Goal: Task Accomplishment & Management: Contribute content

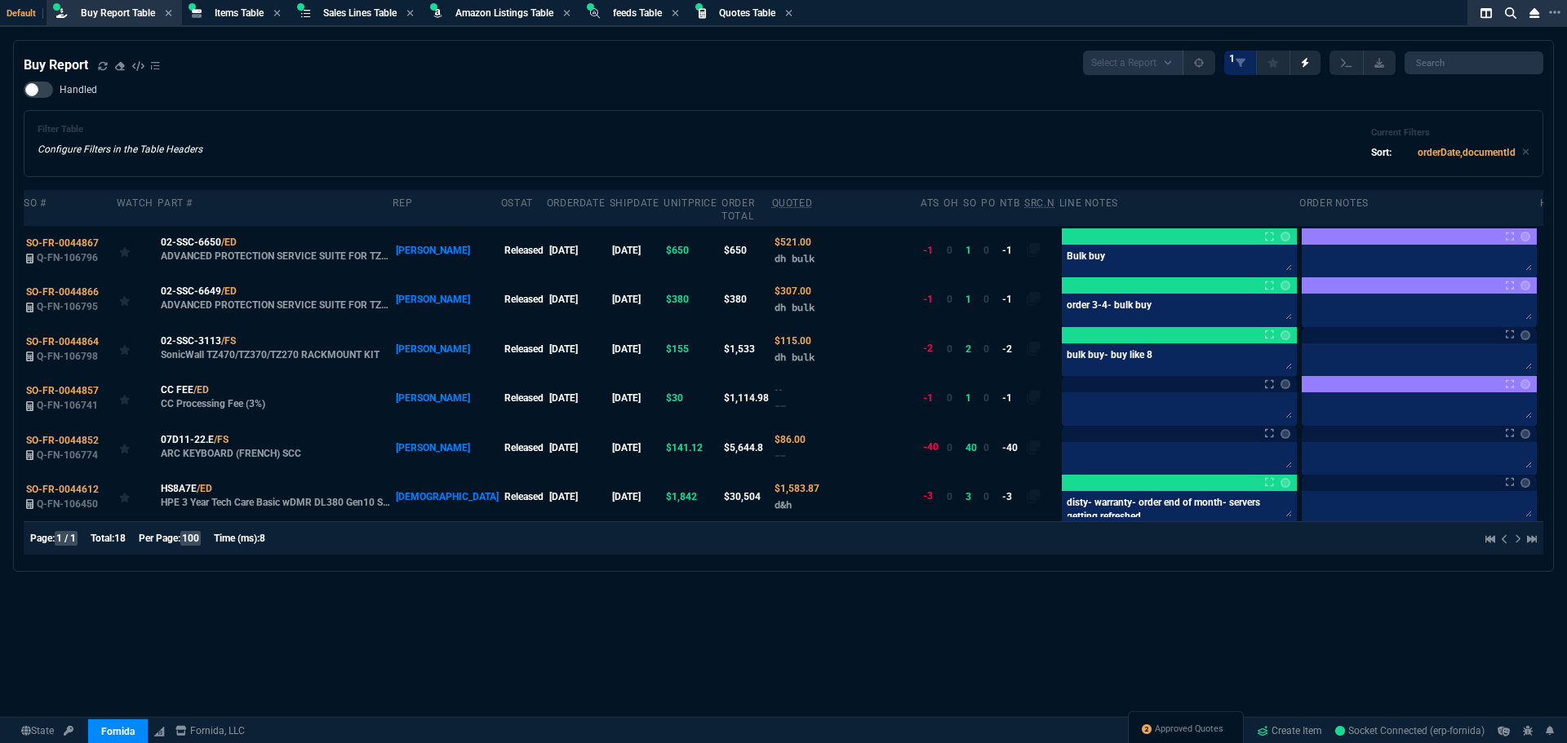
select select "8: NEPT"
click at [378, 84] on div "Handled Filter Table Configure Filters in the Table Headers Current Filters Sor…" at bounding box center [783, 129] width 1519 height 95
click at [126, 7] on span "Buy Report Table" at bounding box center [118, 12] width 74 height 11
click at [103, 68] on icon at bounding box center [103, 66] width 10 height 10
click at [102, 67] on icon at bounding box center [103, 66] width 10 height 10
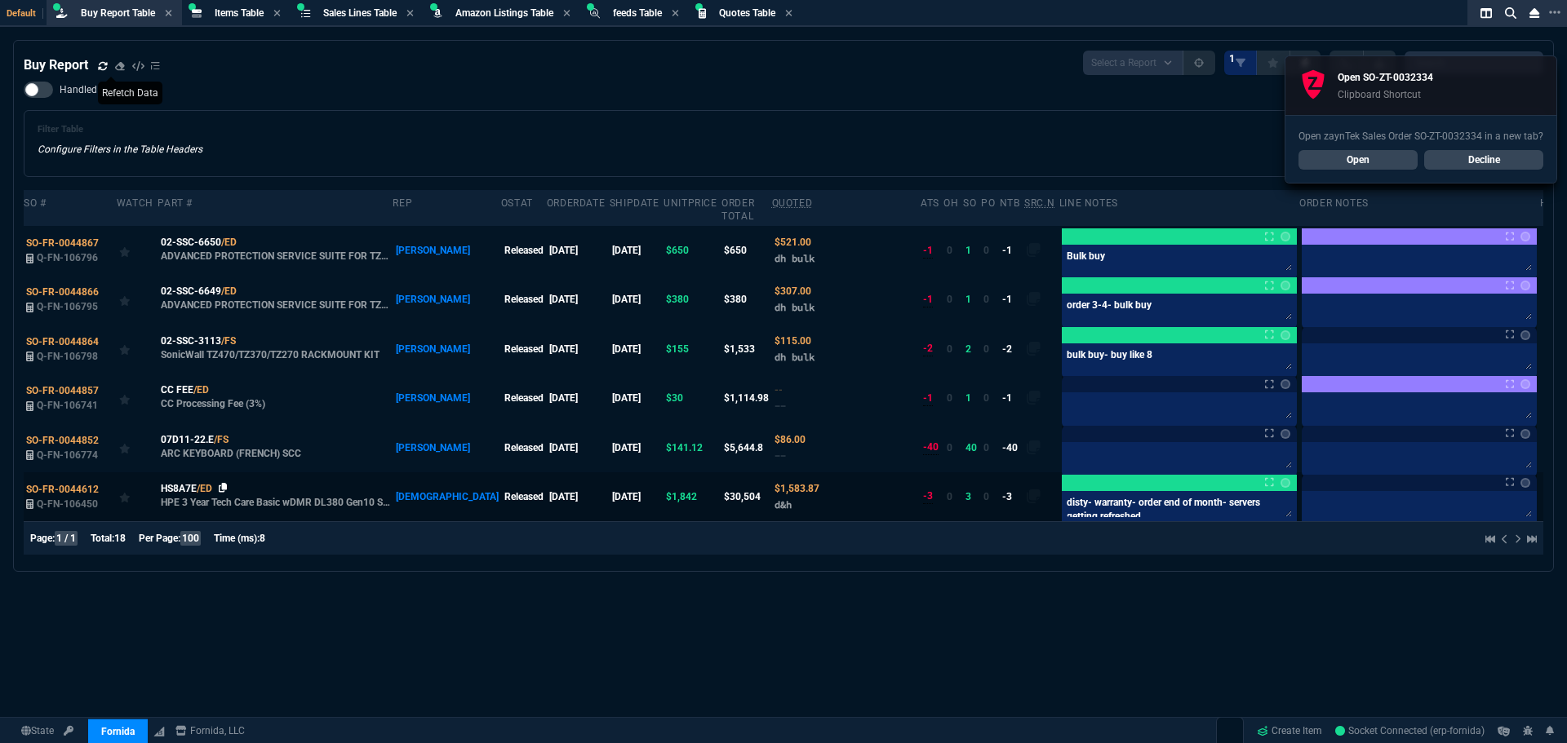
click at [220, 483] on icon at bounding box center [223, 488] width 9 height 10
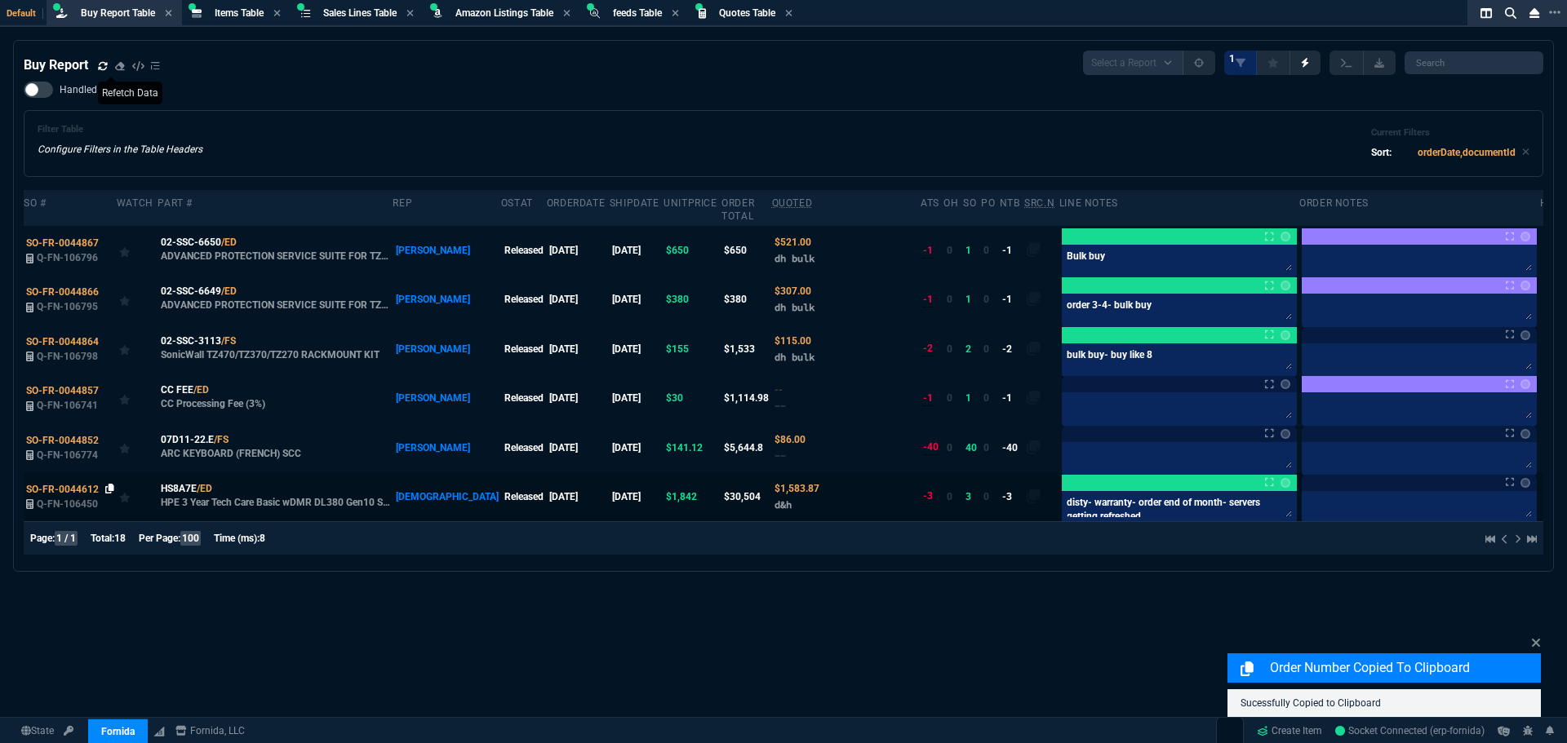
click at [105, 484] on icon at bounding box center [109, 489] width 9 height 10
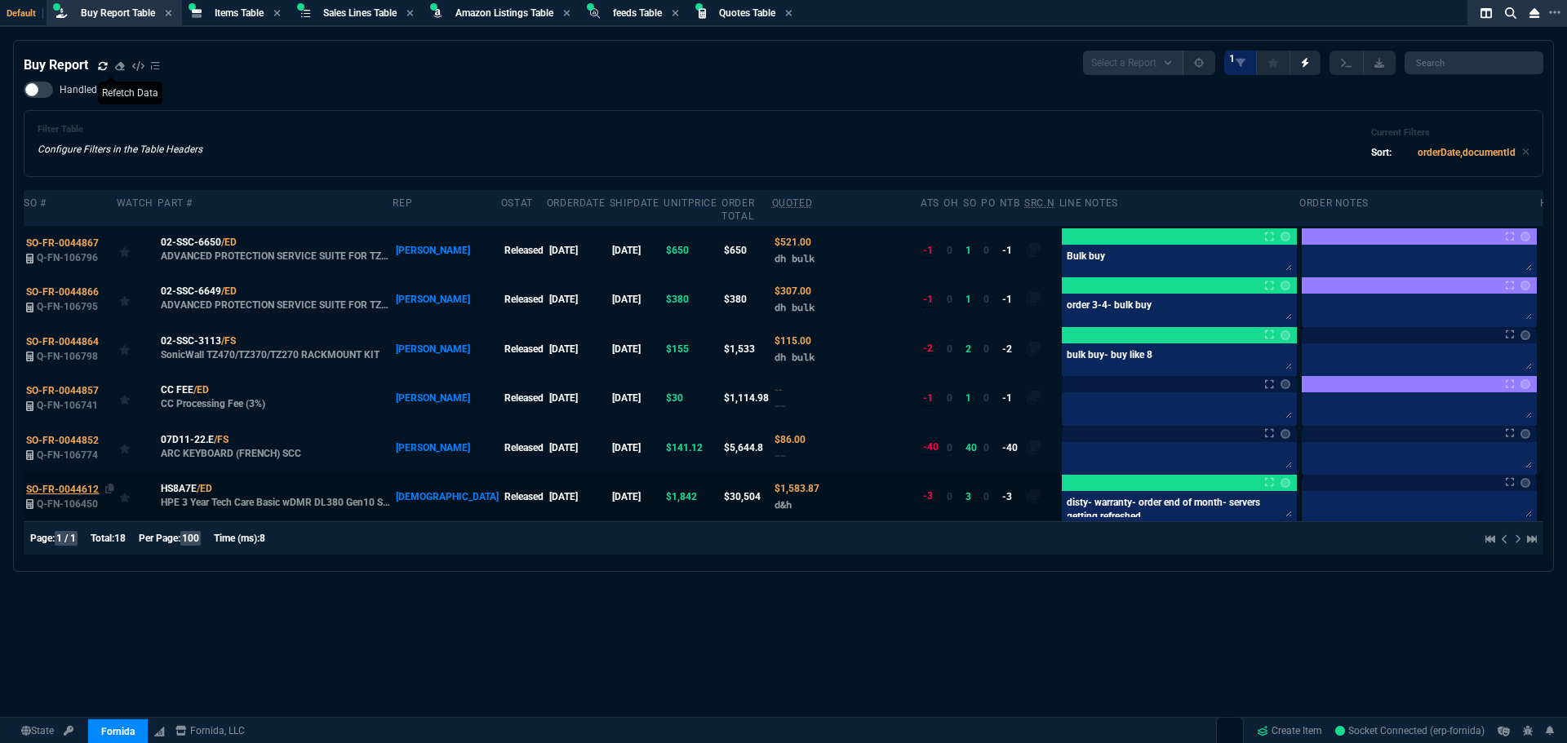
click at [73, 484] on span "SO-FR-0044612" at bounding box center [62, 489] width 73 height 11
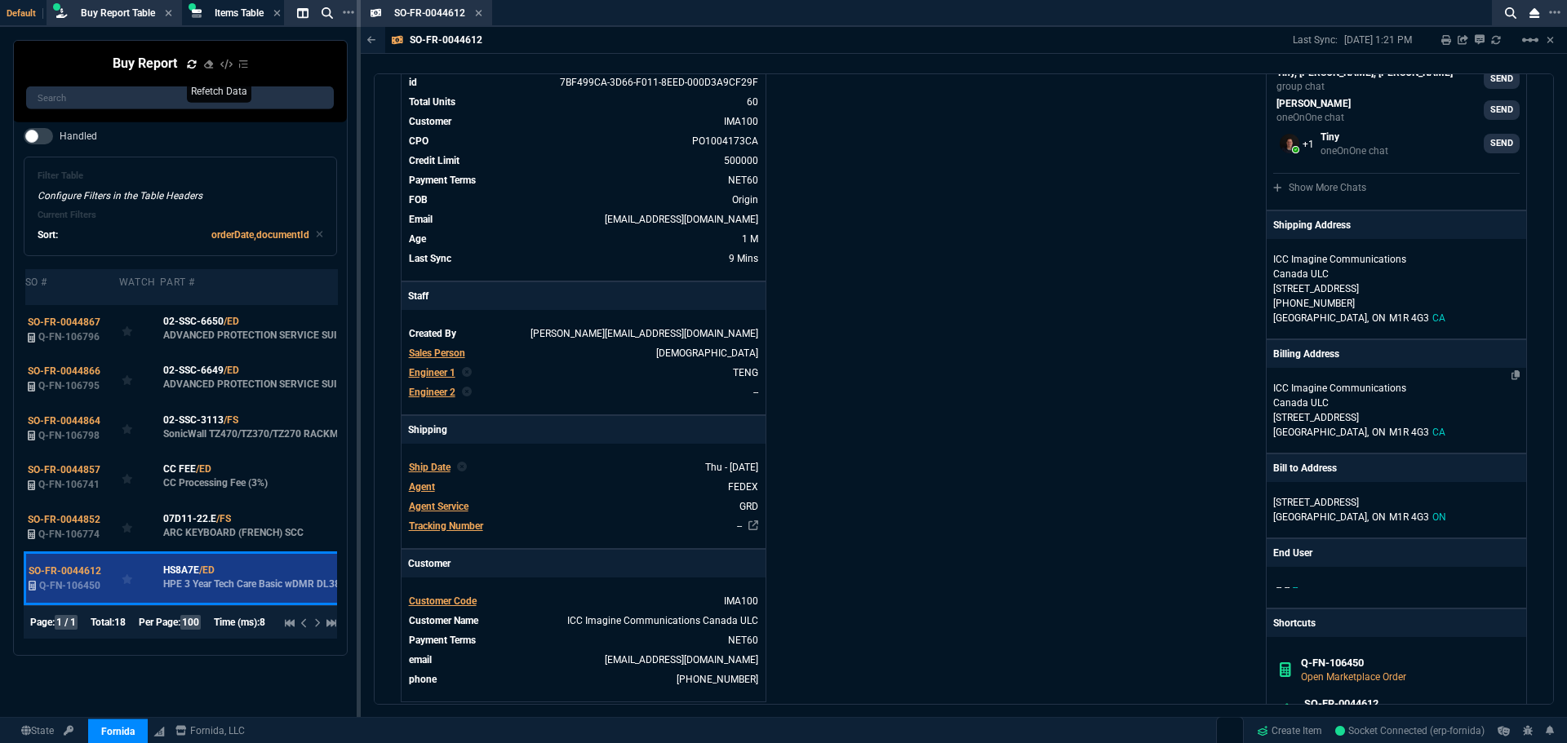
scroll to position [408, 0]
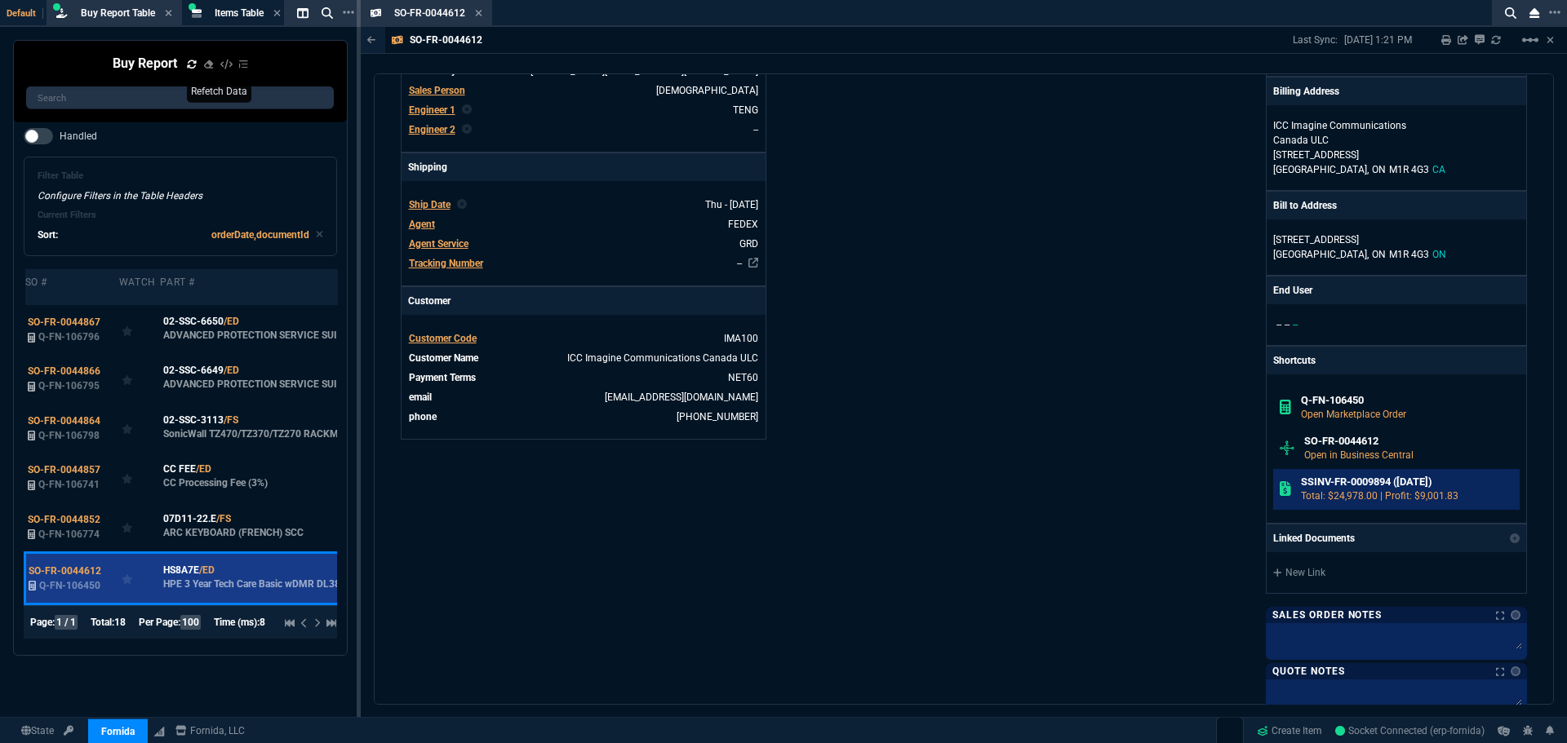
click at [1372, 486] on h6 "SSINV-FR-0009894 (7-29-25)" at bounding box center [1407, 482] width 213 height 13
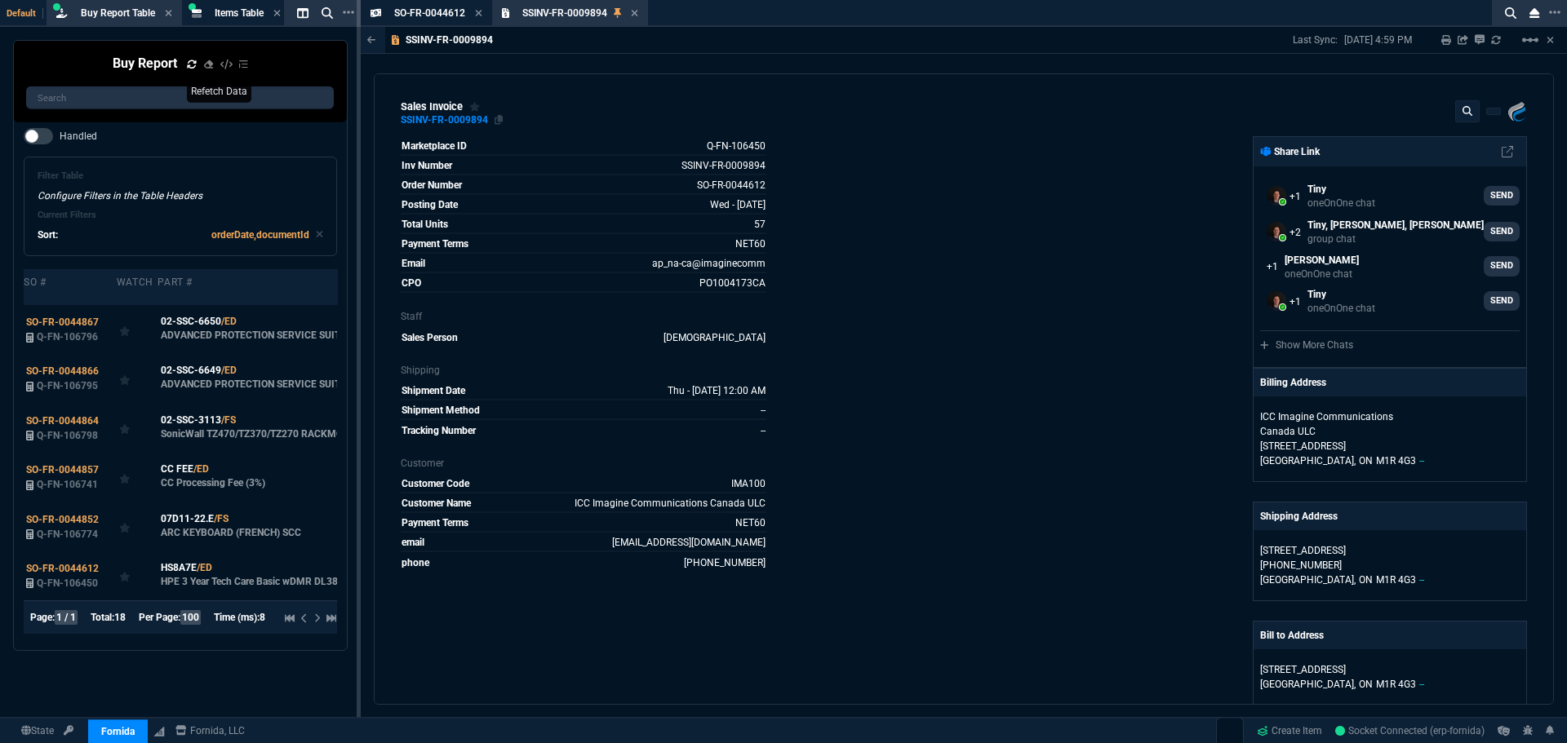
click at [466, 122] on div "SSINV-FR-0009894" at bounding box center [444, 120] width 87 height 2
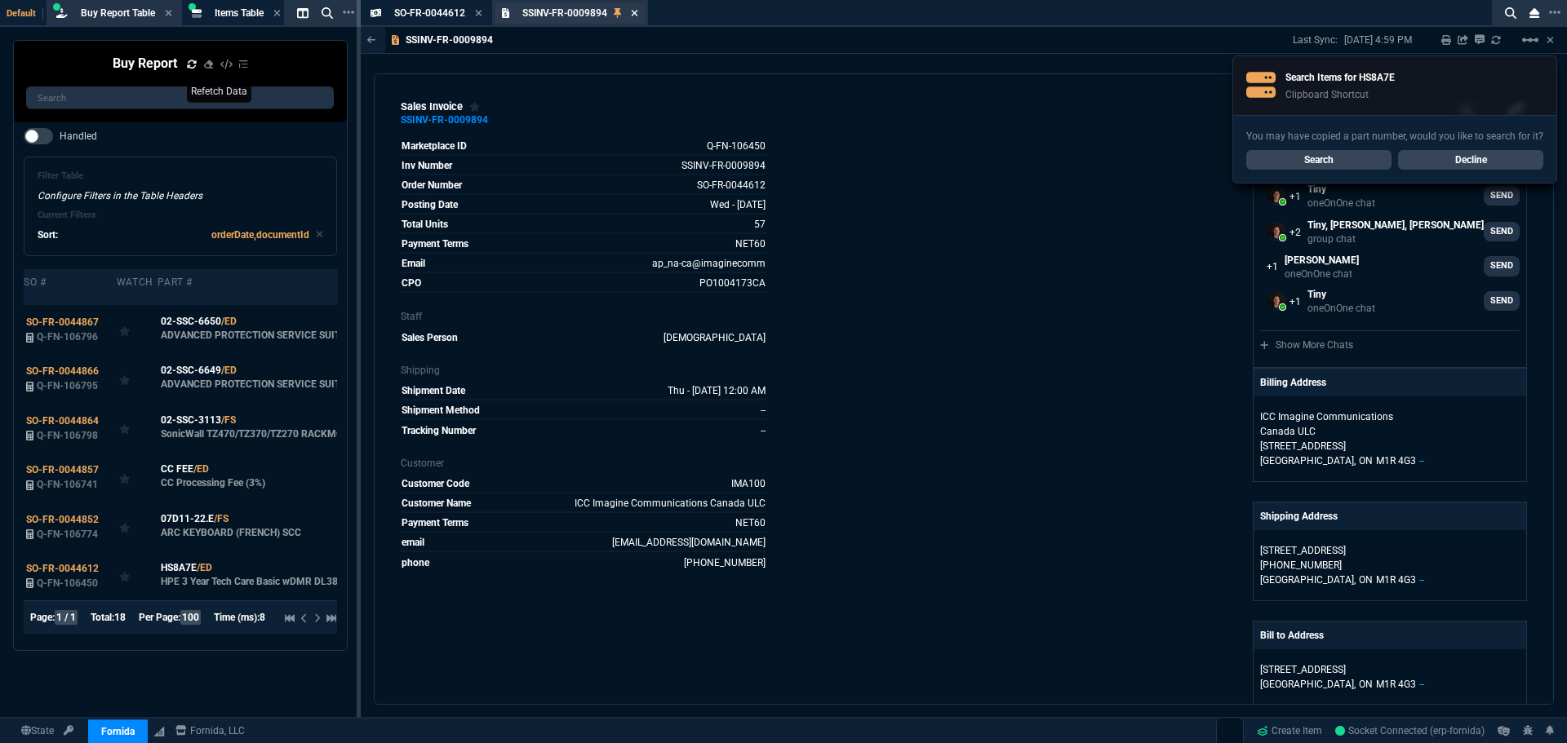
click at [633, 9] on icon at bounding box center [634, 13] width 7 height 10
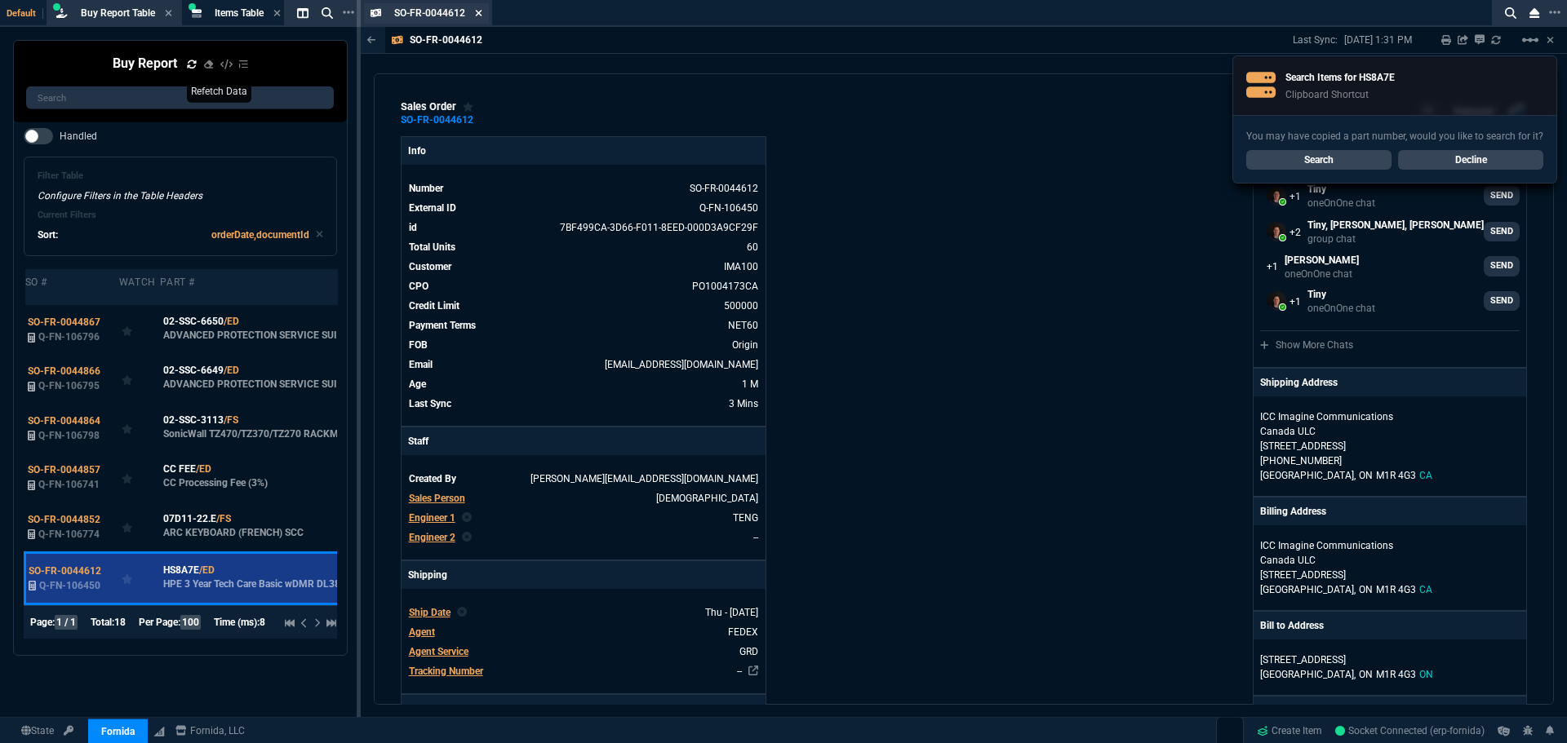
click at [476, 8] on icon at bounding box center [478, 13] width 7 height 10
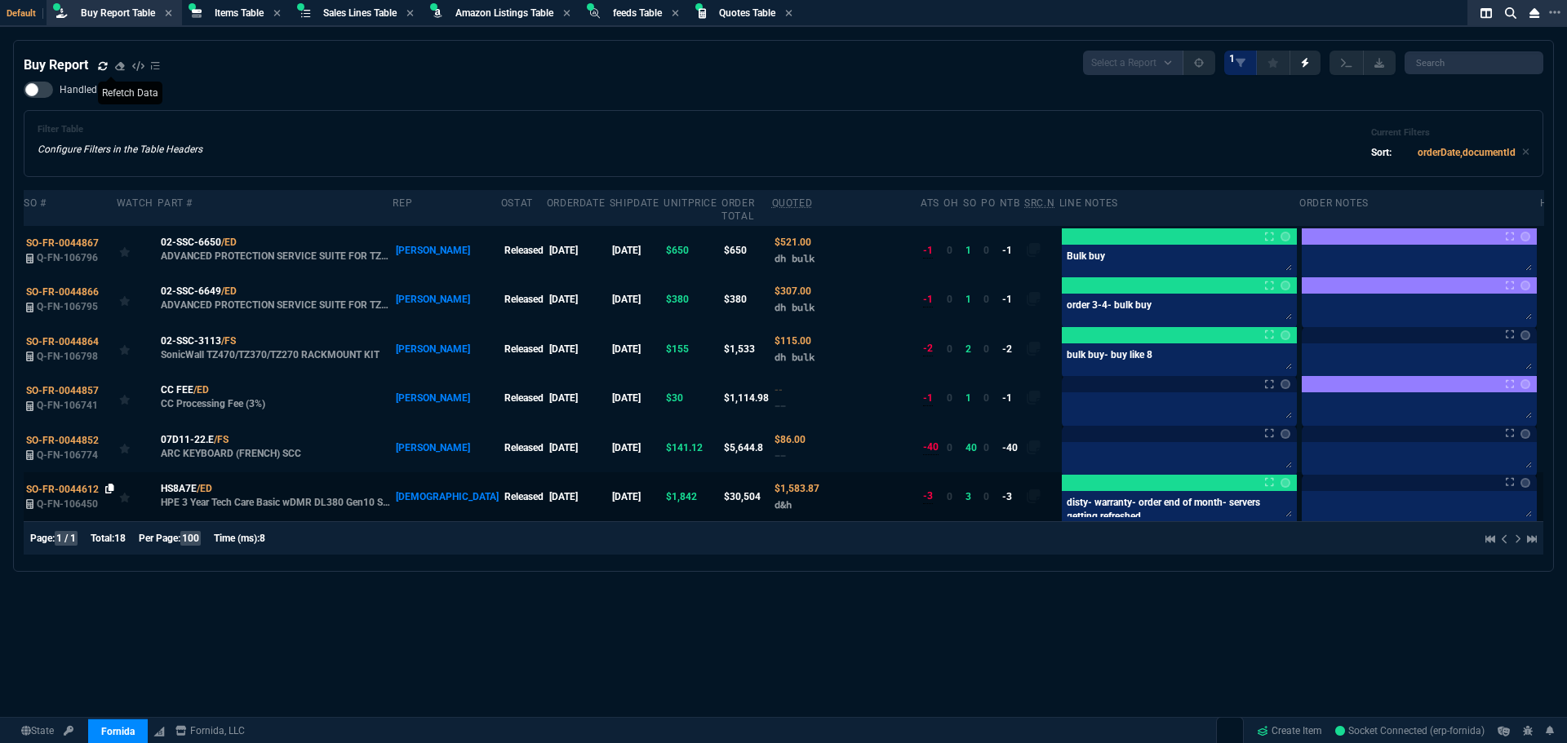
click at [108, 484] on icon at bounding box center [109, 489] width 9 height 10
click at [103, 65] on icon at bounding box center [103, 66] width 10 height 10
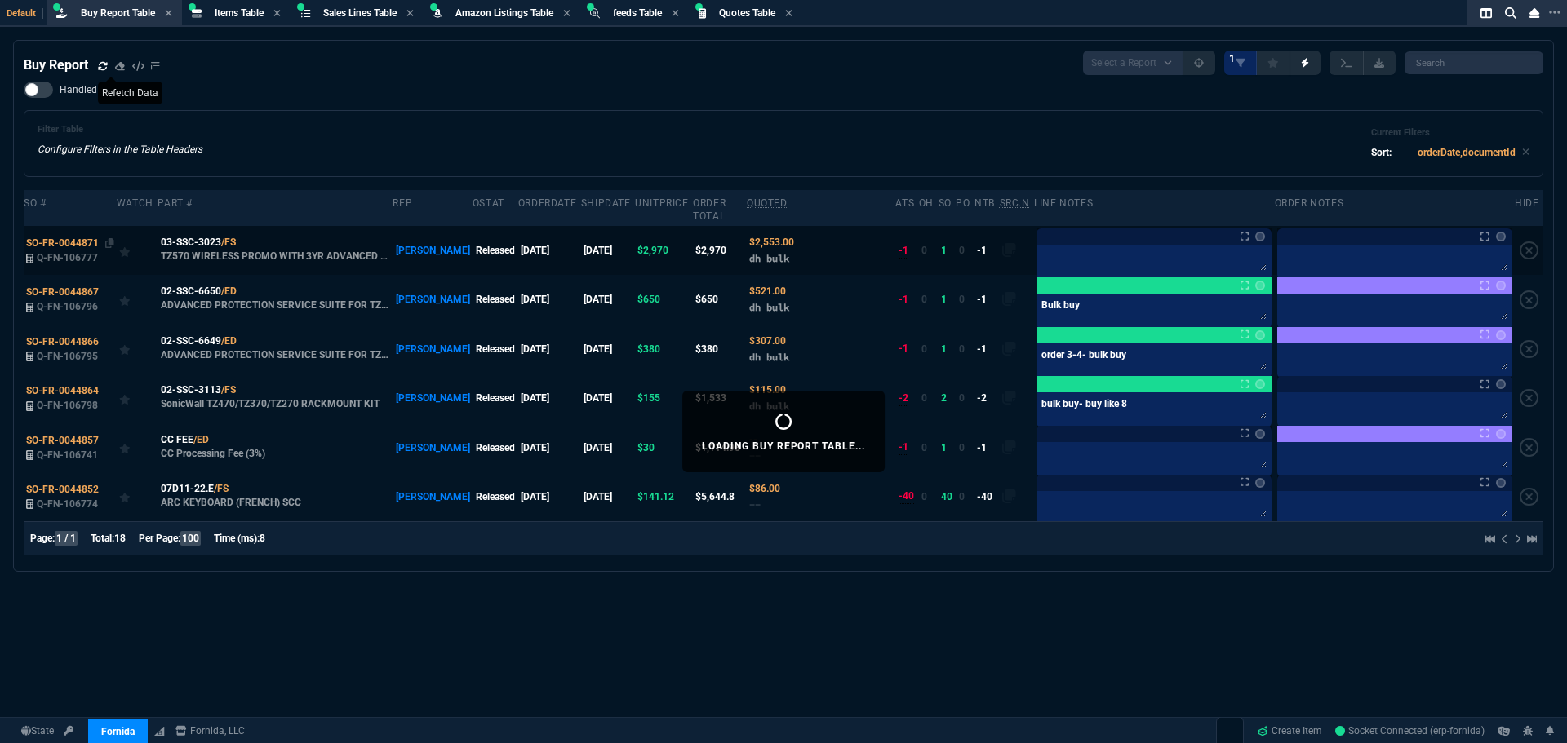
click at [66, 236] on div "SO-FR-0044871" at bounding box center [70, 243] width 88 height 15
click at [65, 237] on span "SO-FR-0044871" at bounding box center [62, 242] width 73 height 11
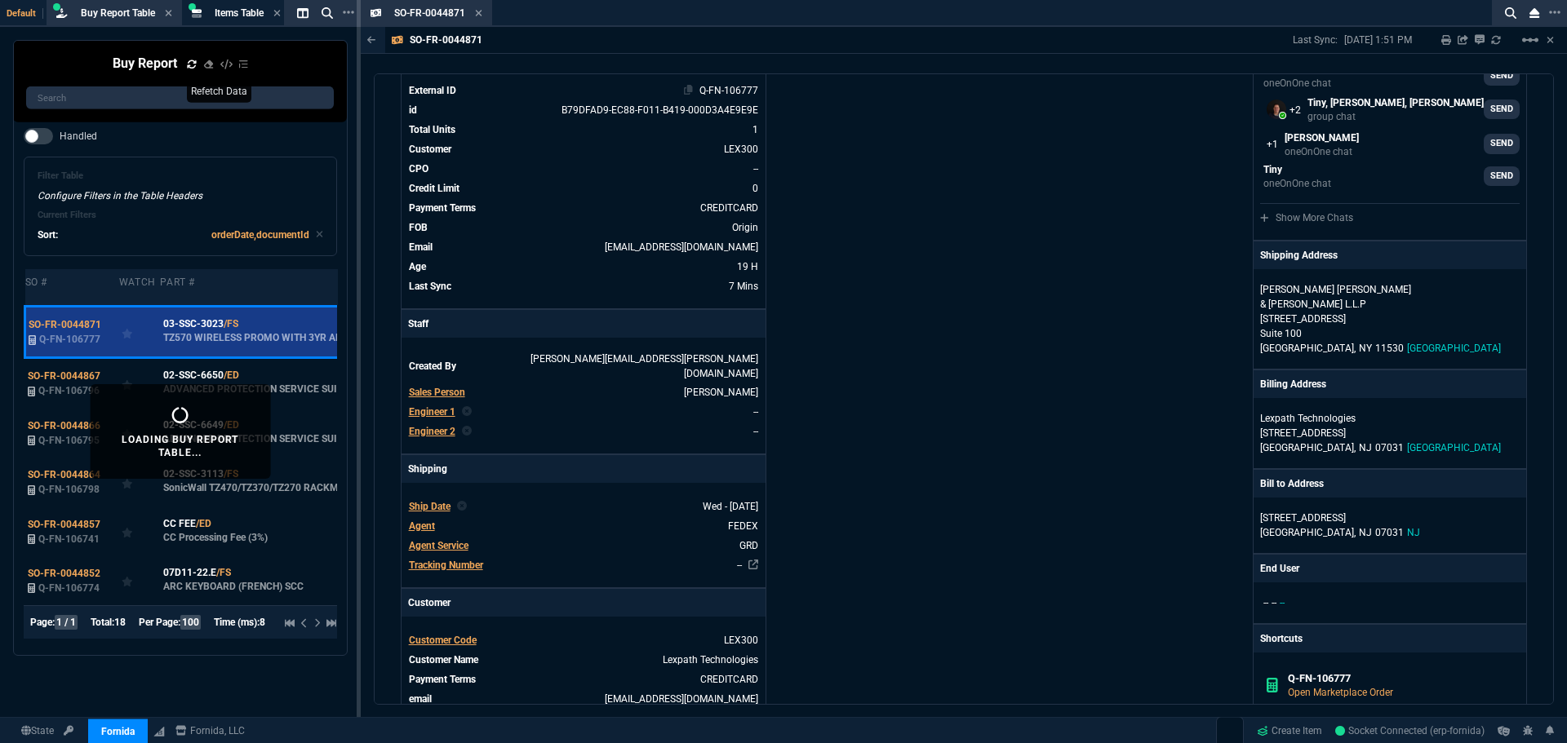
scroll to position [0, 0]
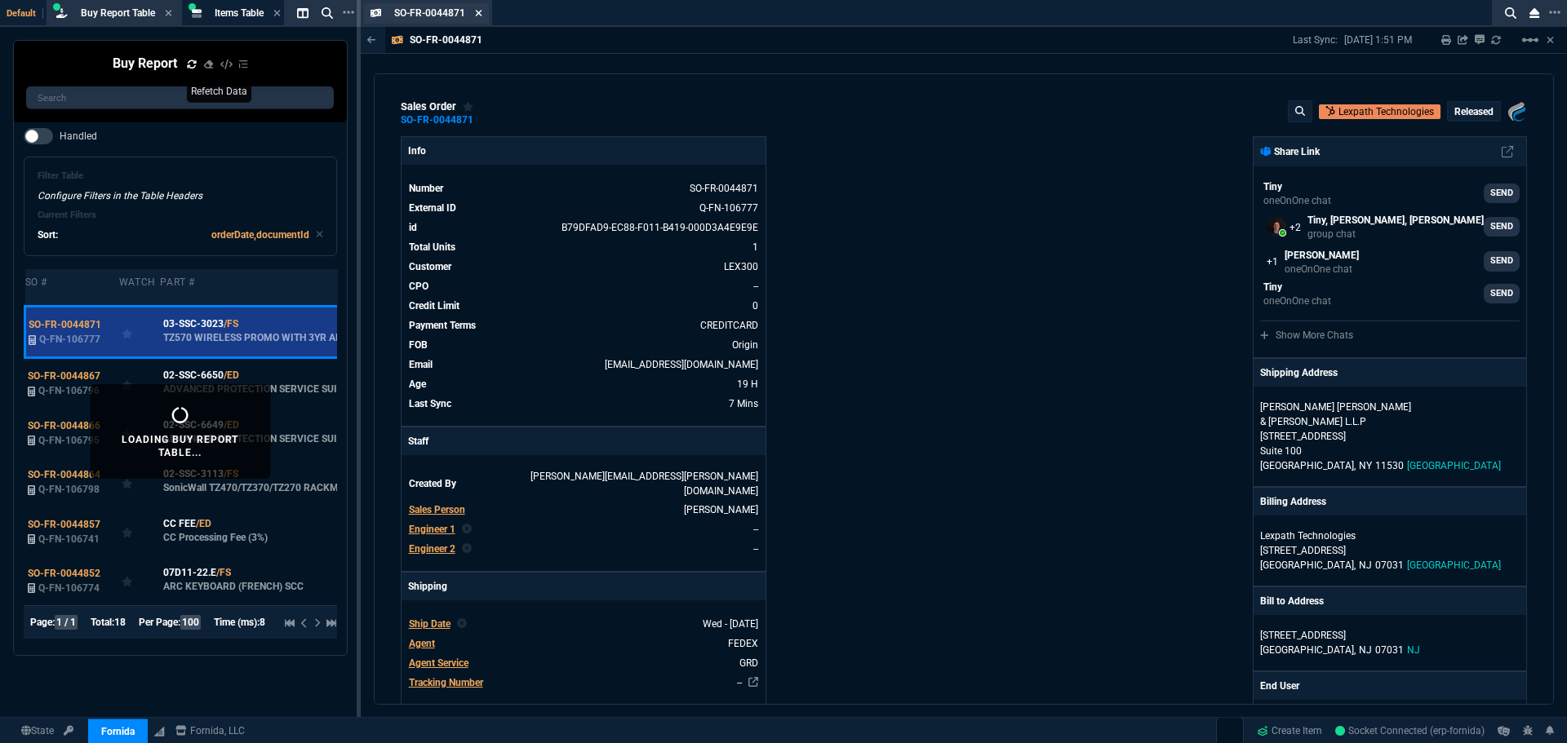
click at [477, 14] on icon at bounding box center [478, 13] width 7 height 10
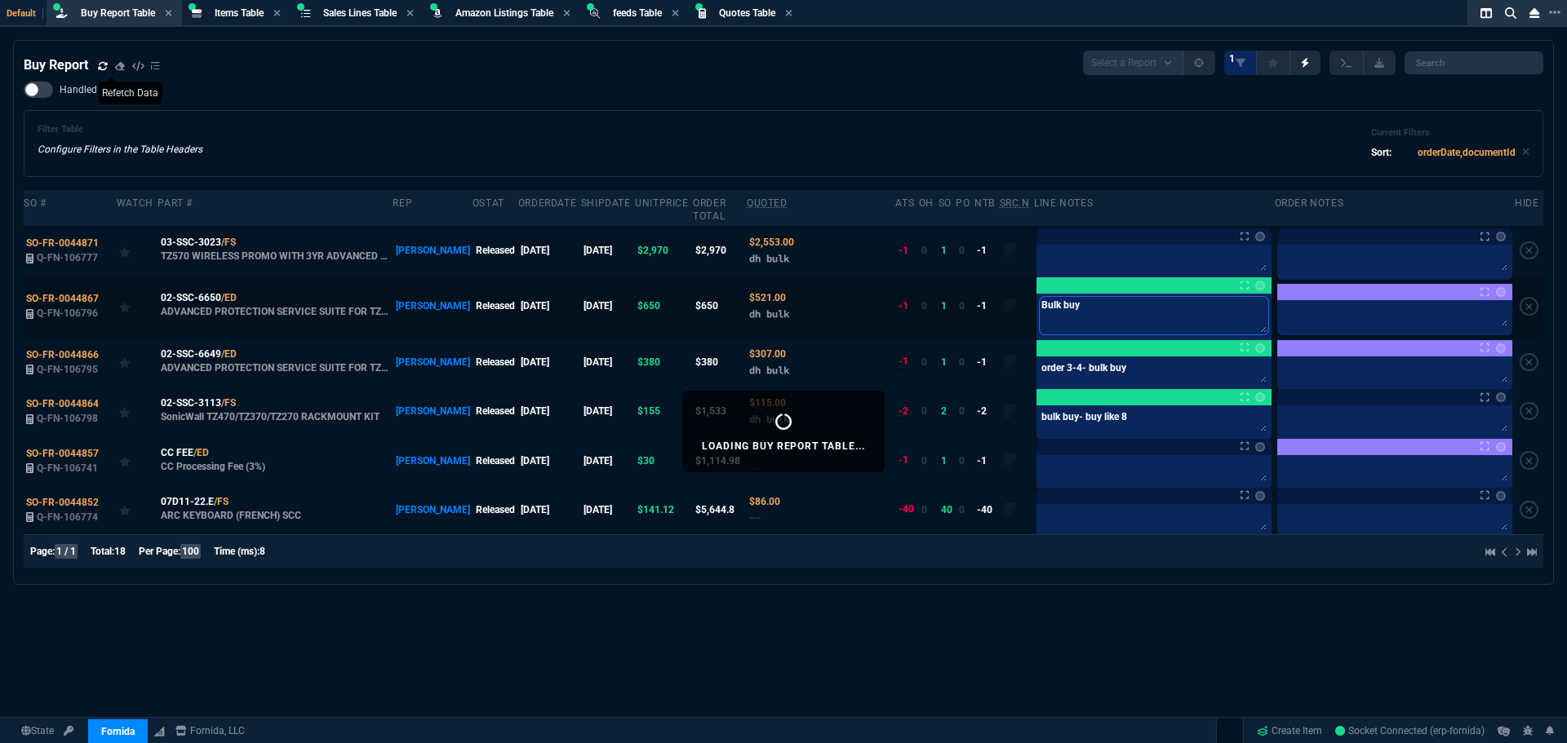
drag, startPoint x: 1063, startPoint y: 292, endPoint x: 1000, endPoint y: 287, distance: 63.0
click at [969, 283] on tr "SO-FR-0044867 Q-FN-106796 02-SSC-6650 /ED ADVANCED PROTECTION SERVICE SUITE FOR…" at bounding box center [783, 306] width 1519 height 62
click at [1075, 248] on textarea at bounding box center [1154, 260] width 228 height 24
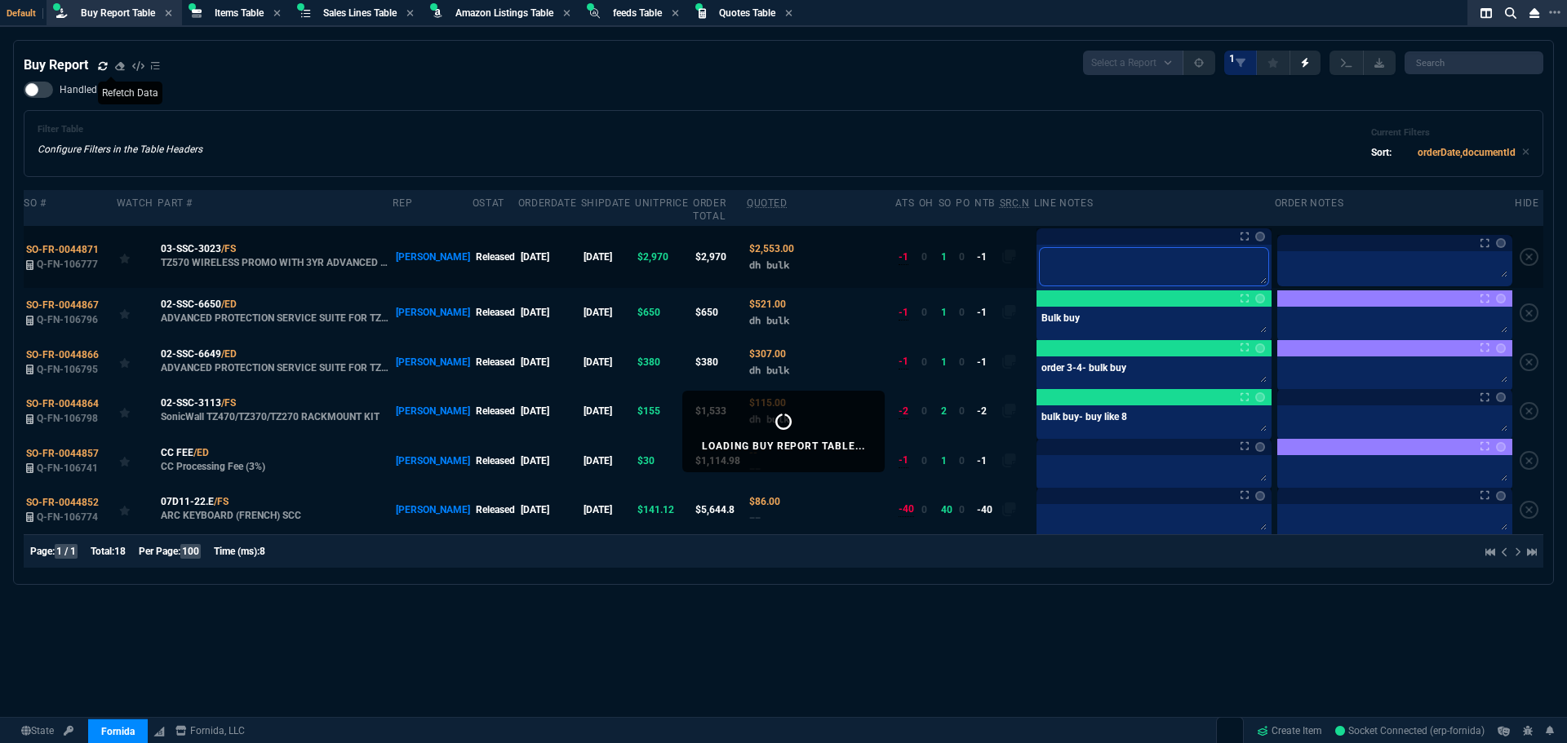
paste textarea "Bulk buy"
type textarea "Bulk buy"
click at [1255, 232] on link at bounding box center [1260, 237] width 10 height 10
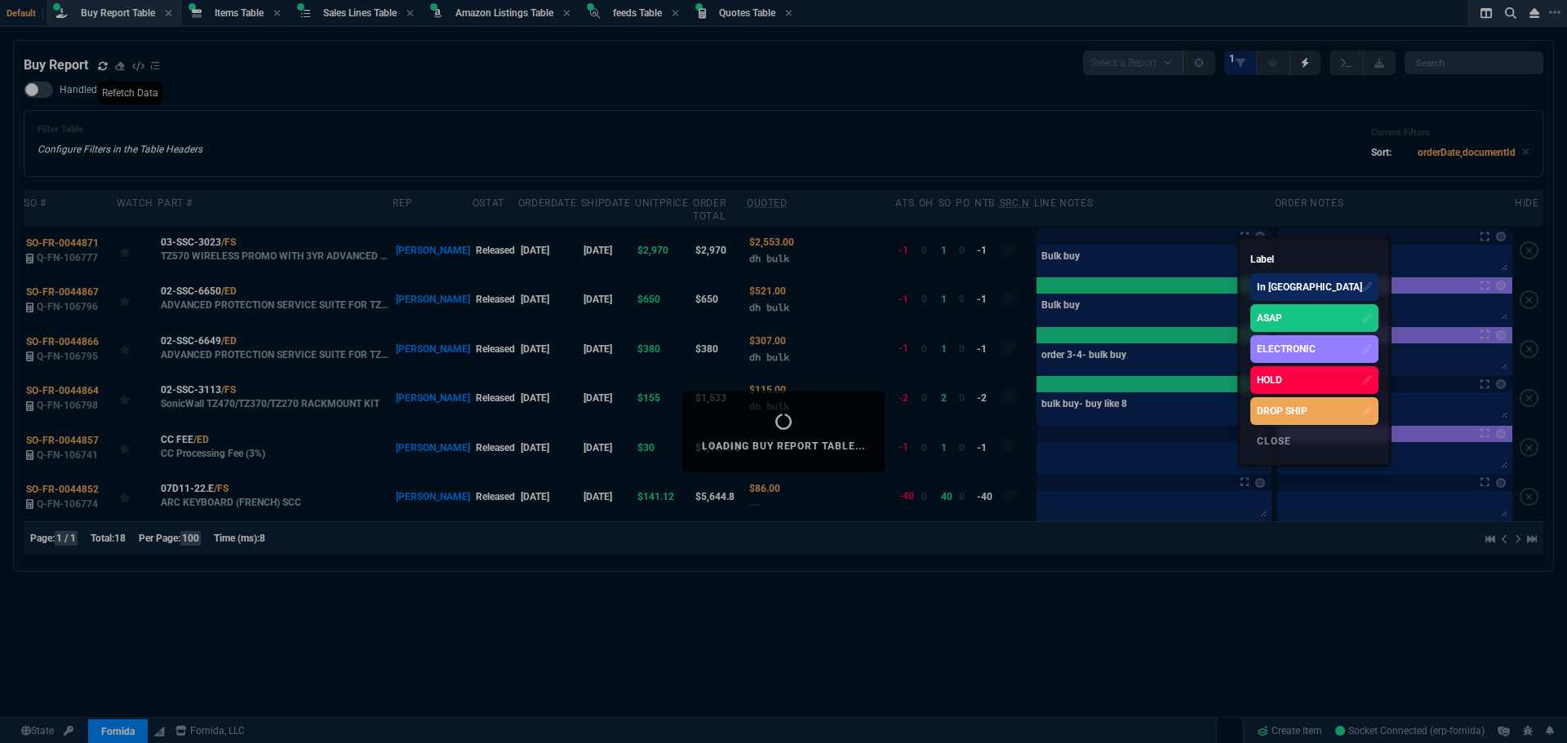
click at [1293, 317] on div "ASAP" at bounding box center [1314, 318] width 128 height 28
click at [759, 161] on div at bounding box center [783, 371] width 1567 height 743
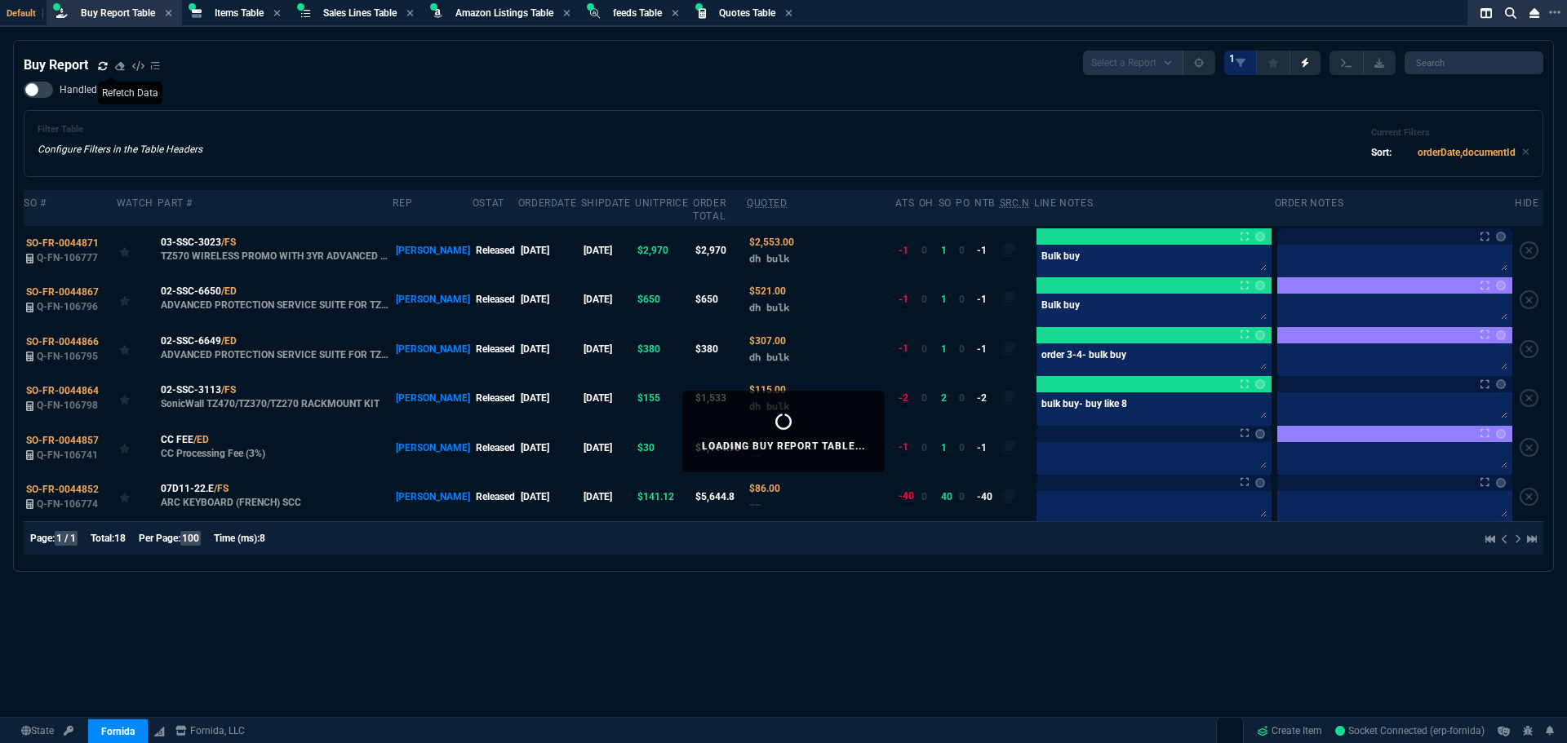
click at [697, 122] on div "Filter Table Configure Filters in the Table Headers Current Filters Sort: order…" at bounding box center [783, 143] width 1519 height 67
click at [468, 135] on div "Filter Table Configure Filters in the Table Headers Current Filters Sort: order…" at bounding box center [784, 143] width 1492 height 39
click at [715, 126] on div "Filter Table Configure Filters in the Table Headers Current Filters Sort: order…" at bounding box center [784, 143] width 1492 height 39
click at [247, 237] on icon at bounding box center [246, 242] width 9 height 10
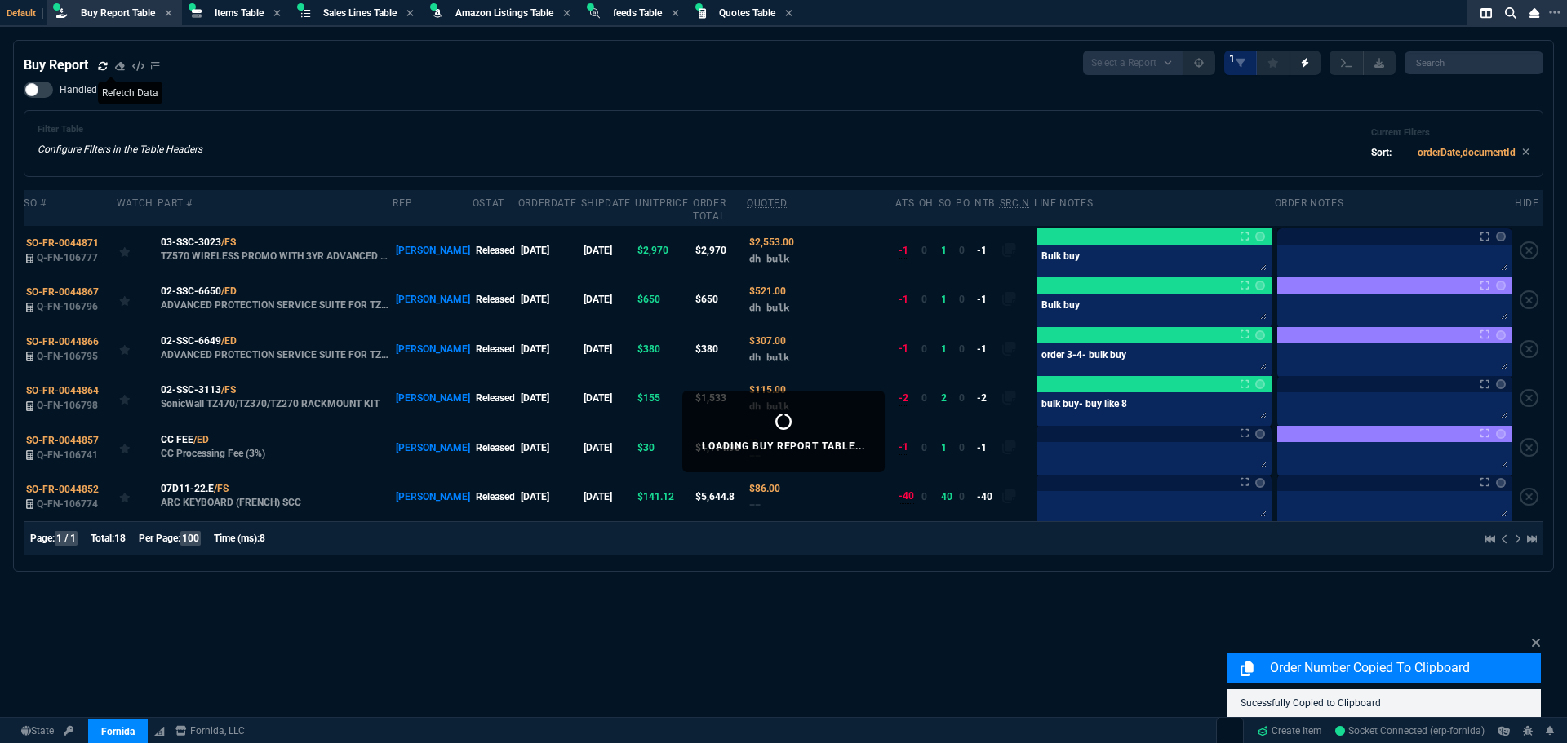
click at [186, 235] on span "03-SSC-3023" at bounding box center [191, 242] width 60 height 15
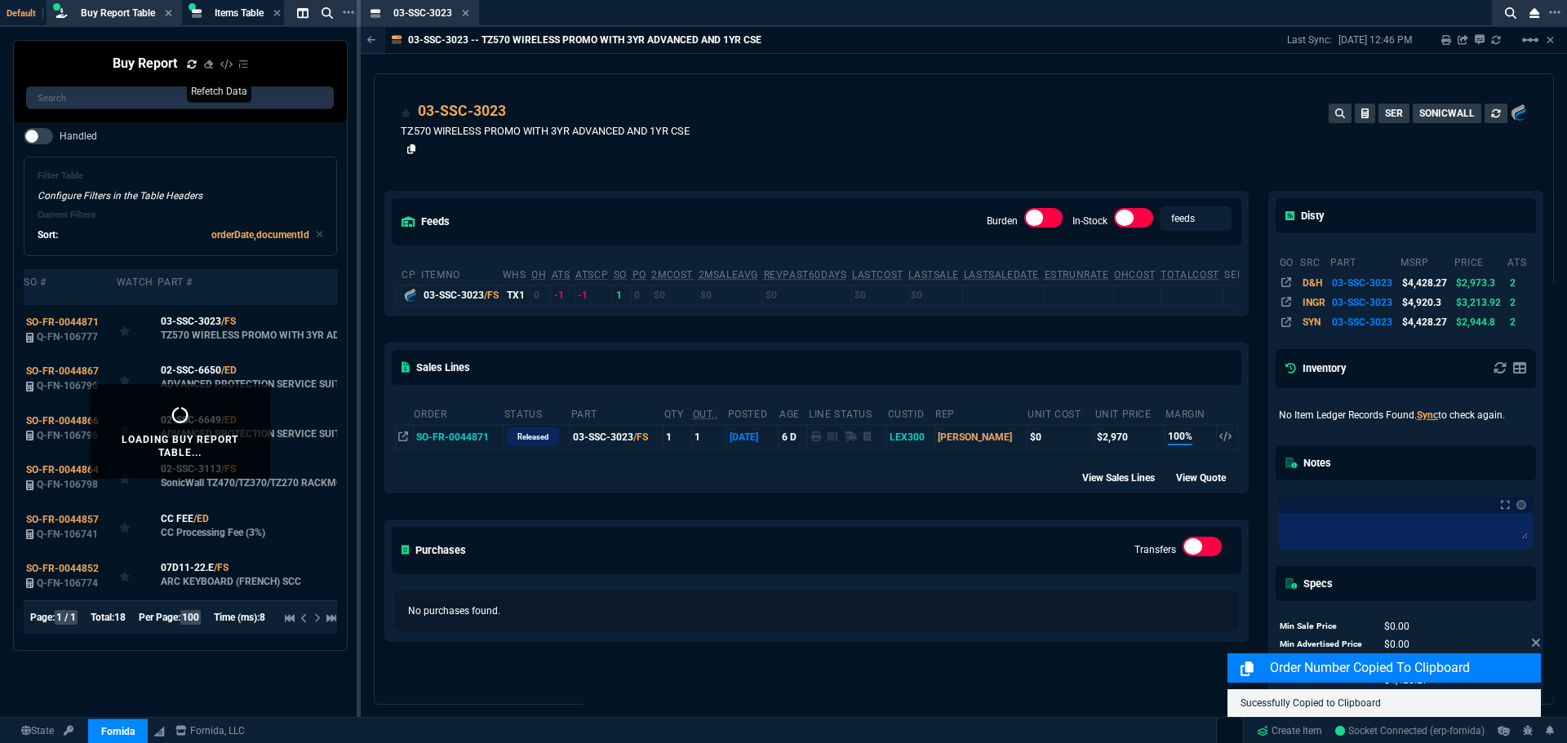
click at [410, 150] on icon at bounding box center [411, 149] width 9 height 10
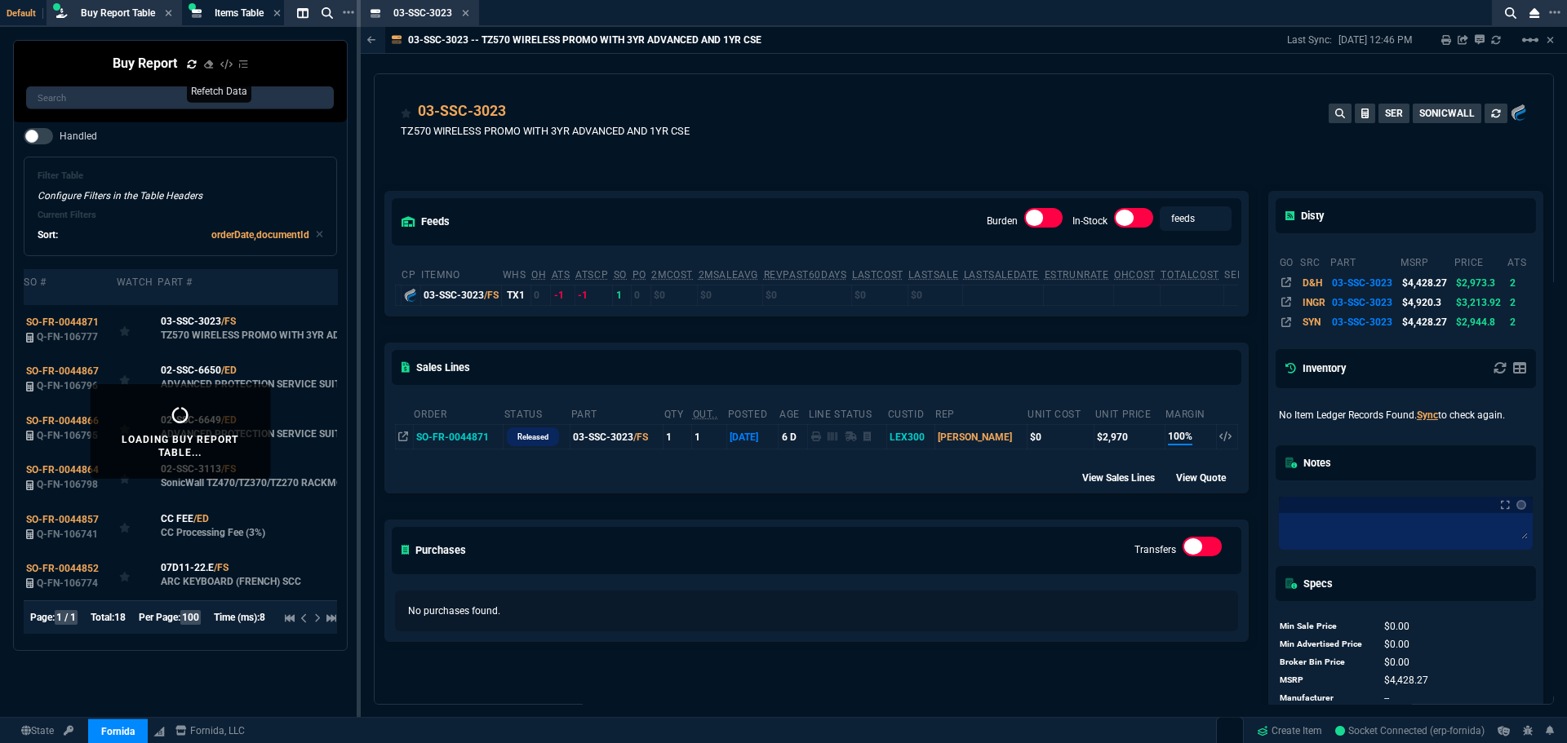
click at [463, 10] on icon at bounding box center [465, 13] width 7 height 10
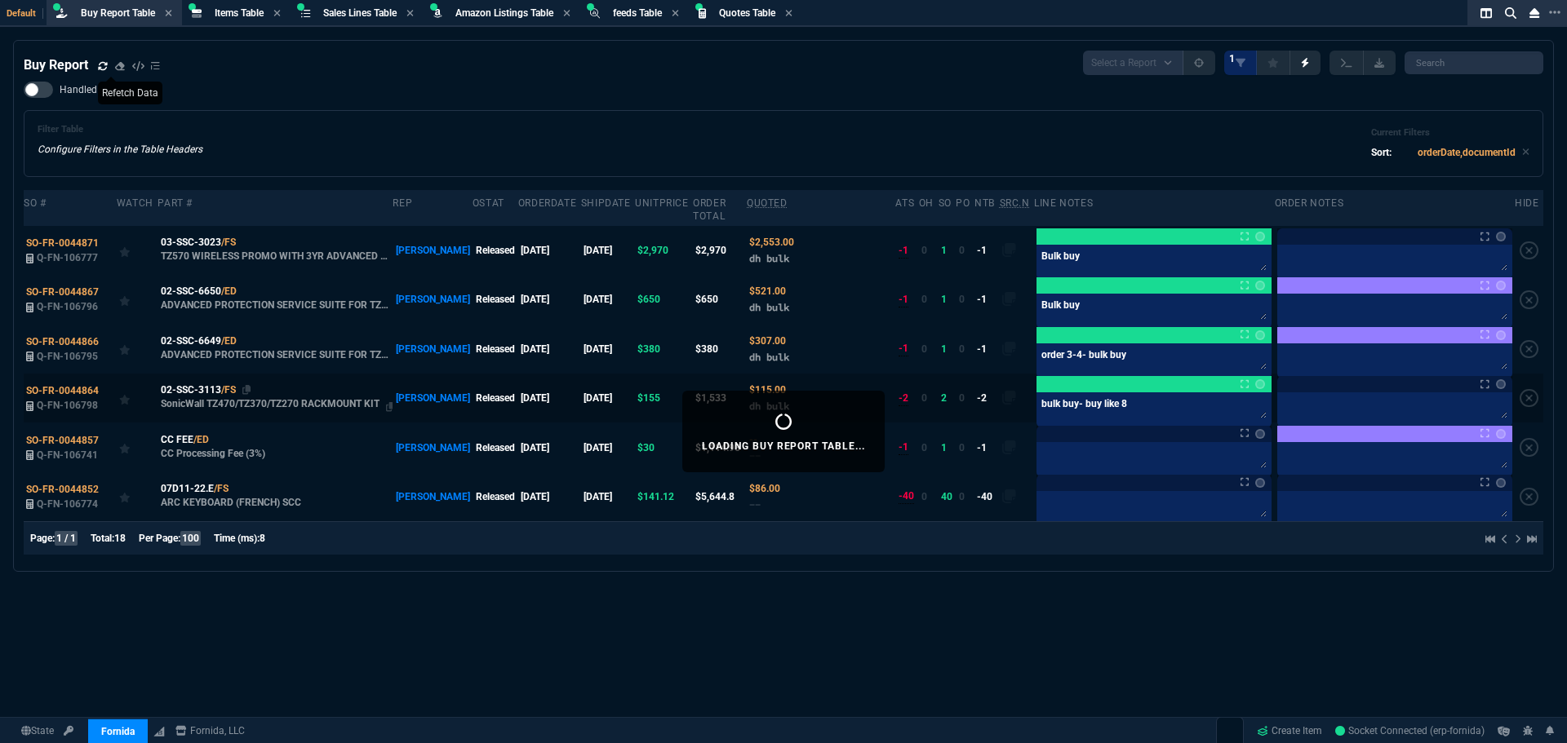
click at [240, 383] on div "02-SSC-3113 /FS" at bounding box center [276, 390] width 230 height 15
click at [192, 235] on span "03-SSC-3023" at bounding box center [191, 242] width 60 height 15
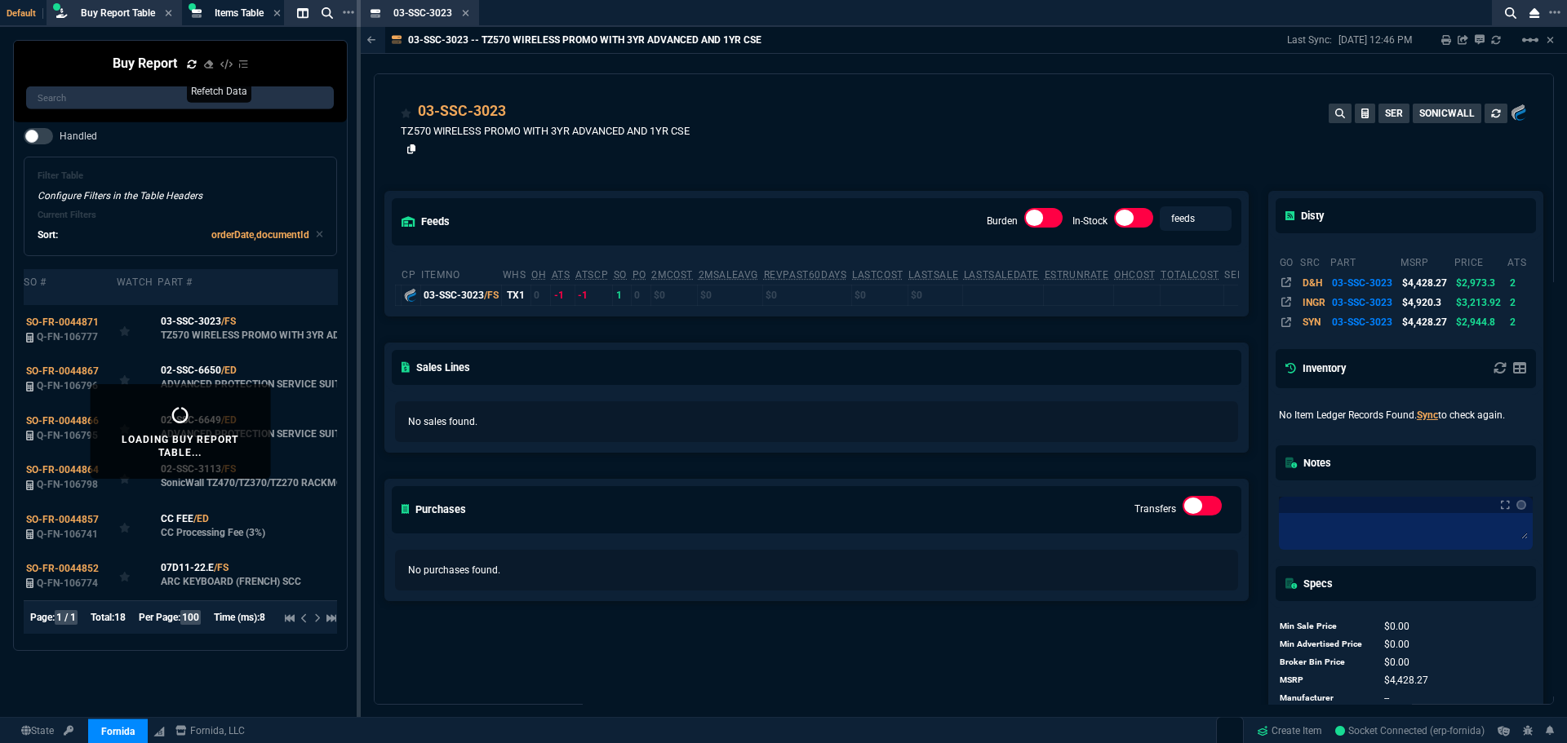
click at [407, 147] on icon at bounding box center [411, 149] width 9 height 10
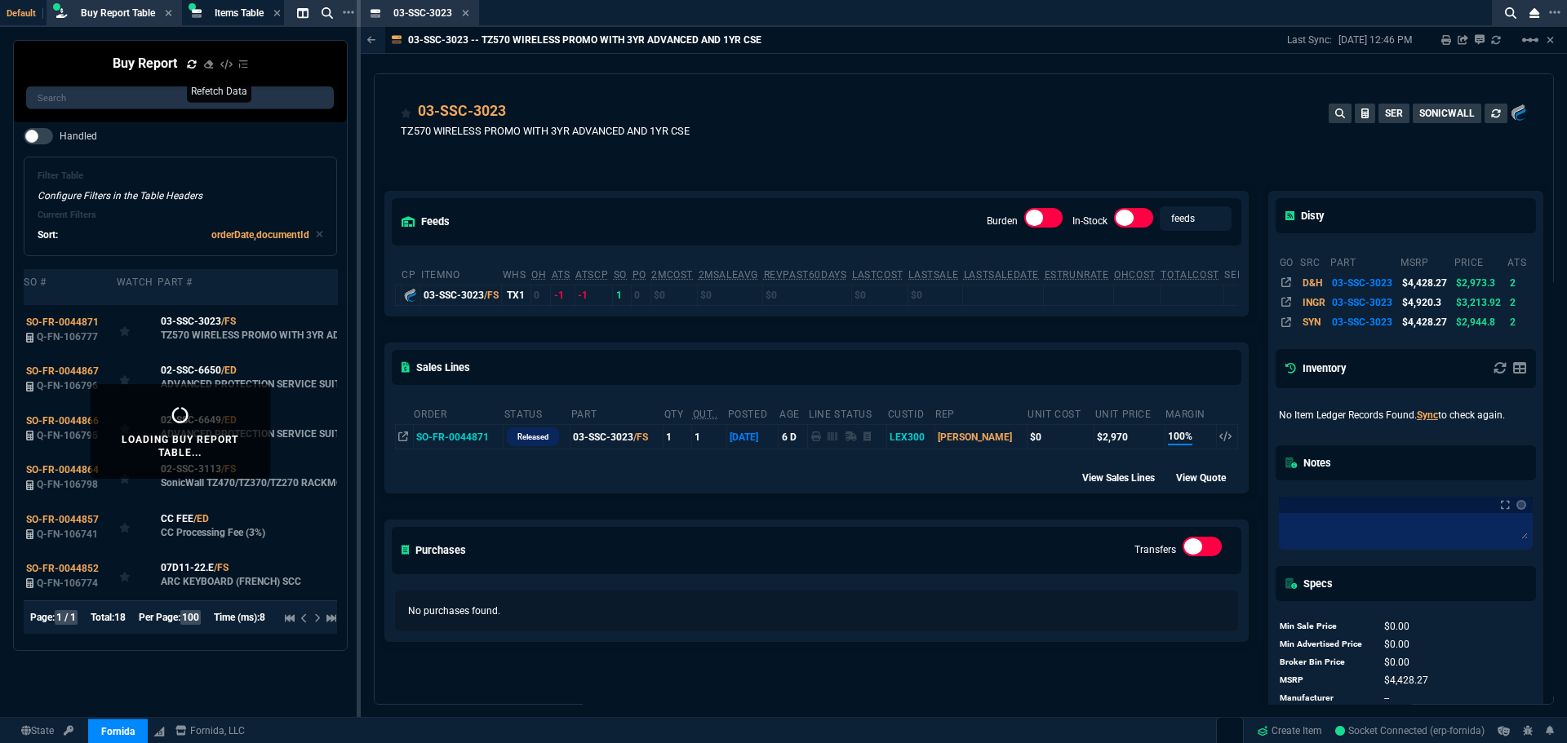
drag, startPoint x: 463, startPoint y: 16, endPoint x: 468, endPoint y: 25, distance: 11.3
click at [463, 16] on icon at bounding box center [465, 13] width 7 height 10
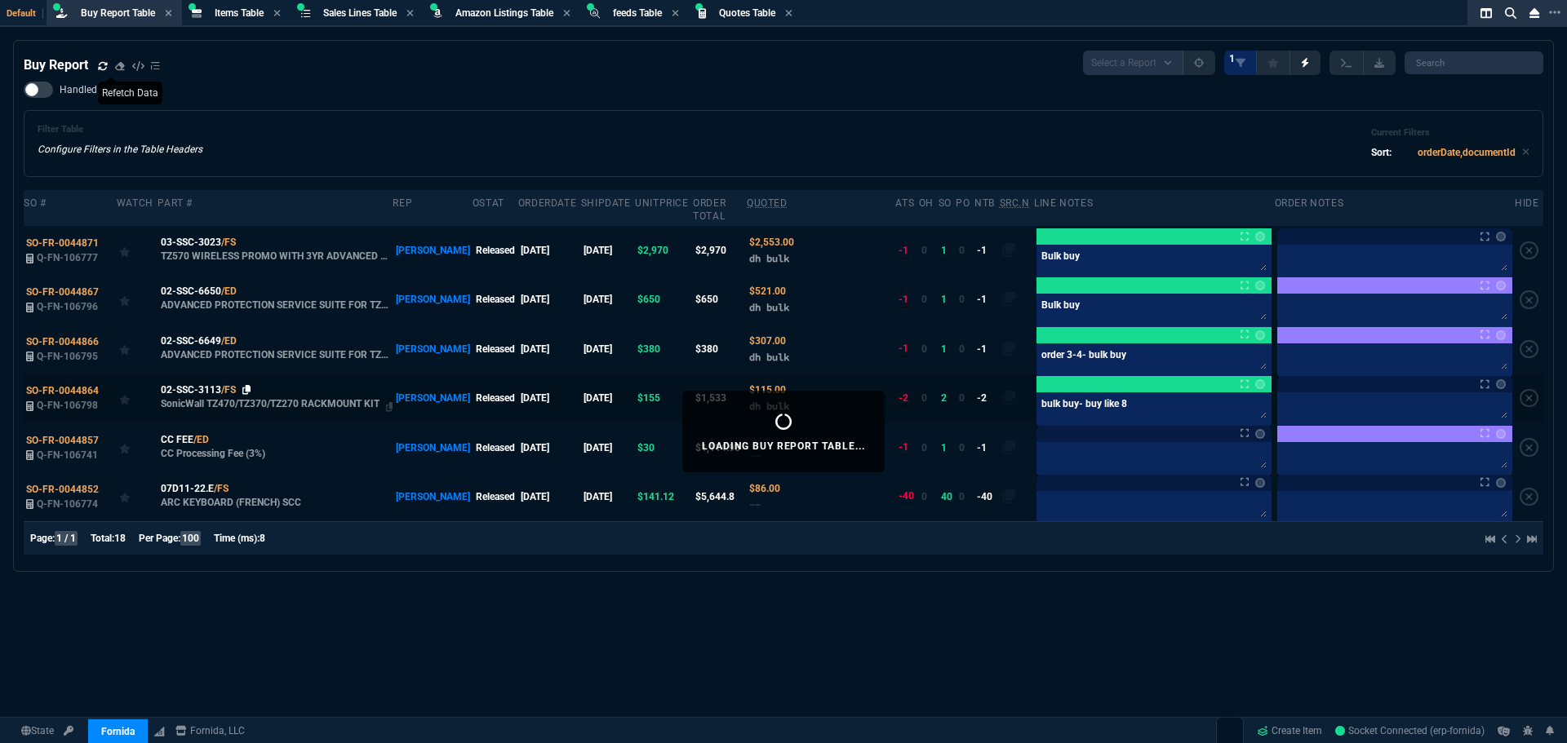
click at [247, 385] on icon at bounding box center [246, 390] width 9 height 10
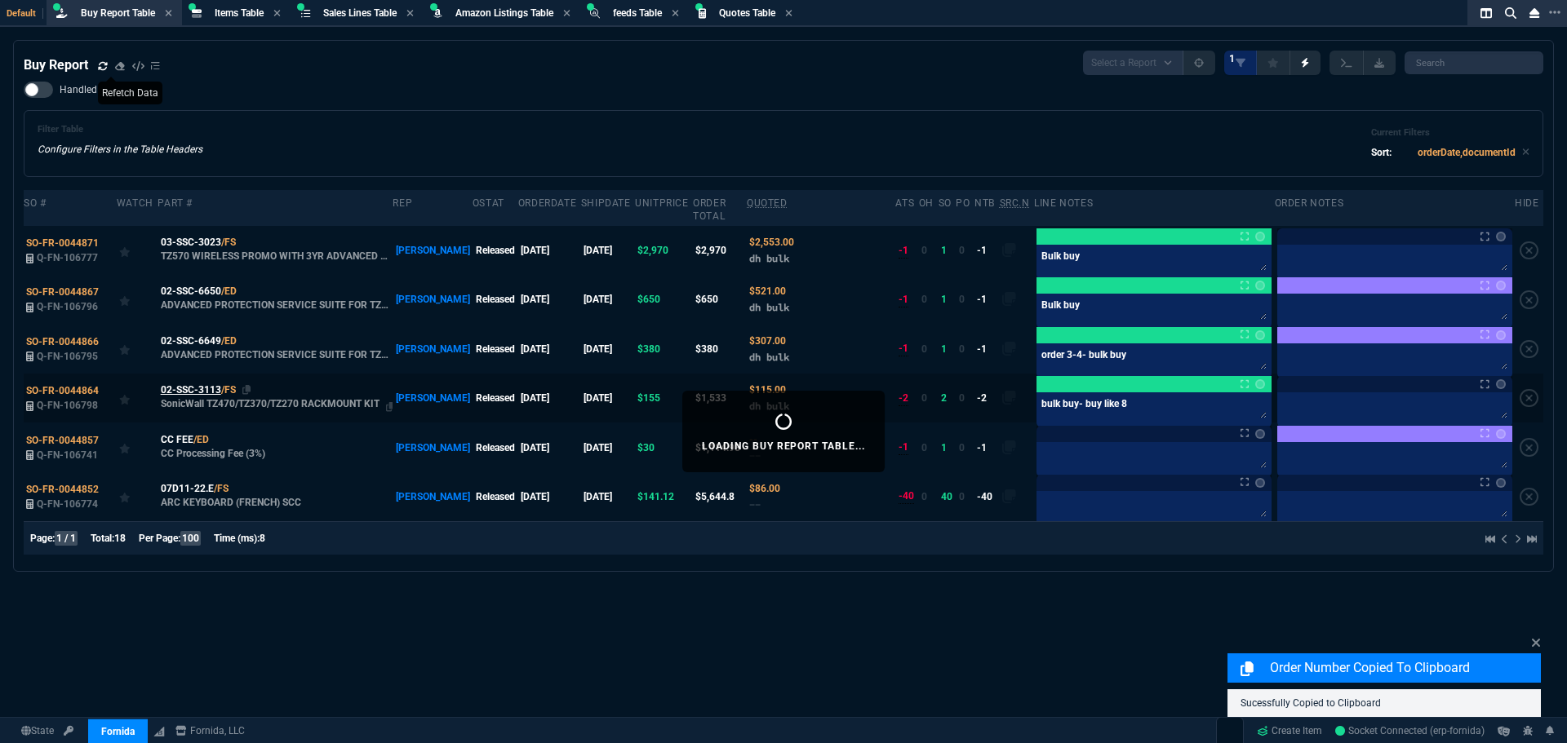
click at [196, 383] on span "02-SSC-3113" at bounding box center [191, 390] width 60 height 15
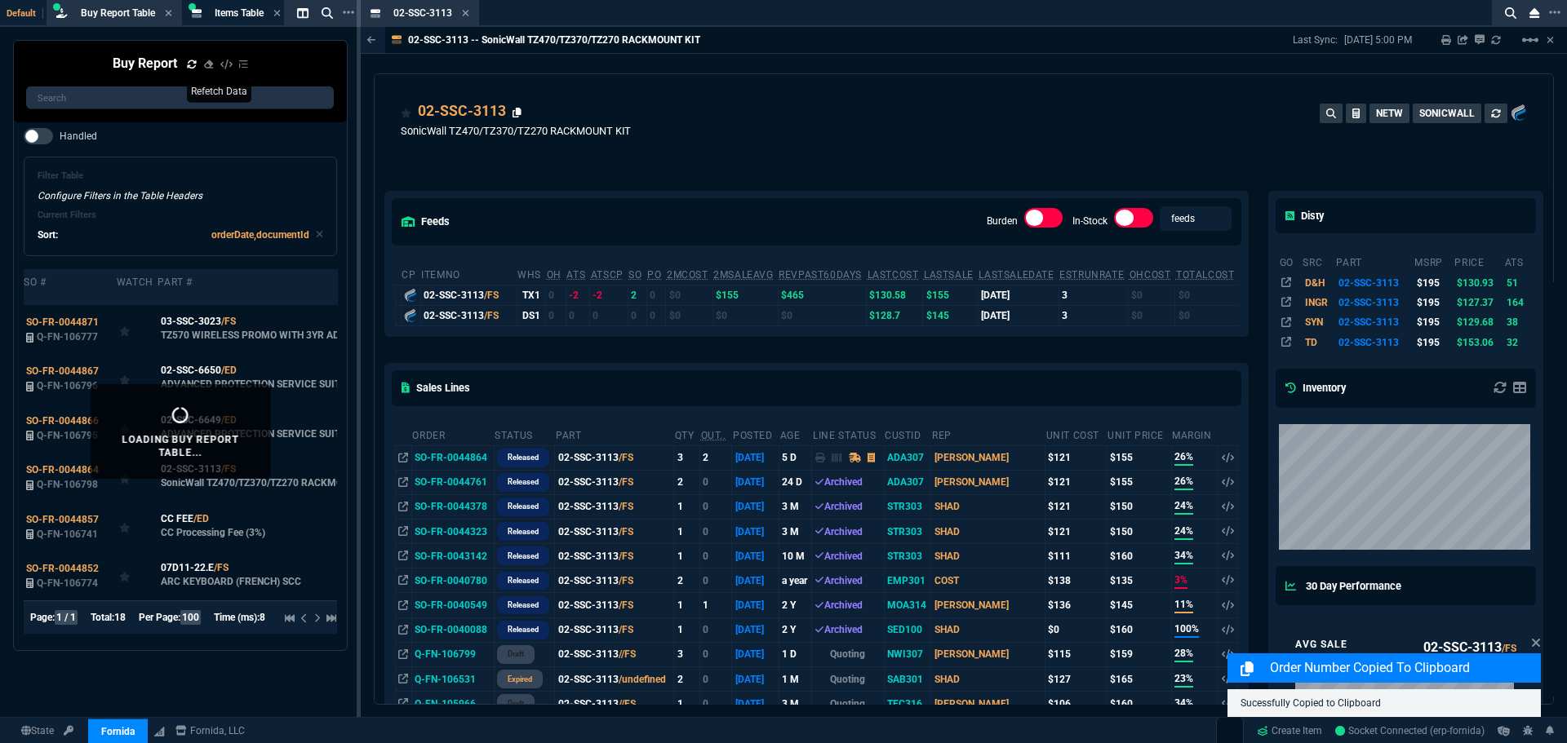
click at [516, 110] on icon at bounding box center [516, 113] width 9 height 10
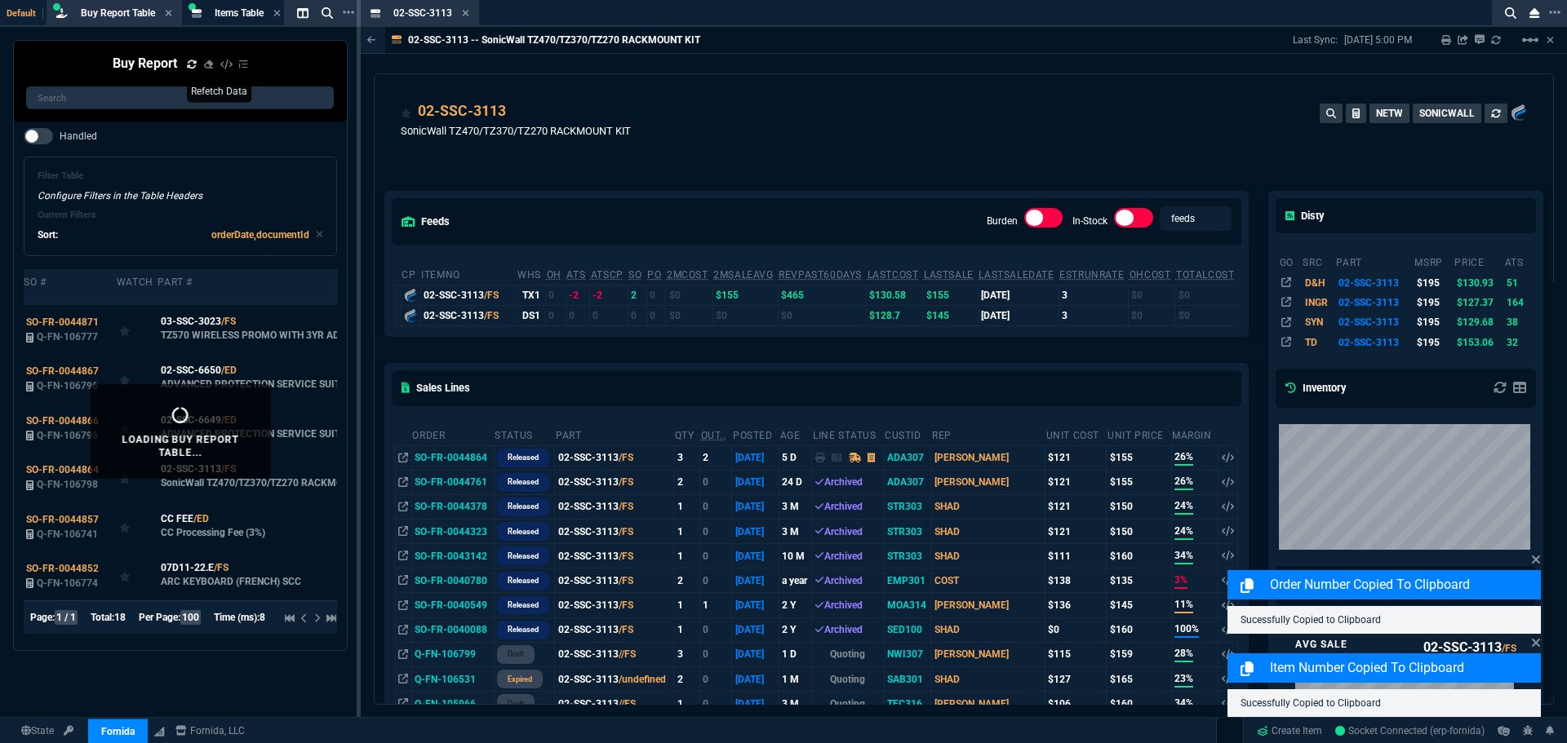
drag, startPoint x: 410, startPoint y: 145, endPoint x: 588, endPoint y: 176, distance: 179.8
click at [410, 145] on icon at bounding box center [411, 149] width 9 height 10
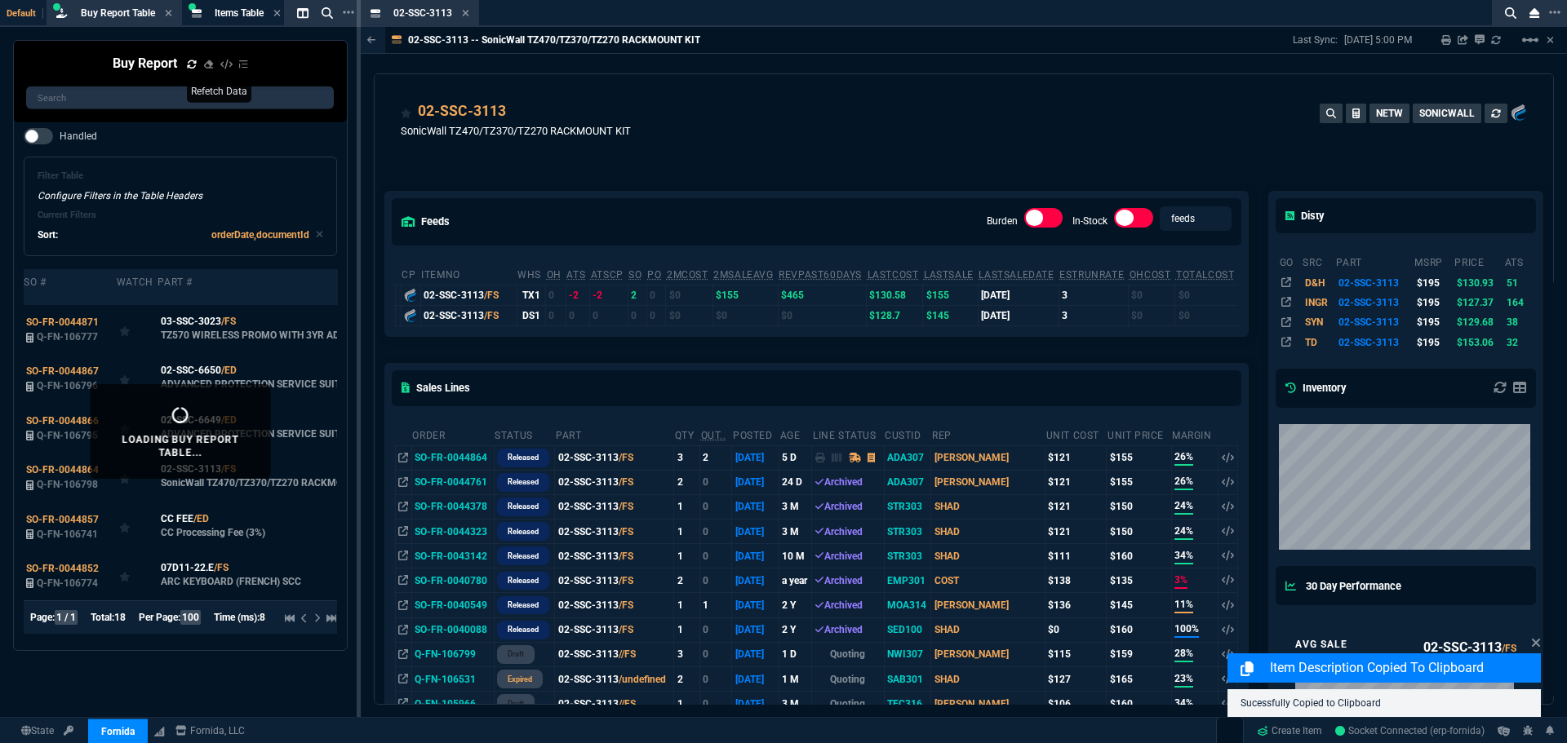
drag, startPoint x: 465, startPoint y: 11, endPoint x: 472, endPoint y: 40, distance: 29.3
click at [465, 11] on icon at bounding box center [465, 13] width 7 height 7
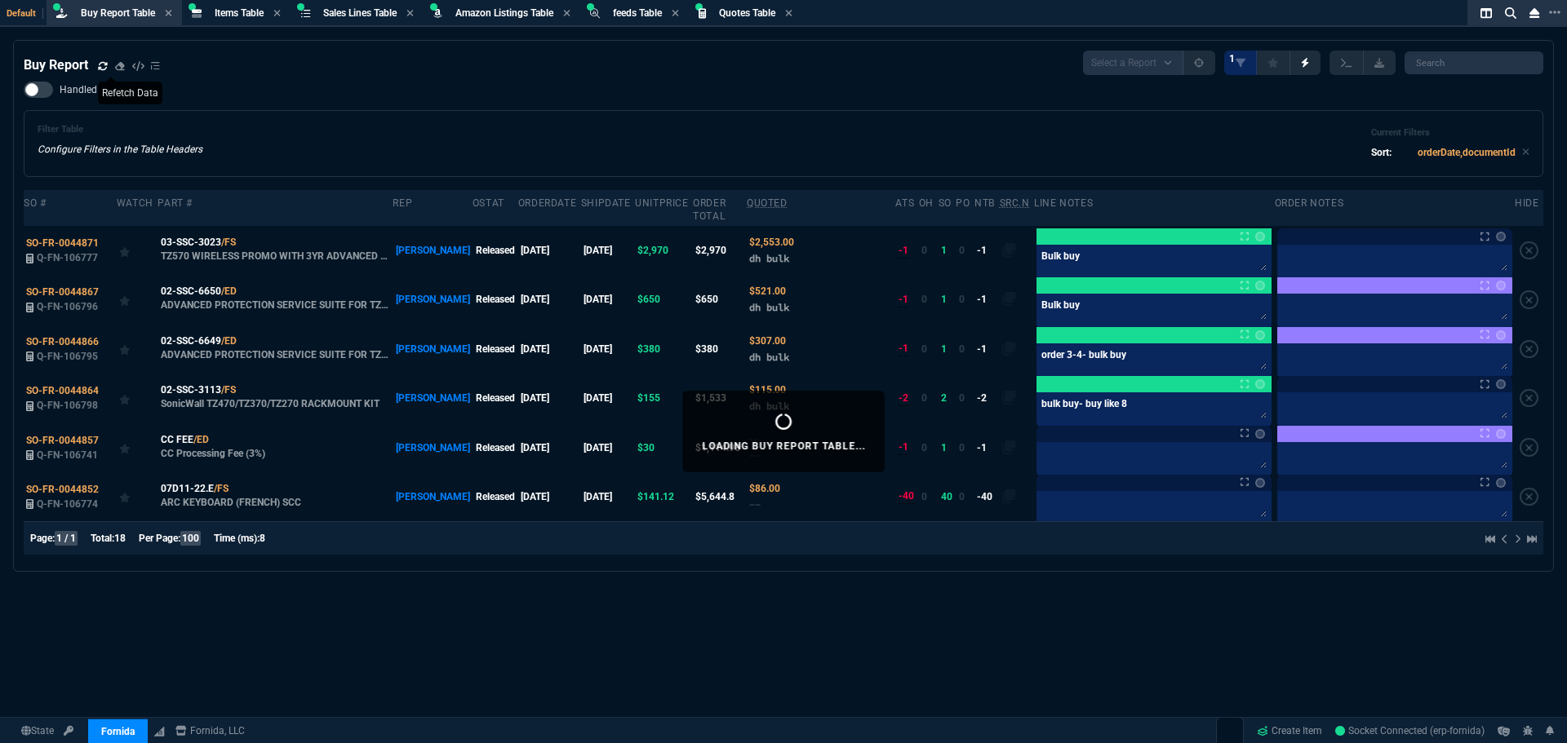
click at [508, 135] on div "Filter Table Configure Filters in the Table Headers Current Filters Sort: order…" at bounding box center [784, 143] width 1492 height 39
click at [863, 110] on div "Filter Table Configure Filters in the Table Headers Current Filters Sort: order…" at bounding box center [783, 143] width 1519 height 67
click at [416, 119] on div "Filter Table Configure Filters in the Table Headers Current Filters Sort: order…" at bounding box center [783, 143] width 1519 height 67
click at [545, 130] on div "Filter Table Configure Filters in the Table Headers Current Filters Sort: order…" at bounding box center [784, 143] width 1492 height 39
click at [272, 103] on div "Handled Filter Table Configure Filters in the Table Headers Current Filters Sor…" at bounding box center [783, 129] width 1519 height 95
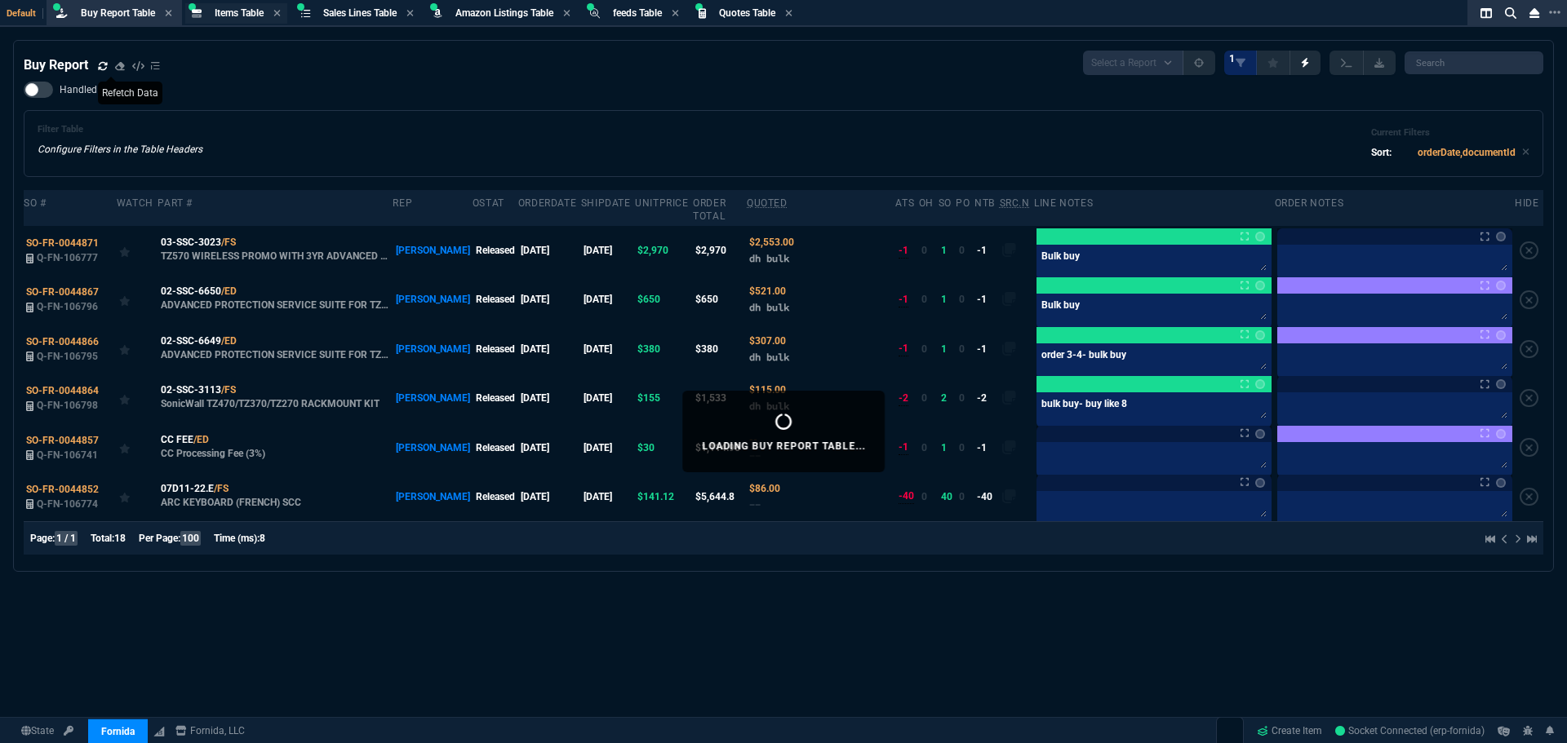
click at [215, 10] on span "Items Table" at bounding box center [239, 12] width 49 height 11
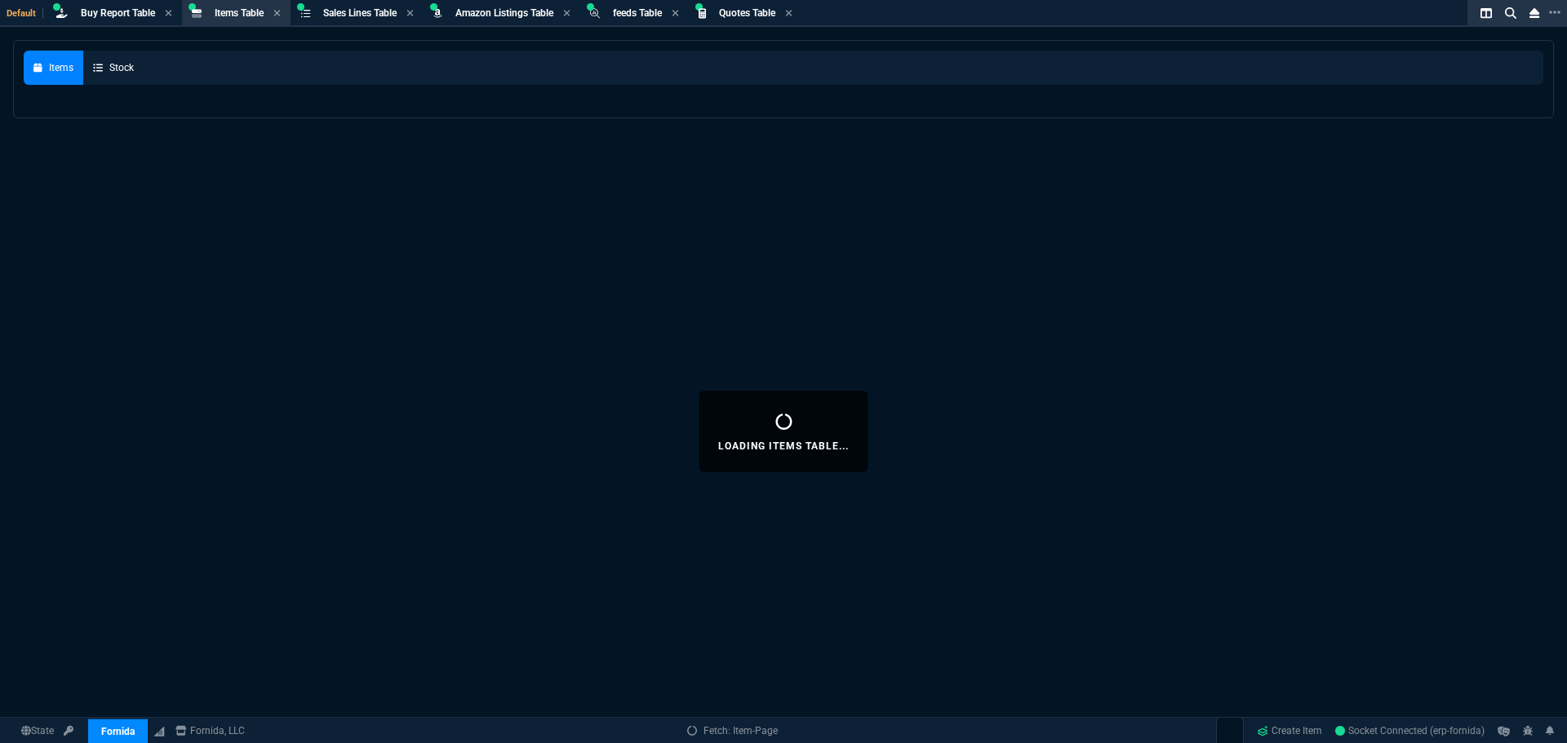
select select
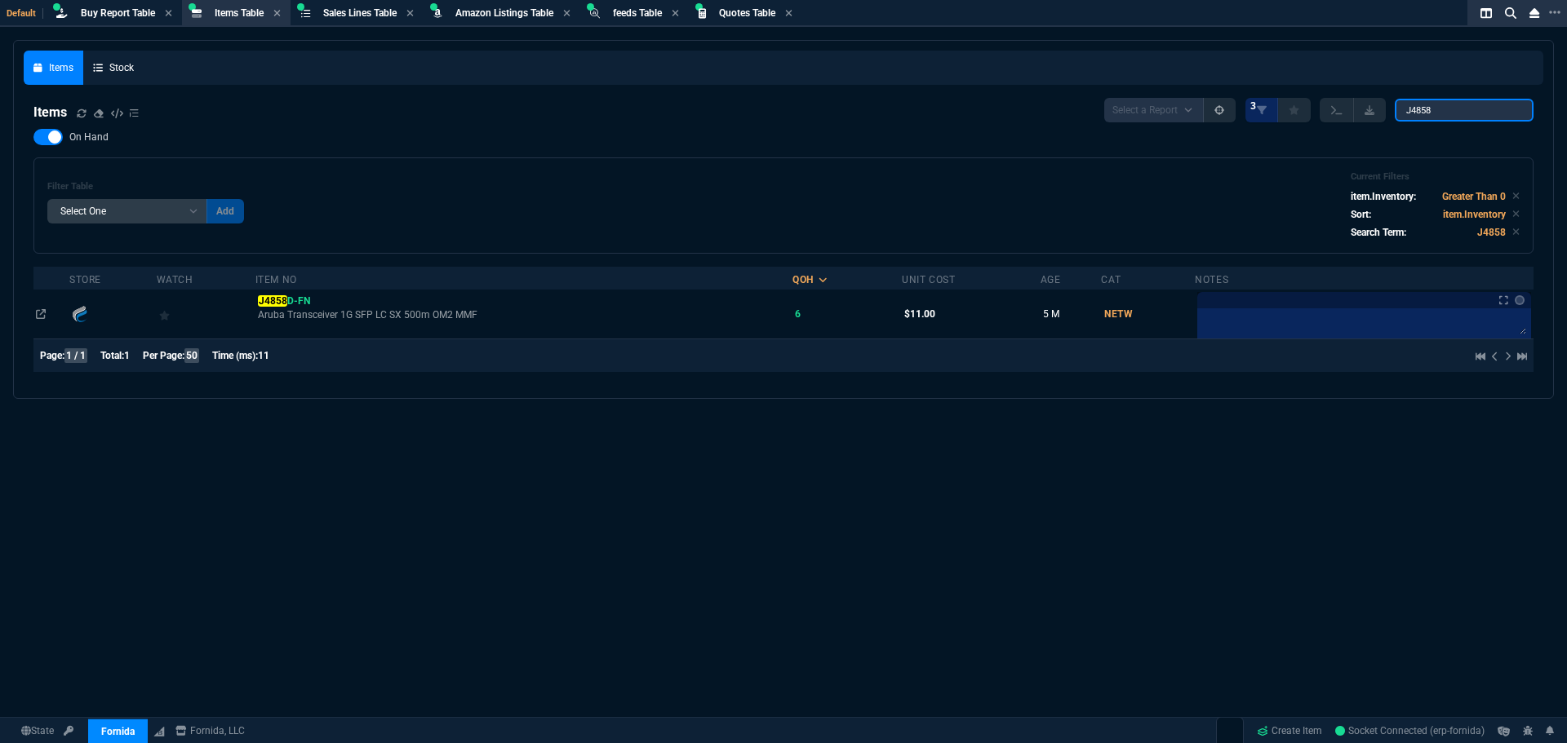
drag, startPoint x: 1458, startPoint y: 107, endPoint x: 1213, endPoint y: 109, distance: 245.6
click at [1216, 109] on div "Select a Report NEW QUERY 3 J4858" at bounding box center [1318, 110] width 429 height 24
paste input "02-SSC-6535"
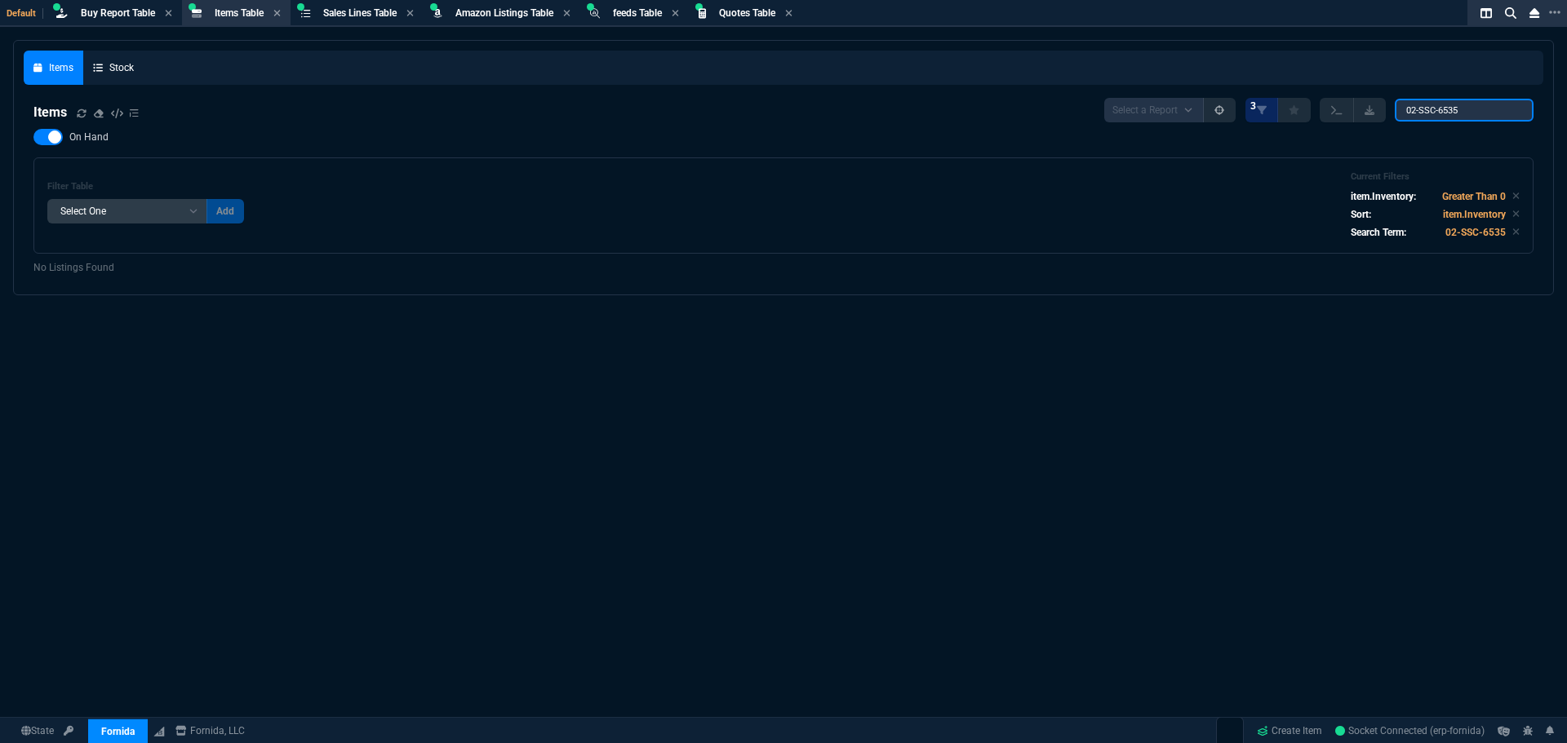
type input "02-SSC-6535"
click at [41, 137] on div at bounding box center [47, 137] width 29 height 16
click at [33, 137] on input "On Hand" at bounding box center [33, 137] width 1 height 1
checkbox input "false"
click at [78, 113] on icon at bounding box center [82, 114] width 10 height 10
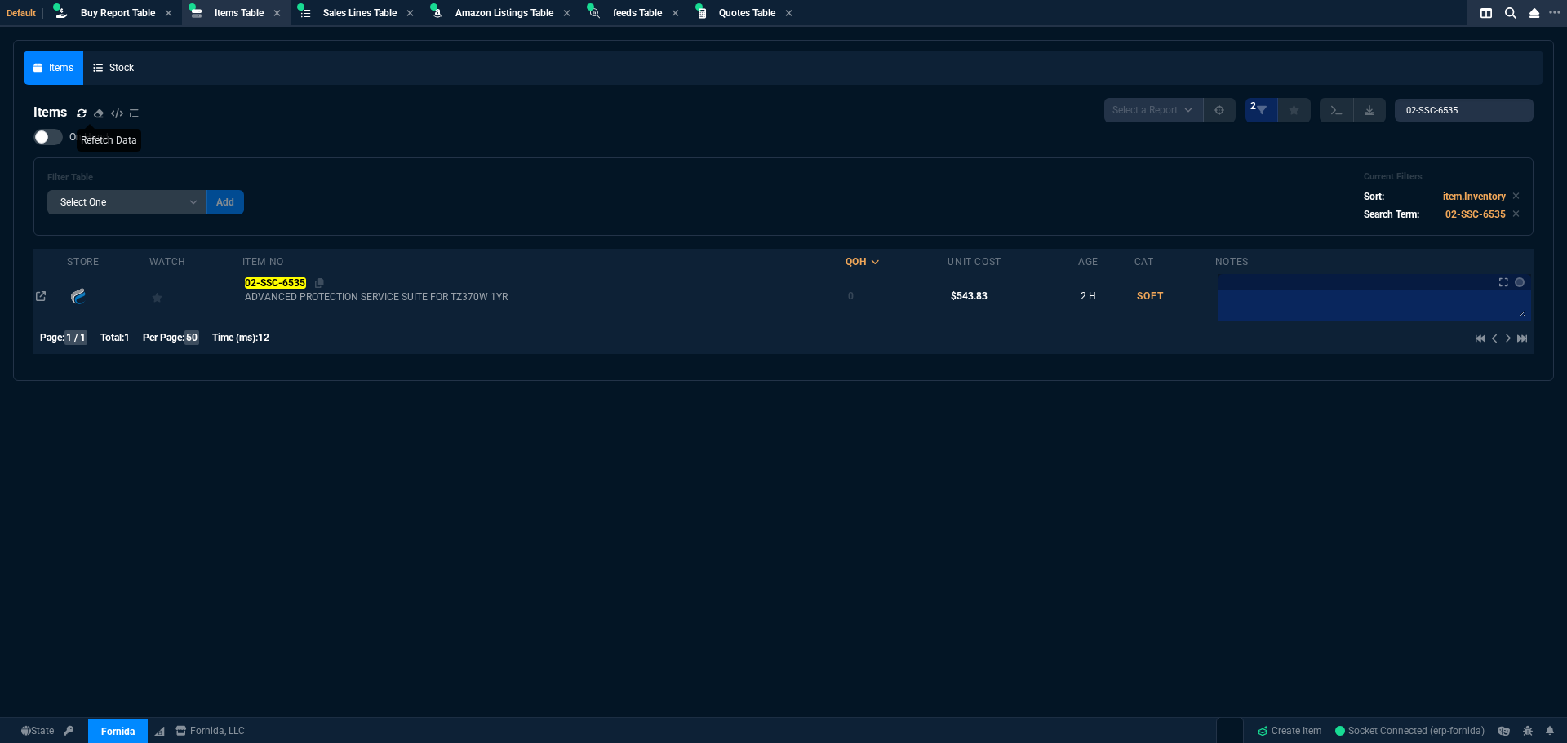
click at [278, 280] on mark "02-SSC-6535" at bounding box center [275, 282] width 61 height 11
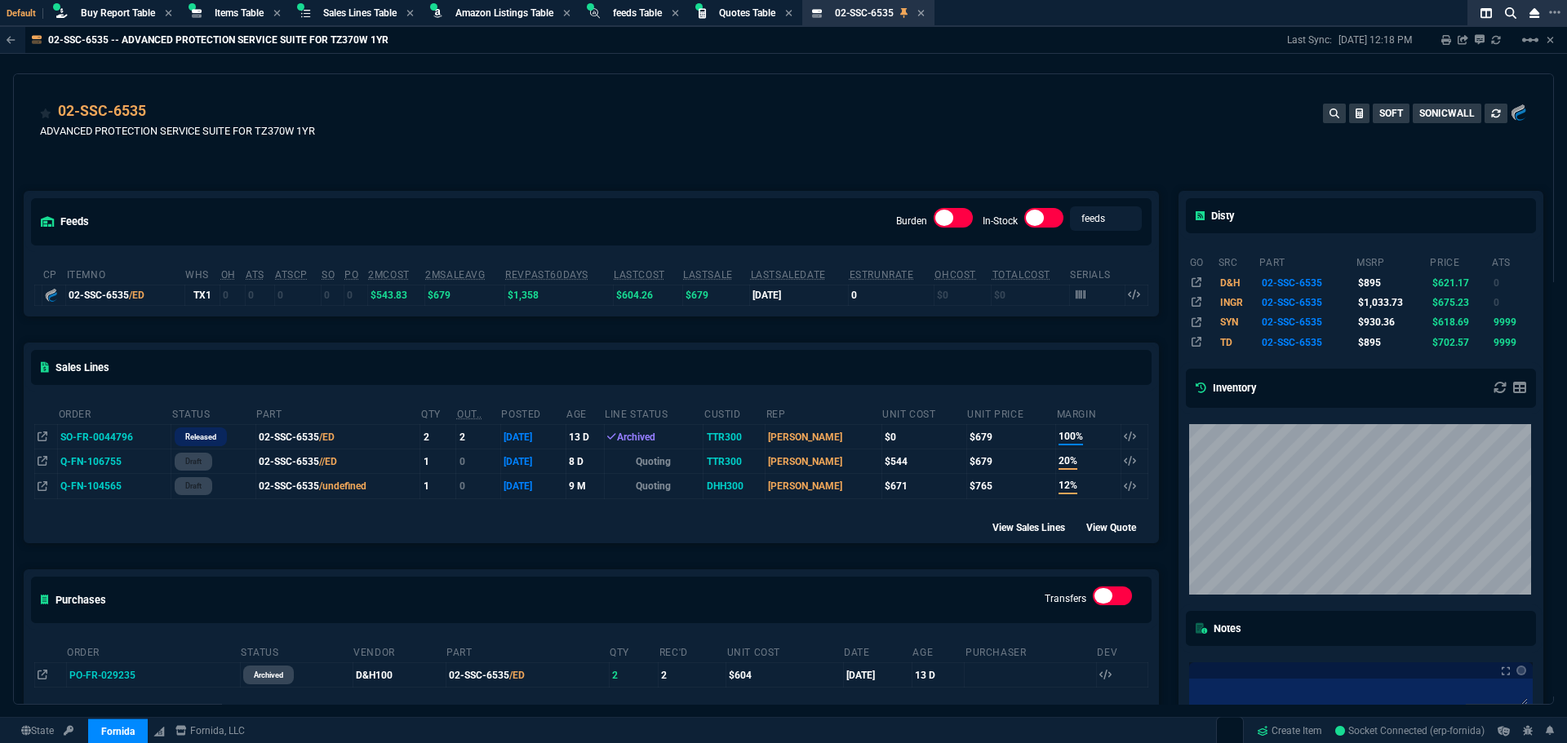
click at [704, 145] on div "02-SSC-6535 ADVANCED PROTECTION SERVICE SUITE FOR TZ370W 1YR SOFT SONICWALL" at bounding box center [783, 129] width 1487 height 58
click at [410, 164] on div "feeds Burden In-Stock feeds prices cp ItemNo WHS OH ATS ATSCP SO PO 2MCost 2MSa…" at bounding box center [591, 533] width 1155 height 756
click at [238, 19] on div "Items Table Item" at bounding box center [239, 14] width 49 height 14
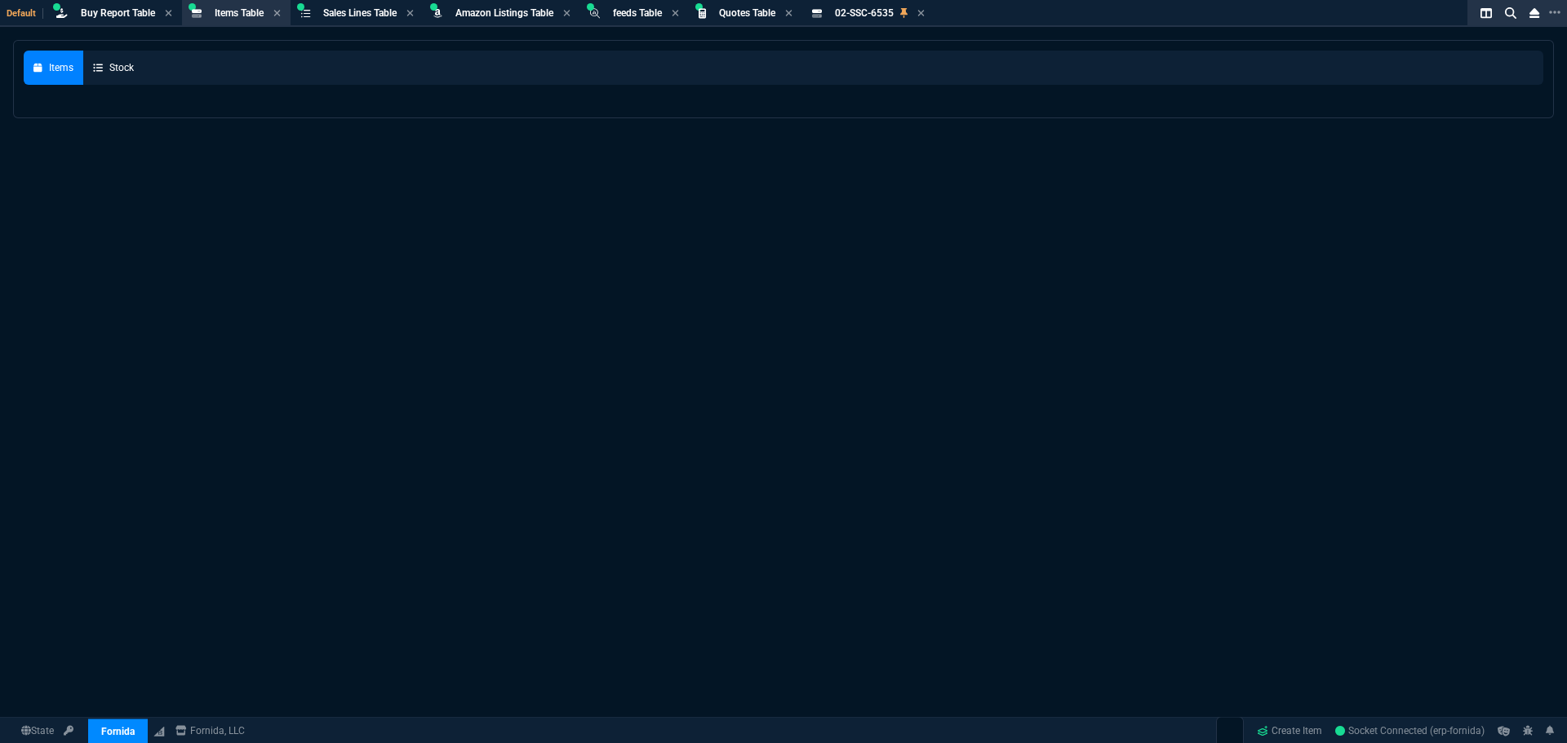
select select
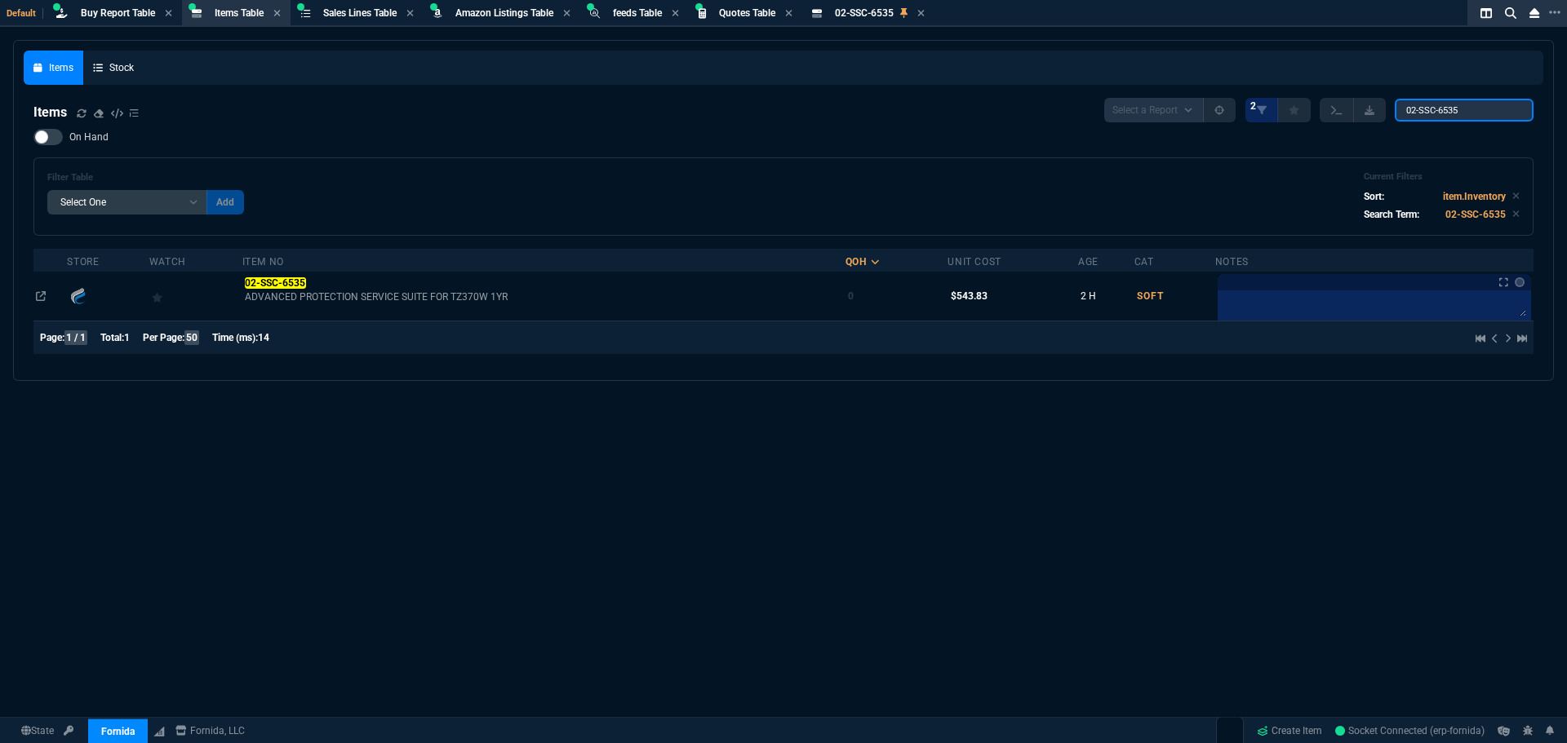
drag, startPoint x: 1468, startPoint y: 111, endPoint x: 1390, endPoint y: 116, distance: 77.7
click at [1390, 116] on div "Select a Report NEW QUERY 2 02-SSC-6535" at bounding box center [1318, 110] width 429 height 24
paste input "6"
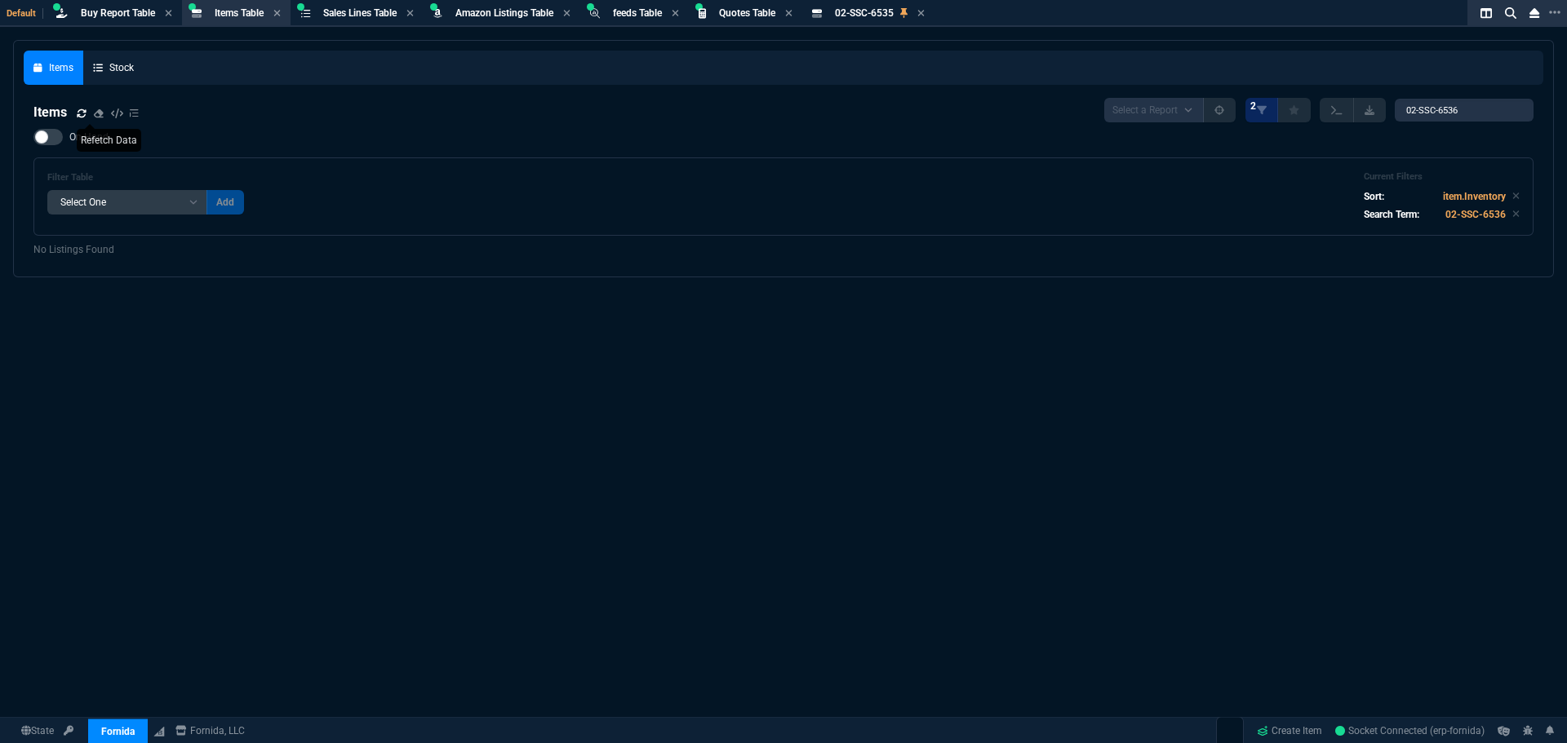
click at [80, 115] on icon at bounding box center [82, 114] width 10 height 10
click at [677, 197] on div "Filter Table Select One Add Filter () Age () Cat (item.ItemCategoryCode) Item N…" at bounding box center [783, 196] width 1472 height 51
click at [245, 12] on span "Items Table" at bounding box center [239, 12] width 49 height 11
drag, startPoint x: 1470, startPoint y: 113, endPoint x: 1324, endPoint y: 110, distance: 146.1
click at [1355, 112] on div "Select a Report NEW QUERY 2 02-SSC-6536" at bounding box center [1318, 110] width 429 height 24
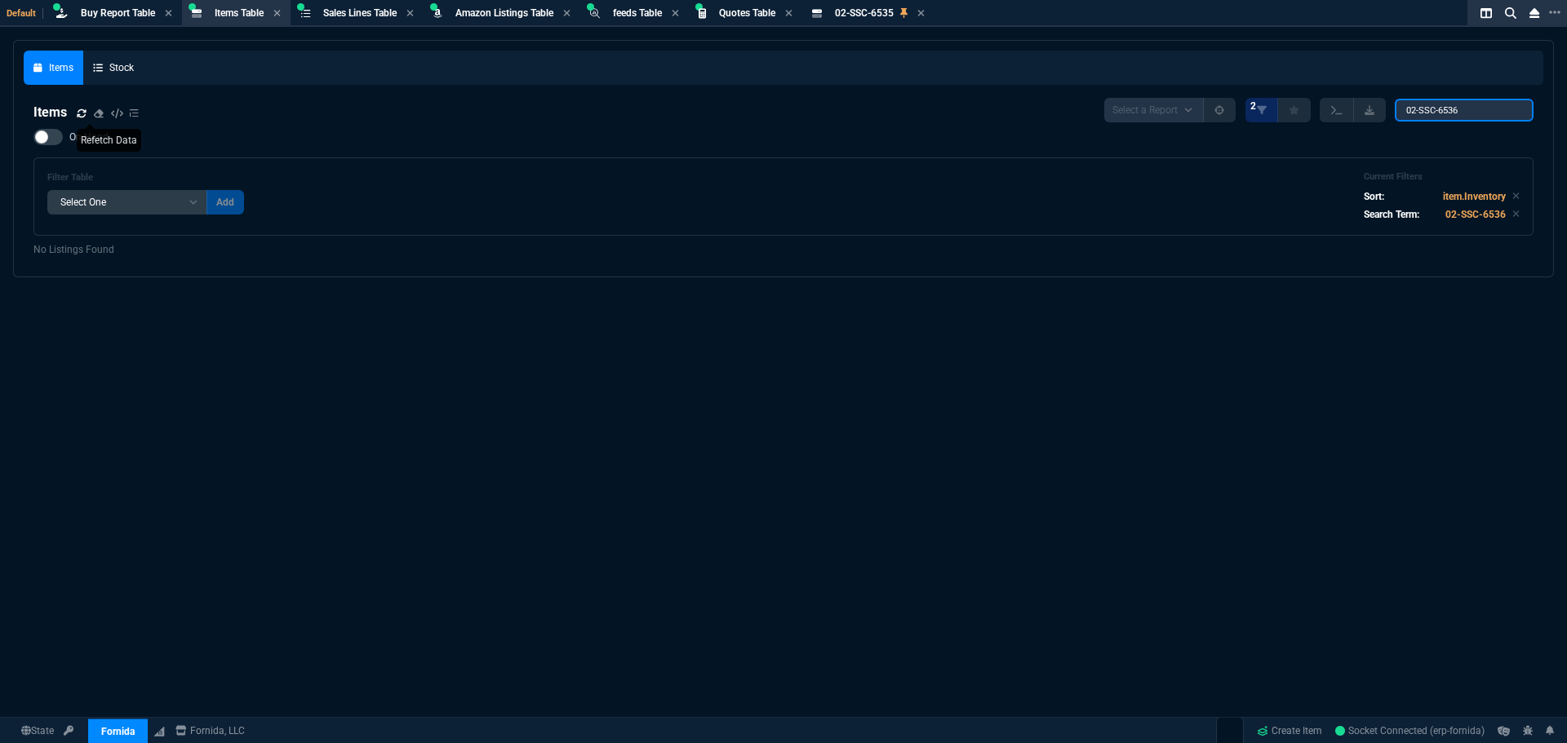
paste input "29"
type input "02-SSC-6529"
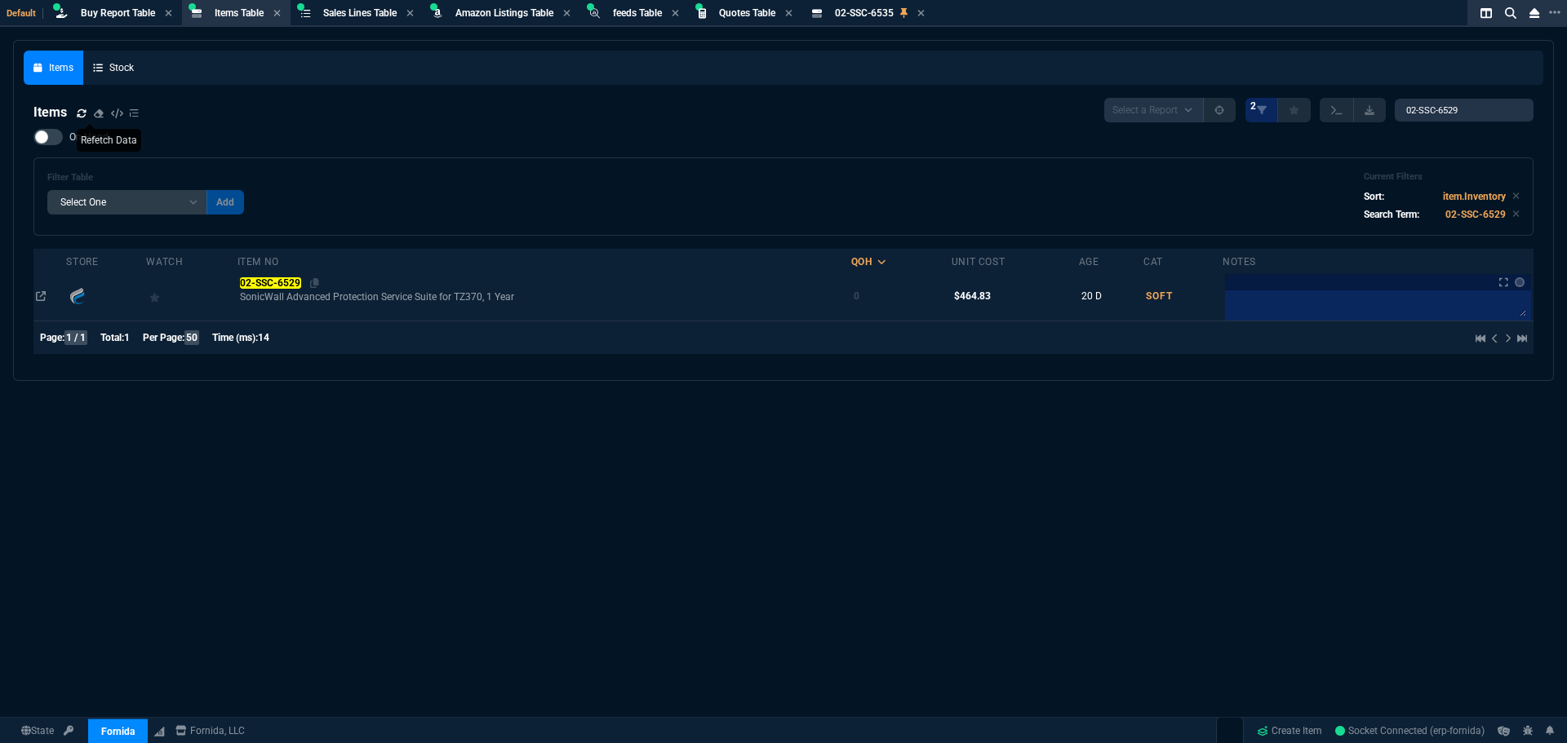
click at [264, 280] on mark "02-SSC-6529" at bounding box center [270, 282] width 61 height 11
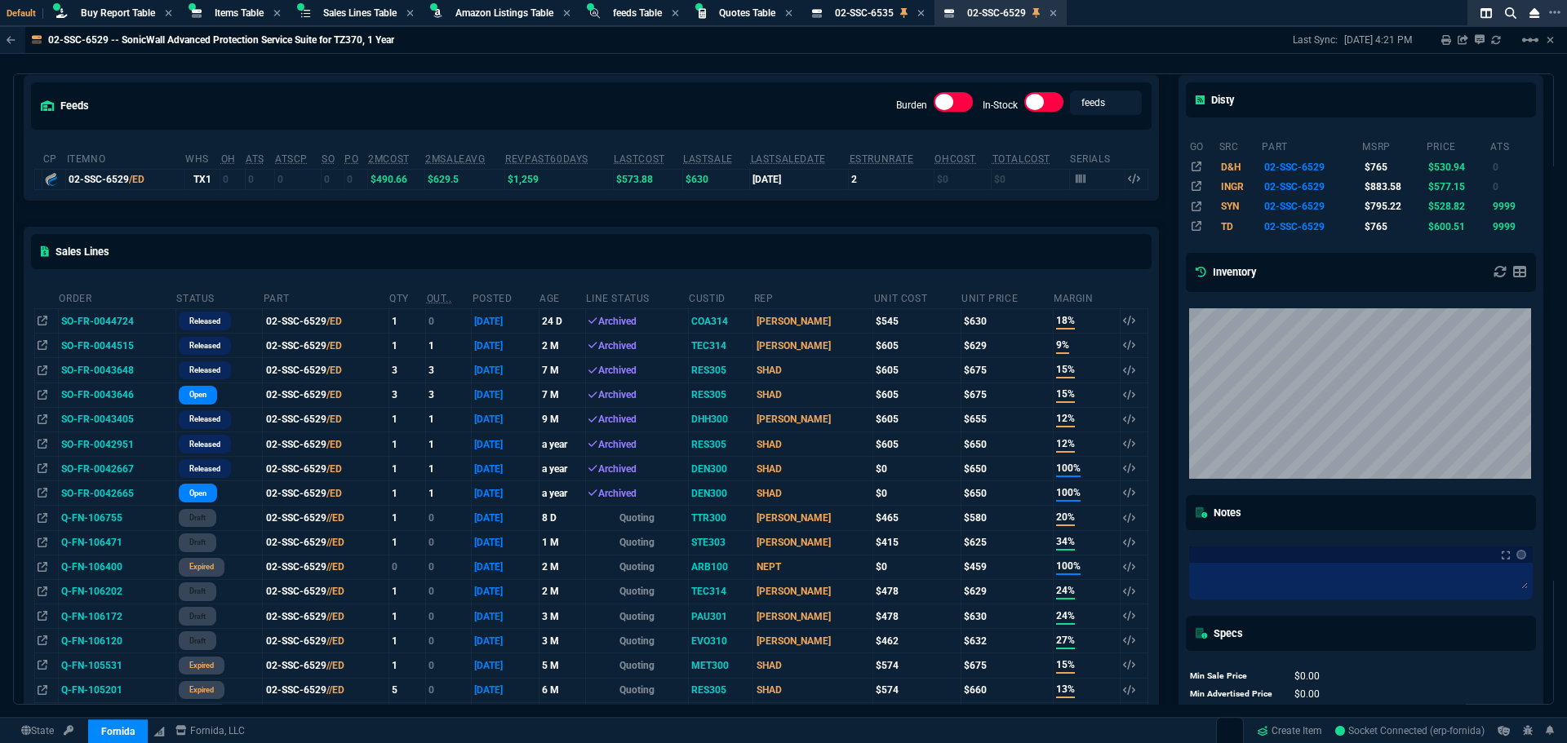
scroll to position [78, 0]
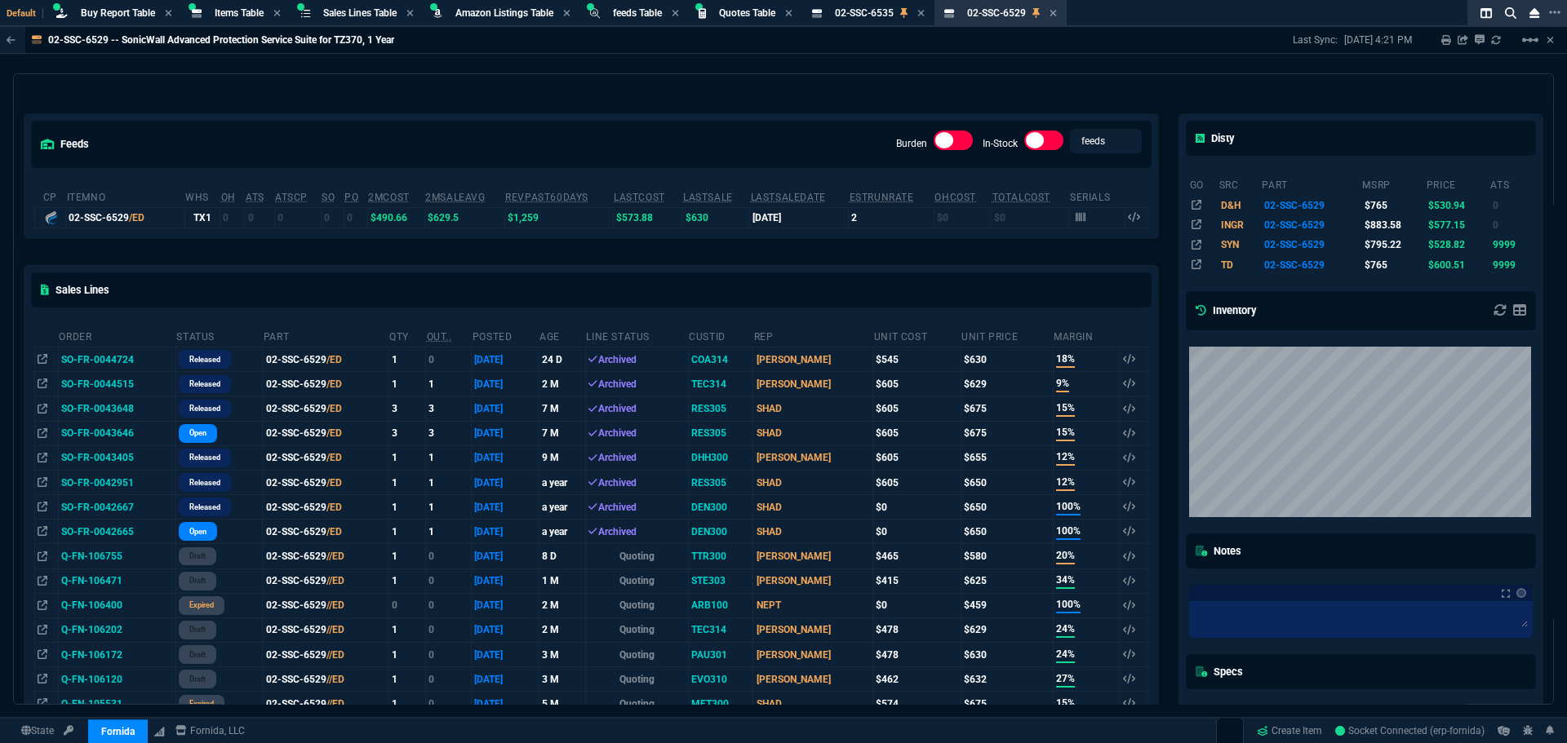
drag, startPoint x: 180, startPoint y: 100, endPoint x: 197, endPoint y: 100, distance: 17.1
click at [180, 100] on div "feeds Burden In-Stock feeds prices cp ItemNo WHS OH ATS ATSCP SO PO 2MCost 2MSa…" at bounding box center [591, 611] width 1155 height 1067
click at [225, 8] on span "Items Table" at bounding box center [239, 12] width 49 height 11
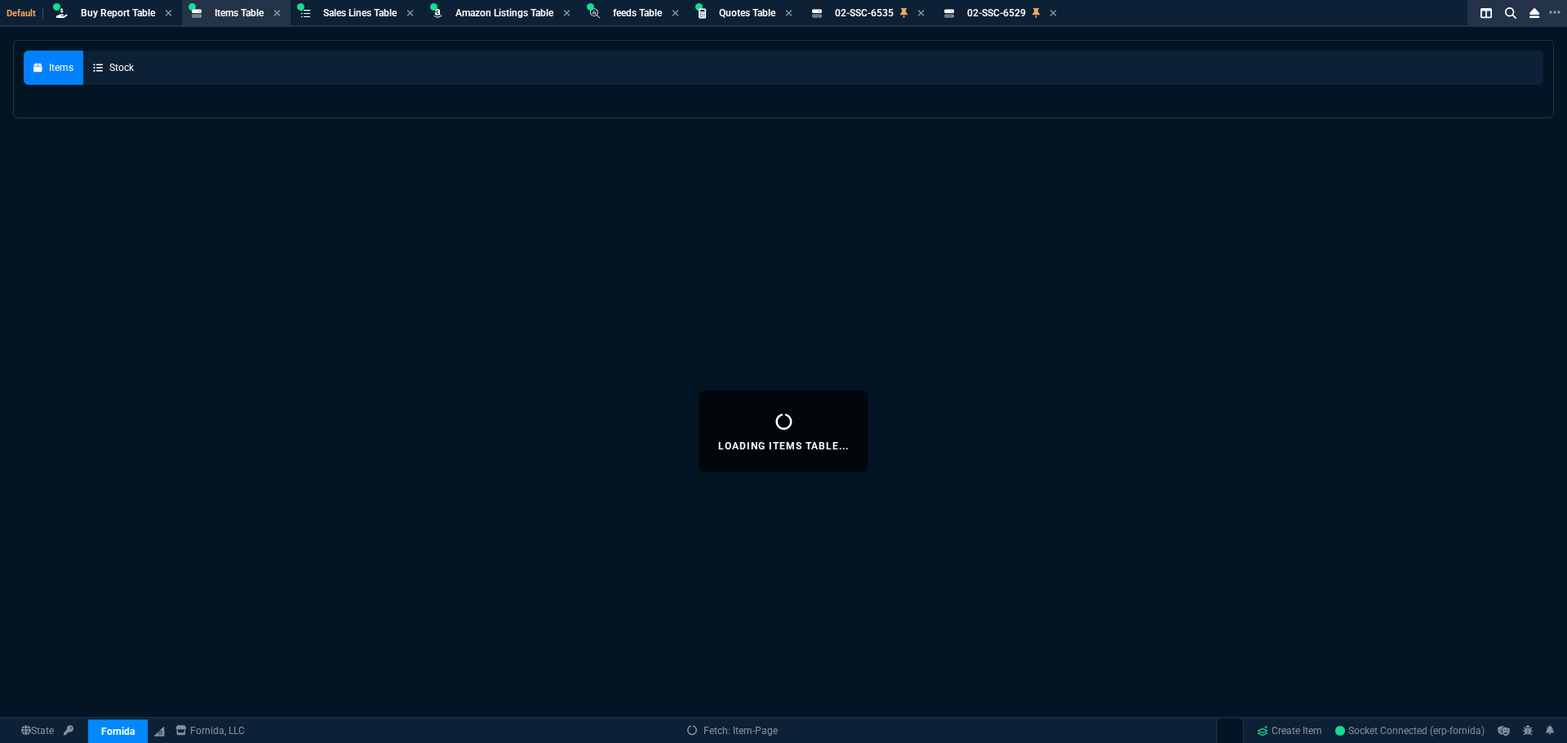
select select
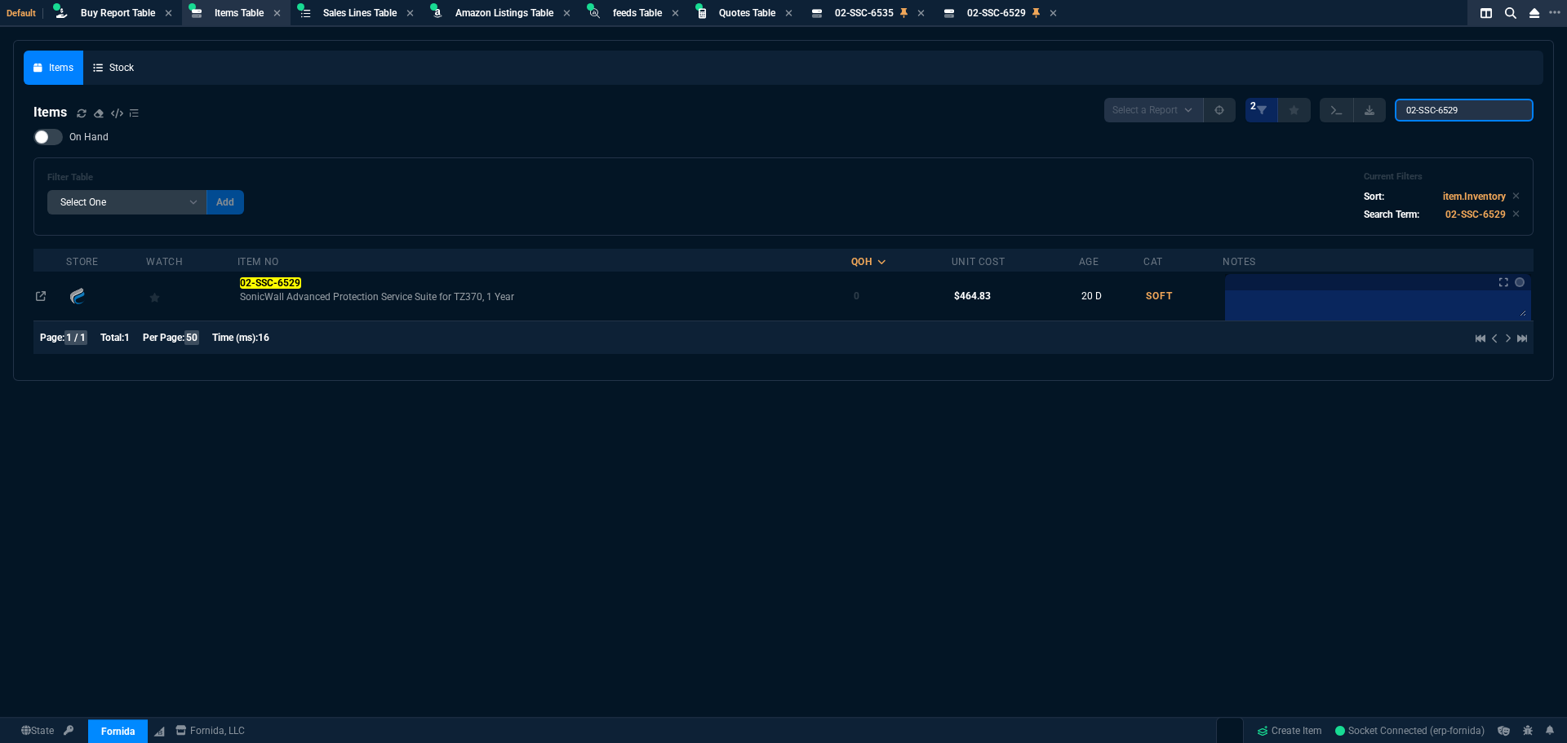
drag, startPoint x: 1465, startPoint y: 110, endPoint x: 1265, endPoint y: 92, distance: 200.7
click at [1292, 95] on nx-fornida-items-table "Items Select a Report NEW QUERY 2 02-SSC-6529 On Hand Filter Table Select One A…" at bounding box center [783, 229] width 1519 height 282
paste input "30"
type input "02-SSC-6530"
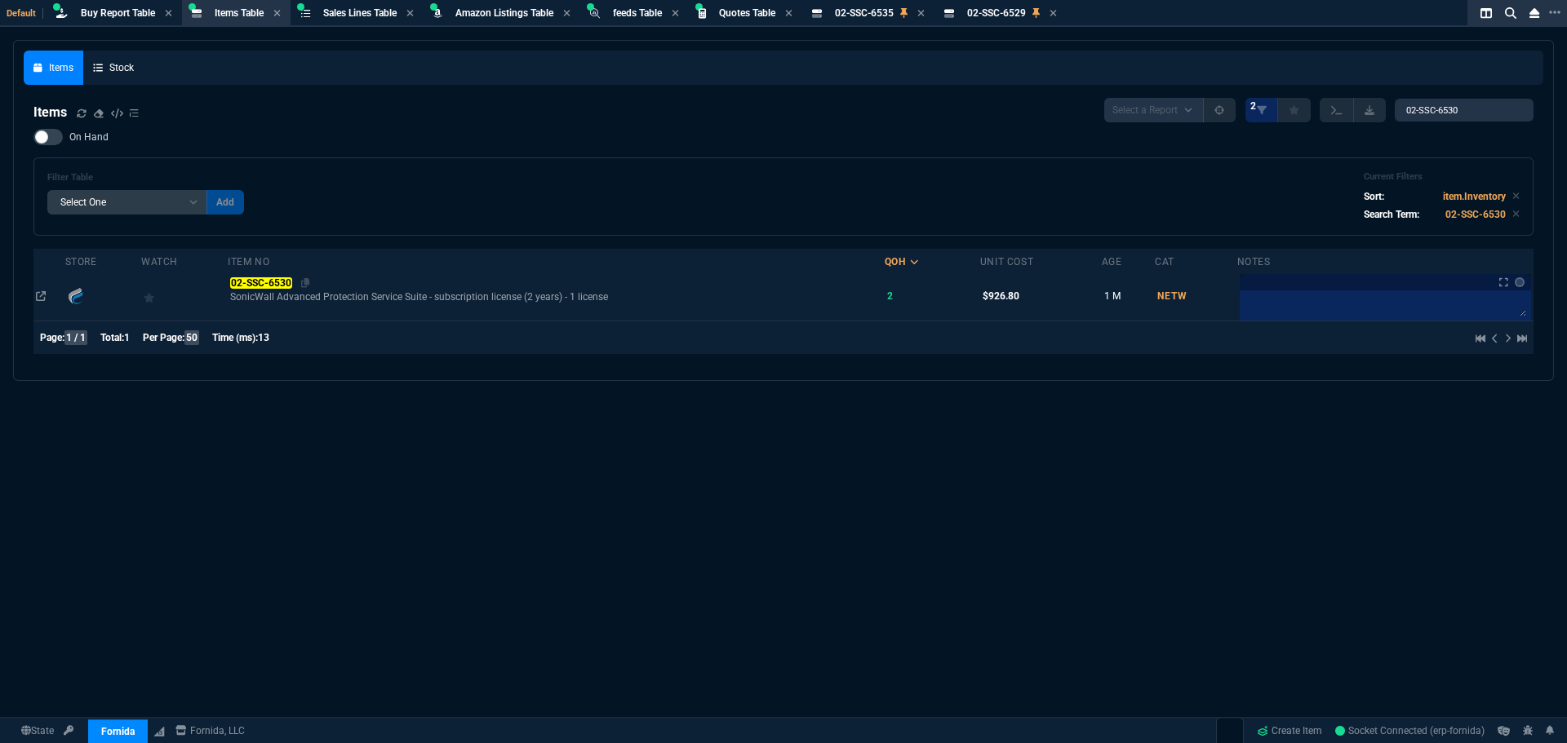
click at [258, 283] on mark "02-SSC-6530" at bounding box center [260, 282] width 61 height 11
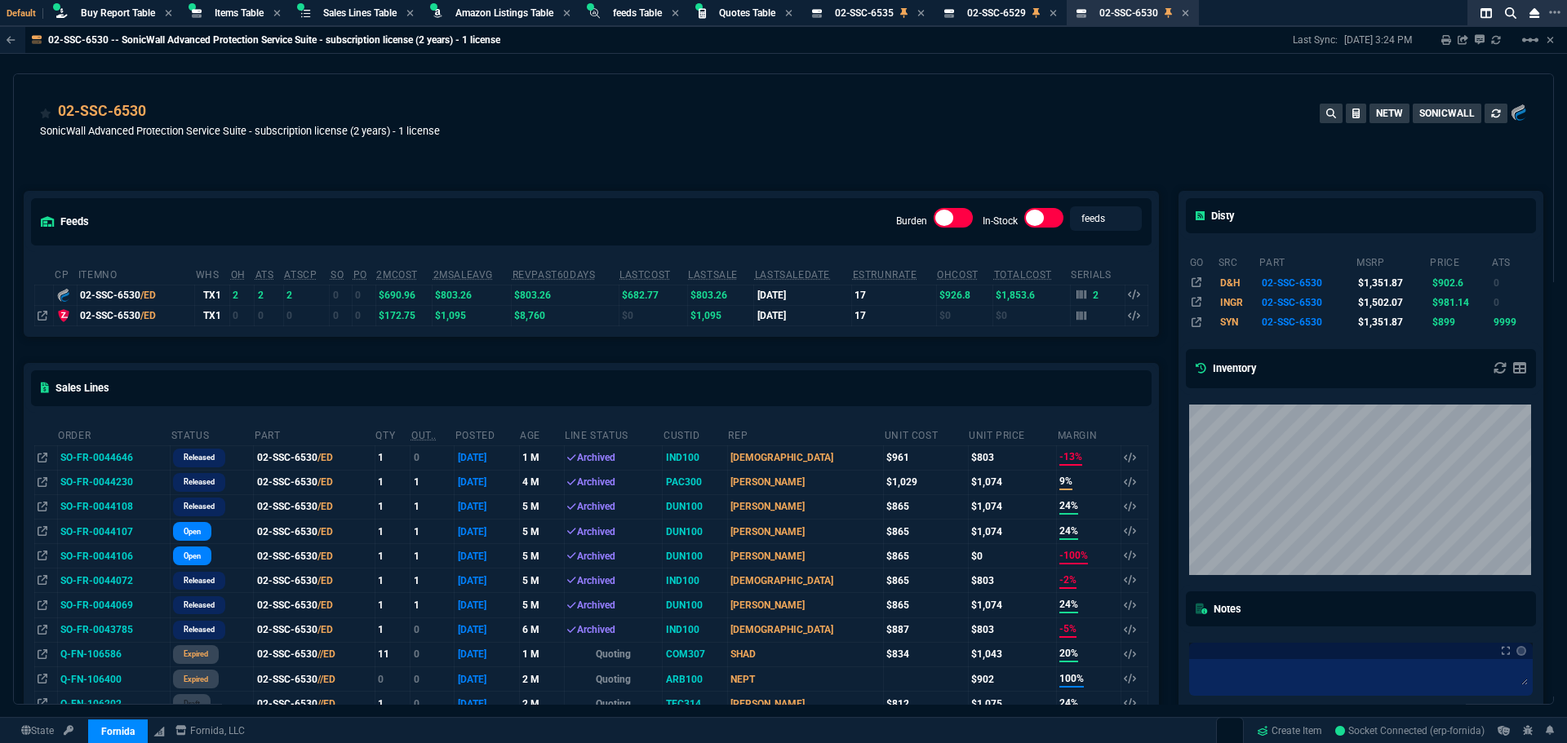
click at [218, 11] on span "Items Table" at bounding box center [239, 12] width 49 height 11
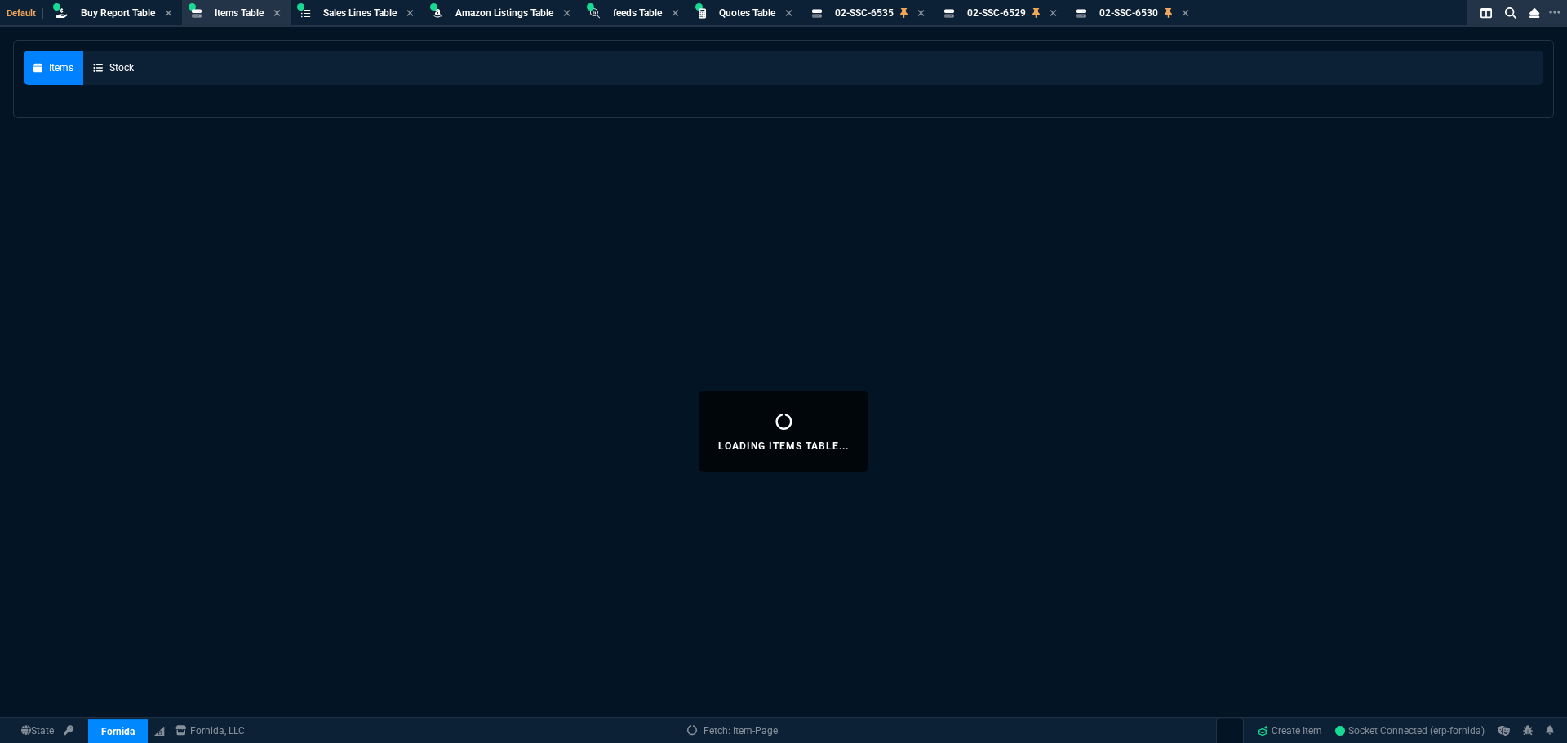
select select
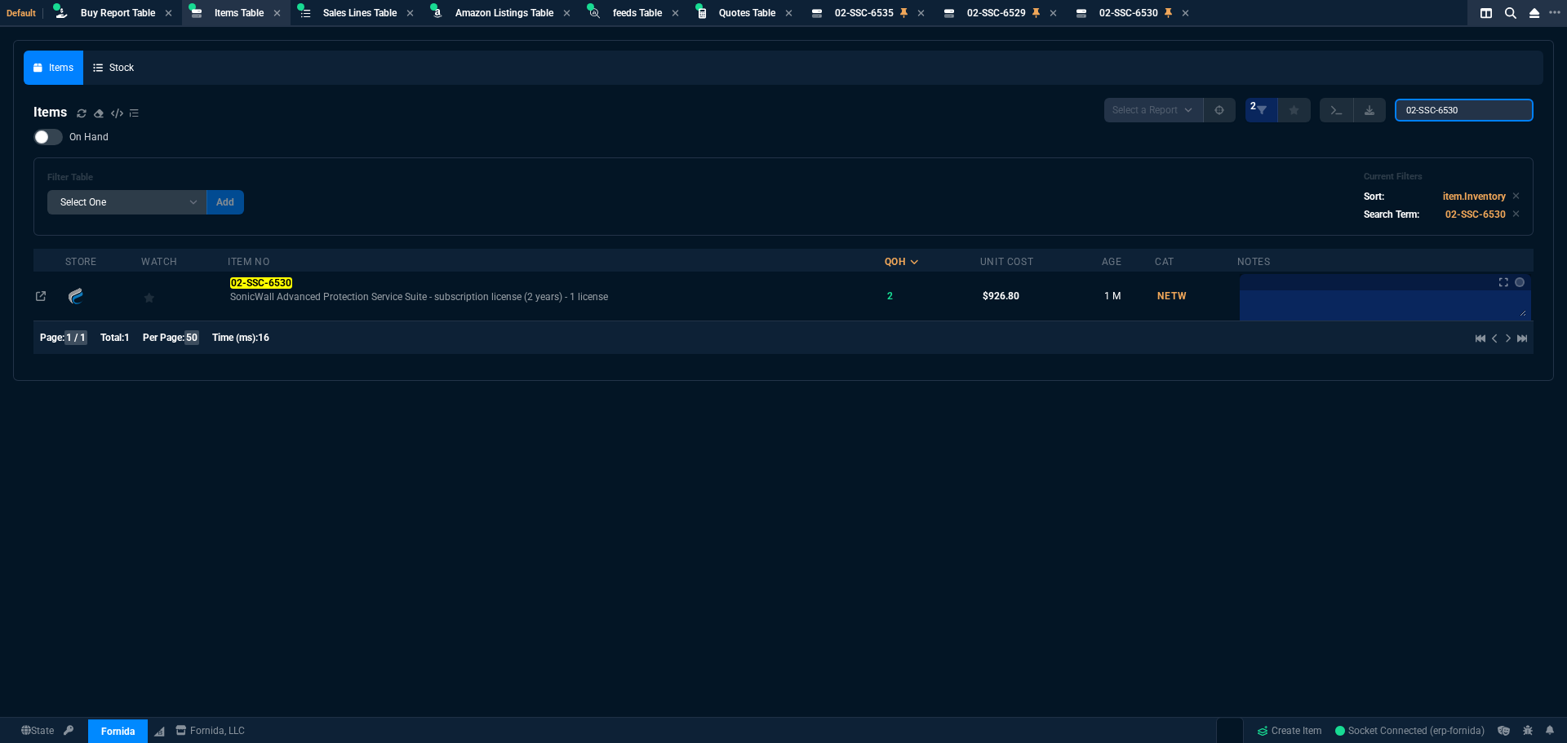
click at [1488, 113] on input "02-SSC-6530" at bounding box center [1464, 110] width 139 height 23
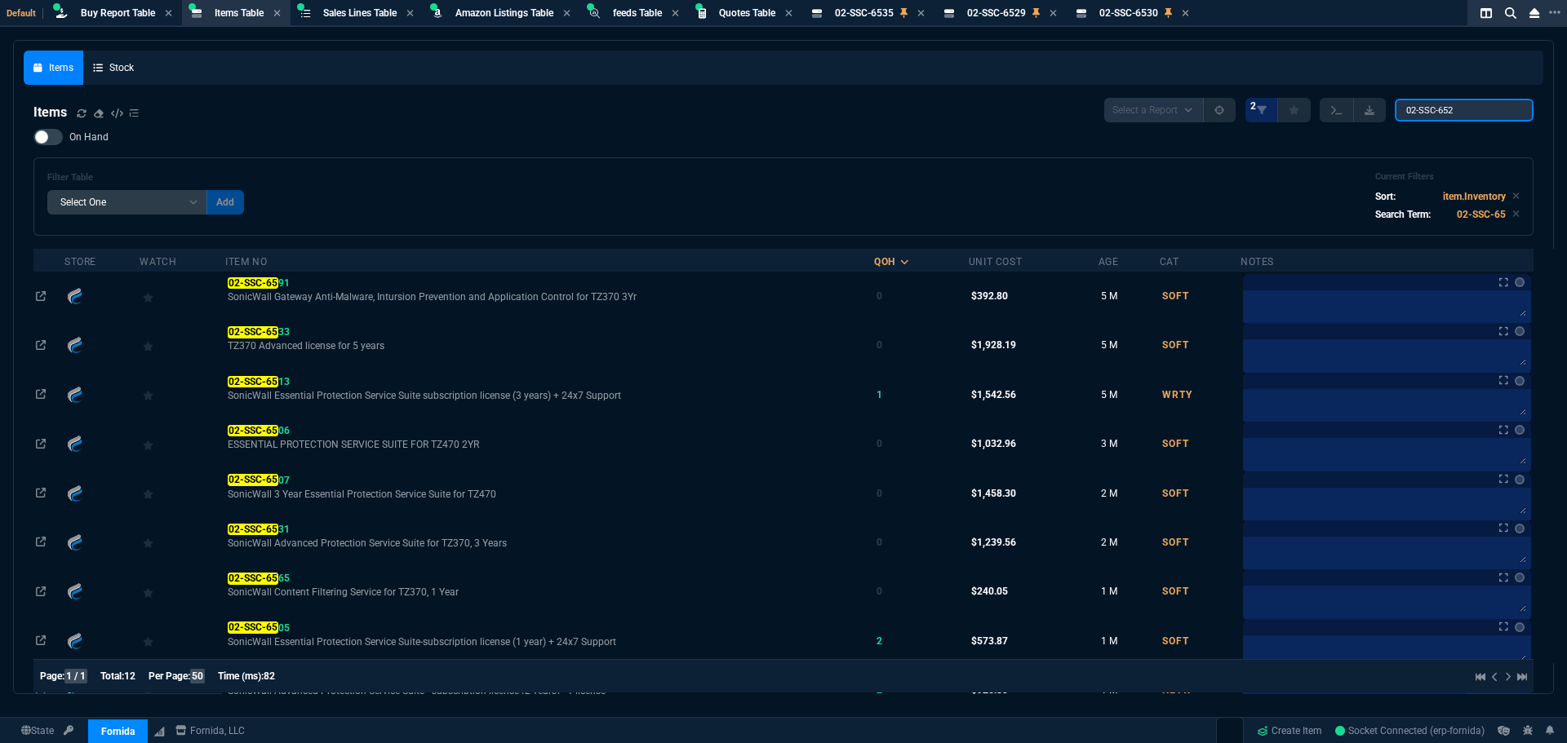
type input "02-SSC-6529"
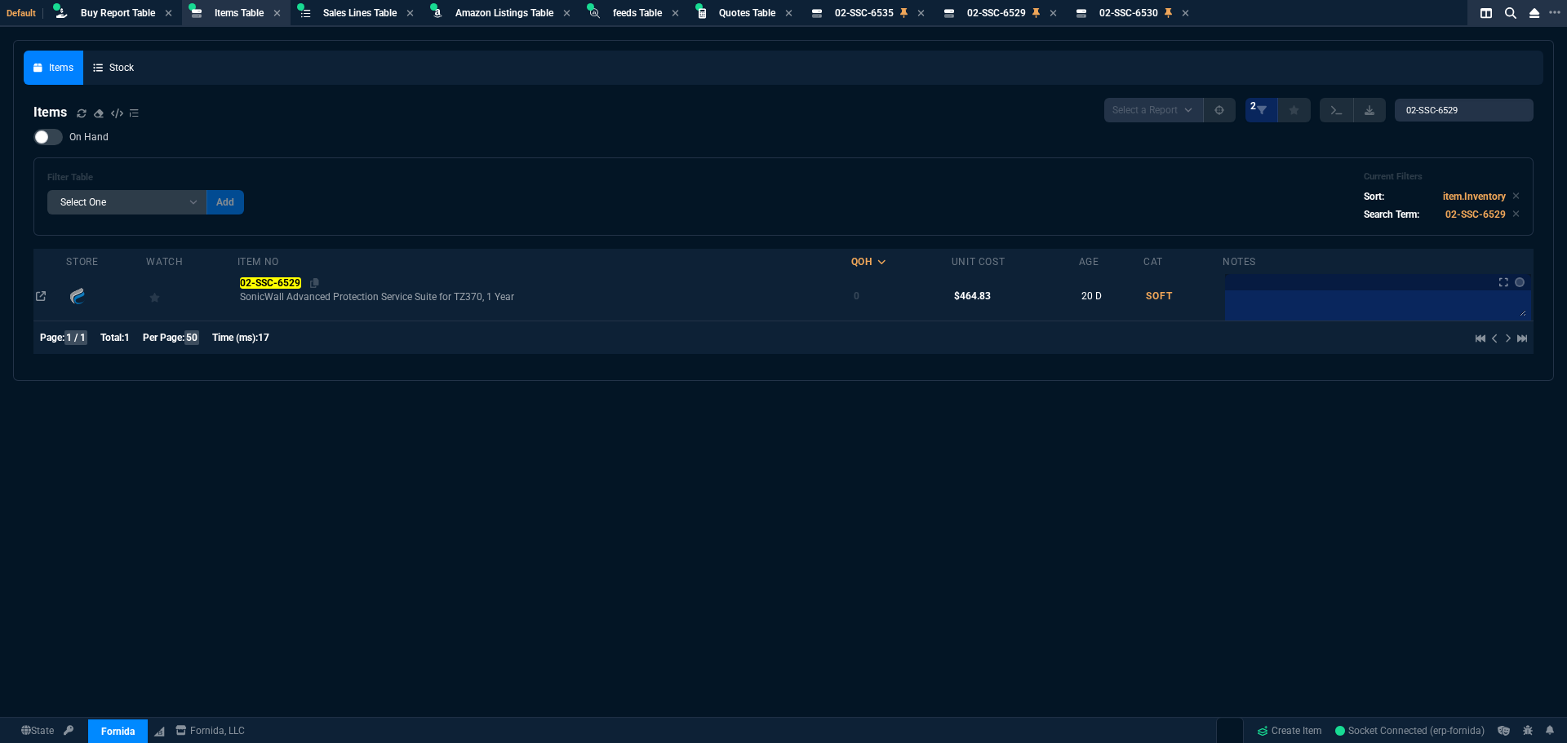
click at [277, 283] on mark "02-SSC-6529" at bounding box center [270, 282] width 61 height 11
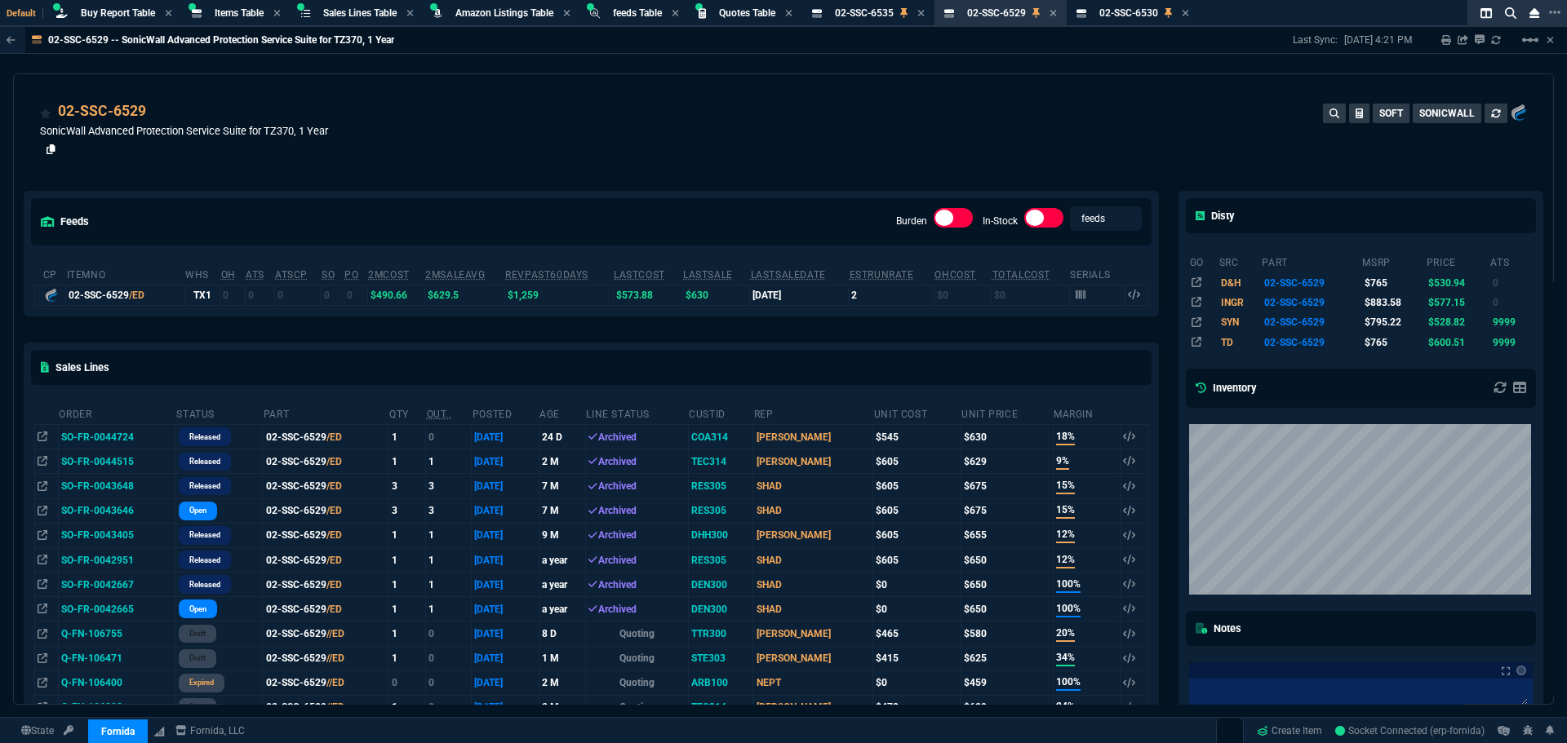
click at [48, 149] on icon at bounding box center [51, 149] width 9 height 10
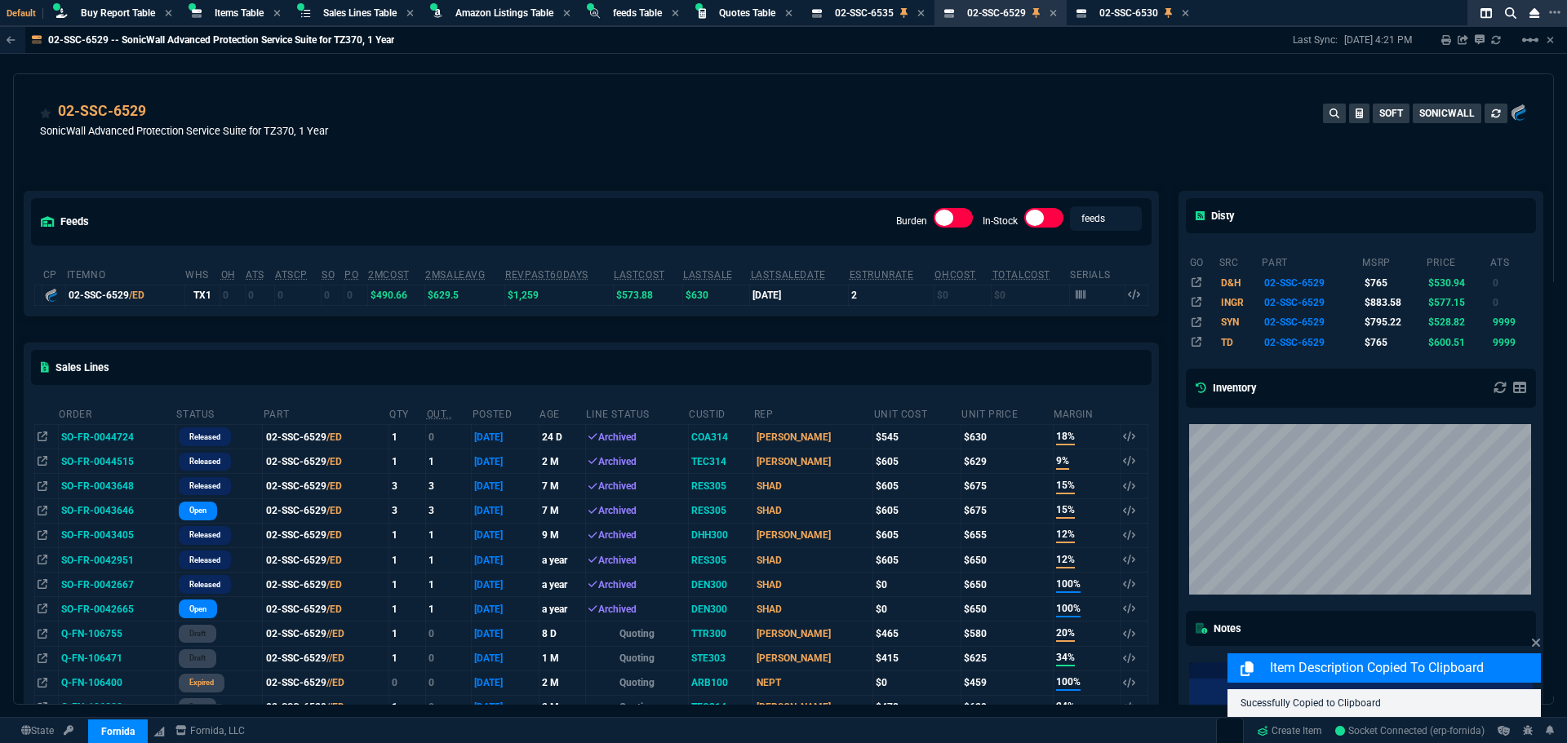
drag, startPoint x: 334, startPoint y: 127, endPoint x: 38, endPoint y: 135, distance: 296.3
click at [38, 135] on div "02-SSC-6529 SonicWall Advanced Protection Service Suite for TZ370, 1 Year SOFT …" at bounding box center [783, 122] width 1539 height 97
copy p "SonicWall Advanced Protection Service Suite for TZ370, 1 Year"
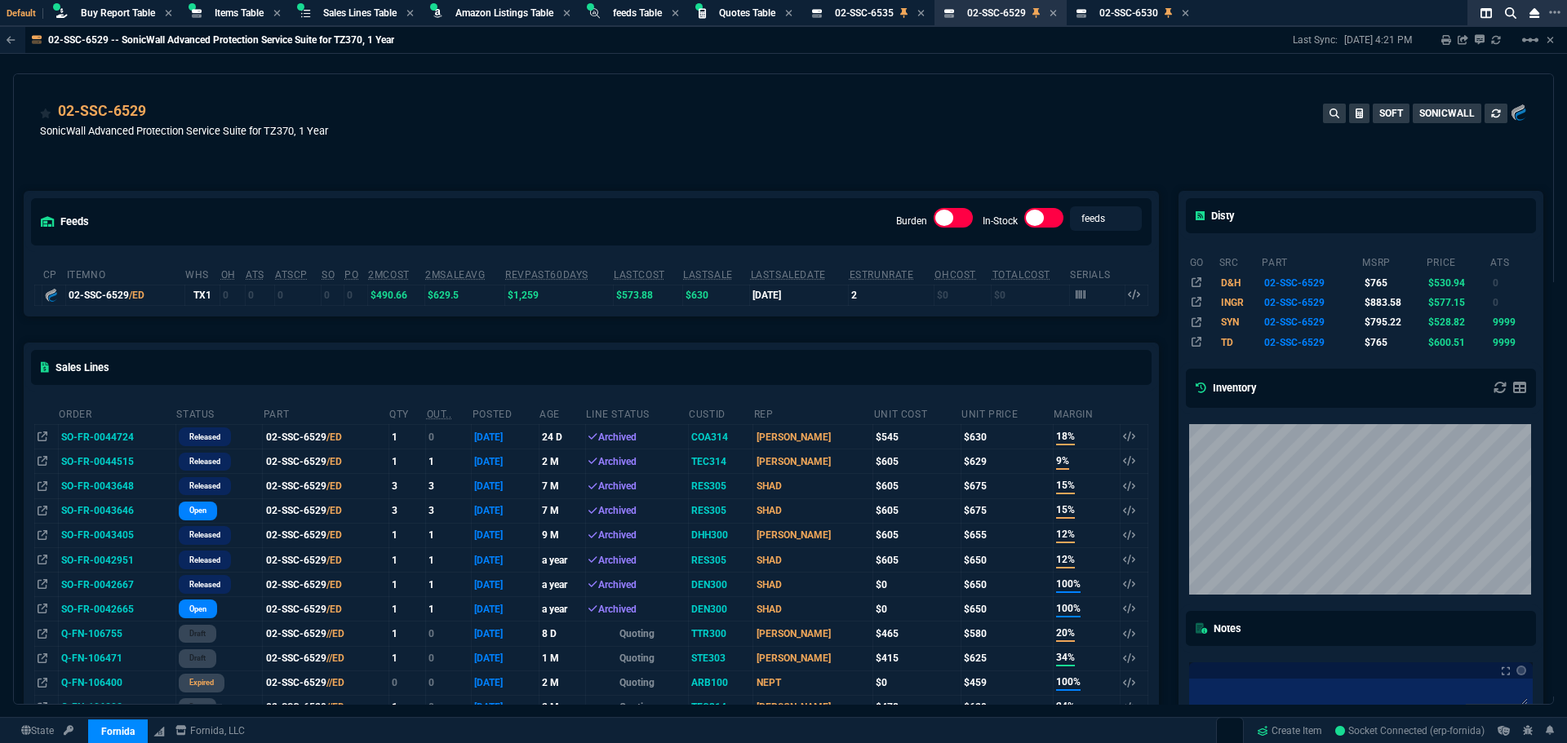
click at [718, 95] on div "02-SSC-6529 SonicWall Advanced Protection Service Suite for TZ370, 1 Year SOFT …" at bounding box center [783, 122] width 1539 height 97
click at [925, 11] on icon at bounding box center [920, 13] width 7 height 10
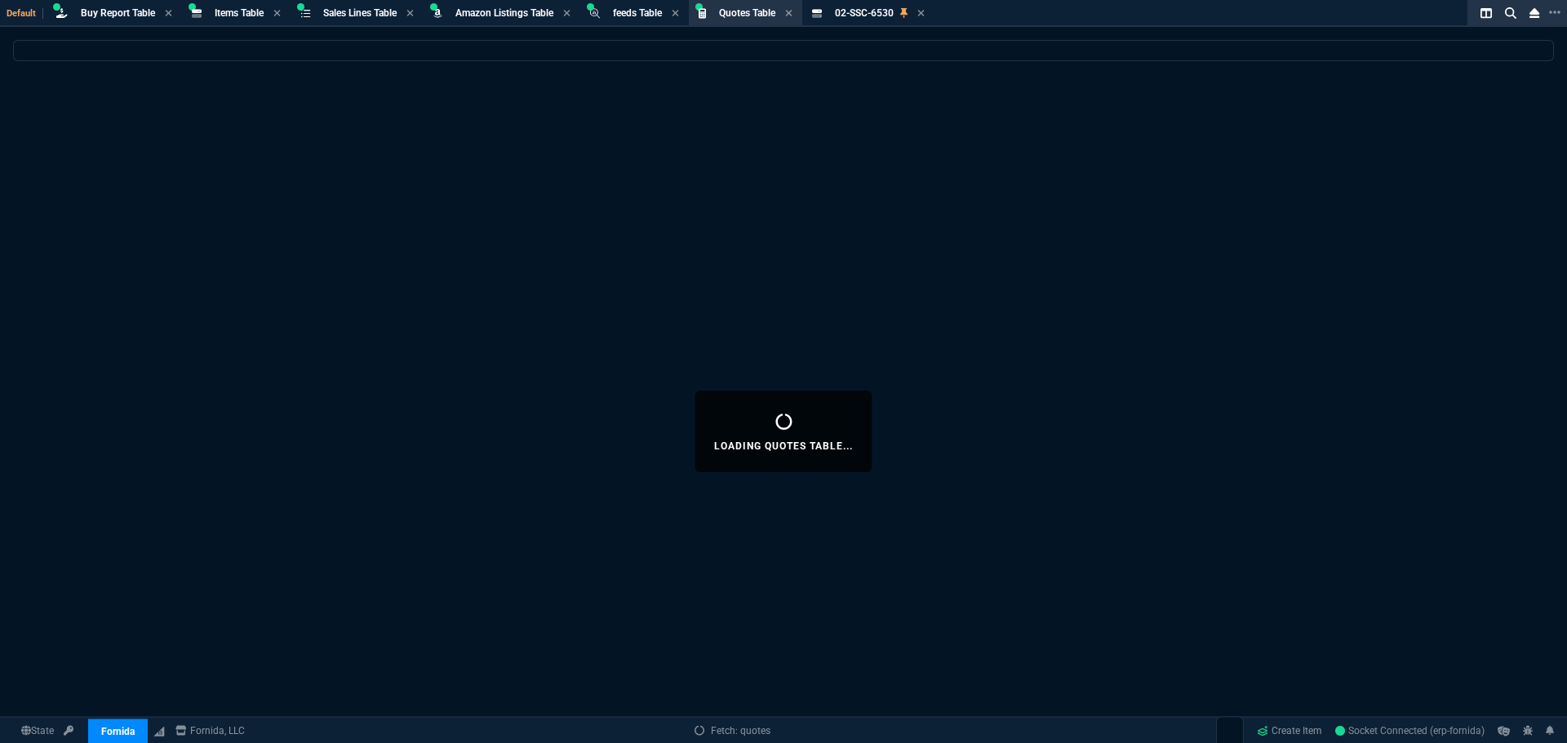
select select
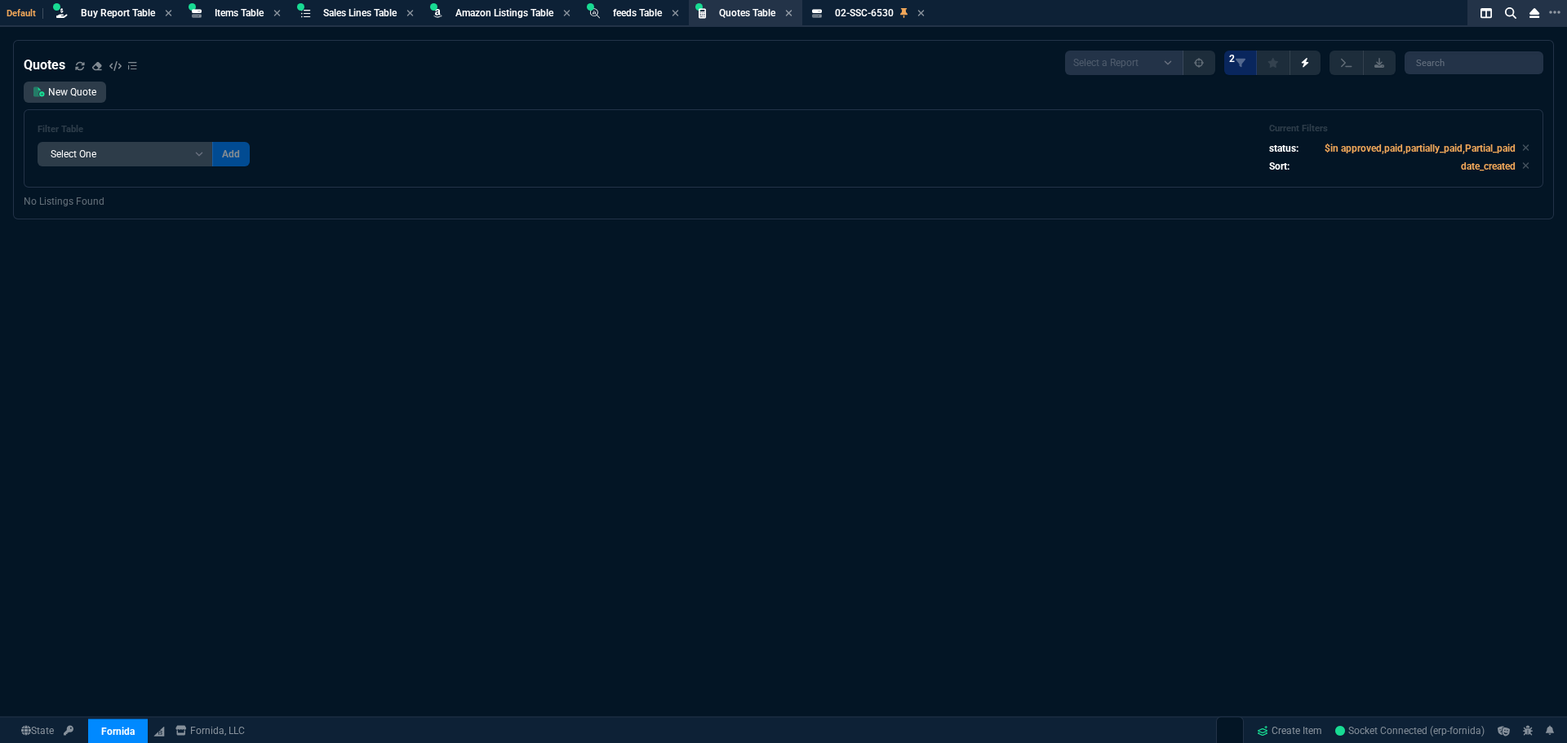
click at [925, 11] on icon at bounding box center [920, 13] width 7 height 10
drag, startPoint x: 220, startPoint y: 10, endPoint x: 234, endPoint y: 10, distance: 14.7
click at [220, 10] on span "Items Table" at bounding box center [239, 12] width 49 height 11
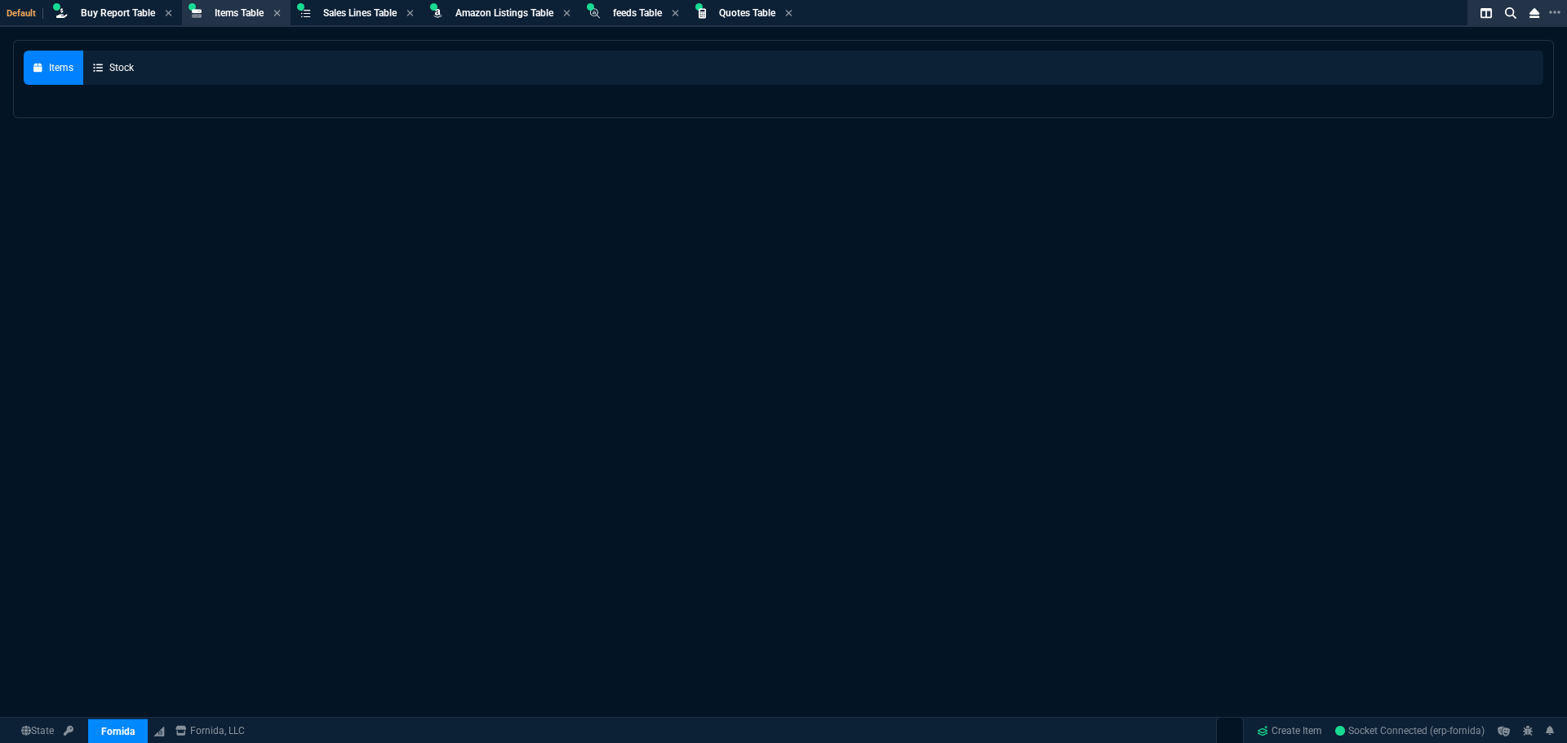
select select
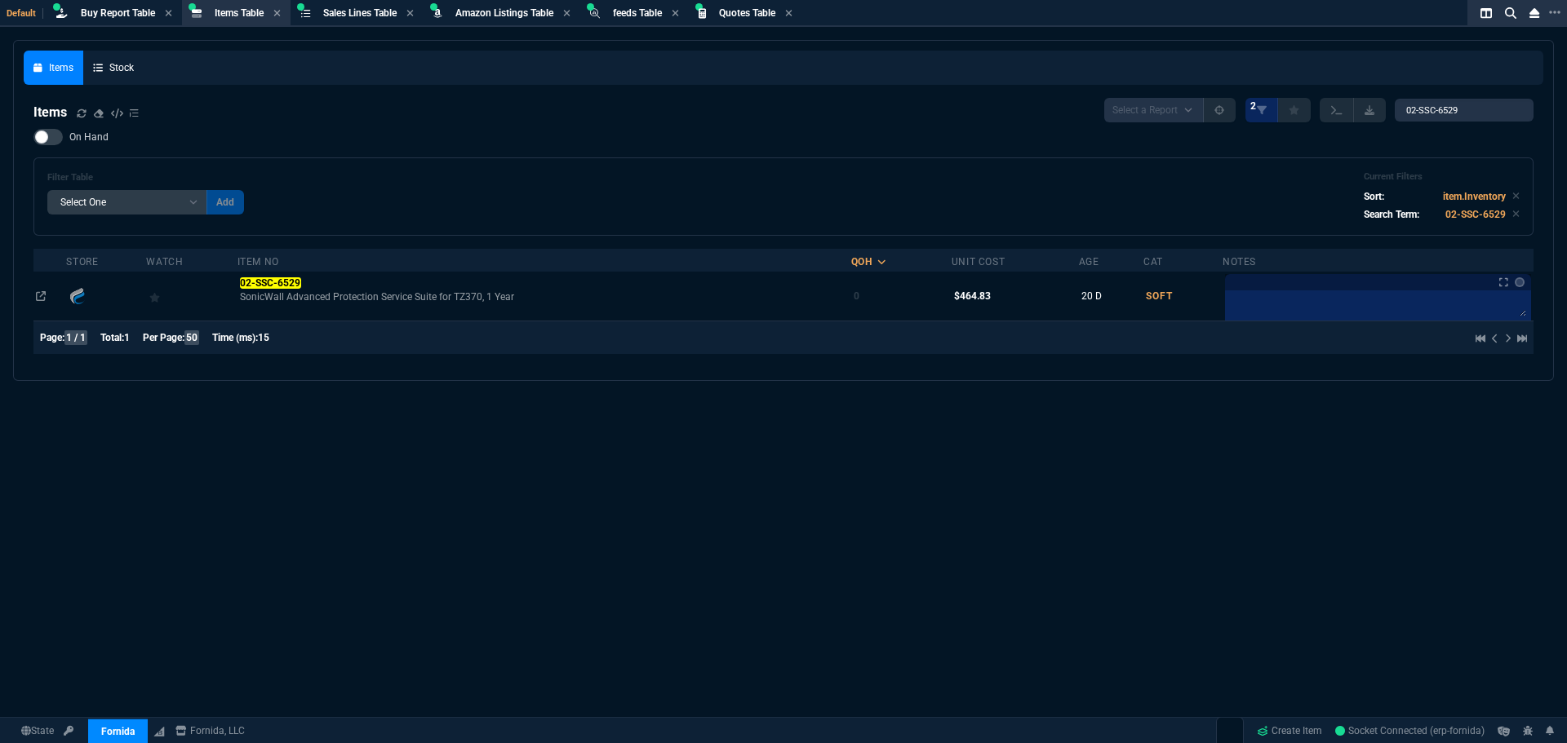
click at [719, 171] on div "Filter Table Select One Add Filter () Age () Cat (item.ItemCategoryCode) Item N…" at bounding box center [783, 196] width 1472 height 51
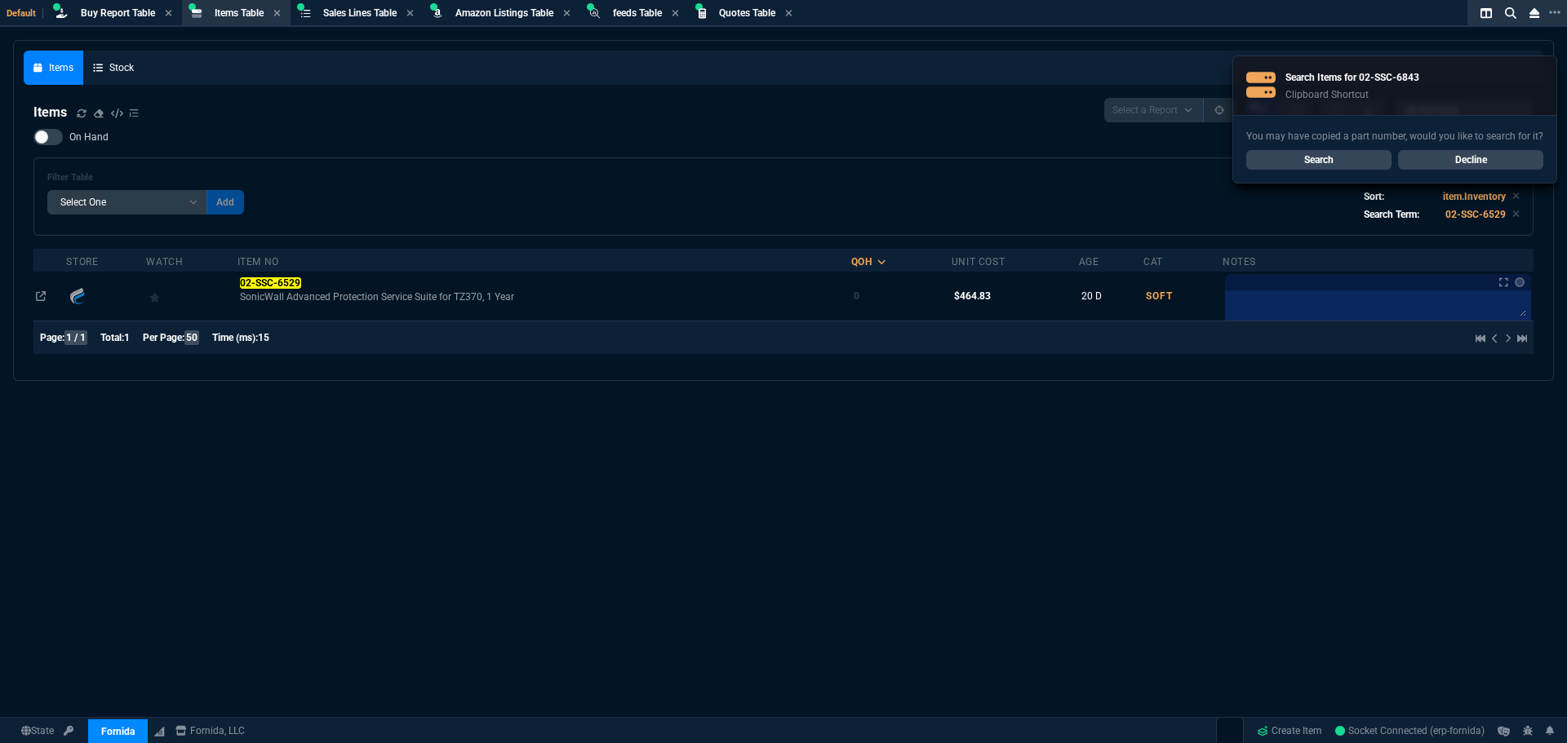
click at [1324, 163] on link "Search" at bounding box center [1318, 160] width 145 height 20
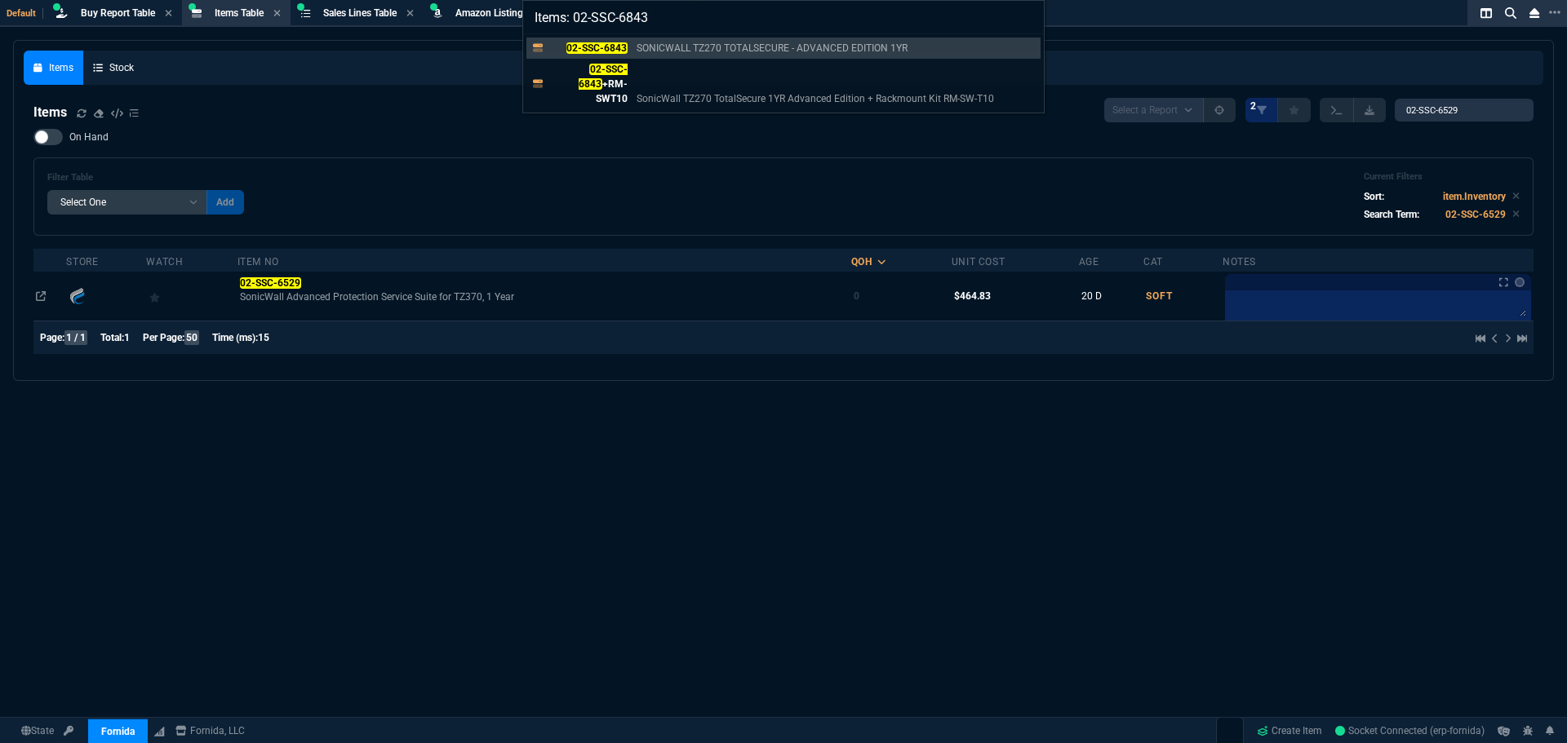
click at [599, 35] on div "02-SSC-6843 SONICWALL TZ270 TOTALSECURE - ADVANCED EDITION 1YR 02-SSC-6843 +RM-…" at bounding box center [783, 73] width 521 height 78
click at [593, 47] on mark "02-SSC-6843" at bounding box center [596, 47] width 61 height 11
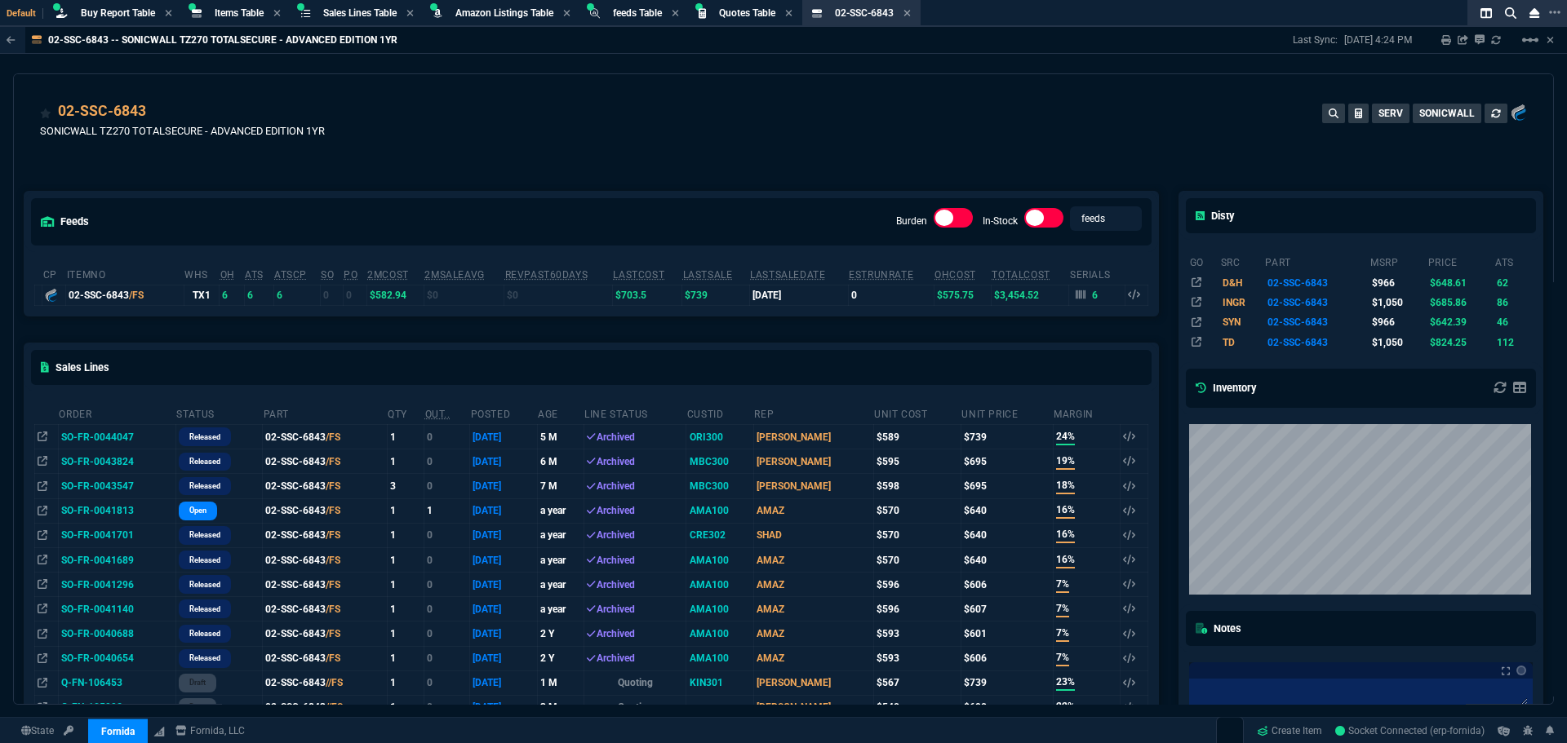
click at [650, 153] on div "02-SSC-6843 SONICWALL TZ270 TOTALSECURE - ADVANCED EDITION 1YR SERV SONICWALL" at bounding box center [783, 129] width 1487 height 58
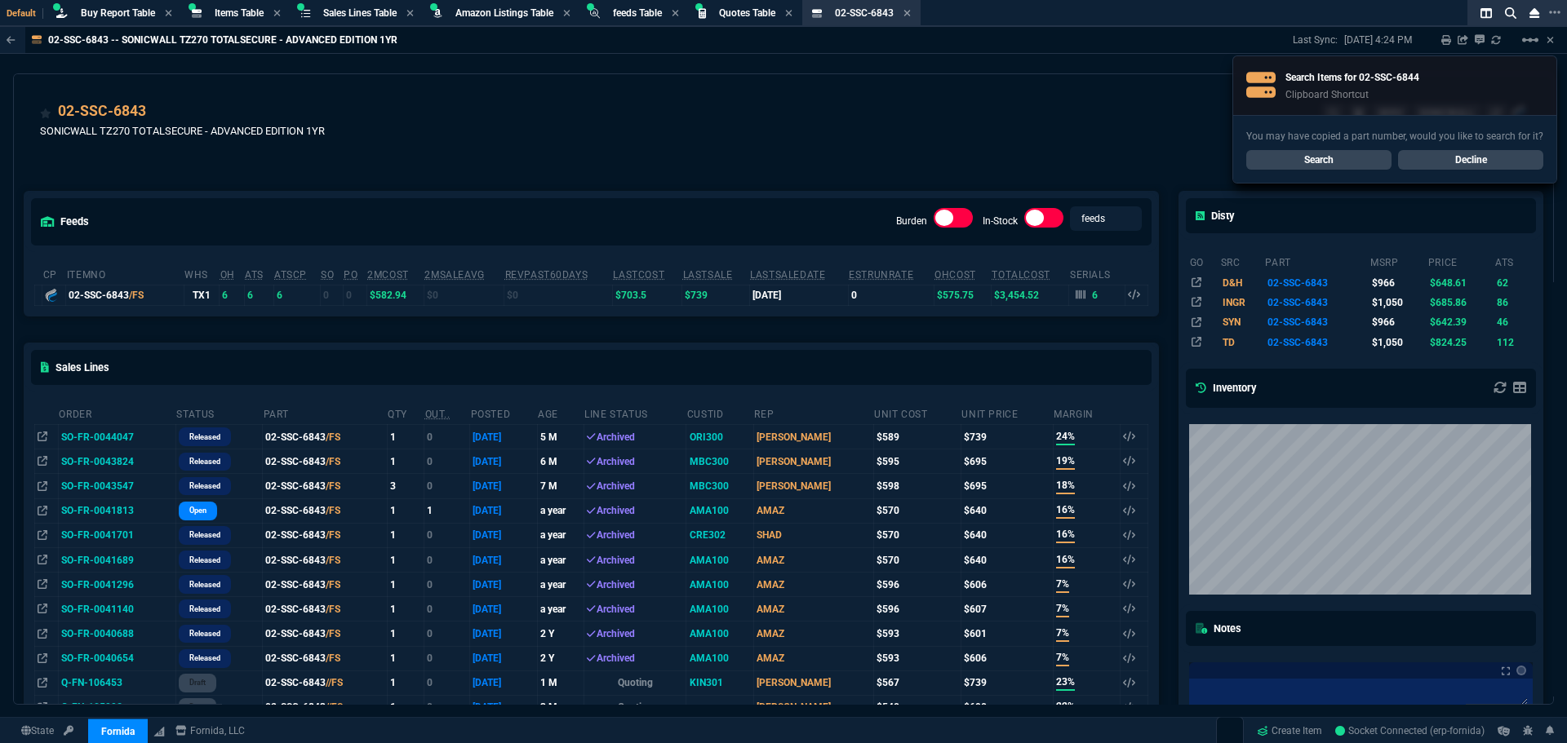
click at [1292, 154] on link "Search" at bounding box center [1318, 160] width 145 height 20
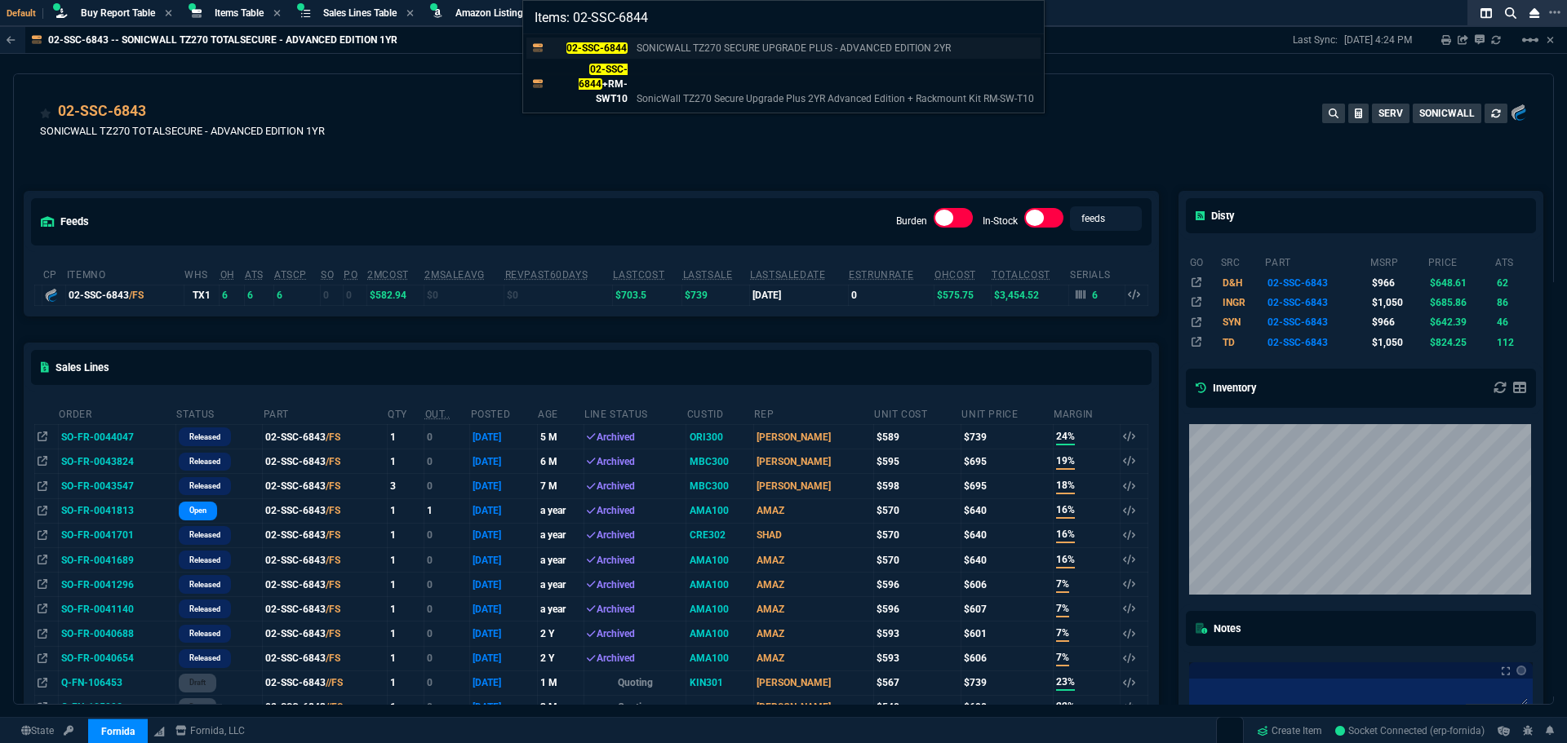
click at [582, 43] on mark "02-SSC-6844" at bounding box center [596, 47] width 61 height 11
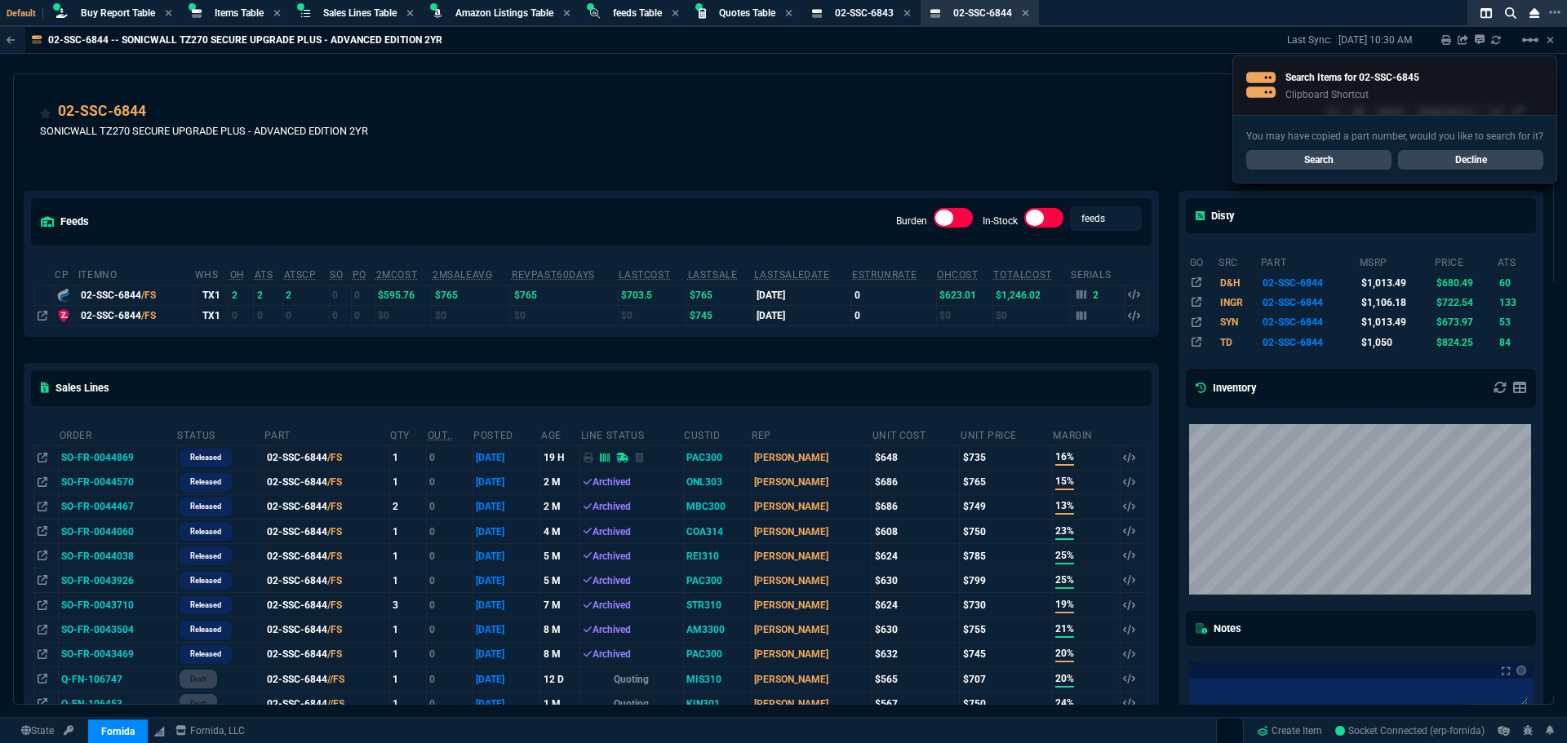
click at [1277, 156] on link "Search" at bounding box center [1318, 160] width 145 height 20
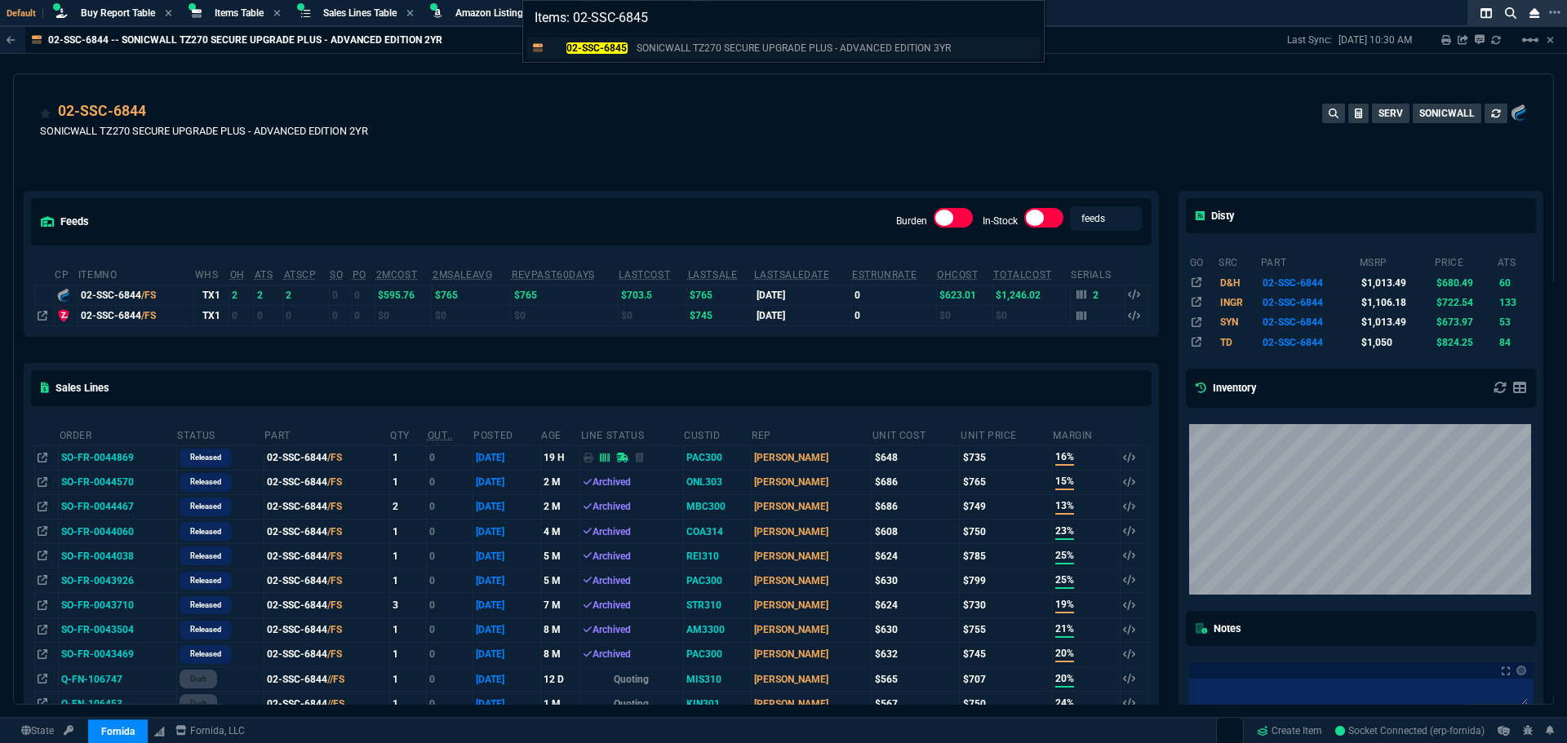
click at [607, 47] on mark "02-SSC-6845" at bounding box center [596, 47] width 61 height 11
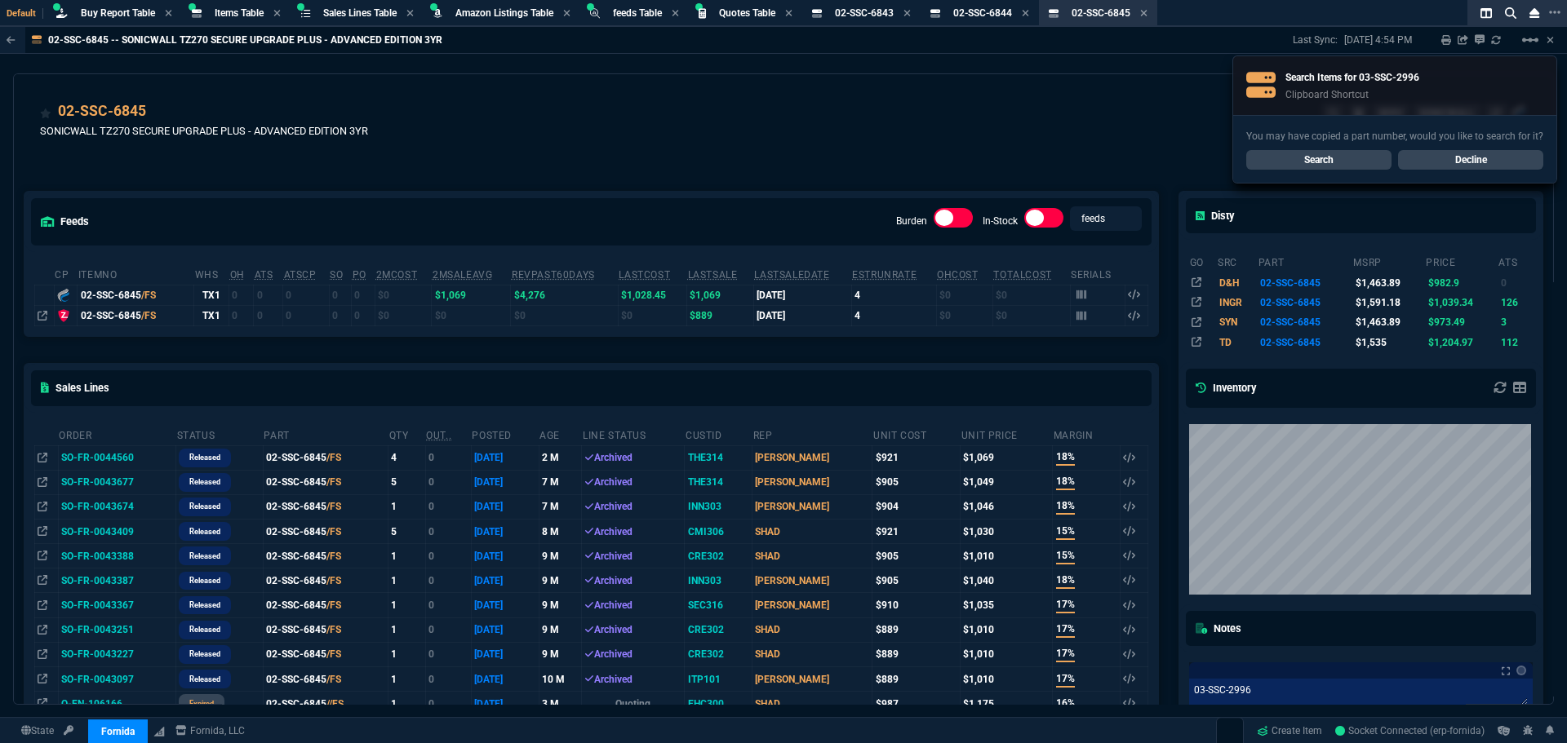
click at [1277, 158] on link "Search" at bounding box center [1318, 160] width 145 height 20
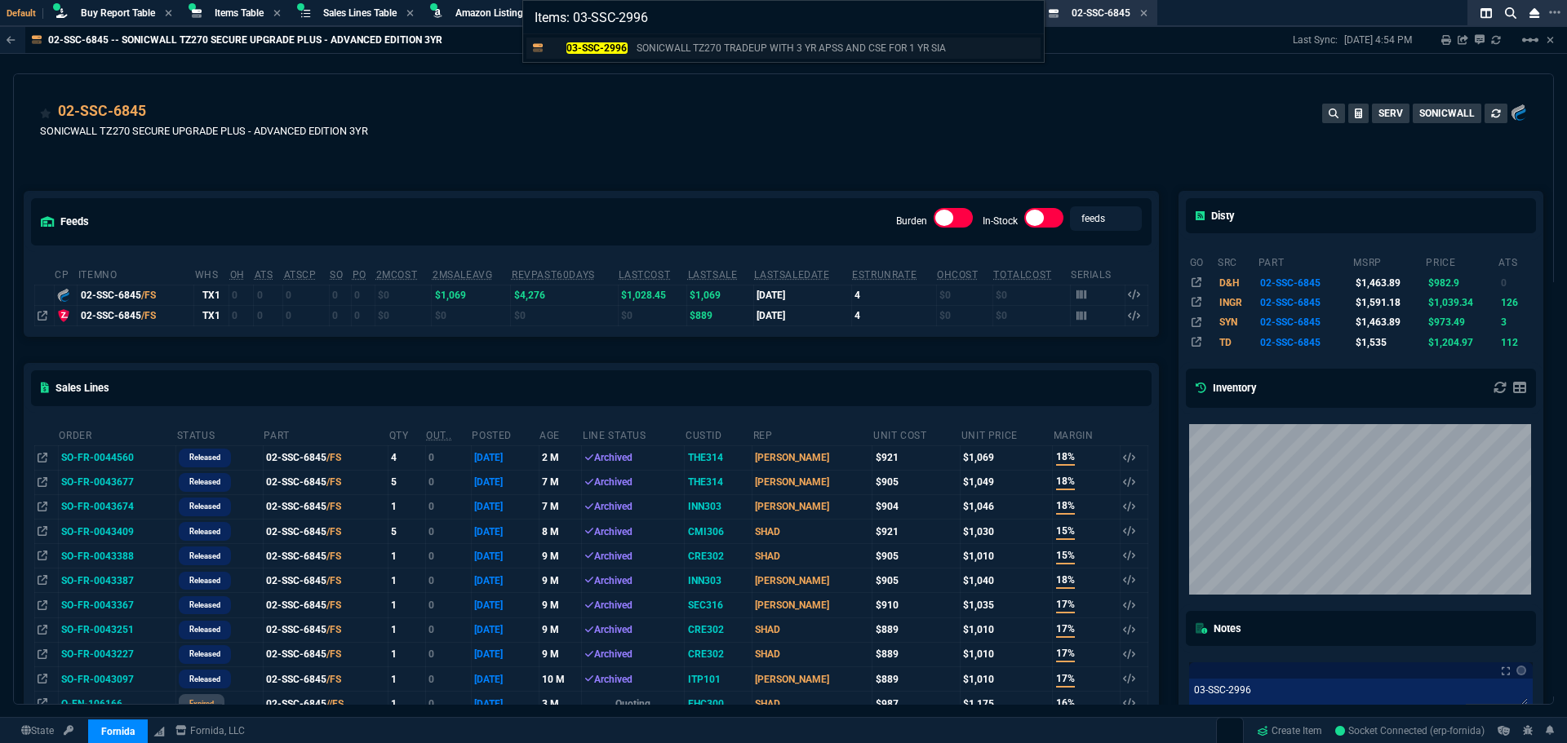
click at [589, 47] on mark "03-SSC-2996" at bounding box center [596, 47] width 61 height 11
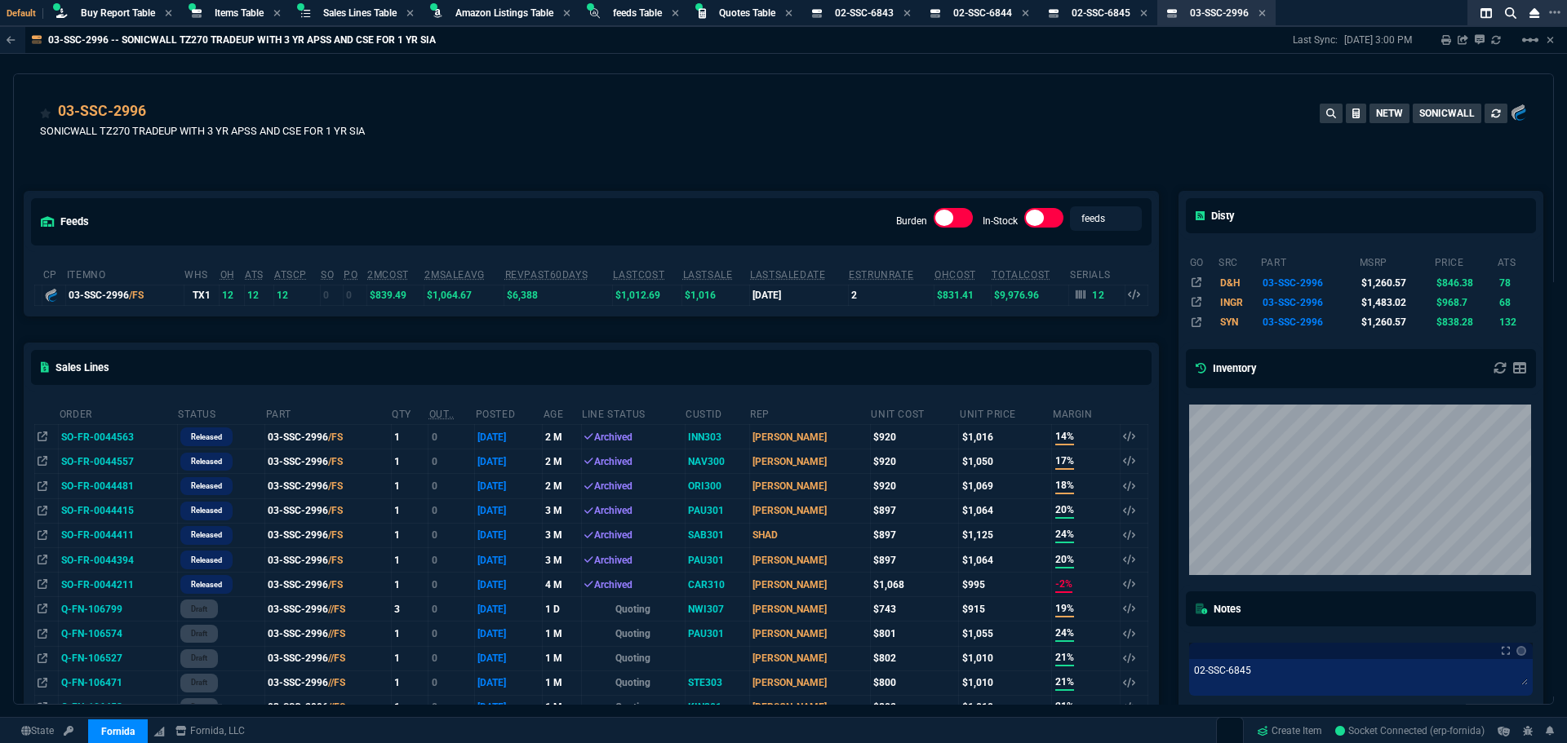
click at [719, 124] on div "03-SSC-2996 SONICWALL TZ270 TRADEUP WITH 3 YR APSS AND CSE FOR 1 YR SIA NETW SO…" at bounding box center [783, 129] width 1487 height 58
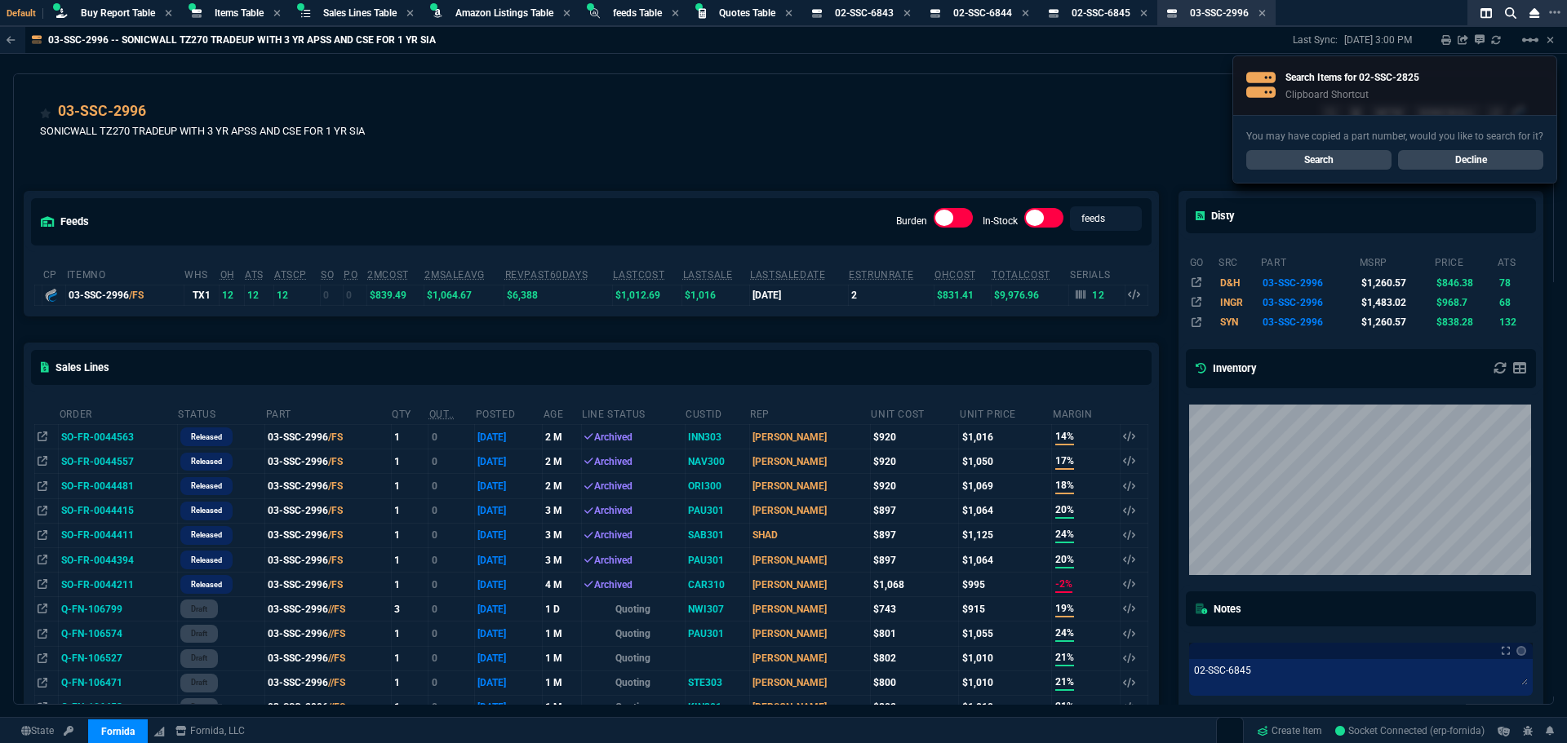
click at [1306, 154] on link "Search" at bounding box center [1318, 160] width 145 height 20
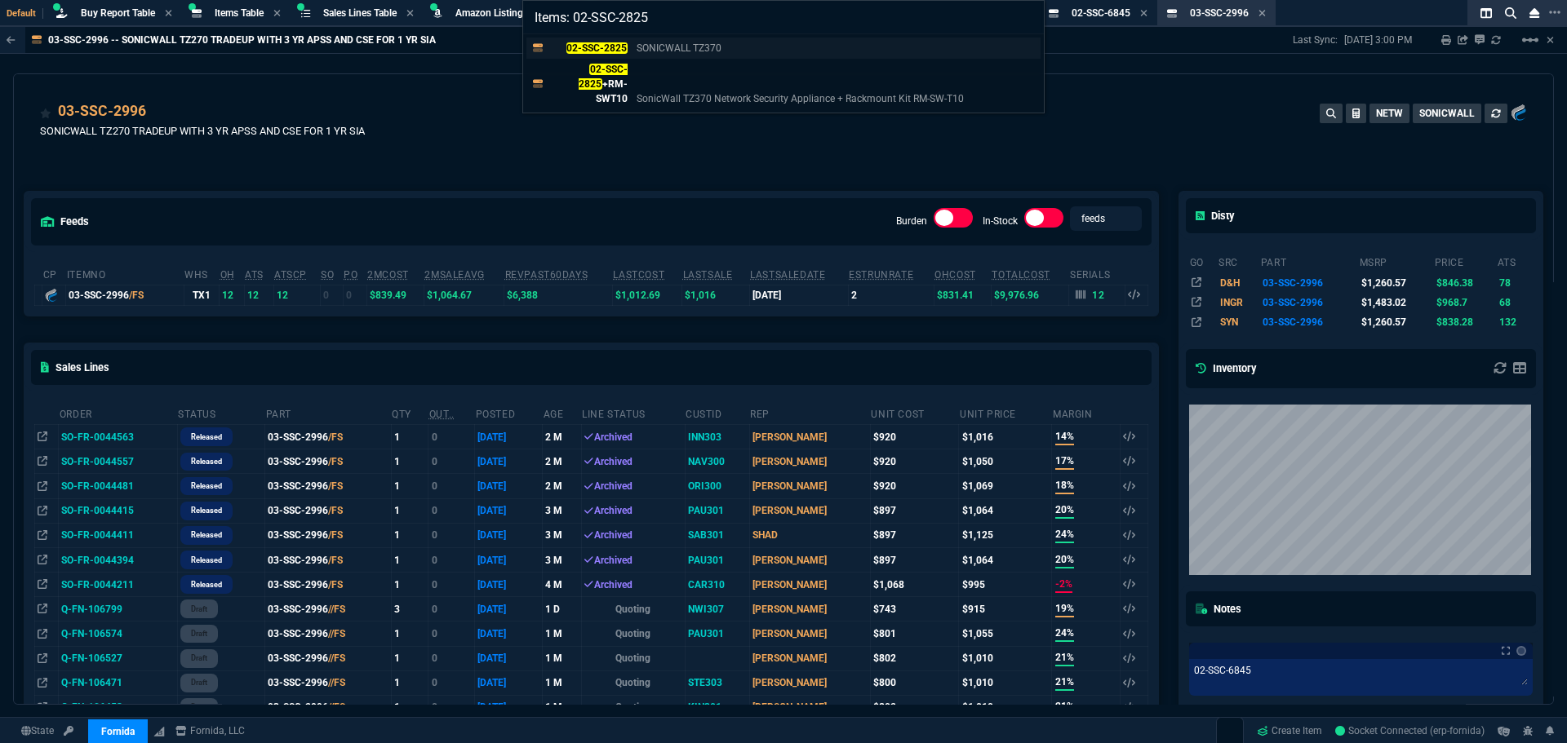
click at [619, 43] on mark "02-SSC-2825" at bounding box center [596, 47] width 61 height 11
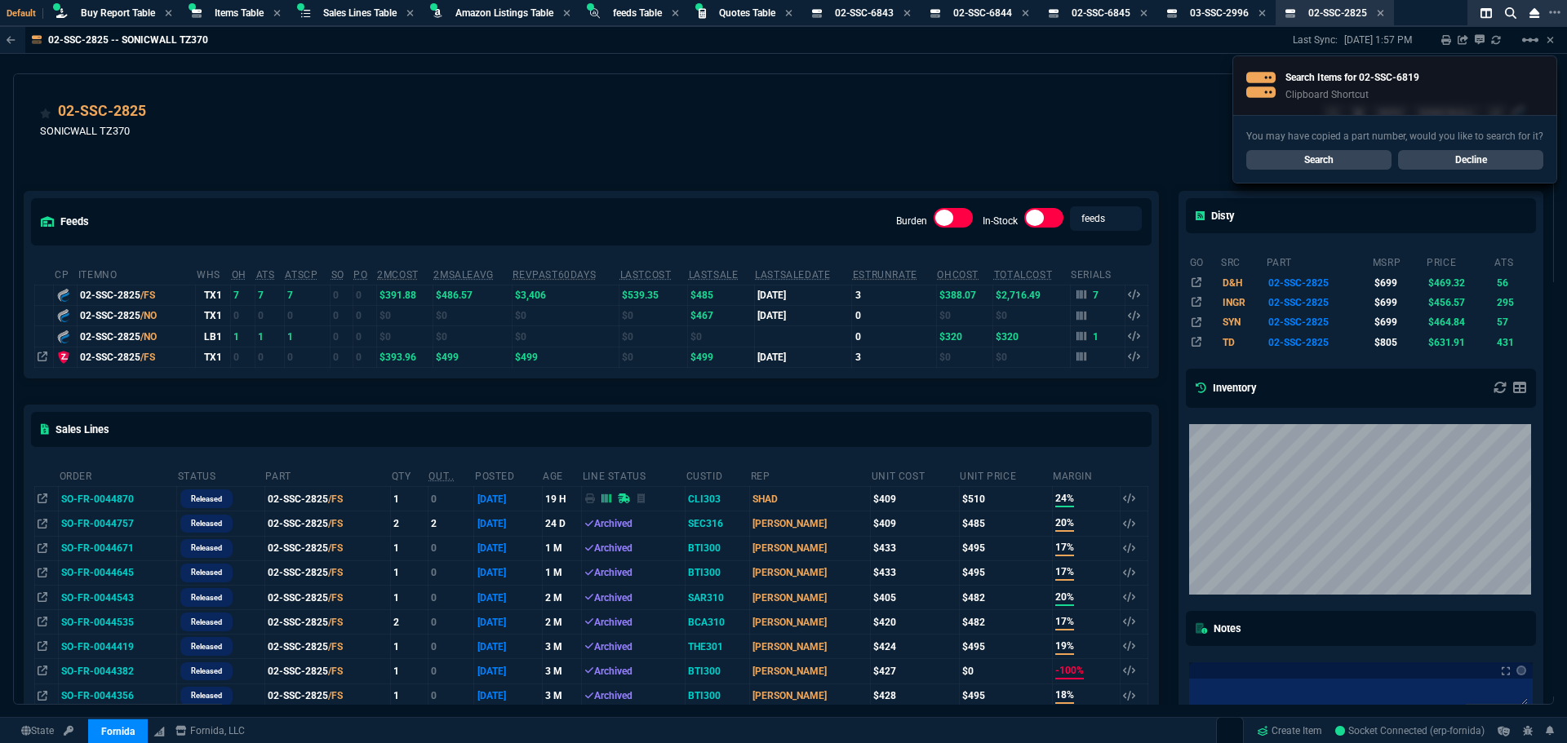
click at [1273, 152] on link "Search" at bounding box center [1318, 160] width 145 height 20
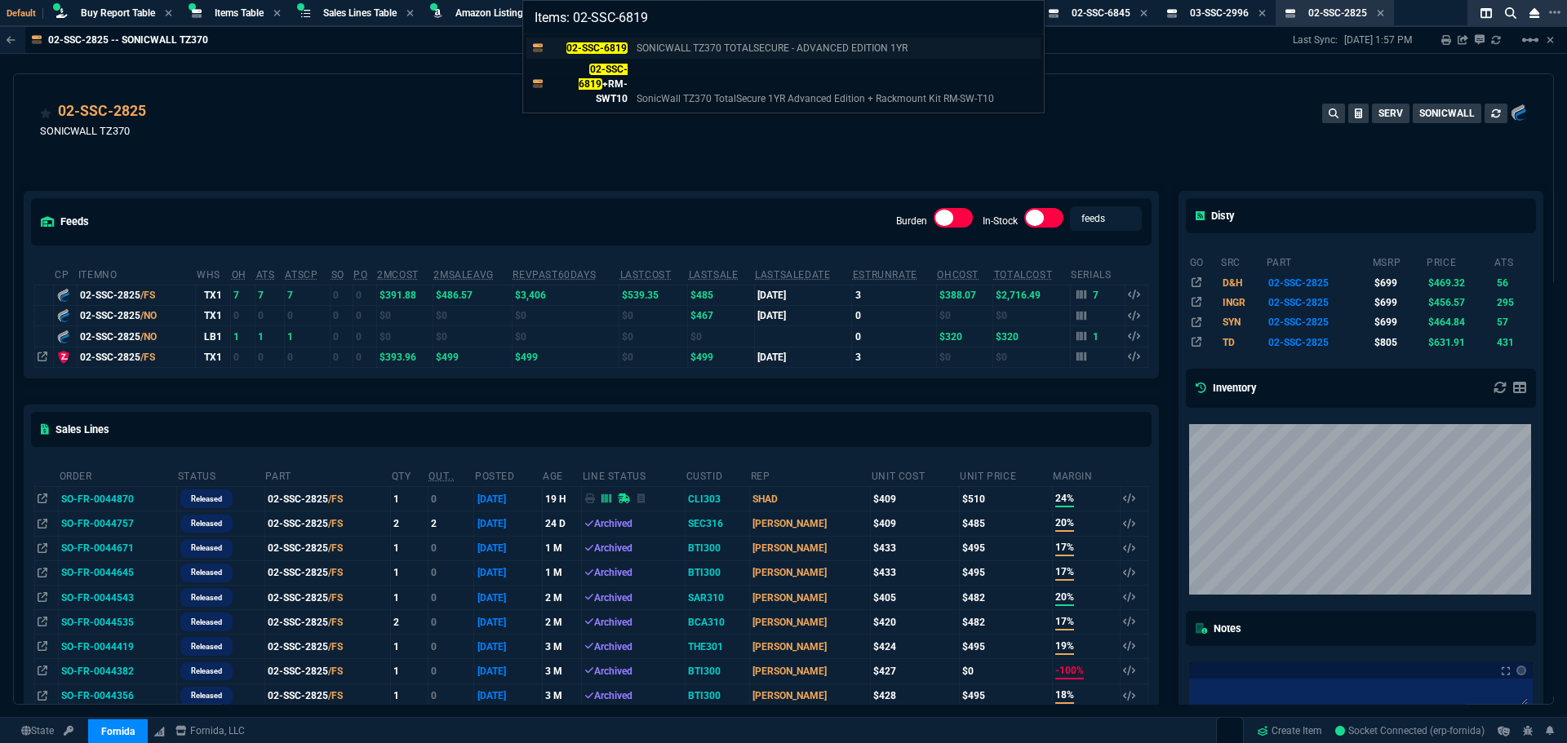
click at [616, 47] on mark "02-SSC-6819" at bounding box center [596, 47] width 61 height 11
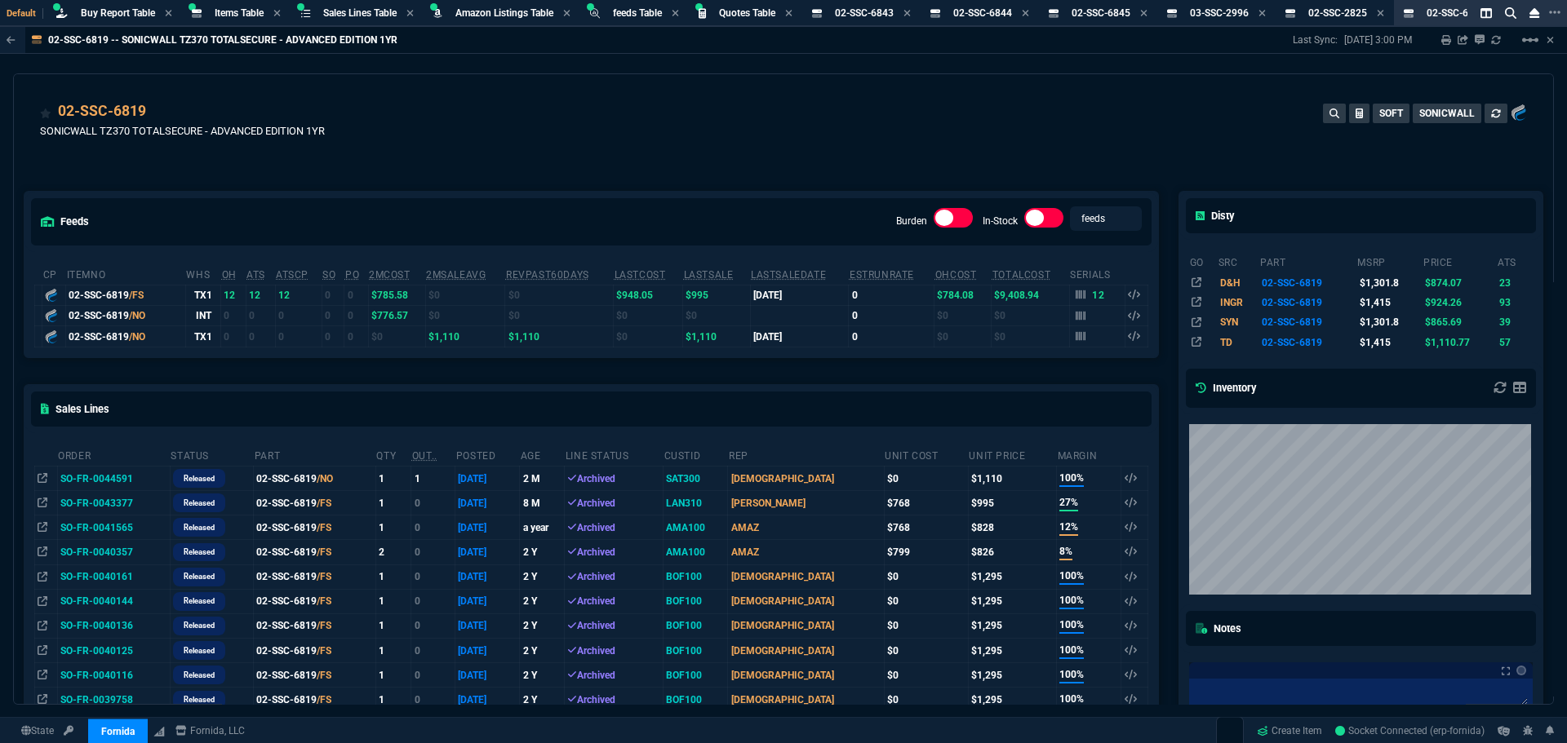
click at [494, 181] on div "feeds Burden In-Stock feeds prices cp ItemNo WHS OH ATS ATSCP SO PO 2MCost 2MSa…" at bounding box center [591, 721] width 1155 height 1133
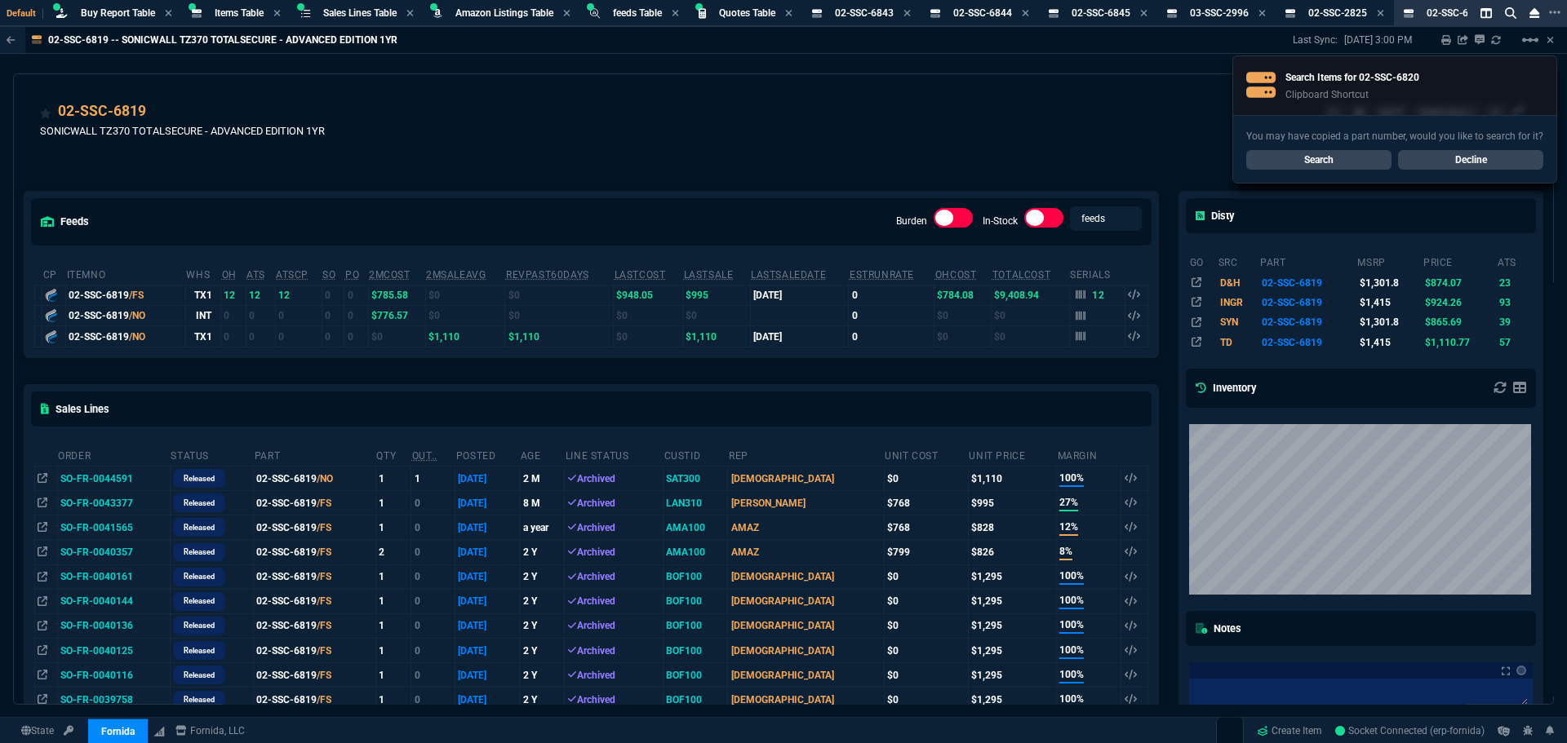
click at [1307, 160] on link "Search" at bounding box center [1318, 160] width 145 height 20
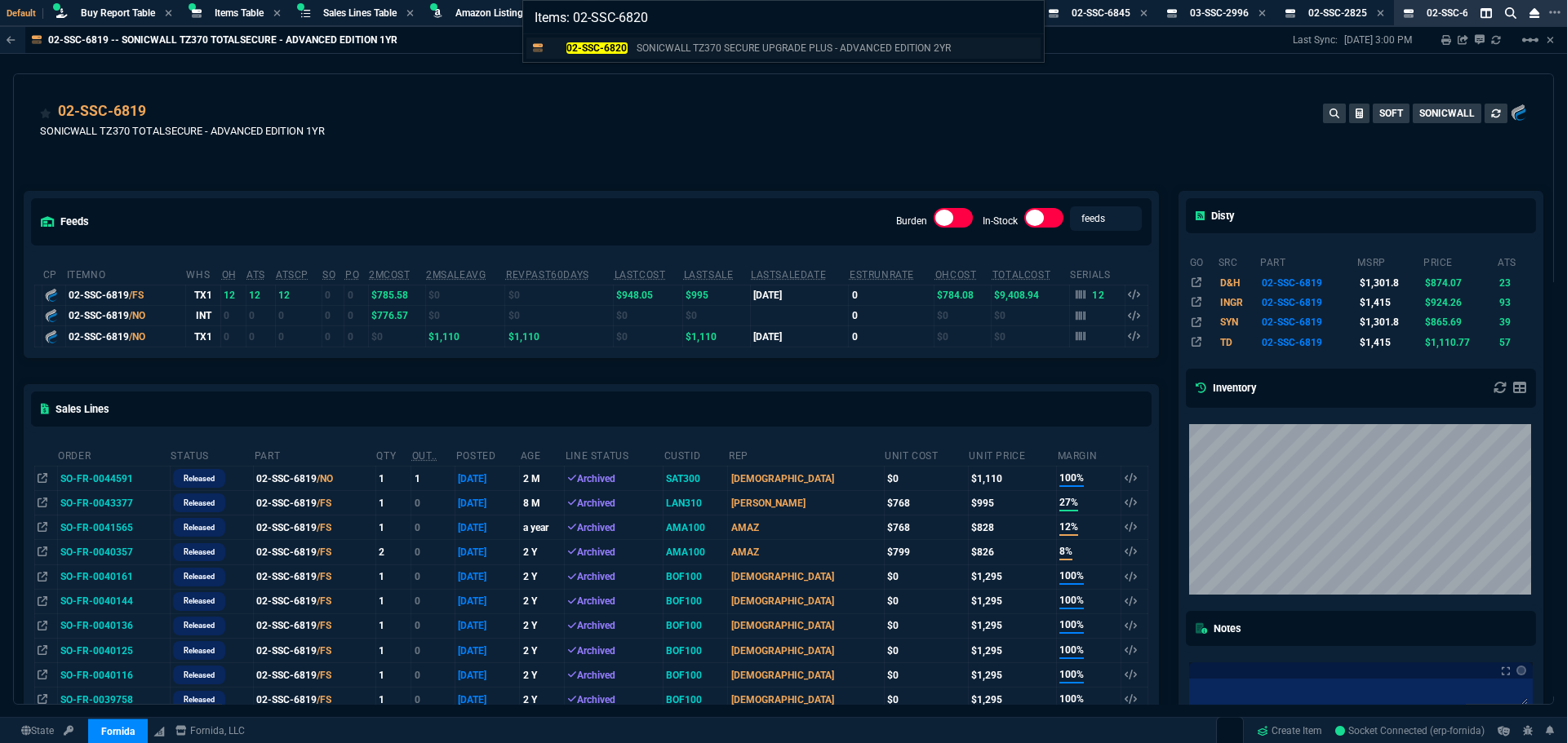
click at [580, 47] on mark "02-SSC-6820" at bounding box center [596, 47] width 61 height 11
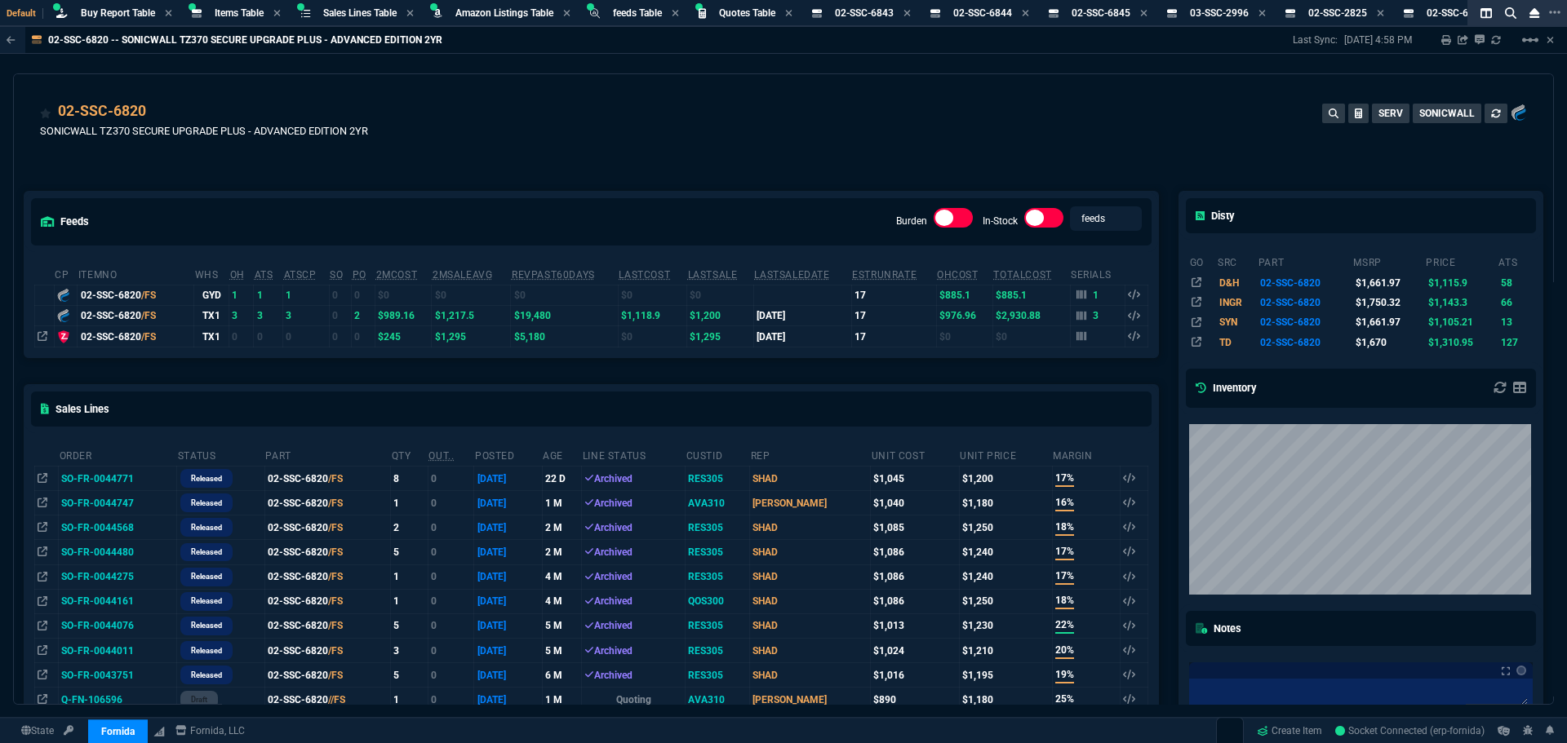
click at [601, 144] on div "02-SSC-6820 SONICWALL TZ370 SECURE UPGRADE PLUS - ADVANCED EDITION 2YR SERV SON…" at bounding box center [783, 129] width 1487 height 58
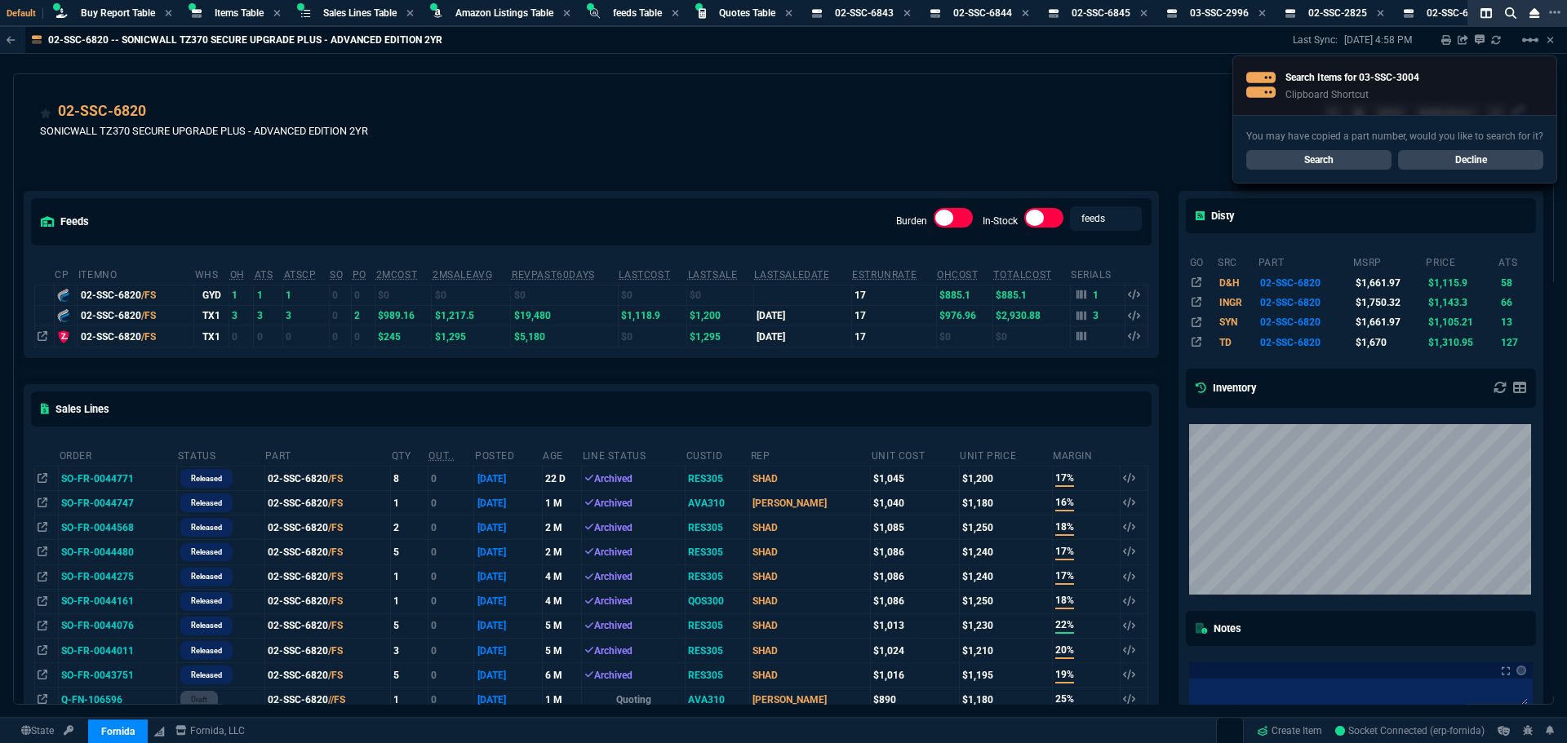
click at [1341, 156] on link "Search" at bounding box center [1318, 160] width 145 height 20
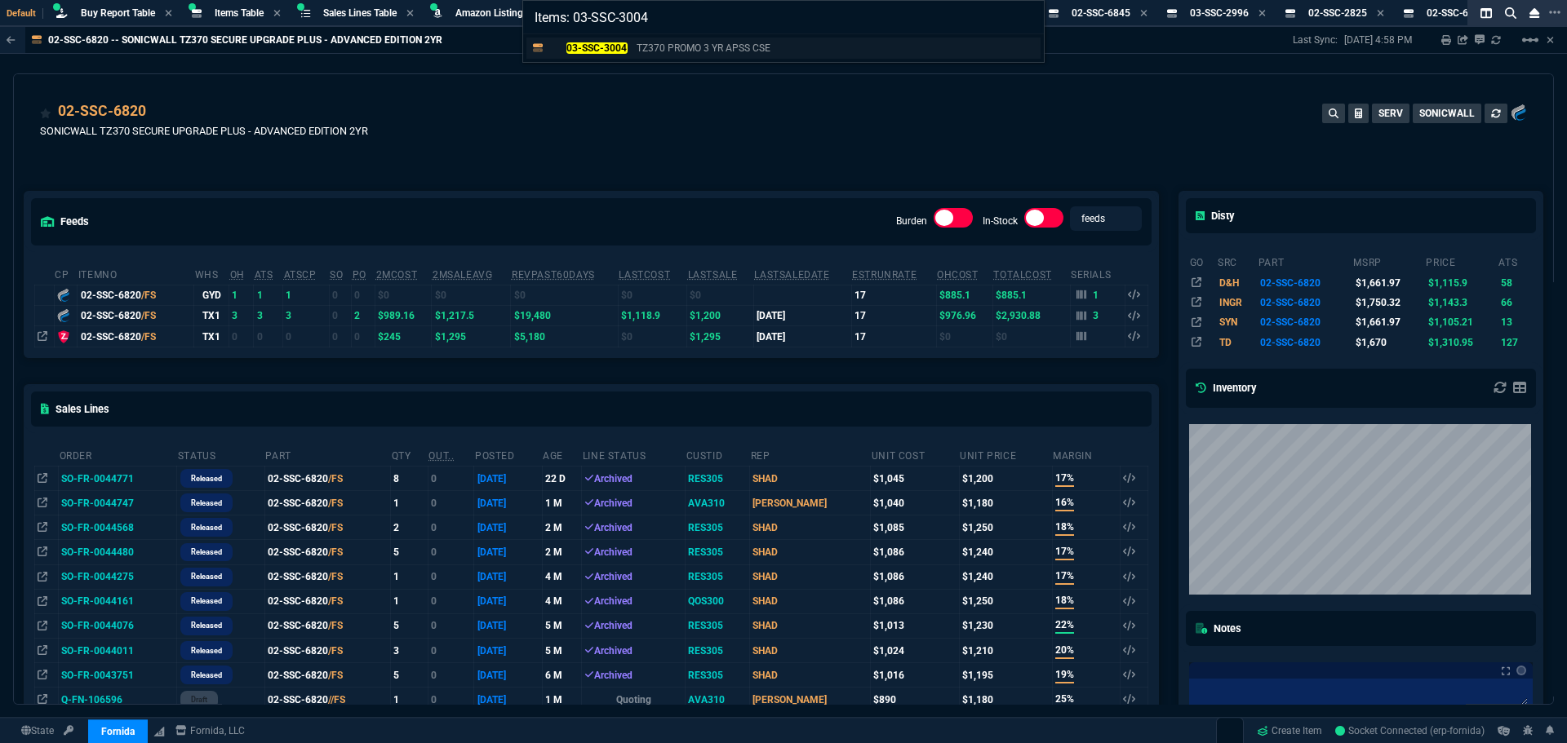
click at [603, 49] on mark "03-SSC-3004" at bounding box center [596, 47] width 61 height 11
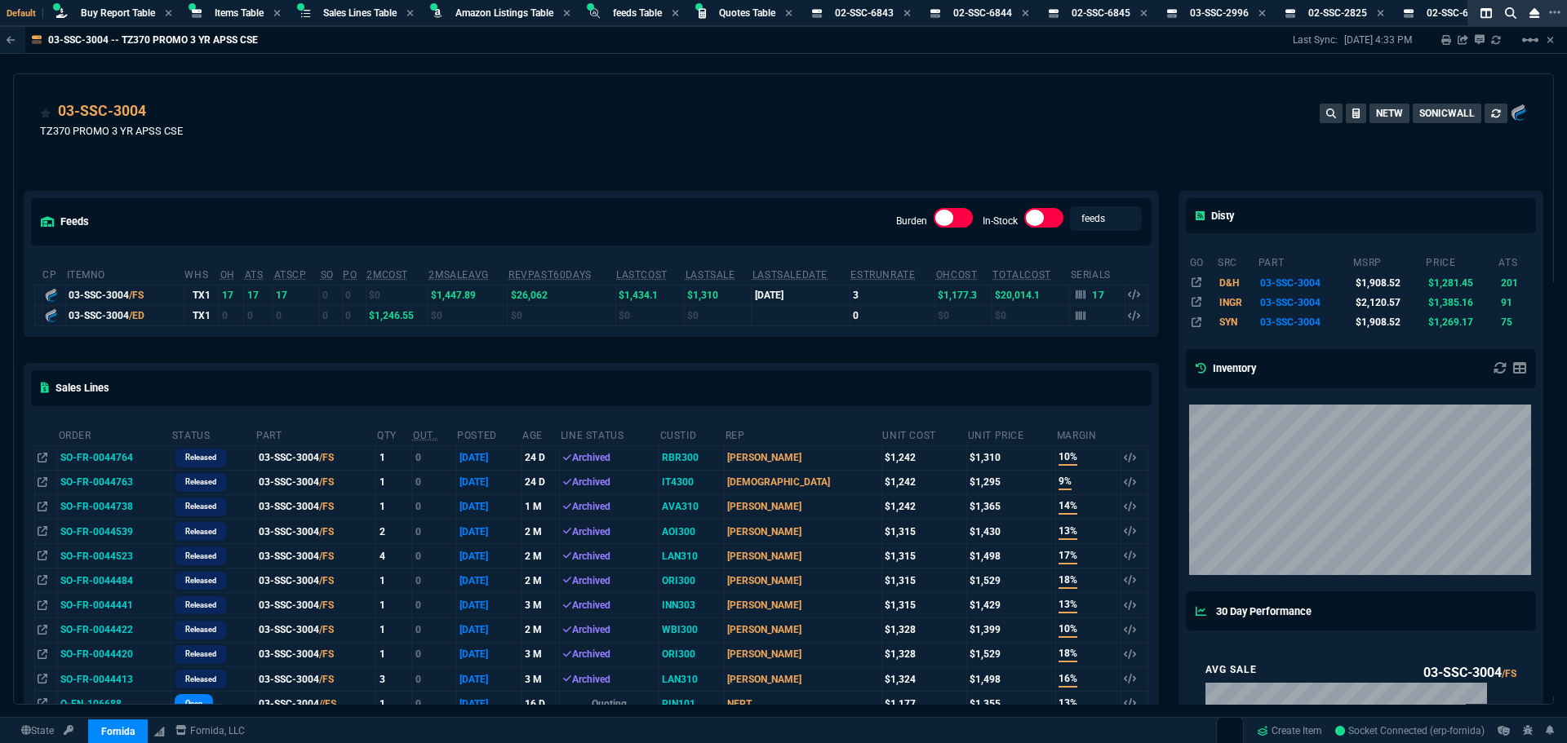
click at [596, 147] on div "03-SSC-3004 TZ370 PROMO 3 YR APSS CSE NETW SONICWALL" at bounding box center [783, 129] width 1487 height 58
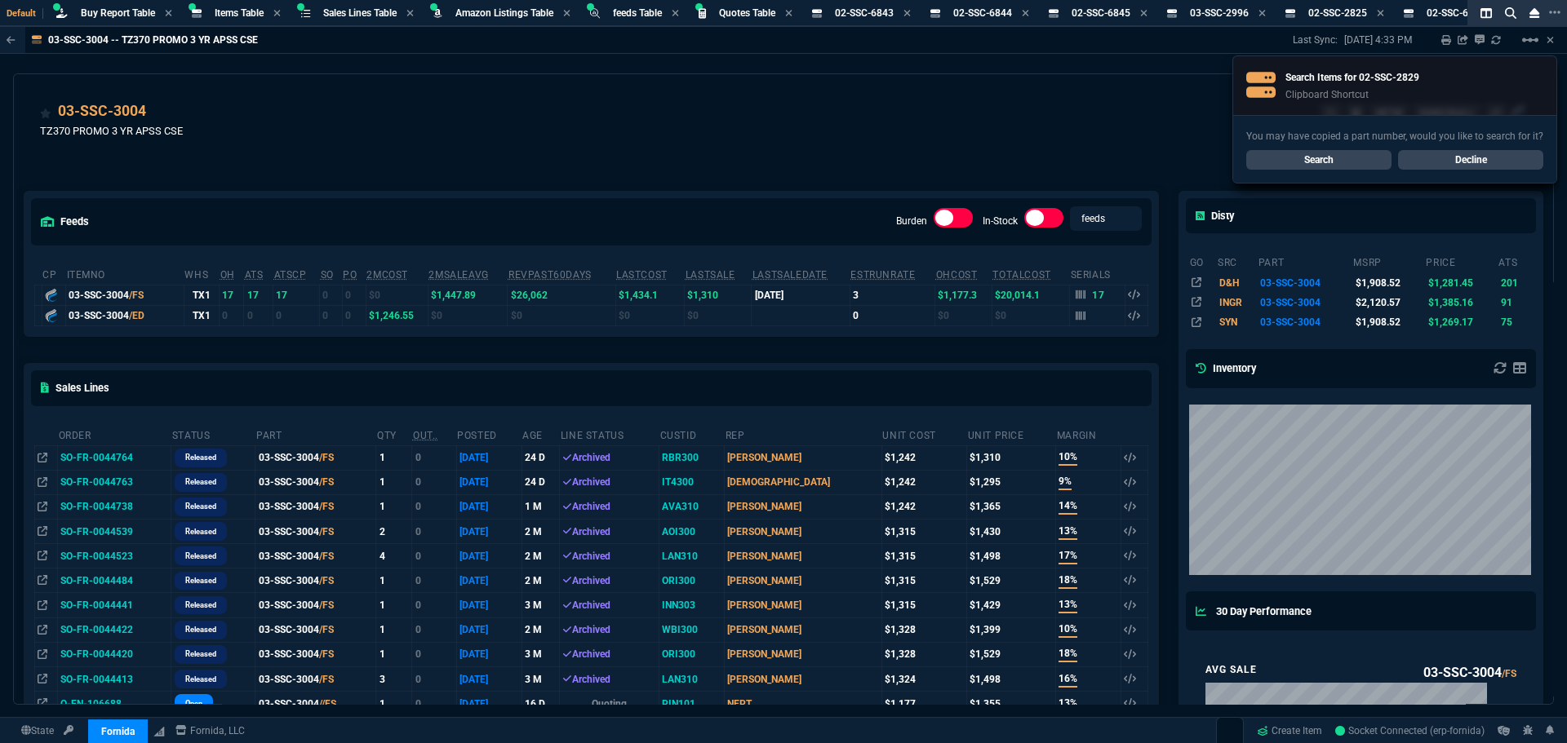
click at [1313, 157] on link "Search" at bounding box center [1318, 160] width 145 height 20
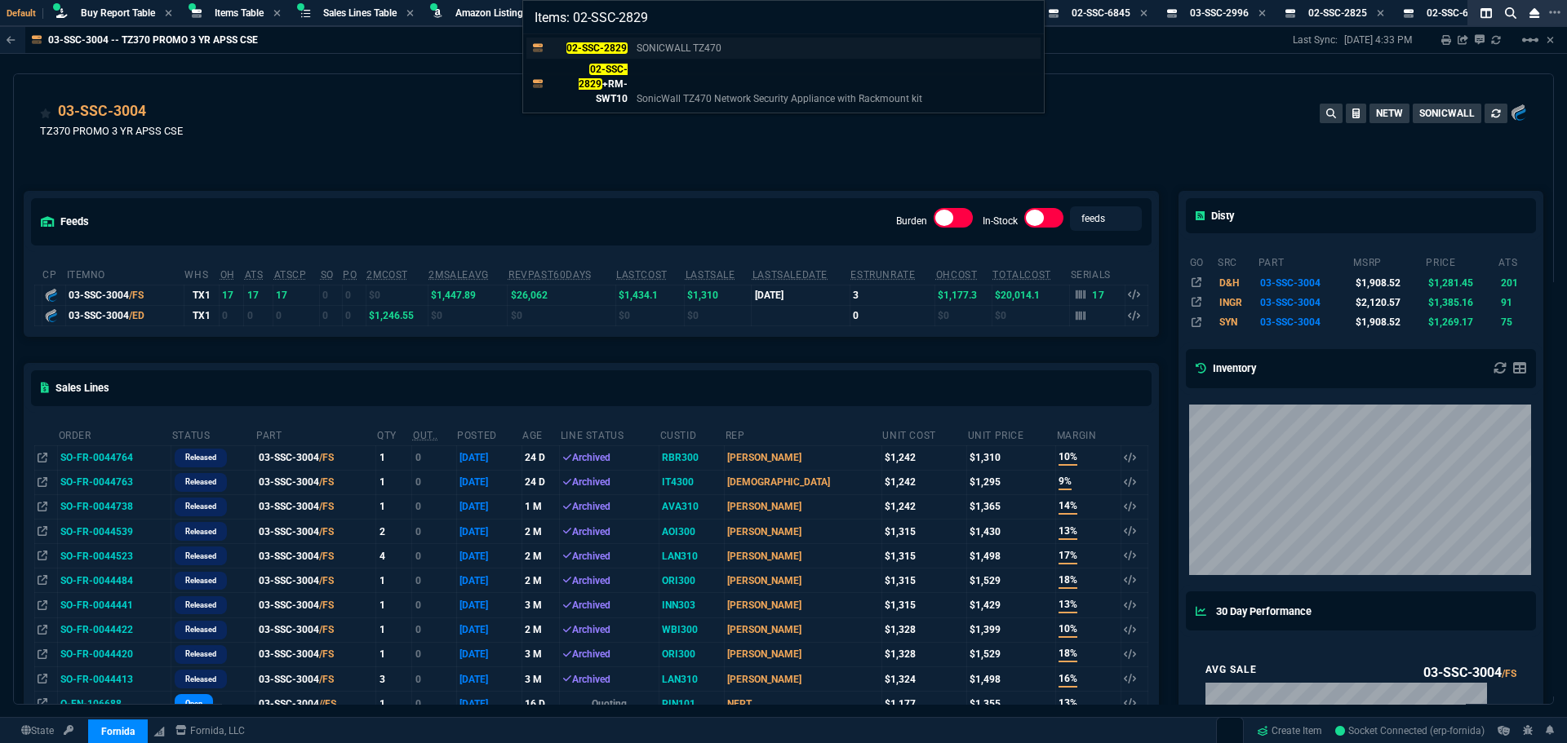
click at [601, 43] on mark "02-SSC-2829" at bounding box center [596, 47] width 61 height 11
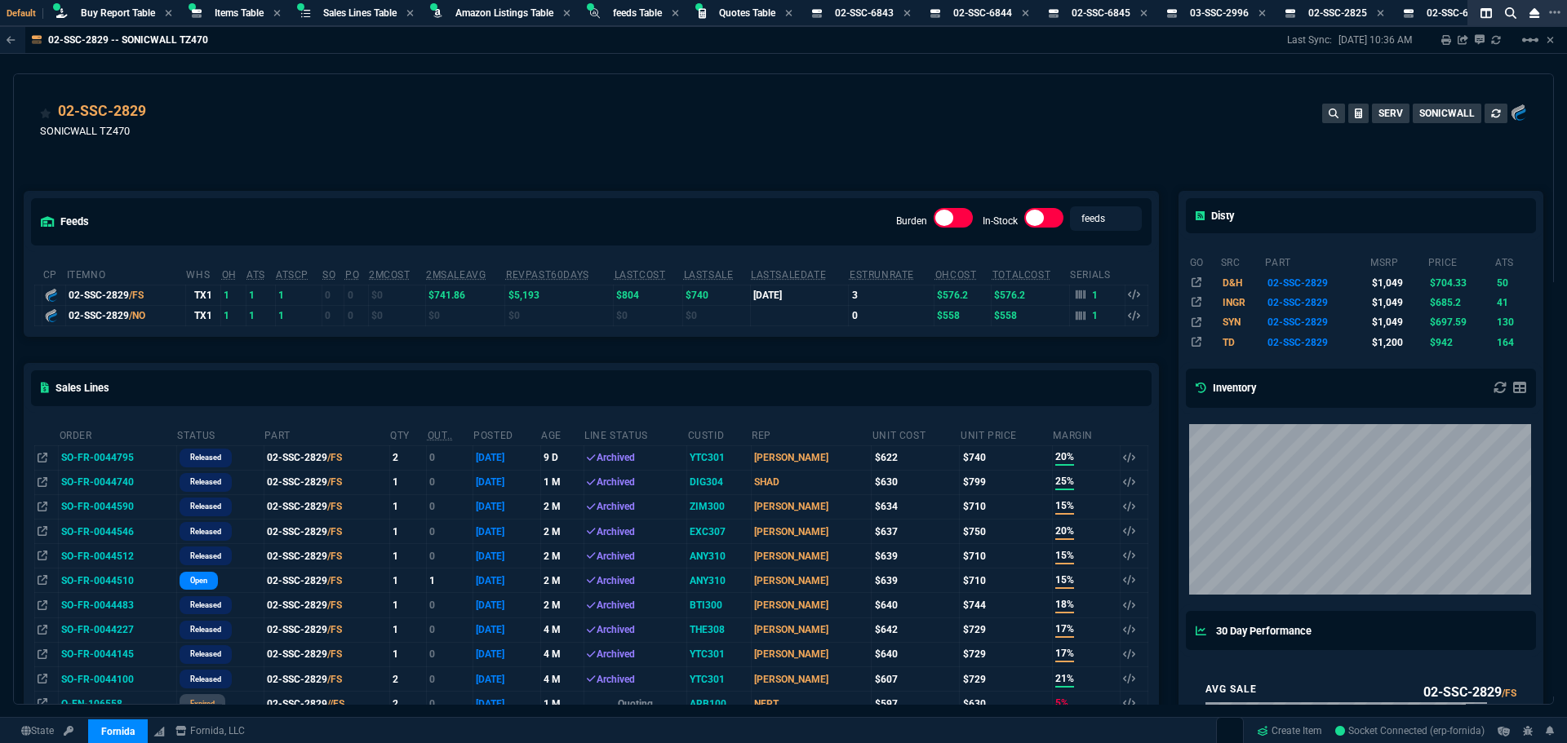
drag, startPoint x: 529, startPoint y: 161, endPoint x: 551, endPoint y: 158, distance: 22.2
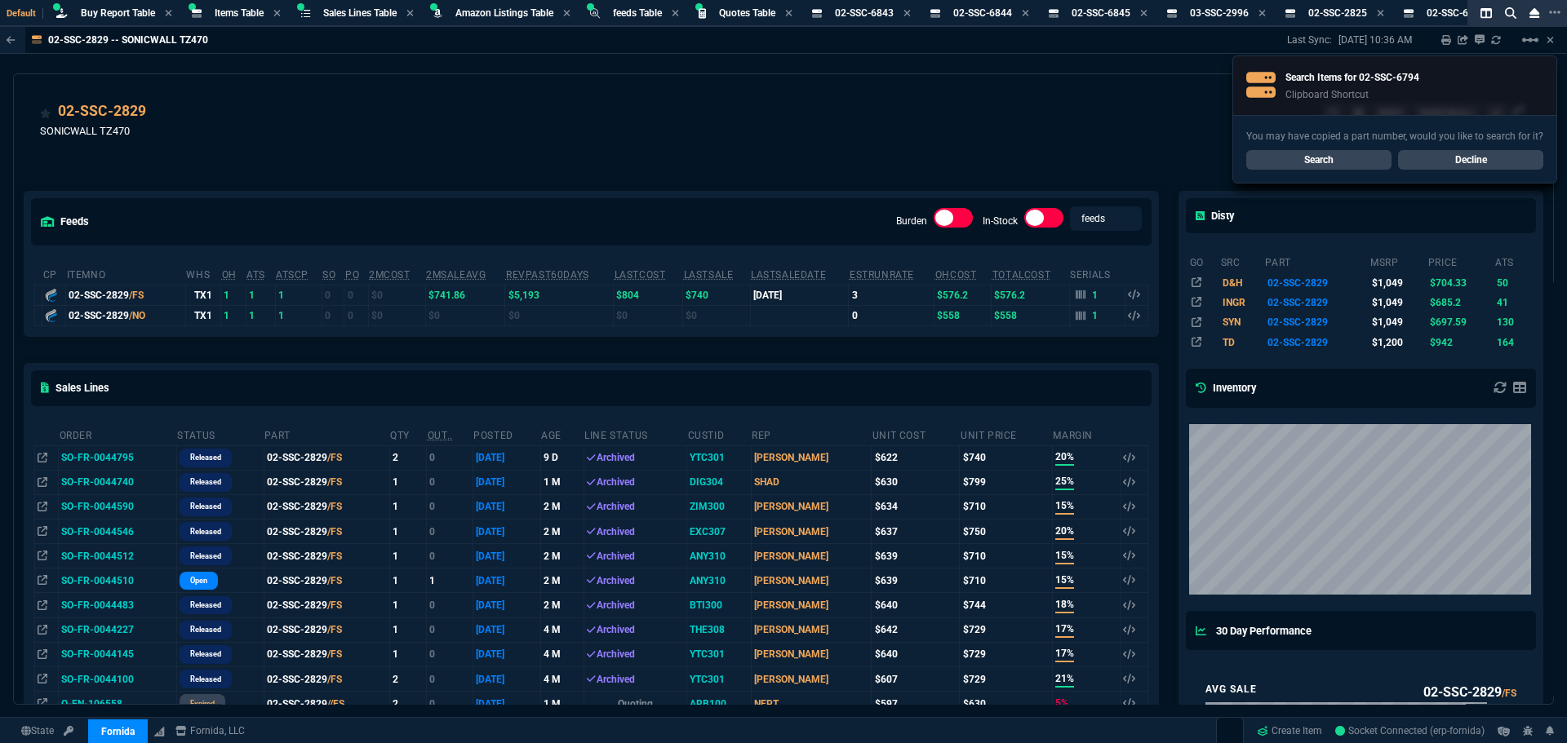
click at [1294, 154] on link "Search" at bounding box center [1318, 160] width 145 height 20
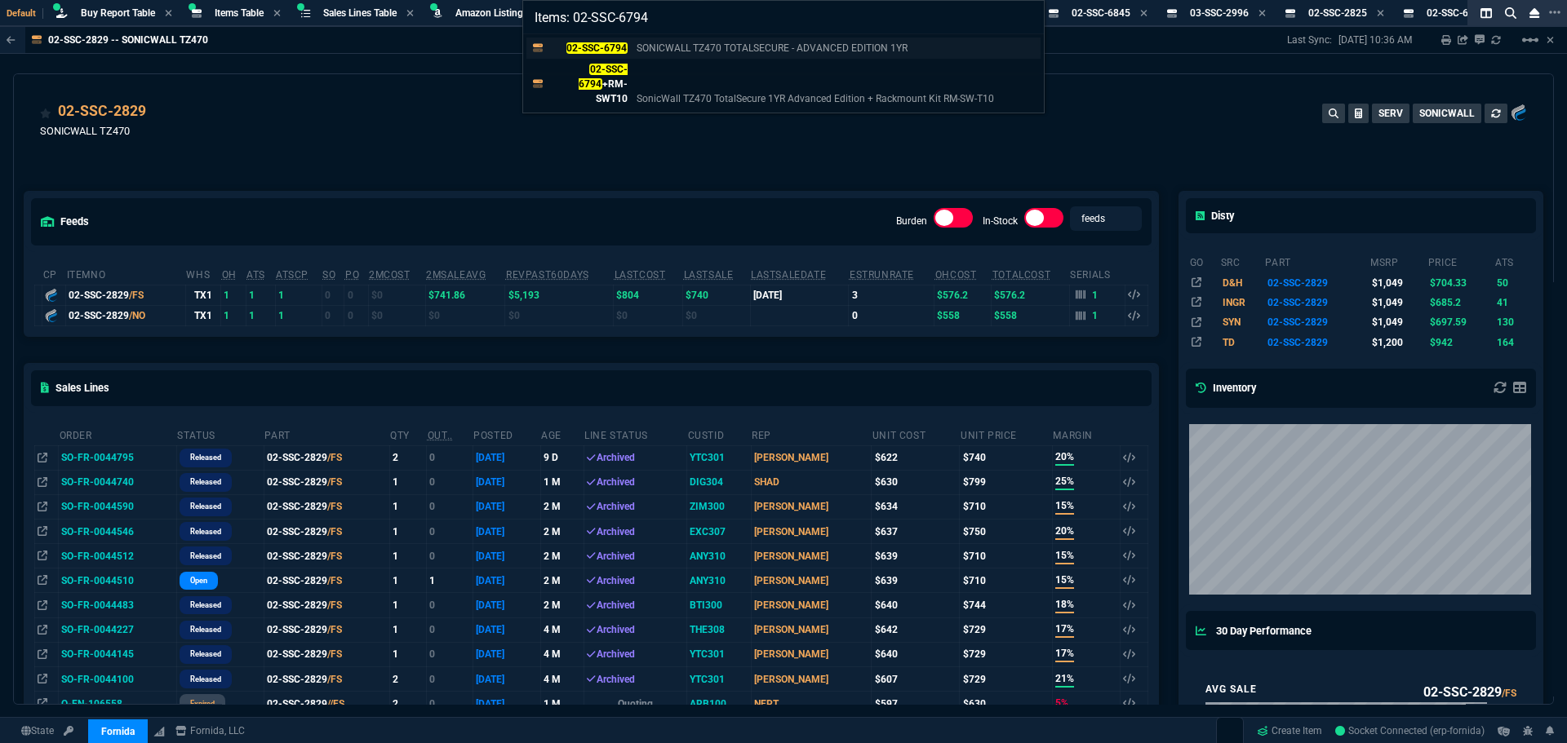
click at [610, 50] on mark "02-SSC-6794" at bounding box center [596, 47] width 61 height 11
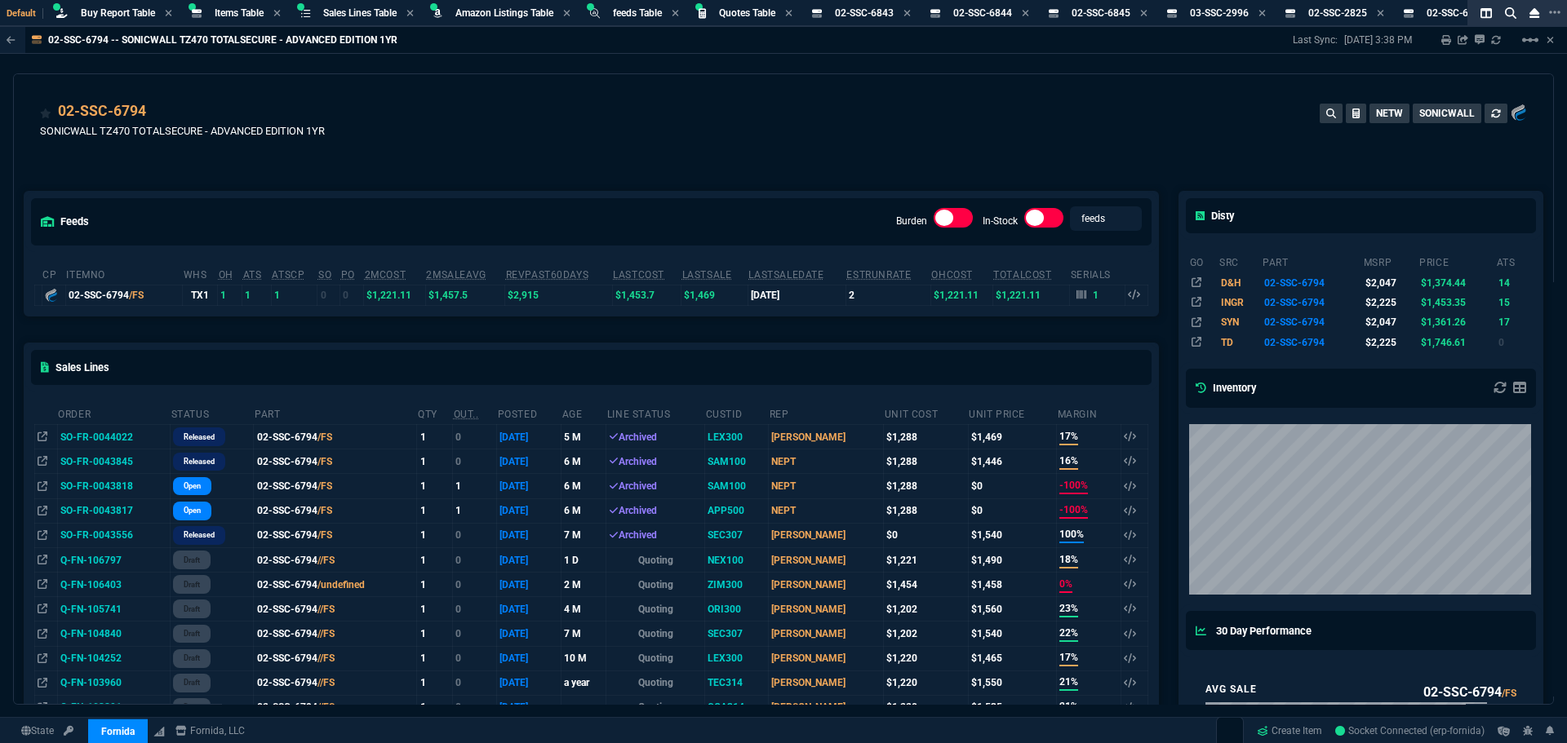
click at [695, 133] on div "02-SSC-6794 SONICWALL TZ470 TOTALSECURE - ADVANCED EDITION 1YR NETW SONICWALL" at bounding box center [783, 129] width 1487 height 58
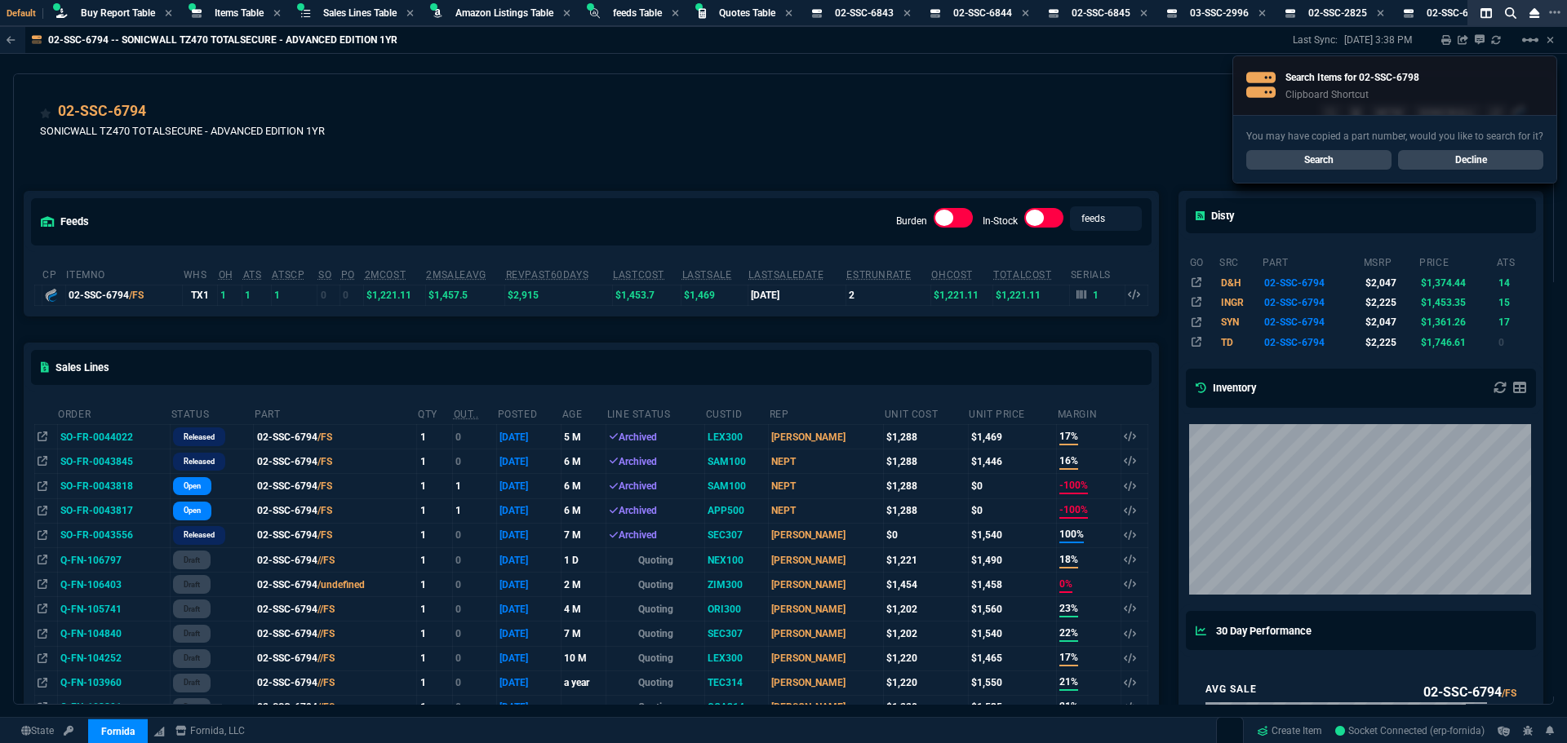
click at [1333, 163] on link "Search" at bounding box center [1318, 160] width 145 height 20
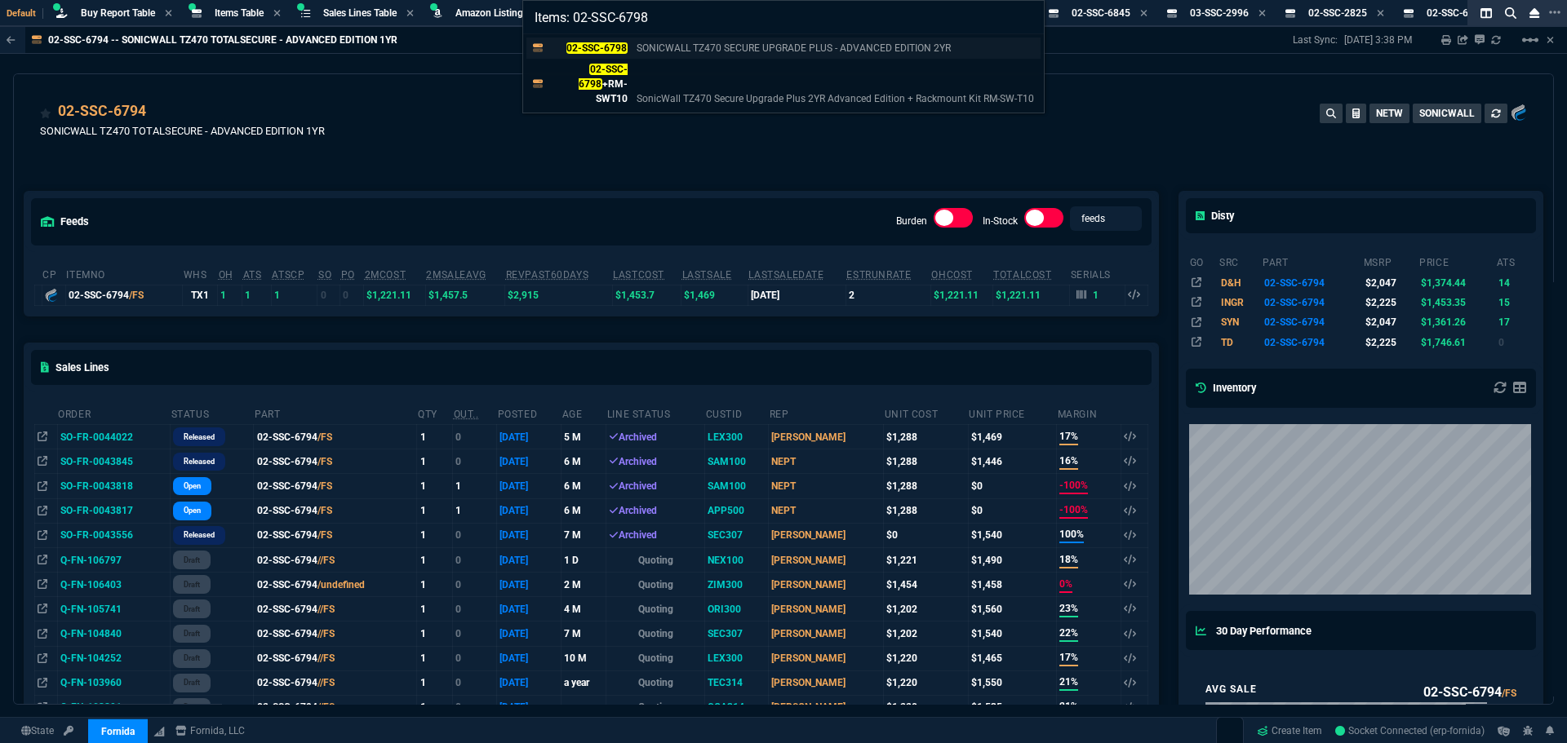
click at [617, 43] on mark "02-SSC-6798" at bounding box center [596, 47] width 61 height 11
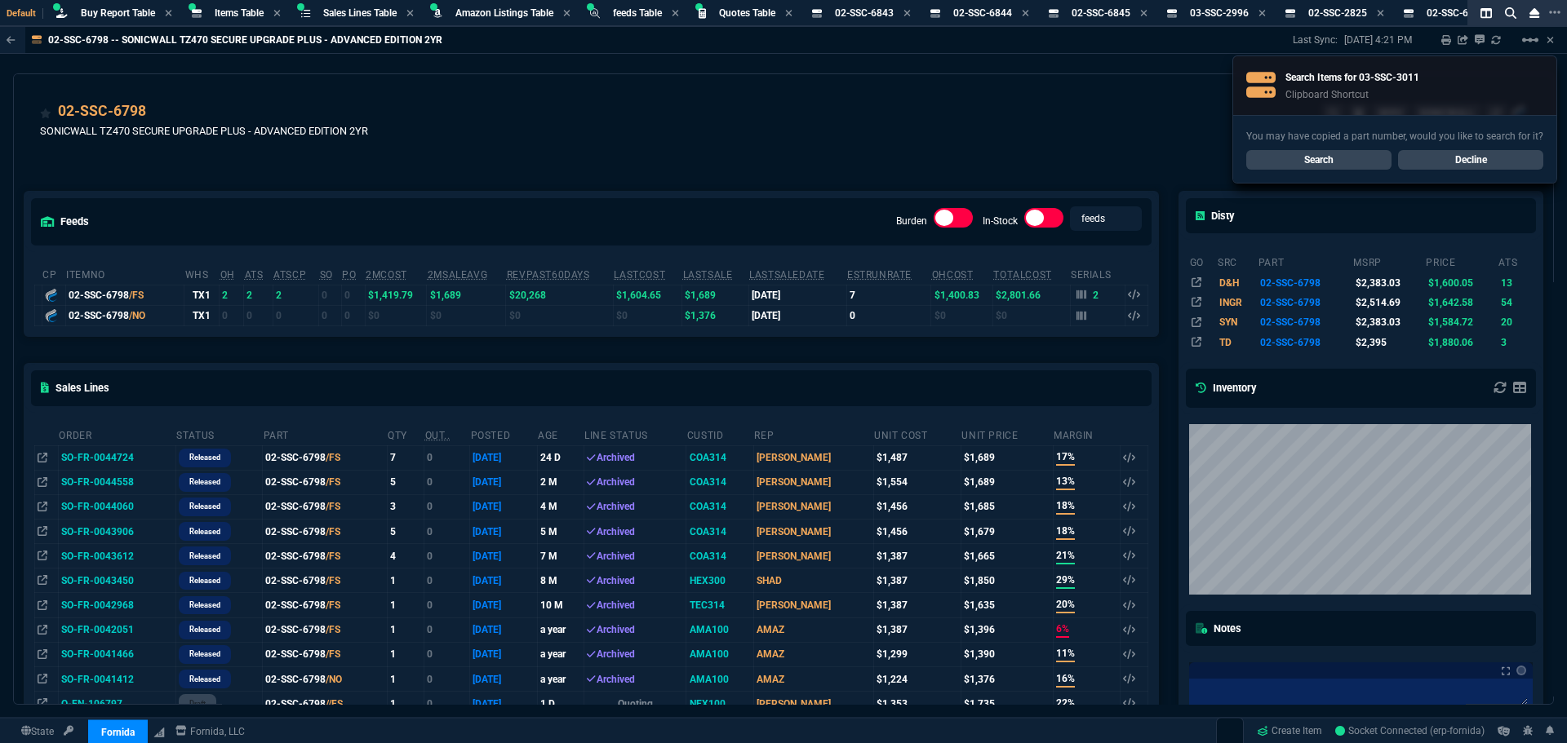
click at [1288, 154] on link "Search" at bounding box center [1318, 160] width 145 height 20
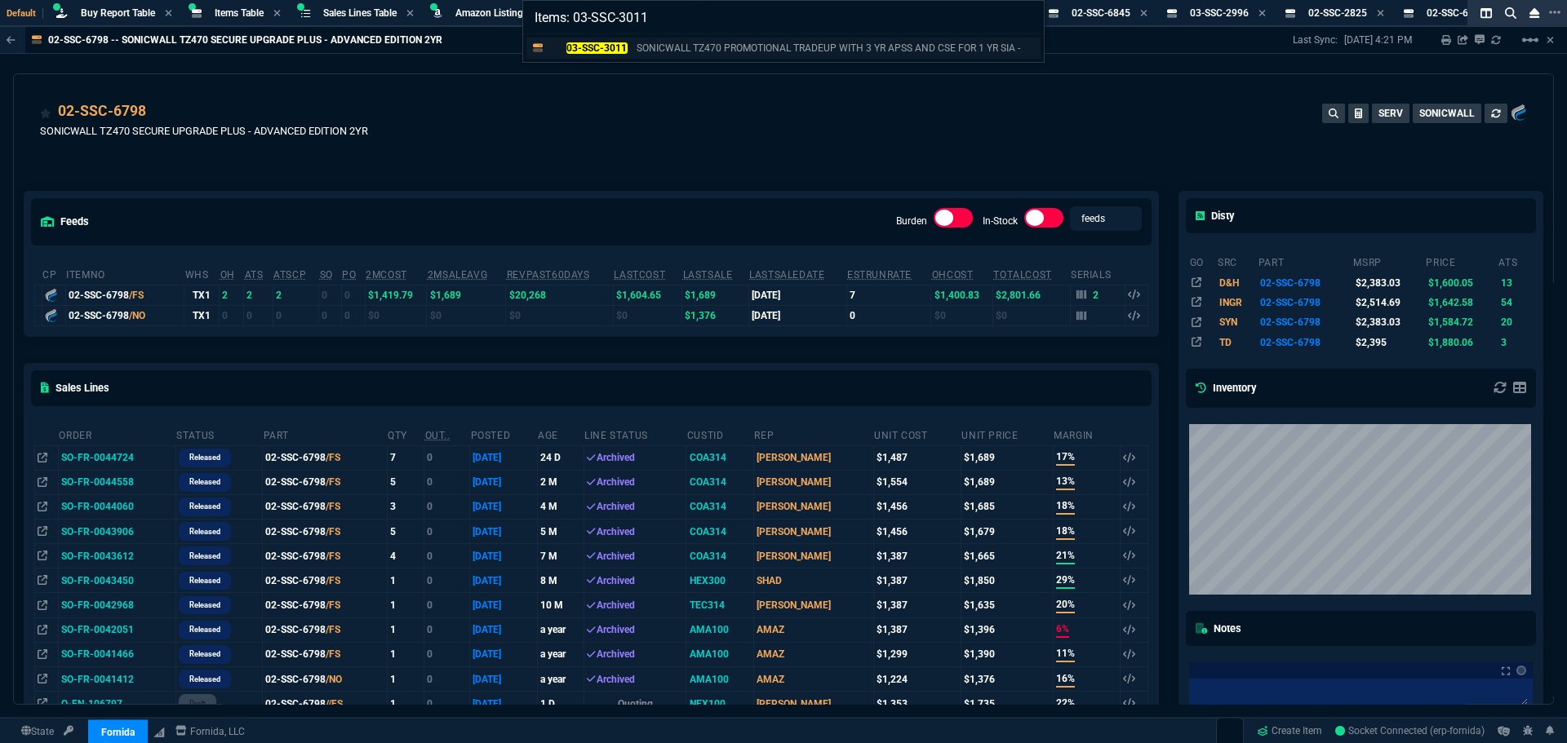
click at [610, 47] on mark "03-SSC-3011" at bounding box center [596, 47] width 61 height 11
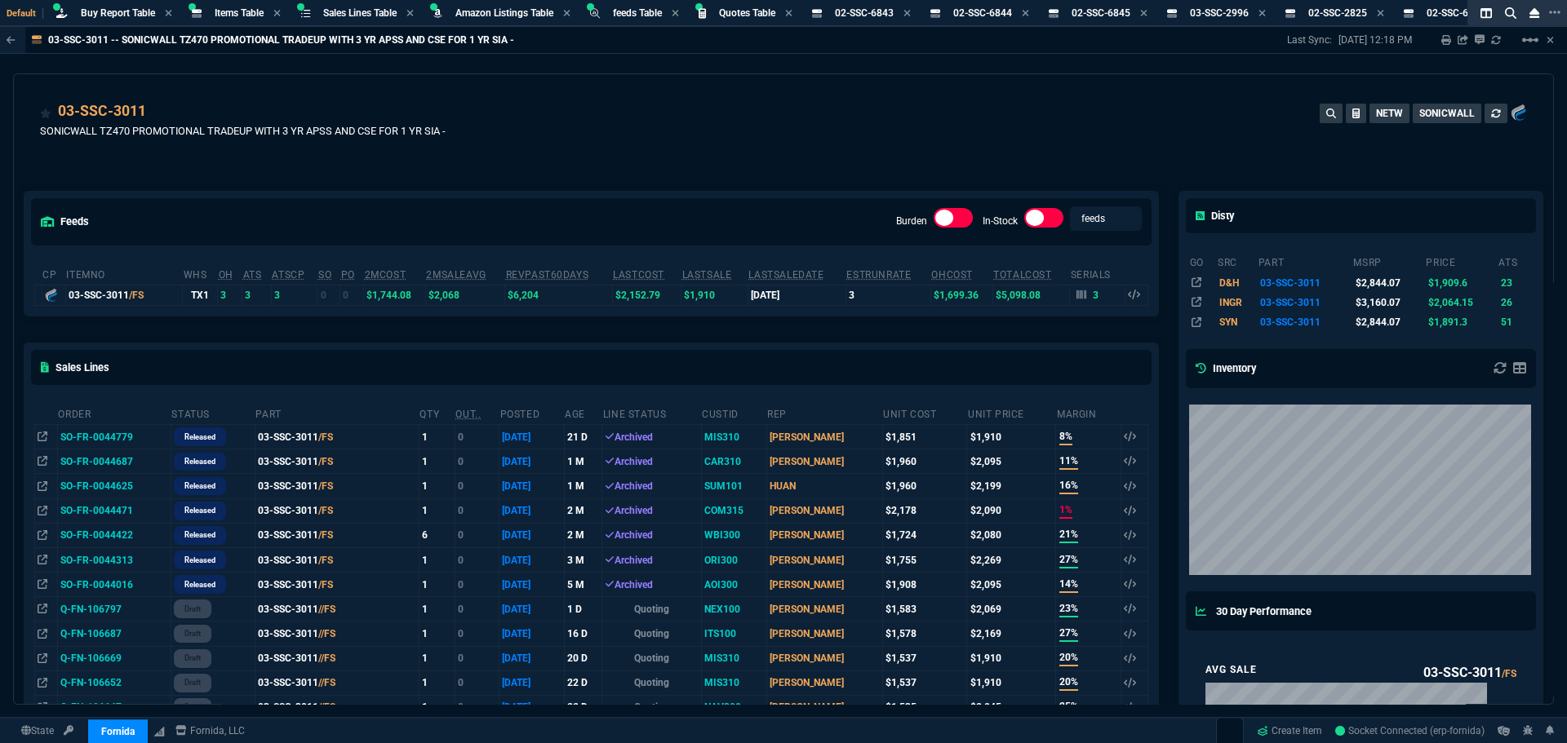
click at [821, 121] on div "03-SSC-3011 SONICWALL TZ470 PROMOTIONAL TRADEUP WITH 3 YR APSS AND CSE FOR 1 YR…" at bounding box center [783, 129] width 1487 height 58
click at [135, 180] on div "feeds Burden In-Stock feeds prices cp ItemNo WHS OH ATS ATSCP SO PO 2MCost 2MSa…" at bounding box center [591, 732] width 1155 height 1155
click at [910, 14] on icon at bounding box center [906, 13] width 7 height 7
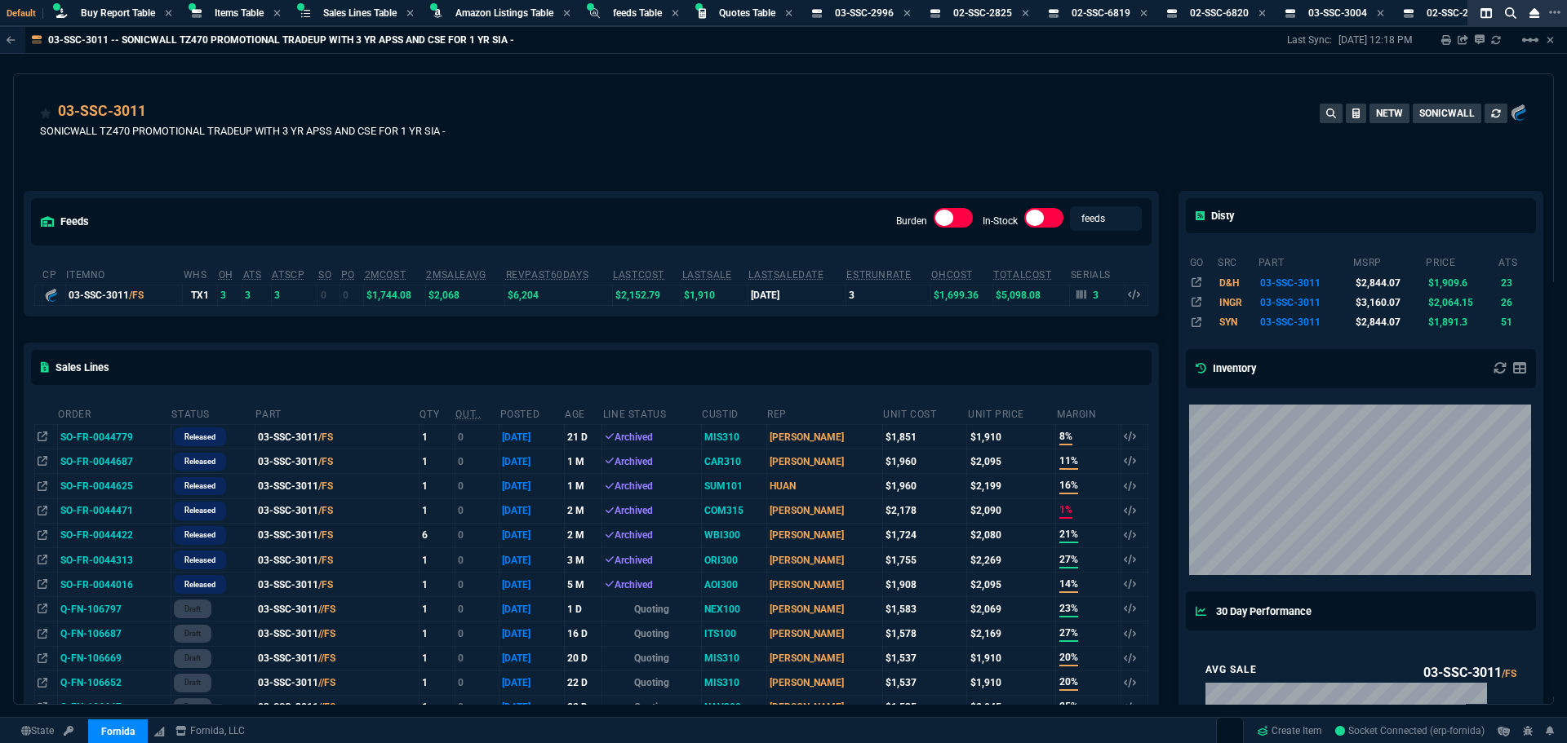
click at [910, 14] on icon at bounding box center [906, 13] width 7 height 7
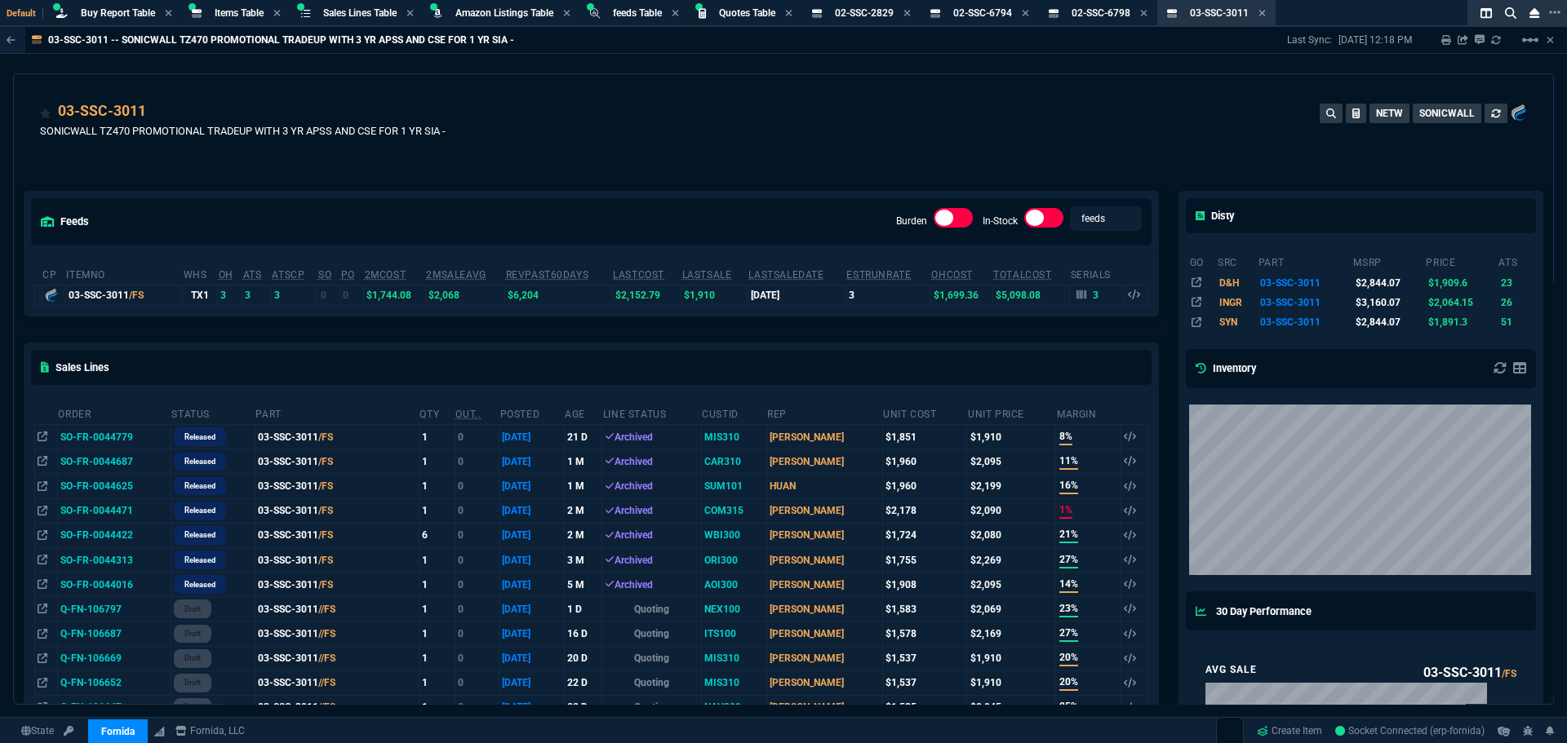
click at [910, 14] on icon at bounding box center [906, 13] width 7 height 7
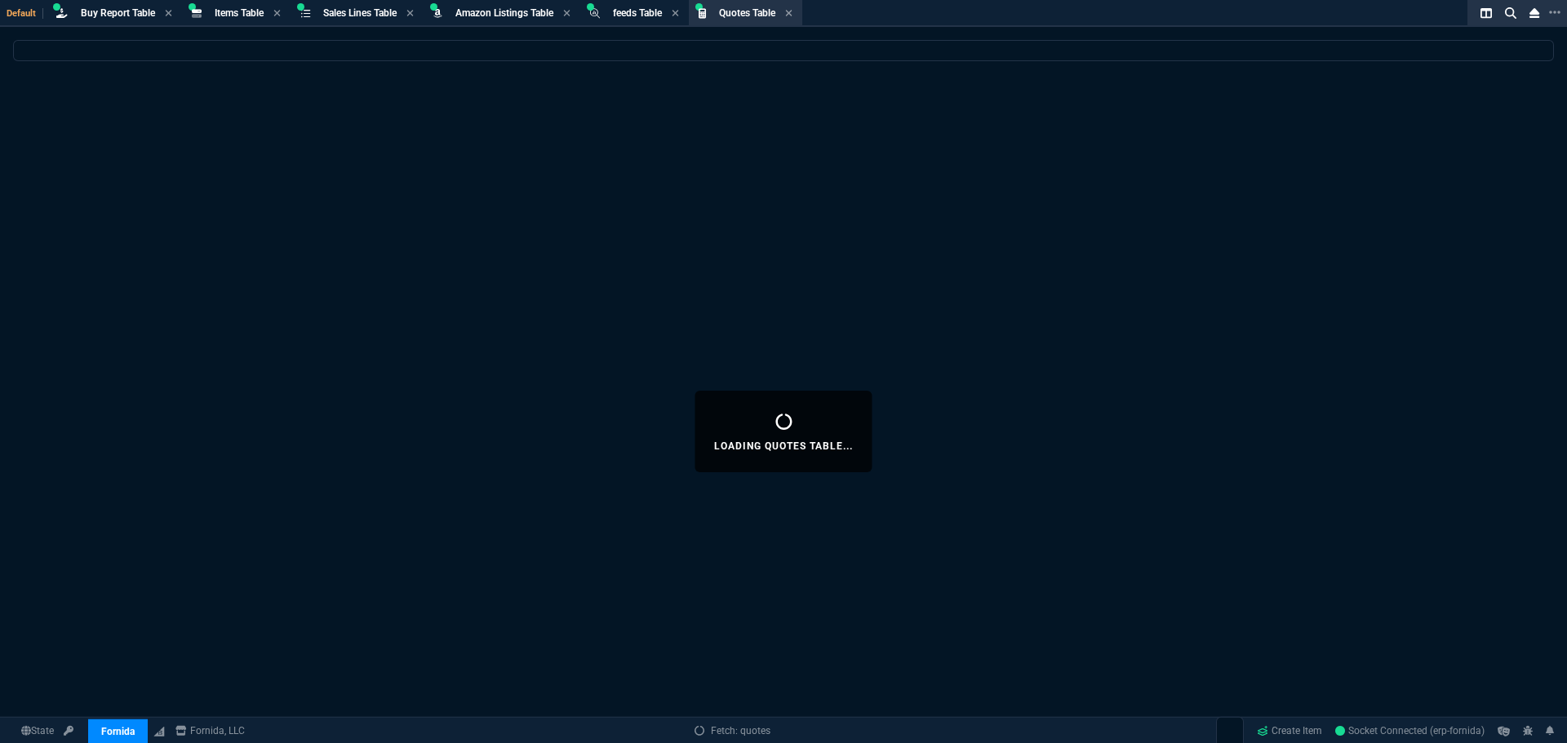
select select
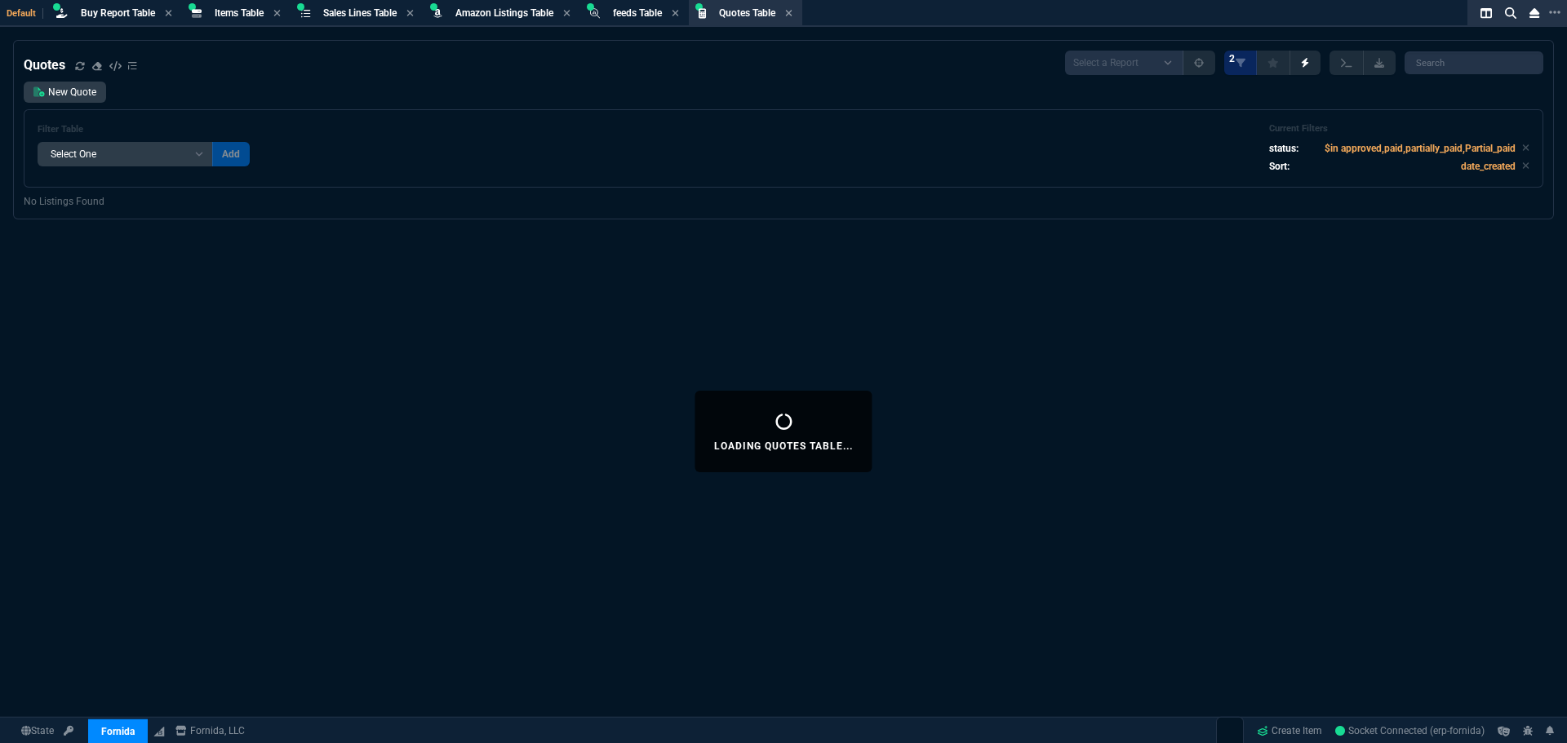
click at [769, 100] on div "New Quote Filter Table Select One Add Filter () creator (creator) Cust (headers…" at bounding box center [783, 135] width 1519 height 106
click at [778, 204] on p "No Listings Found" at bounding box center [783, 201] width 1519 height 15
click at [76, 65] on div "Quotes" at bounding box center [80, 65] width 113 height 20
click at [82, 69] on icon at bounding box center [79, 65] width 9 height 8
click at [410, 95] on div "New Quote Filter Table Select One Add Filter () creator (creator) Cust (headers…" at bounding box center [783, 135] width 1519 height 106
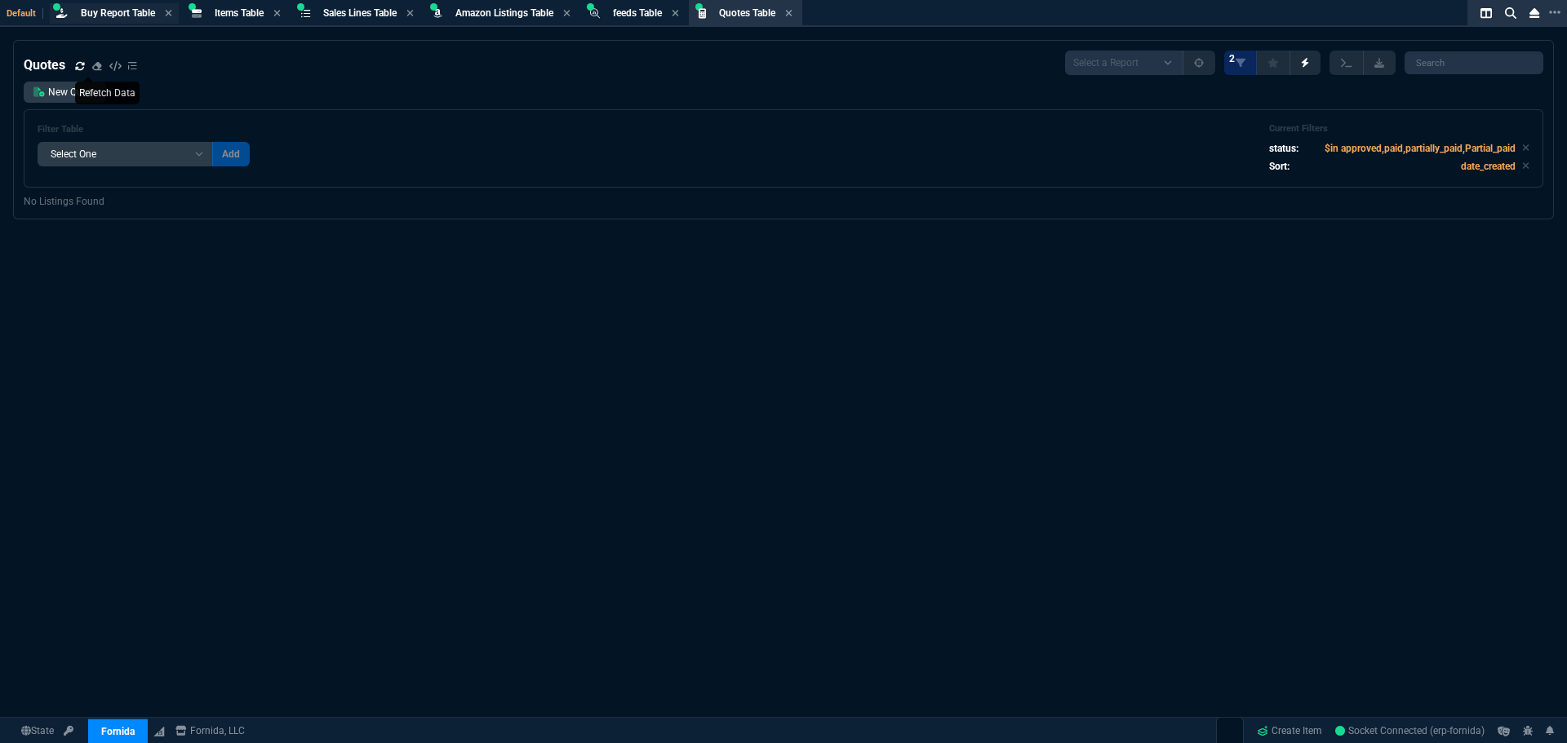
click at [118, 7] on span "Buy Report Table" at bounding box center [118, 12] width 74 height 11
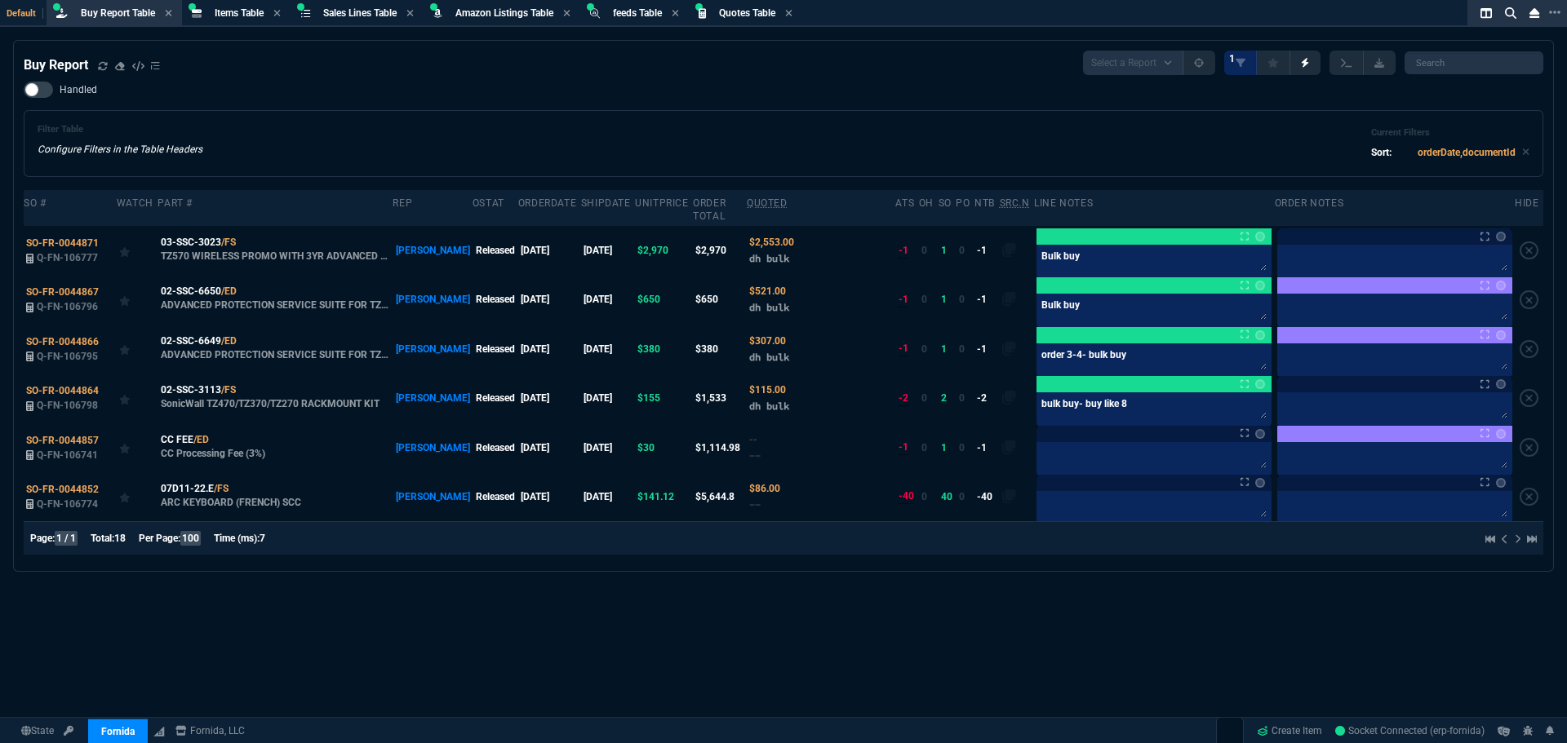
click at [339, 98] on div "Handled Filter Table Configure Filters in the Table Headers Current Filters Sor…" at bounding box center [783, 129] width 1519 height 95
click at [349, 97] on div "Handled Filter Table Configure Filters in the Table Headers Current Filters Sor…" at bounding box center [783, 129] width 1519 height 95
click at [359, 95] on div "Handled Filter Table Configure Filters in the Table Headers Current Filters Sor…" at bounding box center [783, 129] width 1519 height 95
click at [702, 128] on div "Filter Table Configure Filters in the Table Headers Current Filters Sort: order…" at bounding box center [784, 143] width 1492 height 39
click at [614, 111] on div "Filter Table Configure Filters in the Table Headers Current Filters Sort: order…" at bounding box center [783, 143] width 1519 height 67
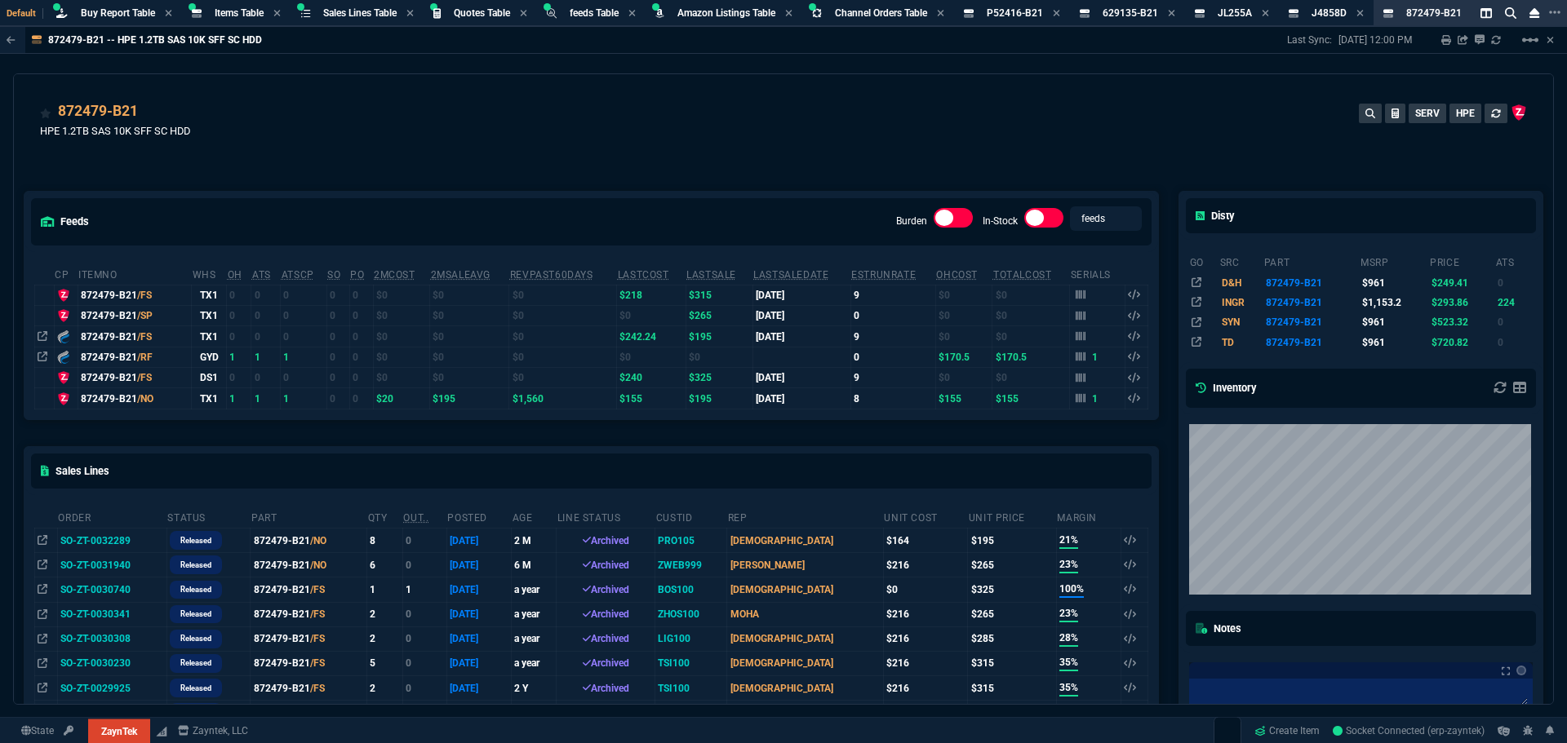
select select "8: NEPT"
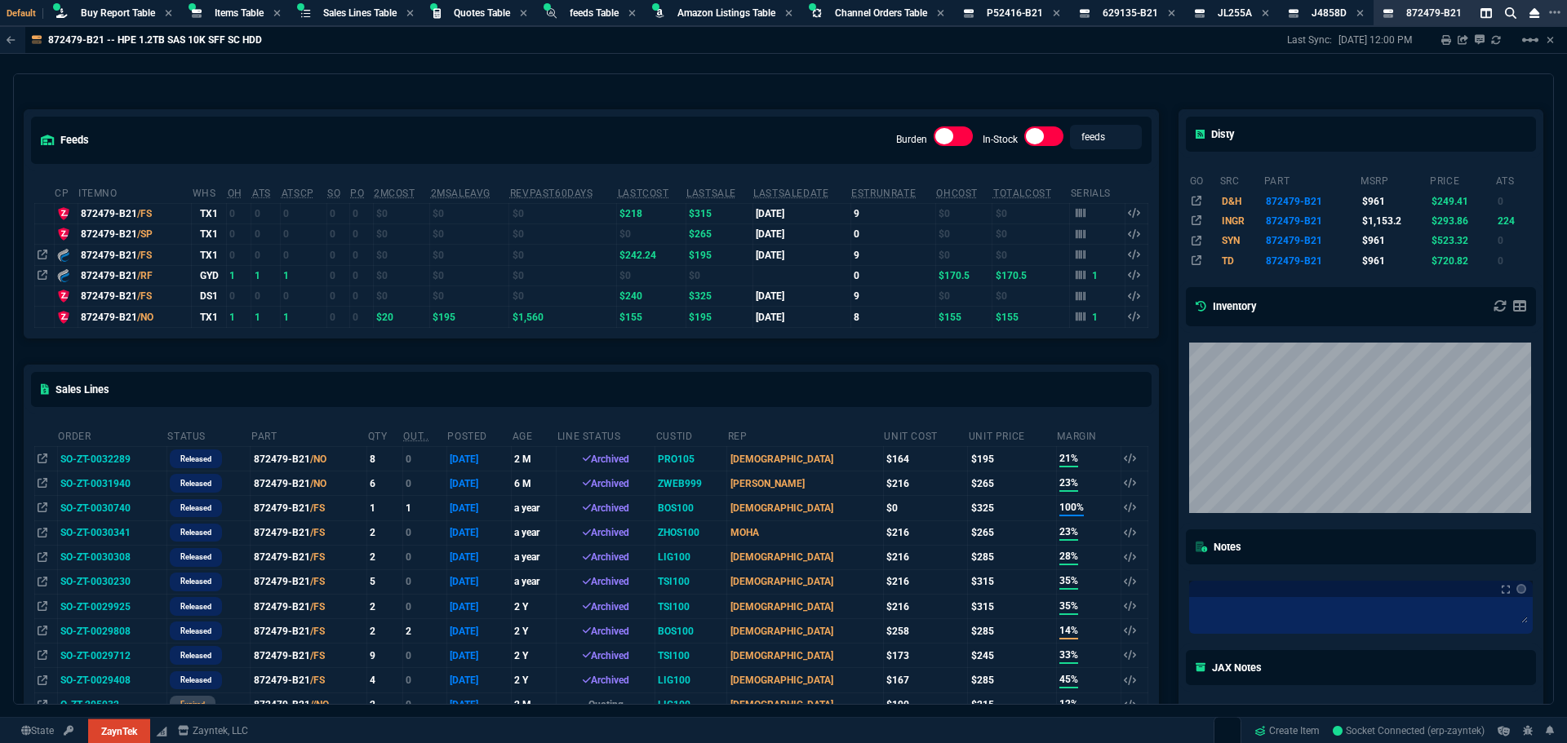
click at [431, 123] on div "feeds Burden In-Stock feeds prices" at bounding box center [590, 140] width 1133 height 60
click at [103, 12] on span "Buy Report Table" at bounding box center [118, 12] width 74 height 11
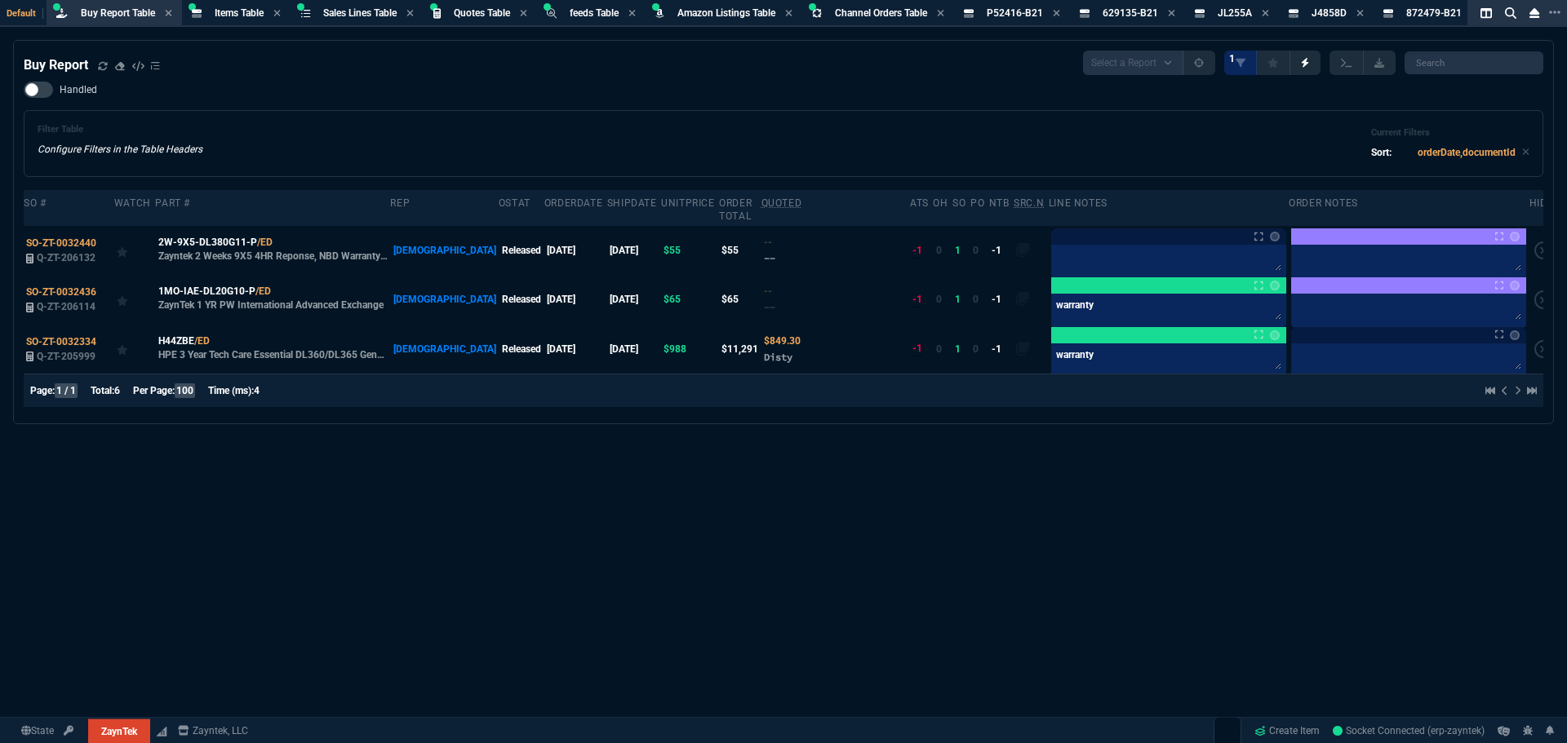
click at [479, 116] on div "Filter Table Configure Filters in the Table Headers Current Filters Sort: order…" at bounding box center [783, 143] width 1519 height 67
drag, startPoint x: 678, startPoint y: 122, endPoint x: 660, endPoint y: 118, distance: 18.2
click at [678, 122] on div "Filter Table Configure Filters in the Table Headers Current Filters Sort: order…" at bounding box center [783, 143] width 1519 height 67
select select "8: NEPT"
click at [665, 445] on div "Buy Report Select a Report Not Purchased 1 Handled Filter Table Configure Filte…" at bounding box center [783, 431] width 1567 height 783
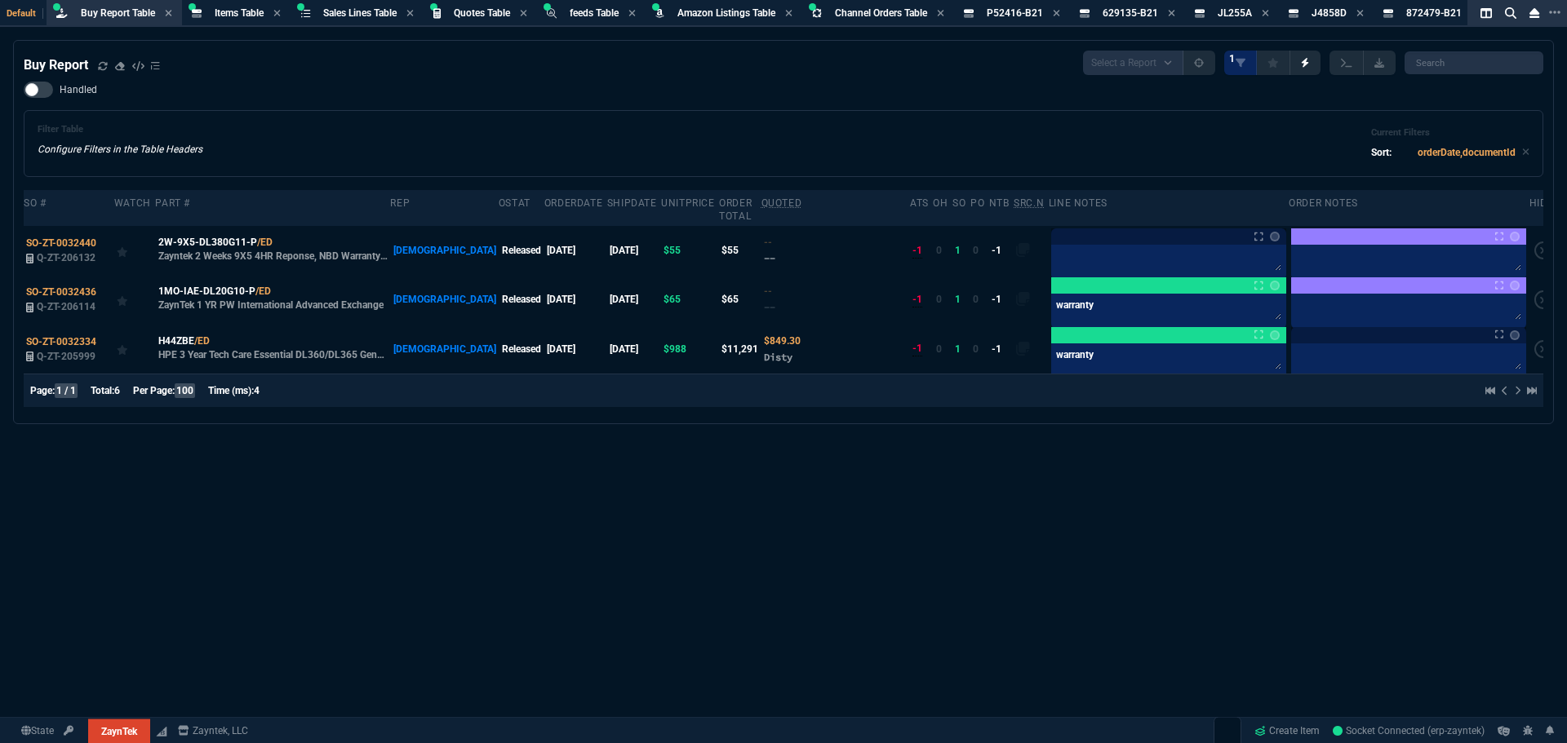
click at [1025, 523] on div "Buy Report Select a Report Not Purchased 1 Handled Filter Table Configure Filte…" at bounding box center [783, 431] width 1567 height 783
click at [767, 98] on div "Handled Filter Table Configure Filters in the Table Headers Current Filters Sor…" at bounding box center [783, 129] width 1519 height 95
click at [790, 60] on div "Buy Report Select a Report Not Purchased 1" at bounding box center [783, 63] width 1519 height 24
click at [217, 335] on icon at bounding box center [220, 340] width 9 height 10
click at [105, 336] on icon at bounding box center [107, 341] width 9 height 10
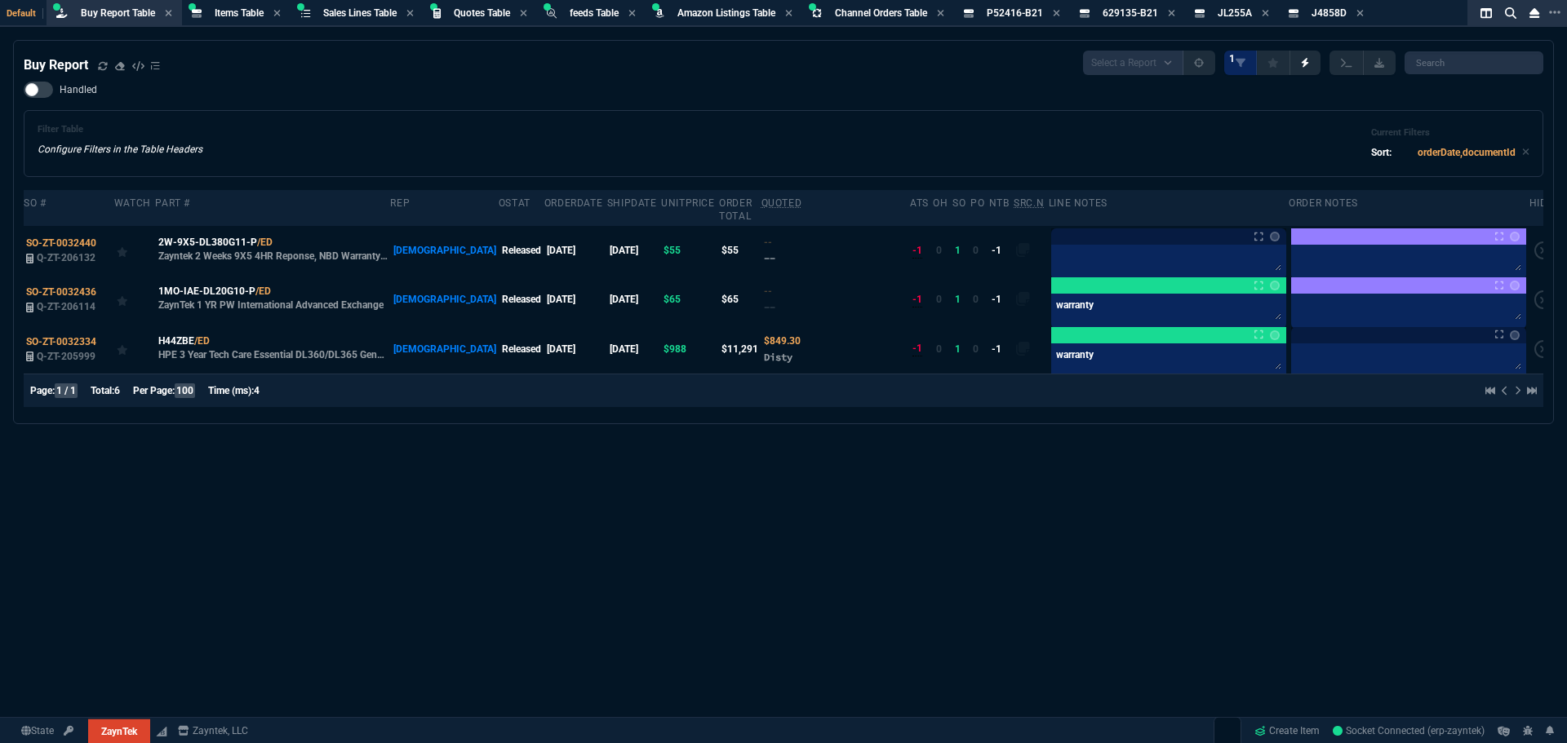
click at [228, 477] on div "Buy Report Select a Report Not Purchased 1 Handled Filter Table Configure Filte…" at bounding box center [783, 431] width 1567 height 783
select select "8: NEPT"
click at [71, 336] on span "SO-ZT-0032334" at bounding box center [61, 341] width 70 height 11
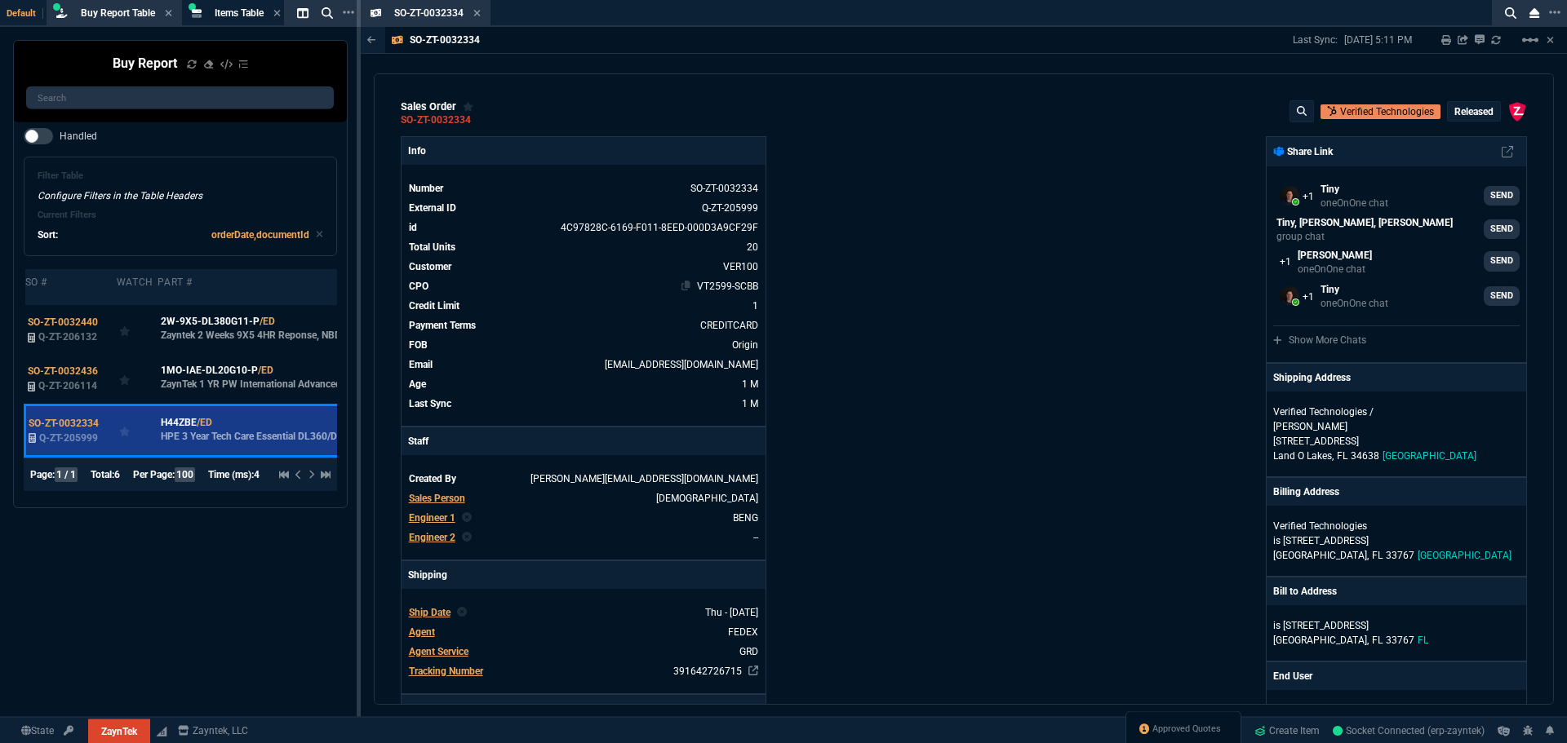
drag, startPoint x: 481, startPoint y: 120, endPoint x: 580, endPoint y: 295, distance: 200.6
click at [481, 120] on icon at bounding box center [481, 120] width 9 height 10
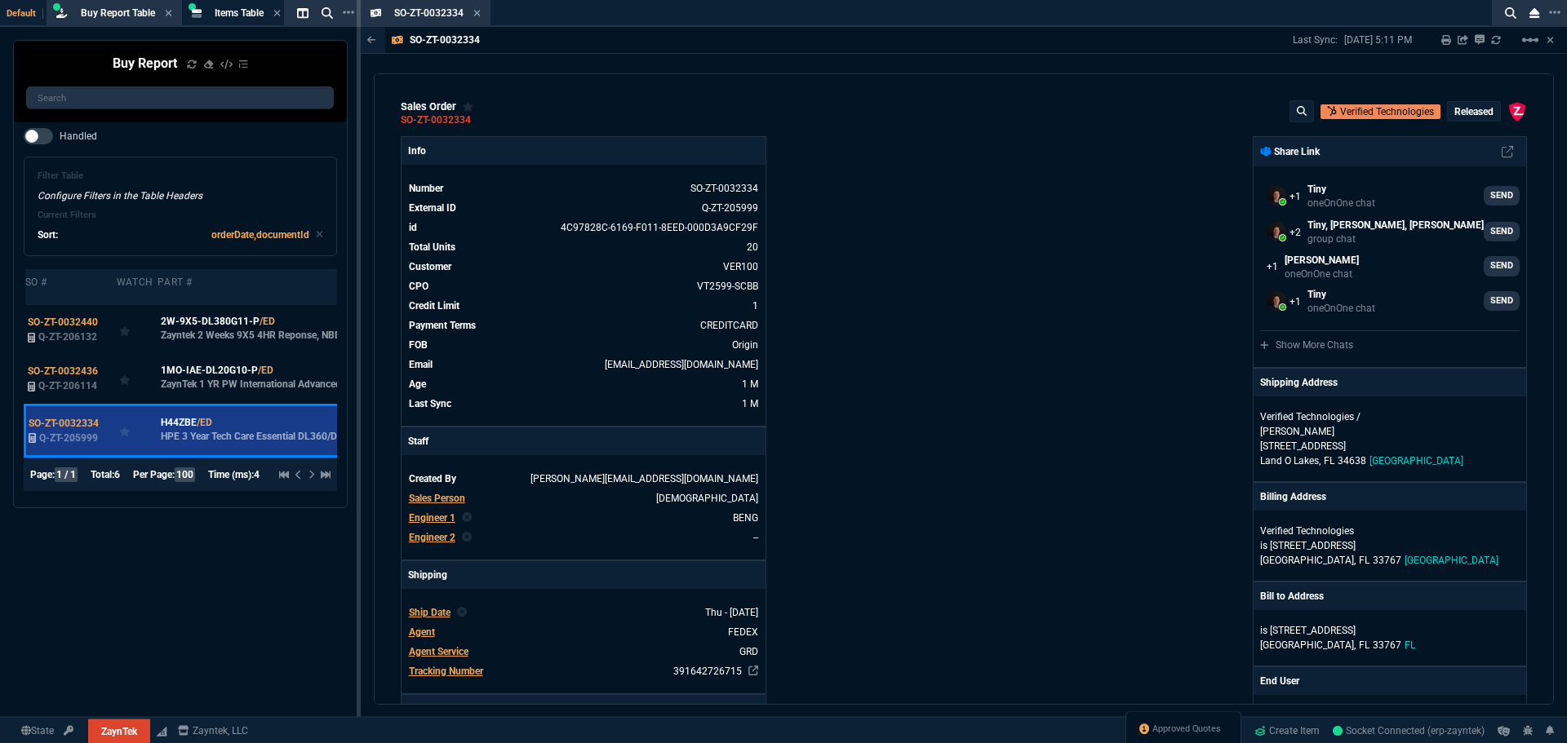
click at [149, 552] on div "Buy Report Select a Report Not Purchased 1 Handled Filter Table Configure Filte…" at bounding box center [180, 431] width 361 height 783
click at [476, 13] on icon at bounding box center [476, 13] width 7 height 10
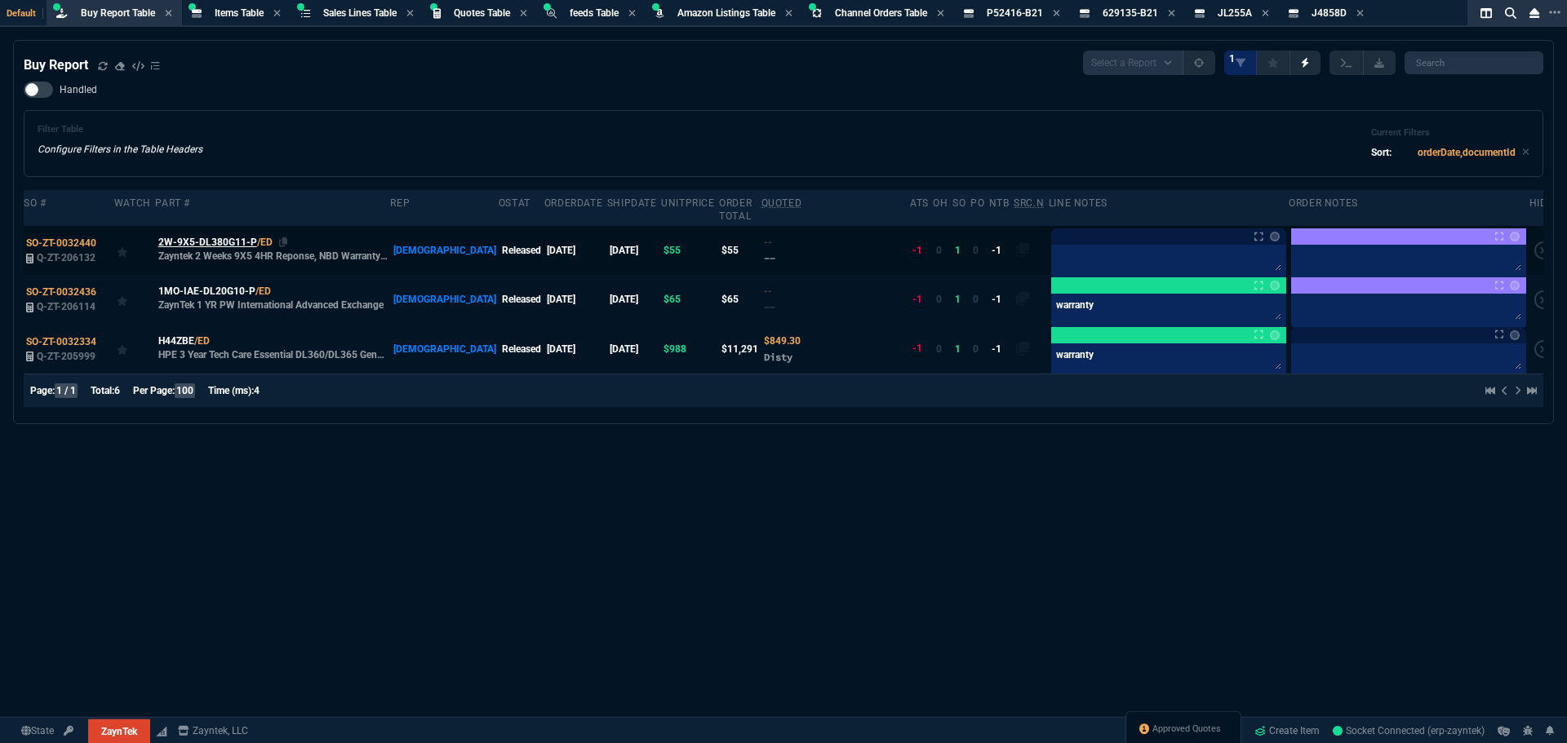
click at [182, 334] on span "H44ZBE" at bounding box center [176, 341] width 36 height 15
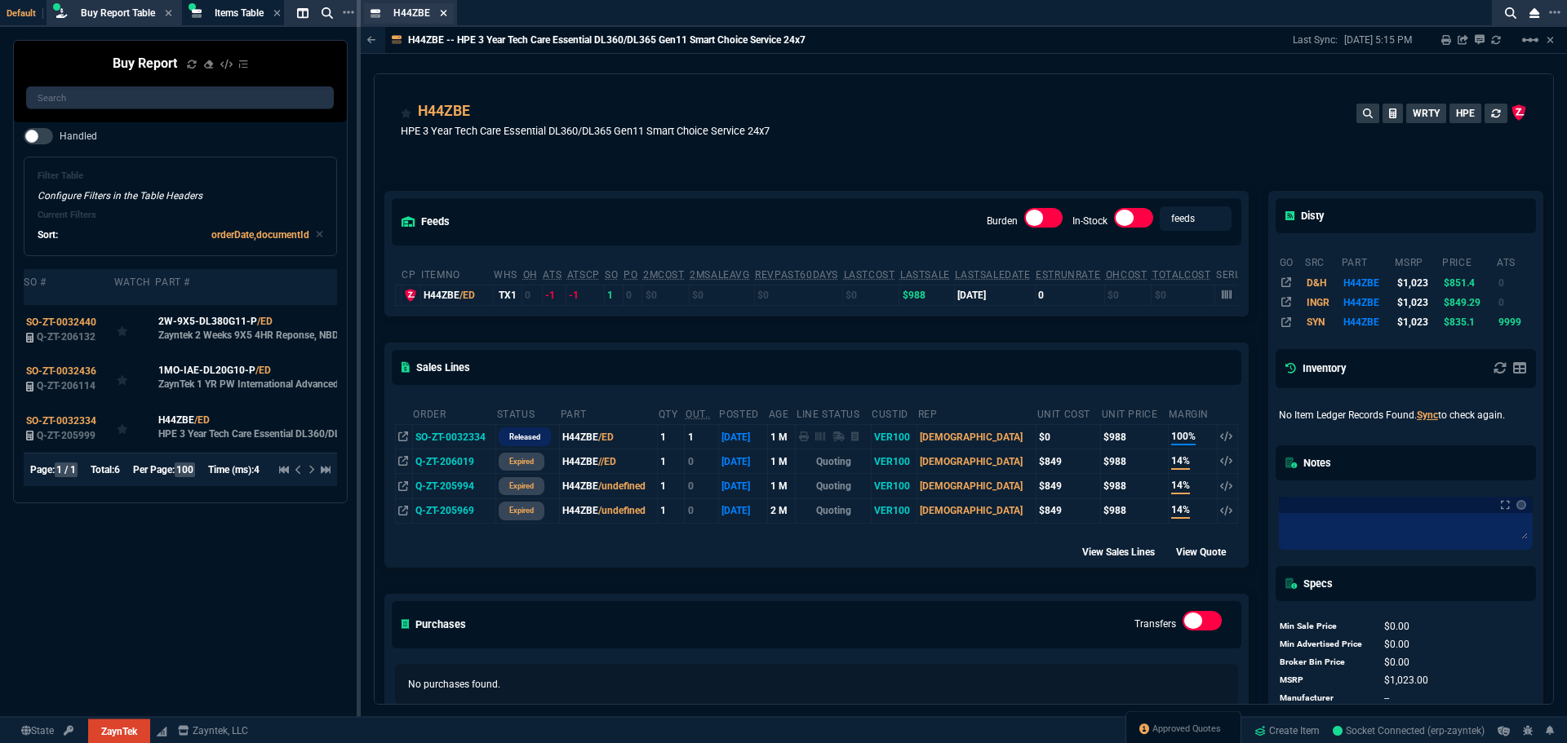
click at [444, 12] on icon at bounding box center [443, 13] width 7 height 7
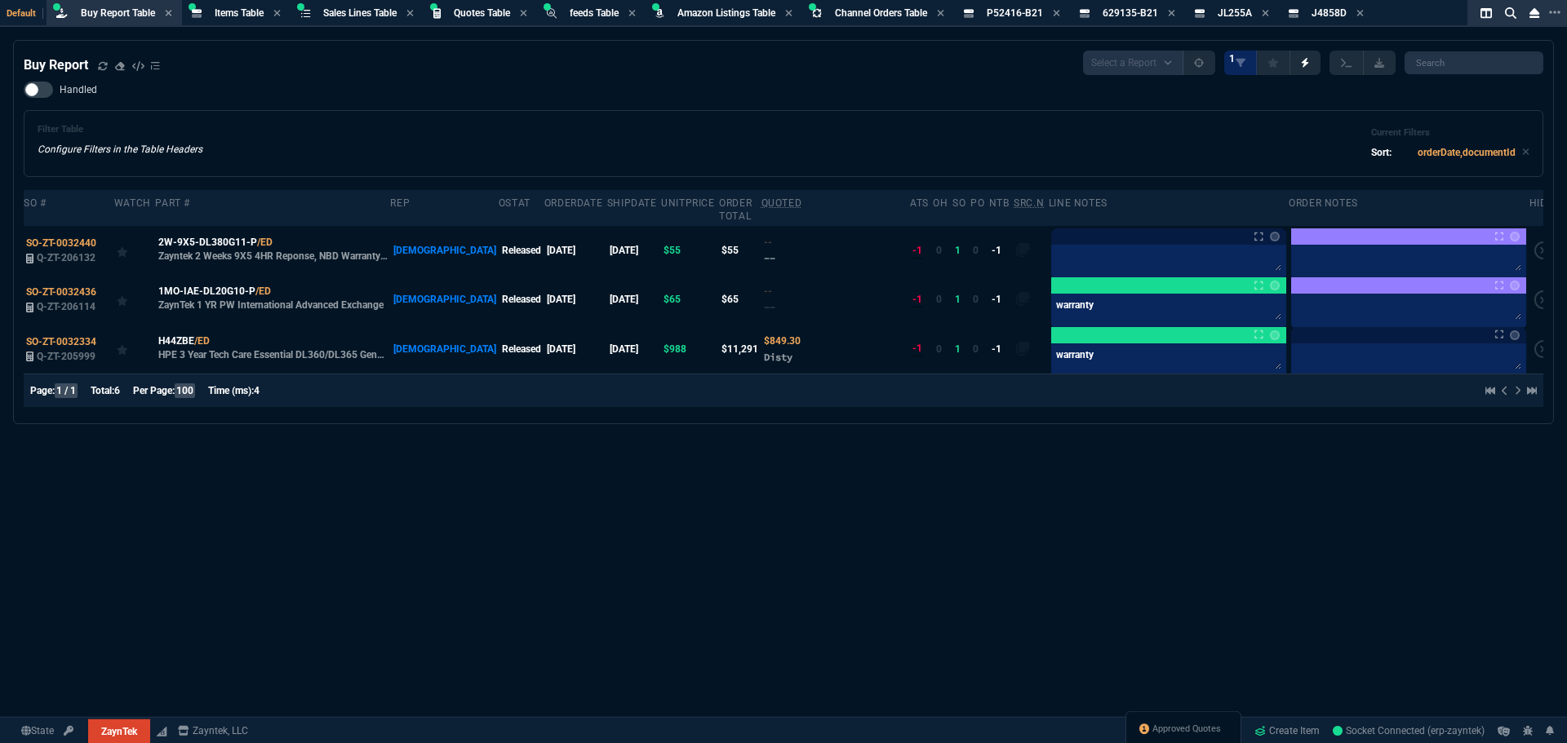
click at [469, 99] on div "Handled Filter Table Configure Filters in the Table Headers Current Filters Sor…" at bounding box center [783, 129] width 1519 height 95
click at [386, 126] on div "Filter Table Configure Filters in the Table Headers Current Filters Sort: order…" at bounding box center [784, 143] width 1492 height 39
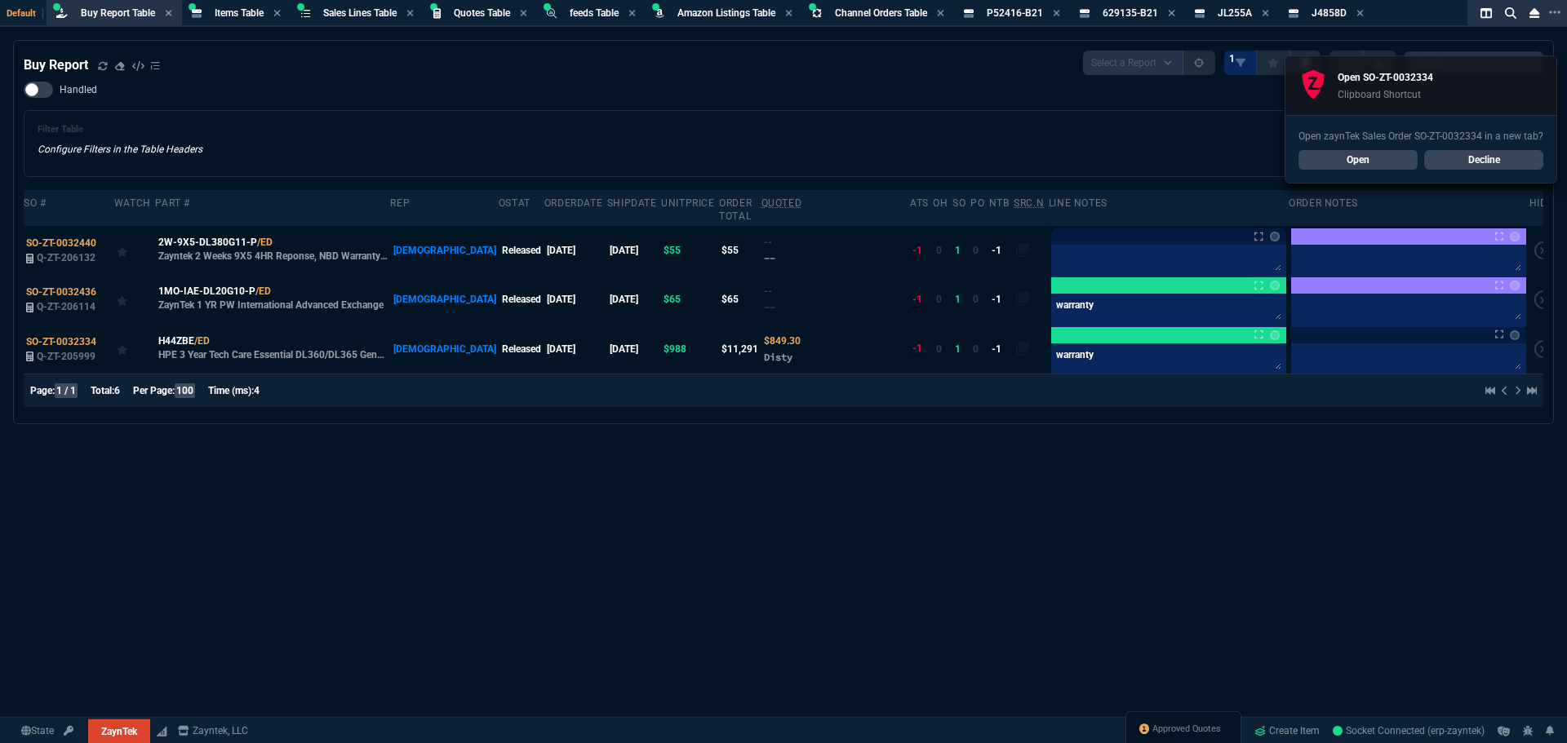
click at [745, 131] on div "Filter Table Configure Filters in the Table Headers Current Filters Sort: order…" at bounding box center [784, 143] width 1492 height 39
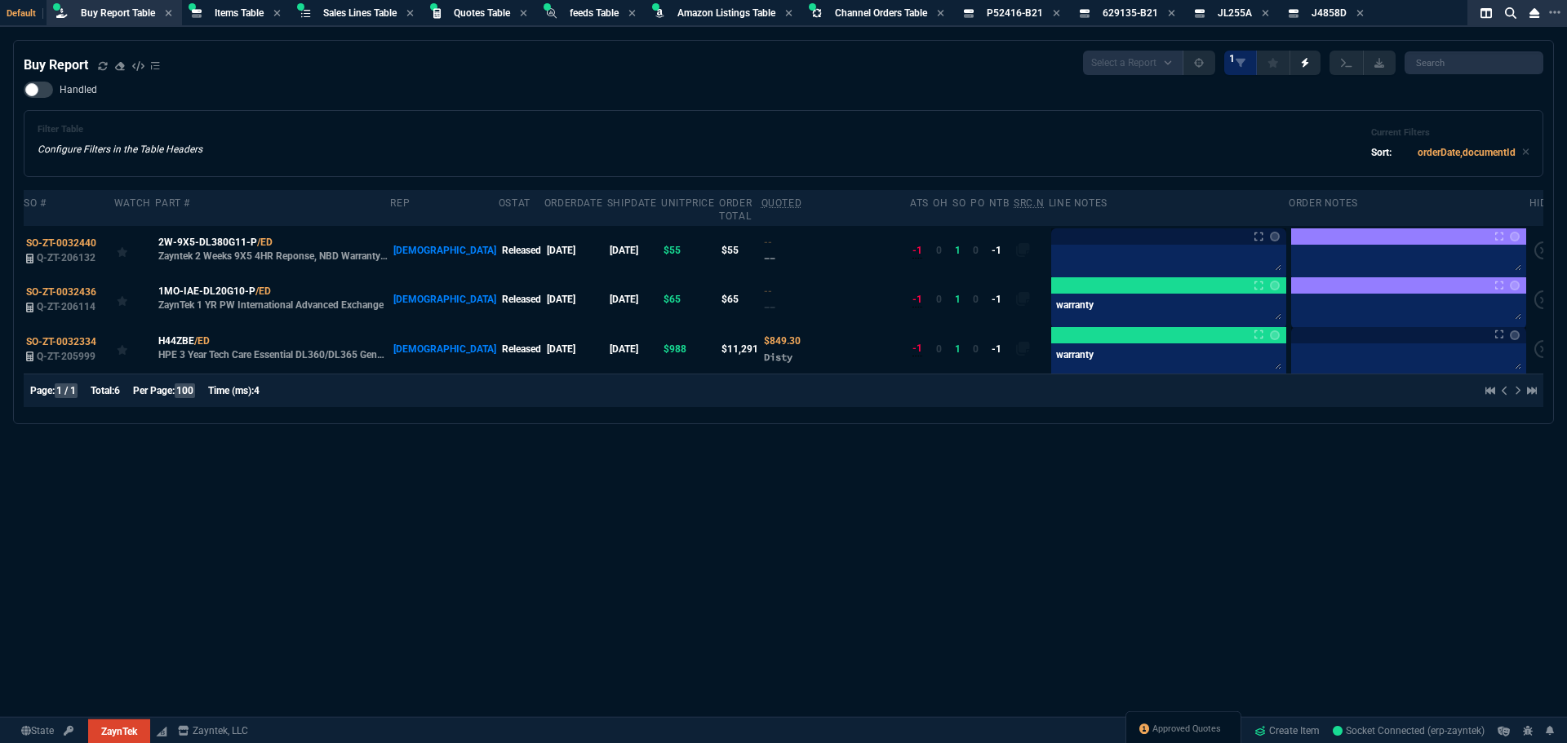
click at [534, 157] on div "Filter Table Configure Filters in the Table Headers Current Filters Sort: order…" at bounding box center [784, 143] width 1492 height 39
click at [1071, 248] on textarea at bounding box center [1168, 260] width 228 height 24
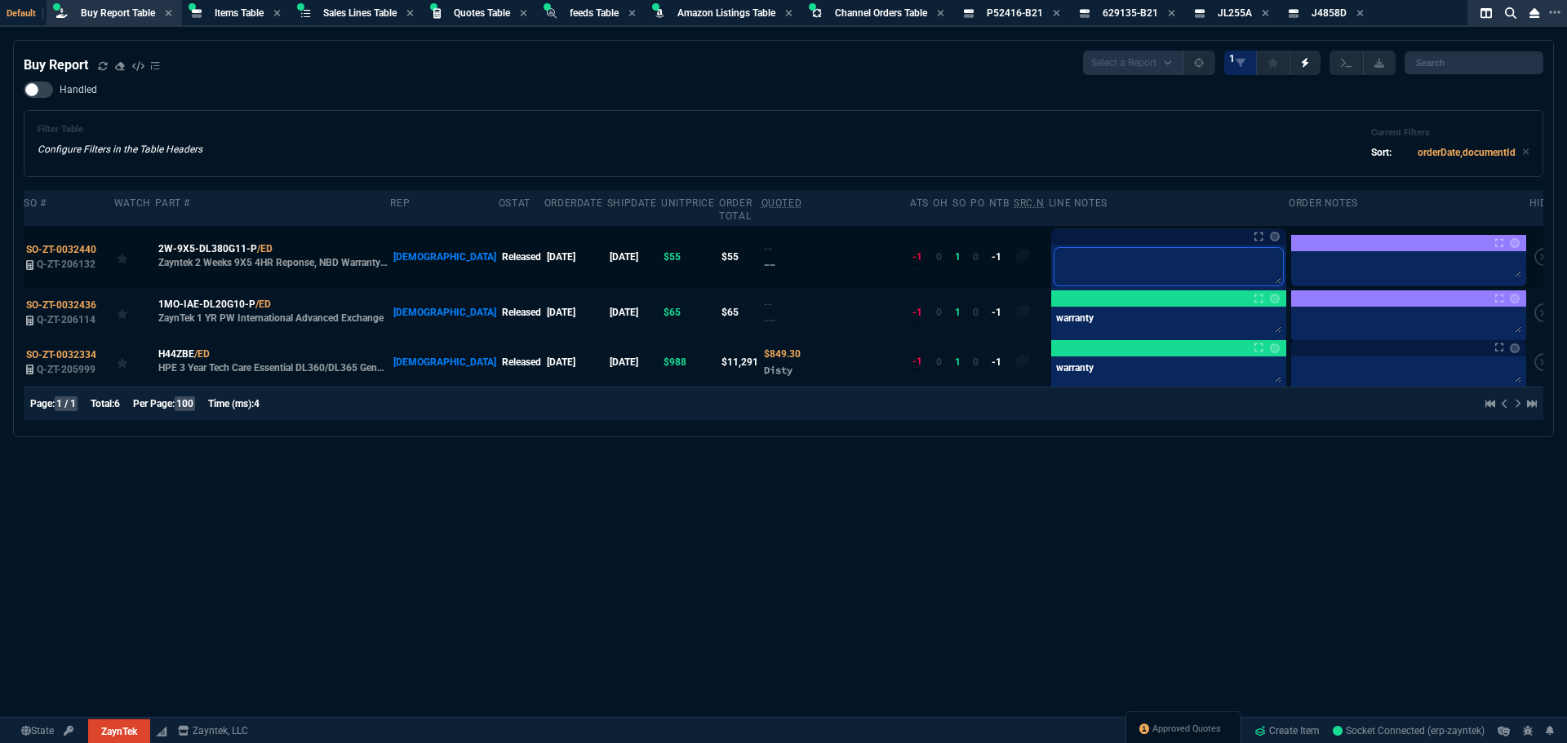
type textarea "w"
type textarea "wa"
type textarea "war"
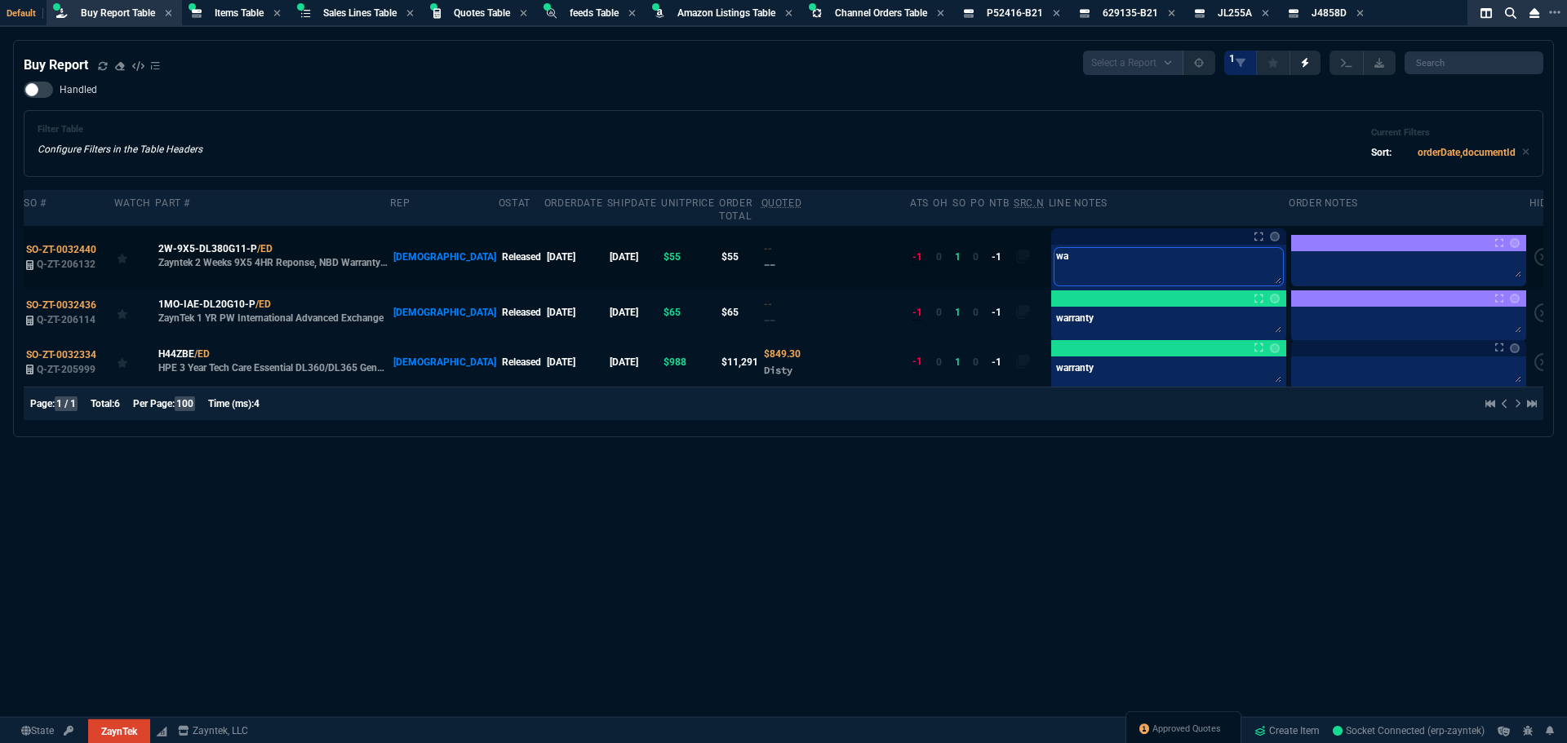
type textarea "war"
type textarea "warr"
type textarea "warra"
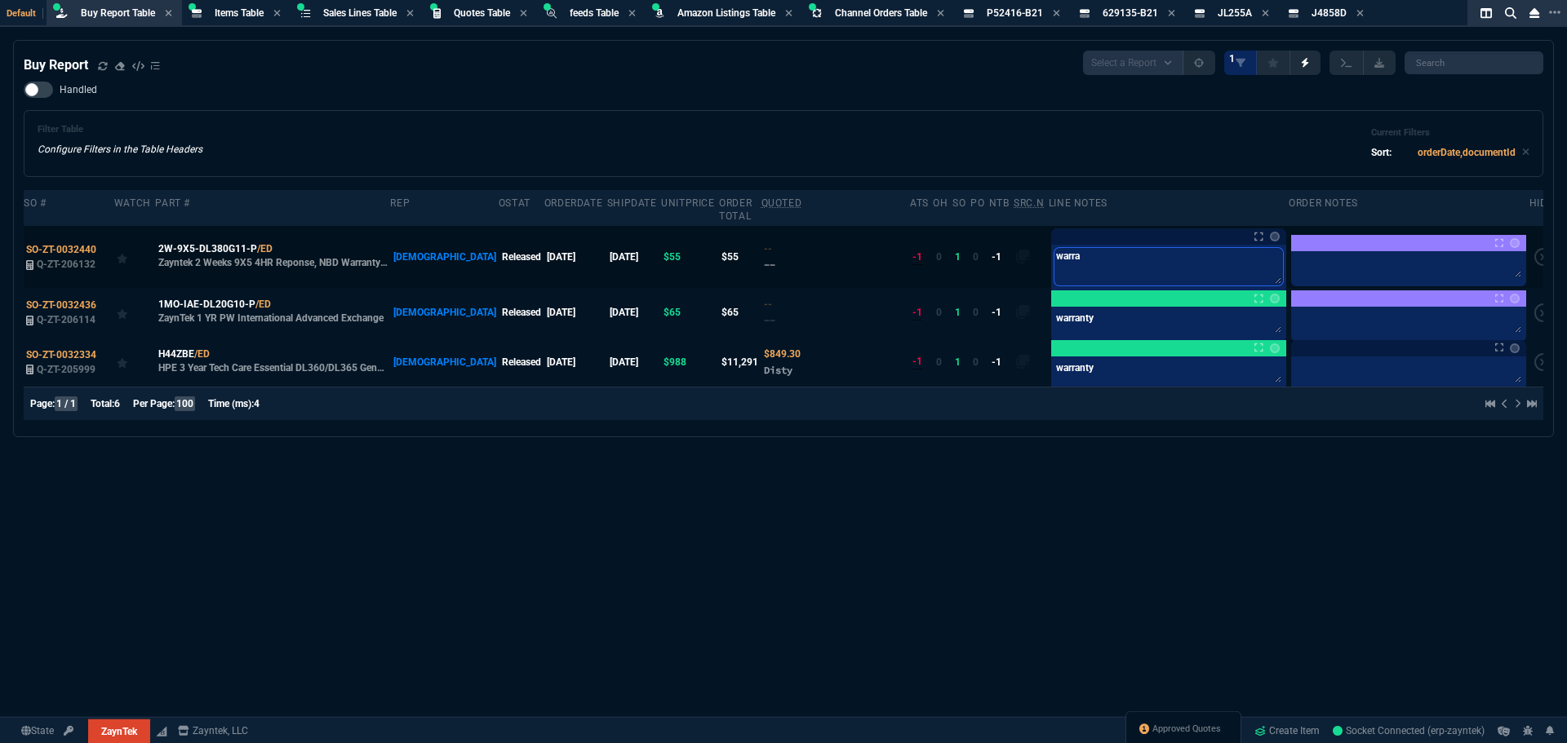
type textarea "warran"
type textarea "warrant"
type textarea "warranty"
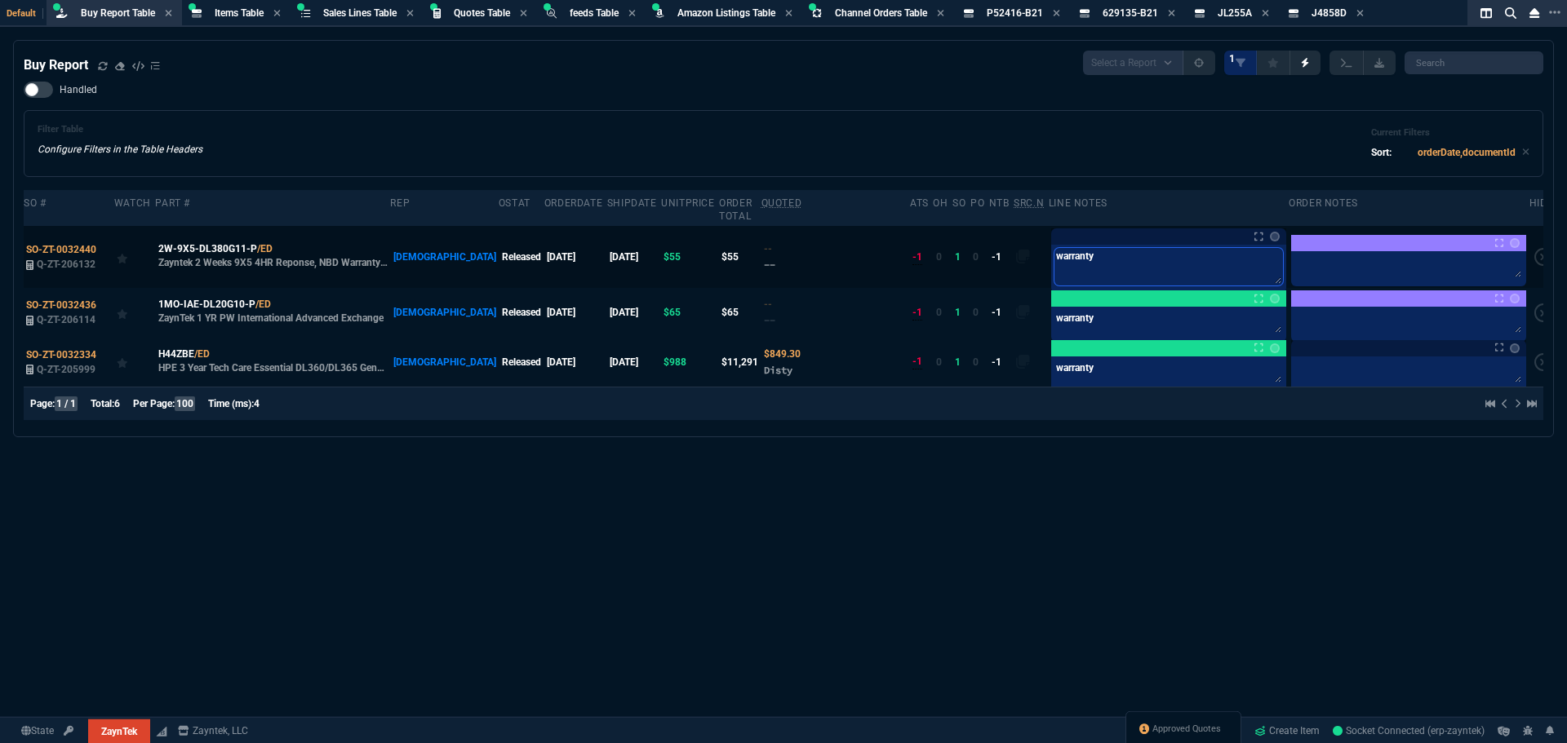
type textarea "warranty"
click at [1253, 228] on div "Notes Notes warranty" at bounding box center [1168, 236] width 235 height 16
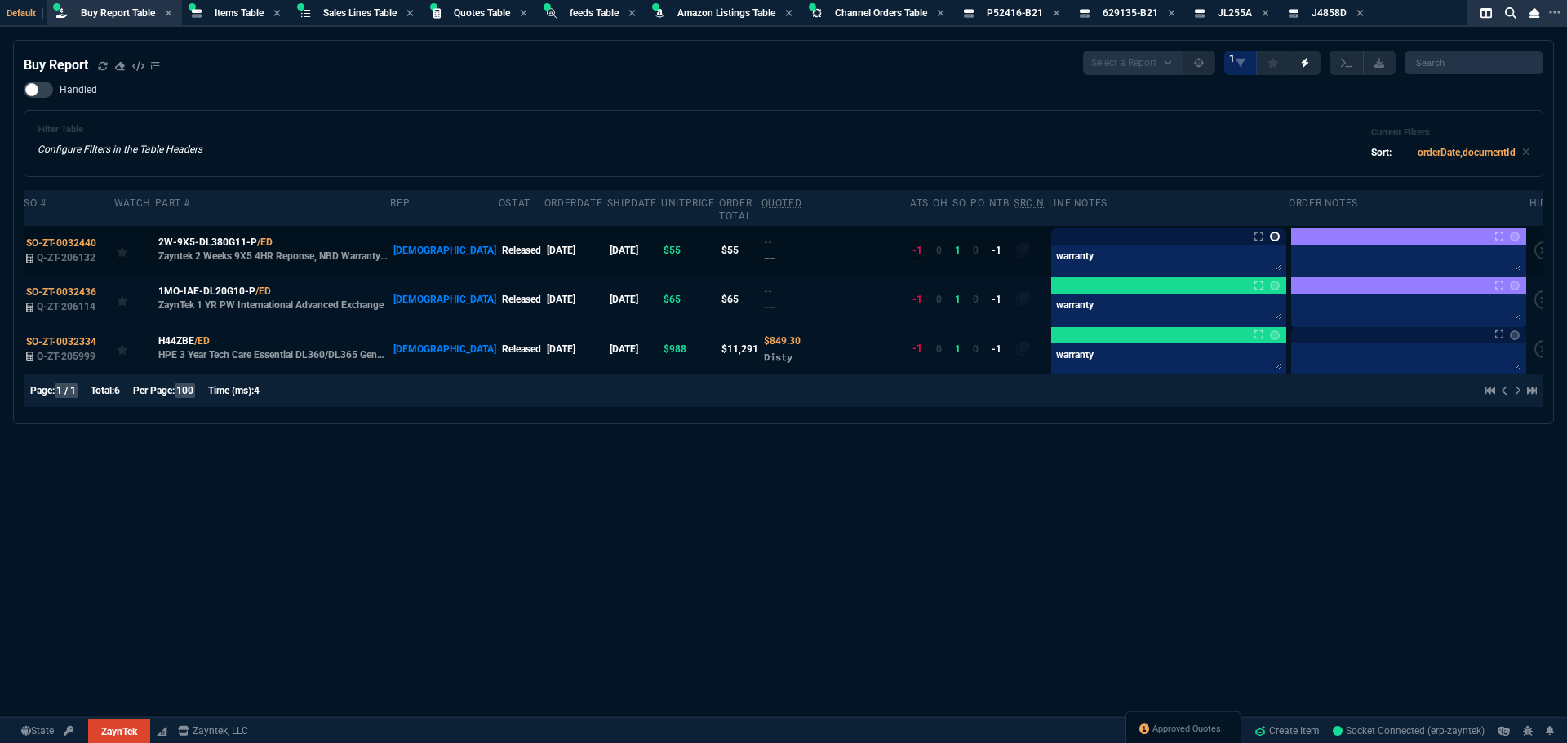
click at [1270, 232] on link at bounding box center [1275, 237] width 10 height 10
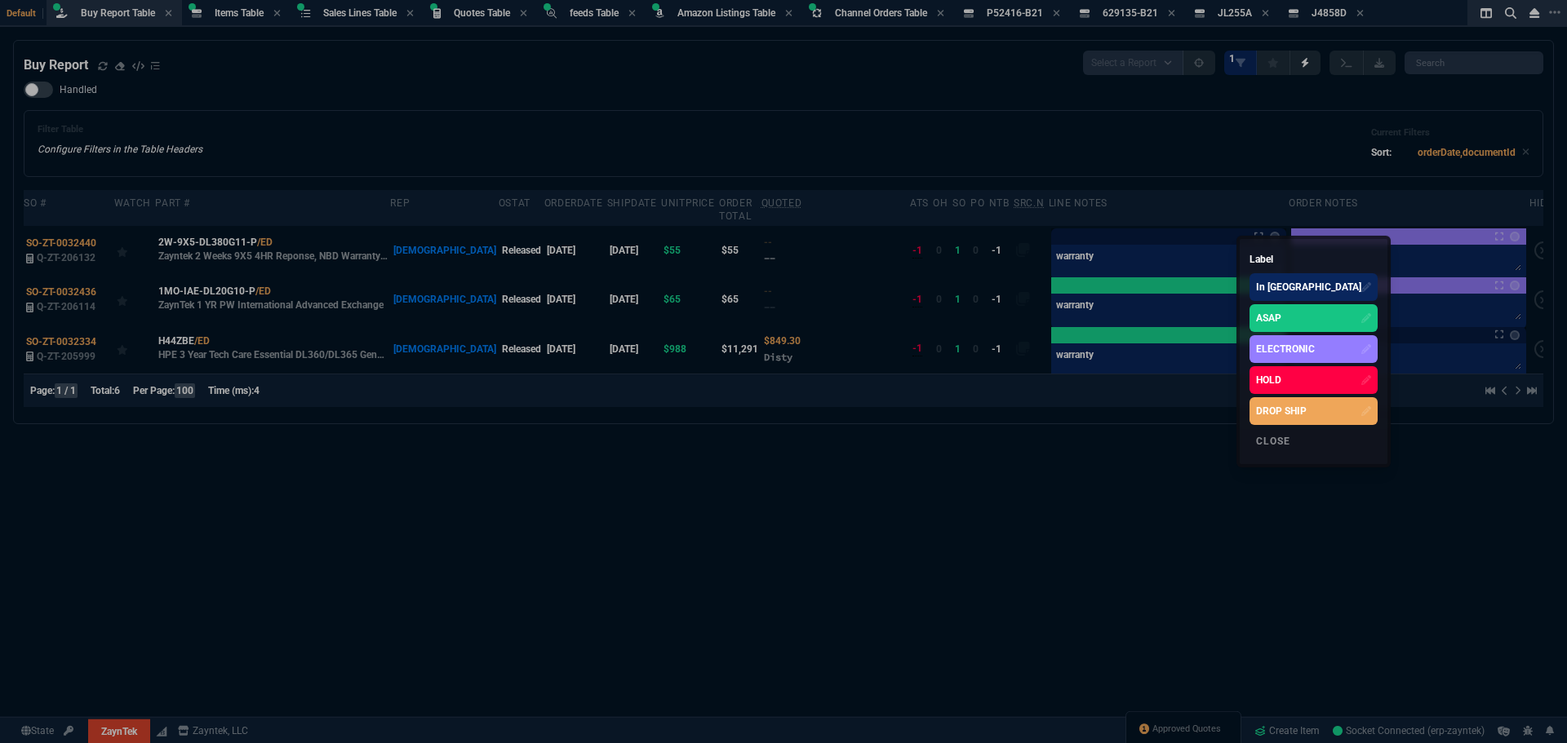
click at [1288, 321] on div "ASAP" at bounding box center [1313, 318] width 128 height 28
click at [823, 69] on div at bounding box center [783, 371] width 1567 height 743
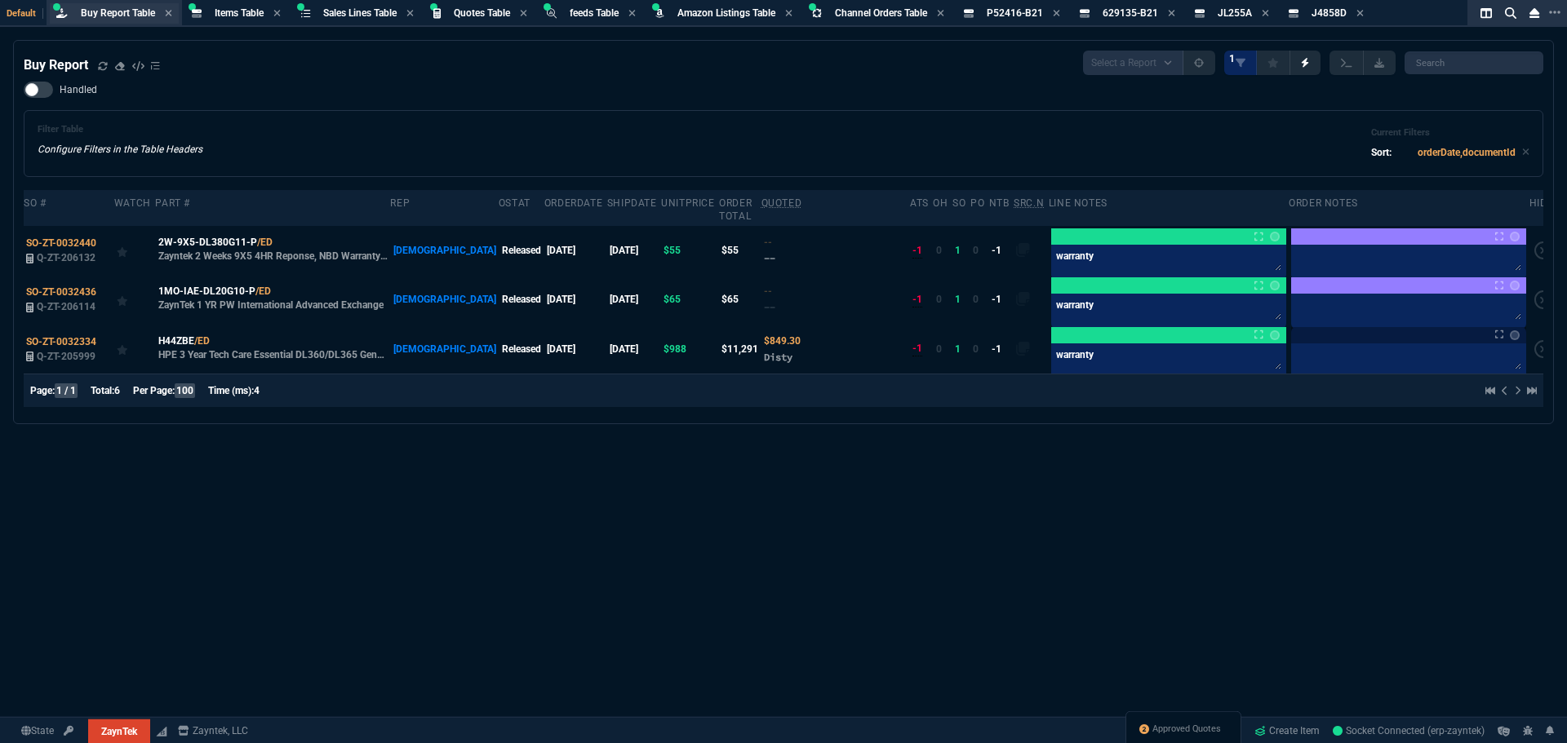
click at [128, 14] on span "Buy Report Table" at bounding box center [118, 12] width 74 height 11
click at [348, 11] on span "Sales Lines Table" at bounding box center [359, 12] width 73 height 11
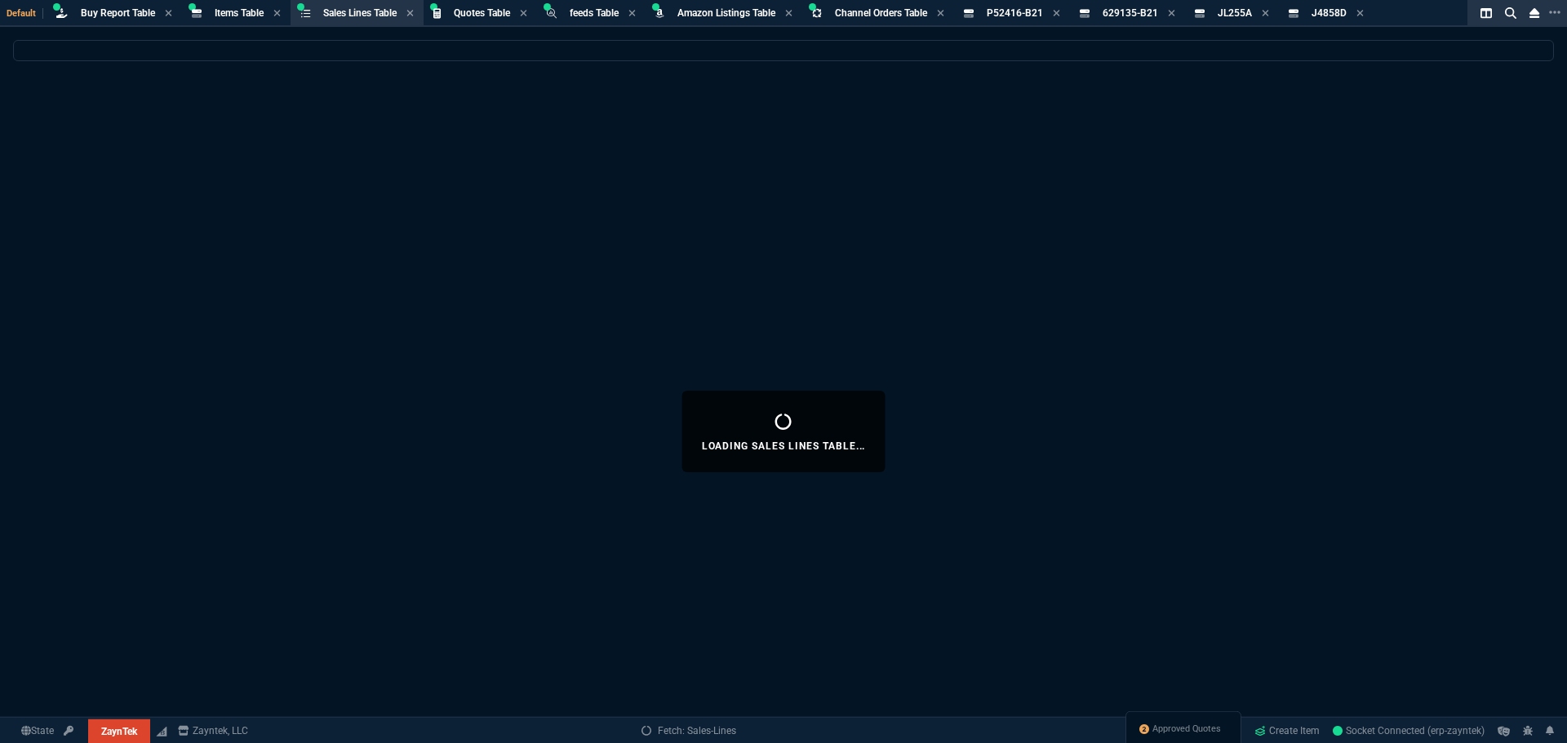
select select
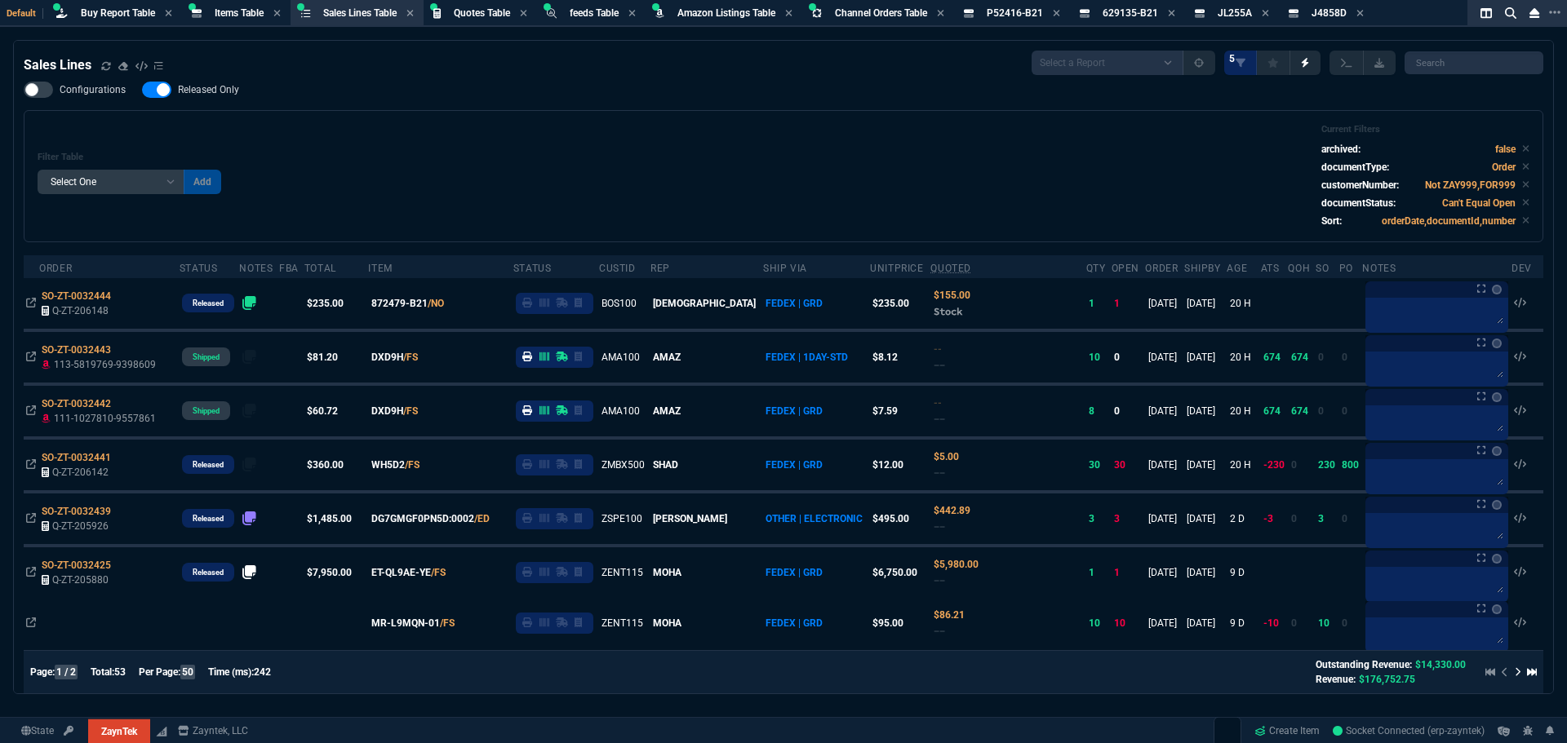
click at [902, 206] on div "Filter Table Select One Add Filter () Age () ATS () Cond (itemVariantCode) Cust…" at bounding box center [784, 176] width 1492 height 104
click at [655, 196] on div "Filter Table Select One Add Filter () Age () ATS () Cond (itemVariantCode) Cust…" at bounding box center [784, 176] width 1492 height 104
click at [785, 161] on div "Filter Table Select One Add Filter () Age () ATS () Cond (itemVariantCode) Cust…" at bounding box center [784, 176] width 1492 height 104
click at [787, 162] on div "Filter Table Select One Add Filter () Age () ATS () Cond (itemVariantCode) Cust…" at bounding box center [784, 176] width 1492 height 104
click at [815, 154] on div "Filter Table Select One Add Filter () Age () ATS () Cond (itemVariantCode) Cust…" at bounding box center [784, 176] width 1492 height 104
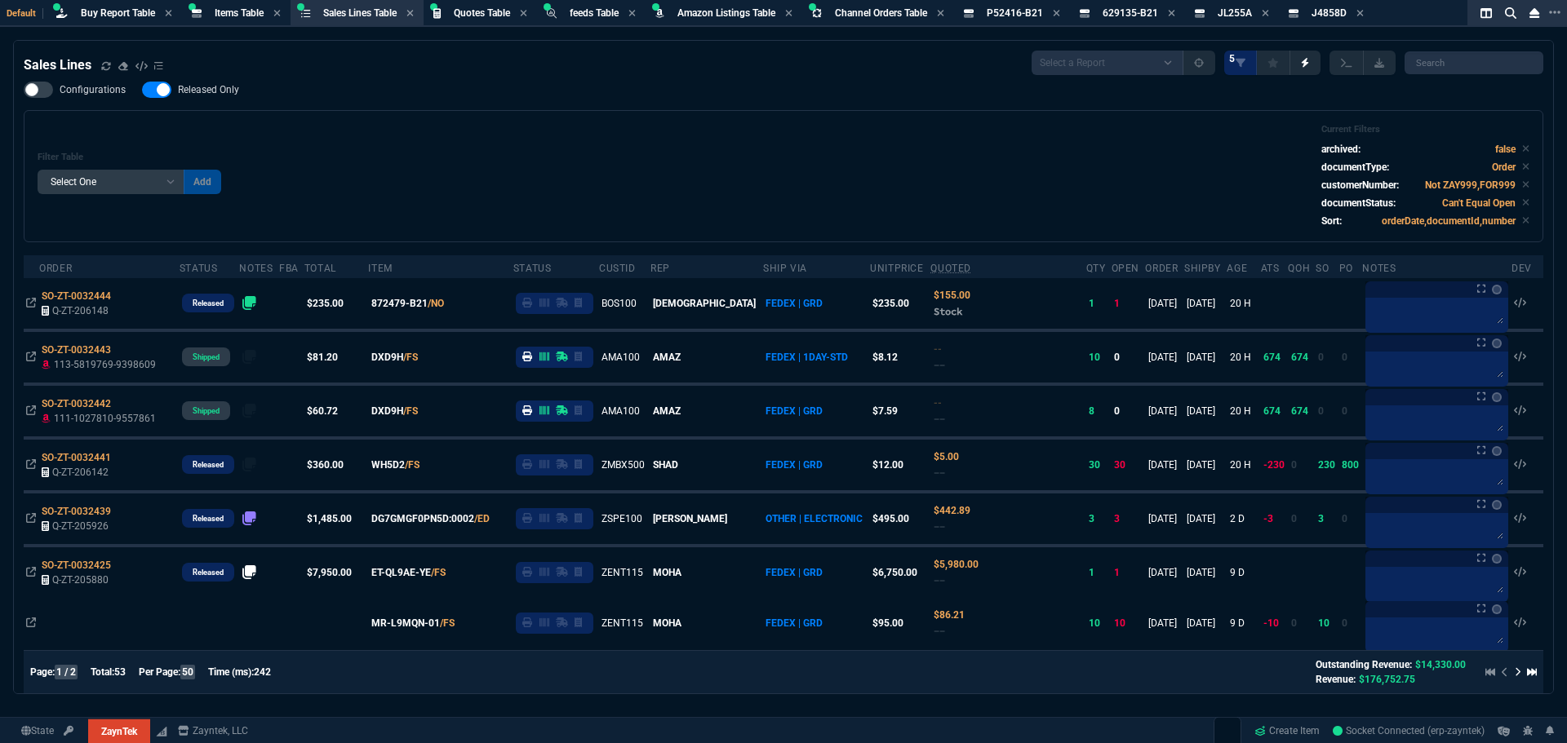
click at [989, 181] on div "Filter Table Select One Add Filter () Age () ATS () Cond (itemVariantCode) Cust…" at bounding box center [784, 176] width 1492 height 104
click at [938, 182] on div "Filter Table Select One Add Filter () Age () ATS () Cond (itemVariantCode) Cust…" at bounding box center [784, 176] width 1492 height 104
click at [876, 174] on div "Filter Table Select One Add Filter () Age () ATS () Cond (itemVariantCode) Cust…" at bounding box center [784, 176] width 1492 height 104
click at [896, 162] on div "Filter Table Select One Add Filter () Age () ATS () Cond (itemVariantCode) Cust…" at bounding box center [784, 176] width 1492 height 104
click at [782, 166] on div "Filter Table Select One Add Filter () Age () ATS () Cond (itemVariantCode) Cust…" at bounding box center [784, 176] width 1492 height 104
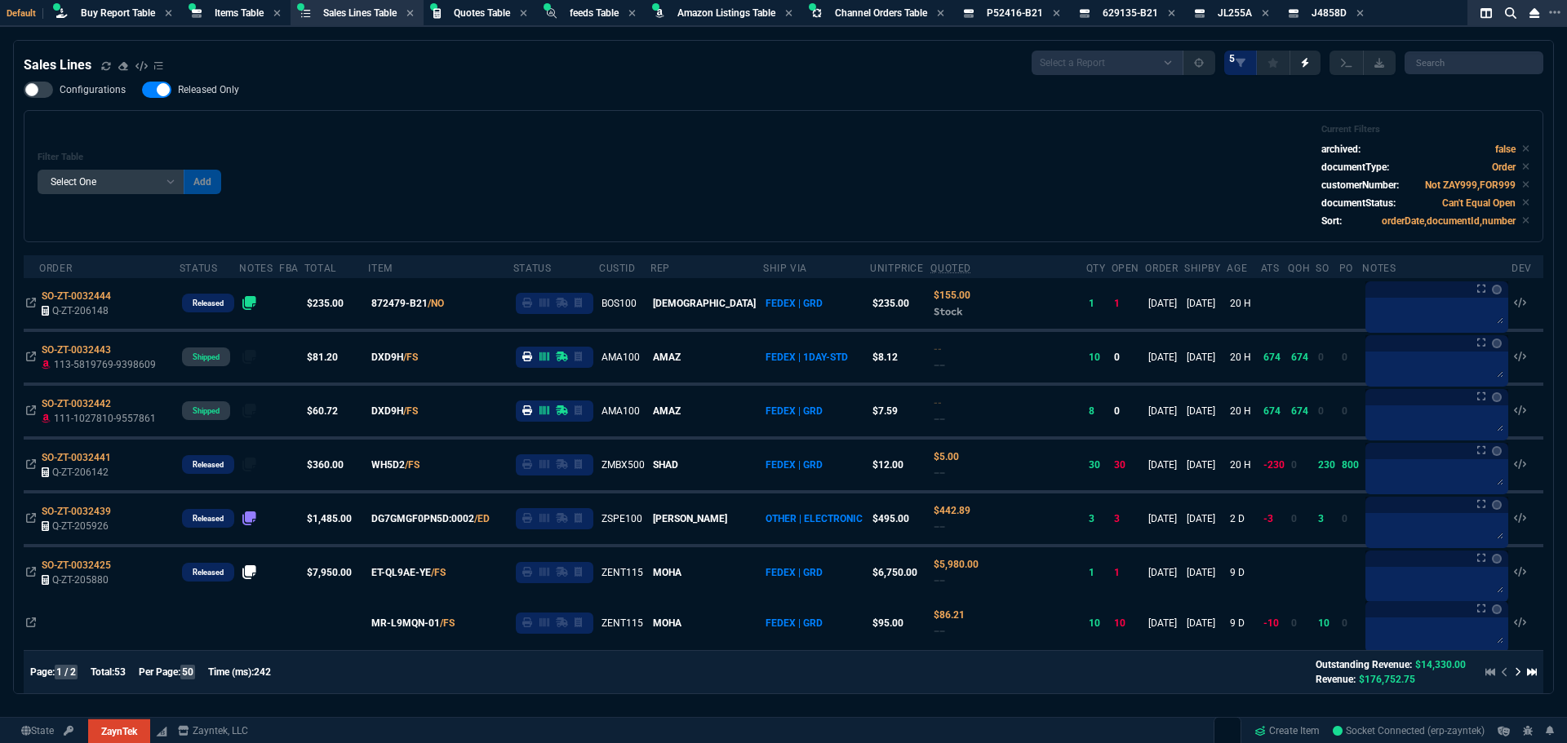
click at [432, 146] on div "Filter Table Select One Add Filter () Age () ATS () Cond (itemVariantCode) Cust…" at bounding box center [784, 176] width 1492 height 104
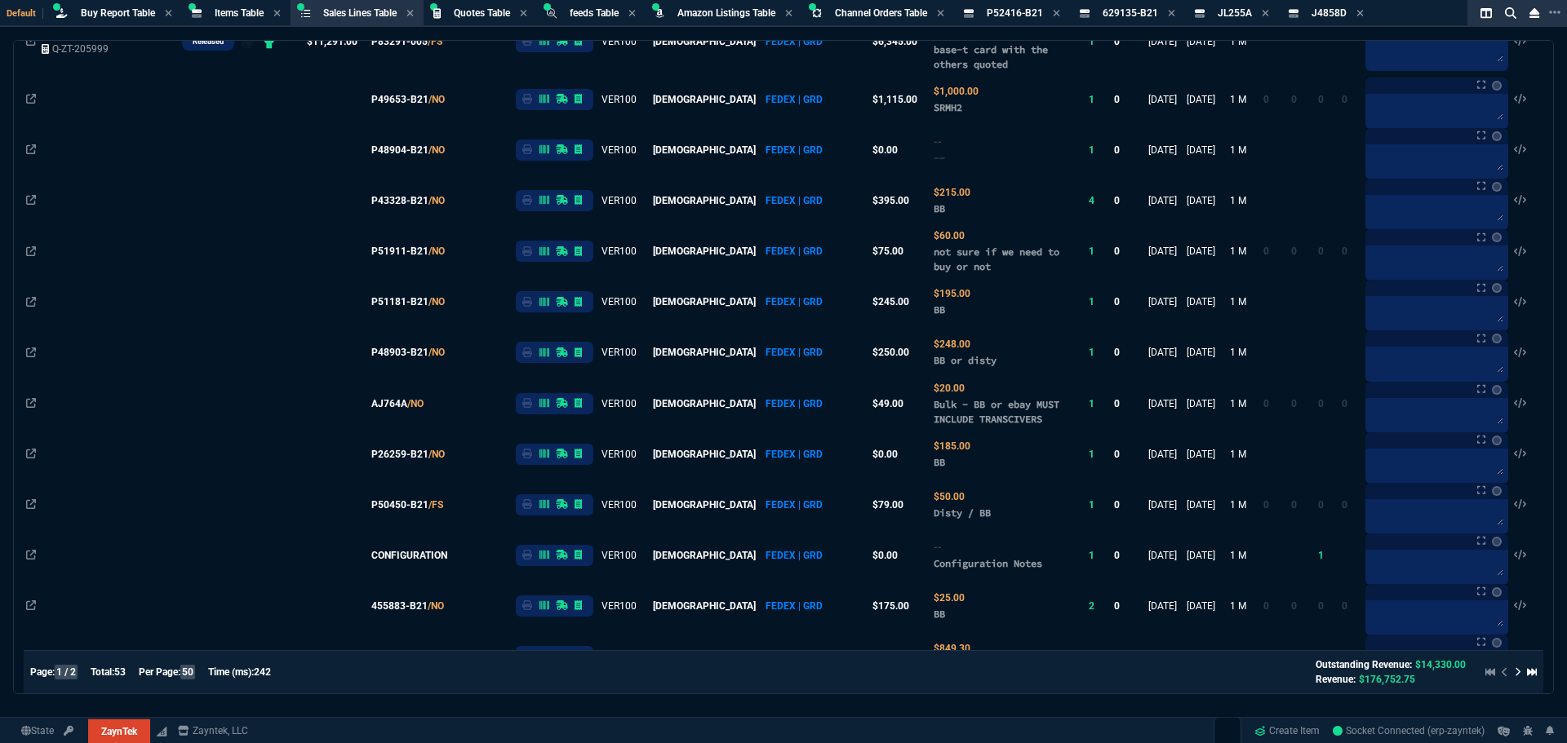
scroll to position [1142, 0]
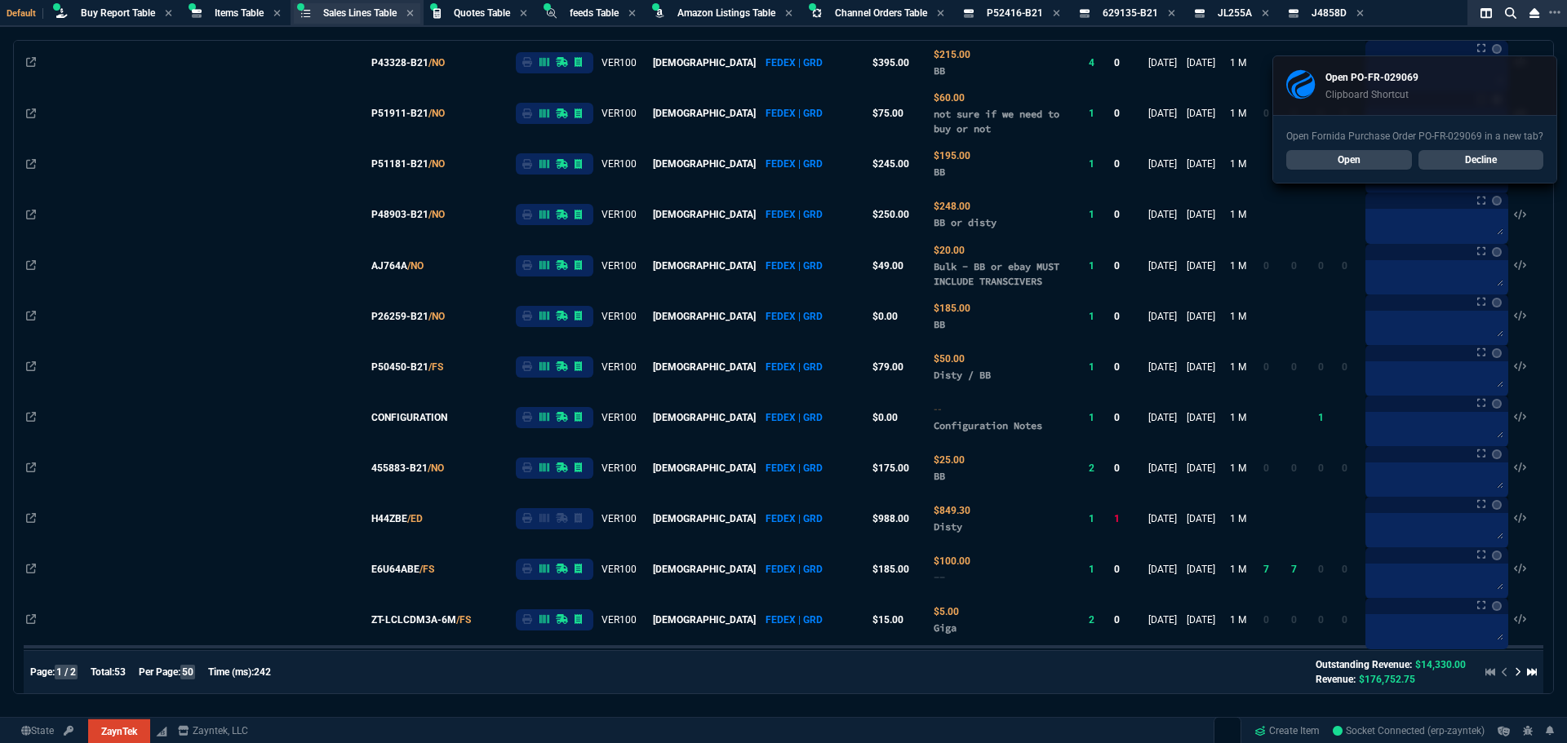
click at [361, 17] on span "Sales Lines Table" at bounding box center [359, 12] width 73 height 11
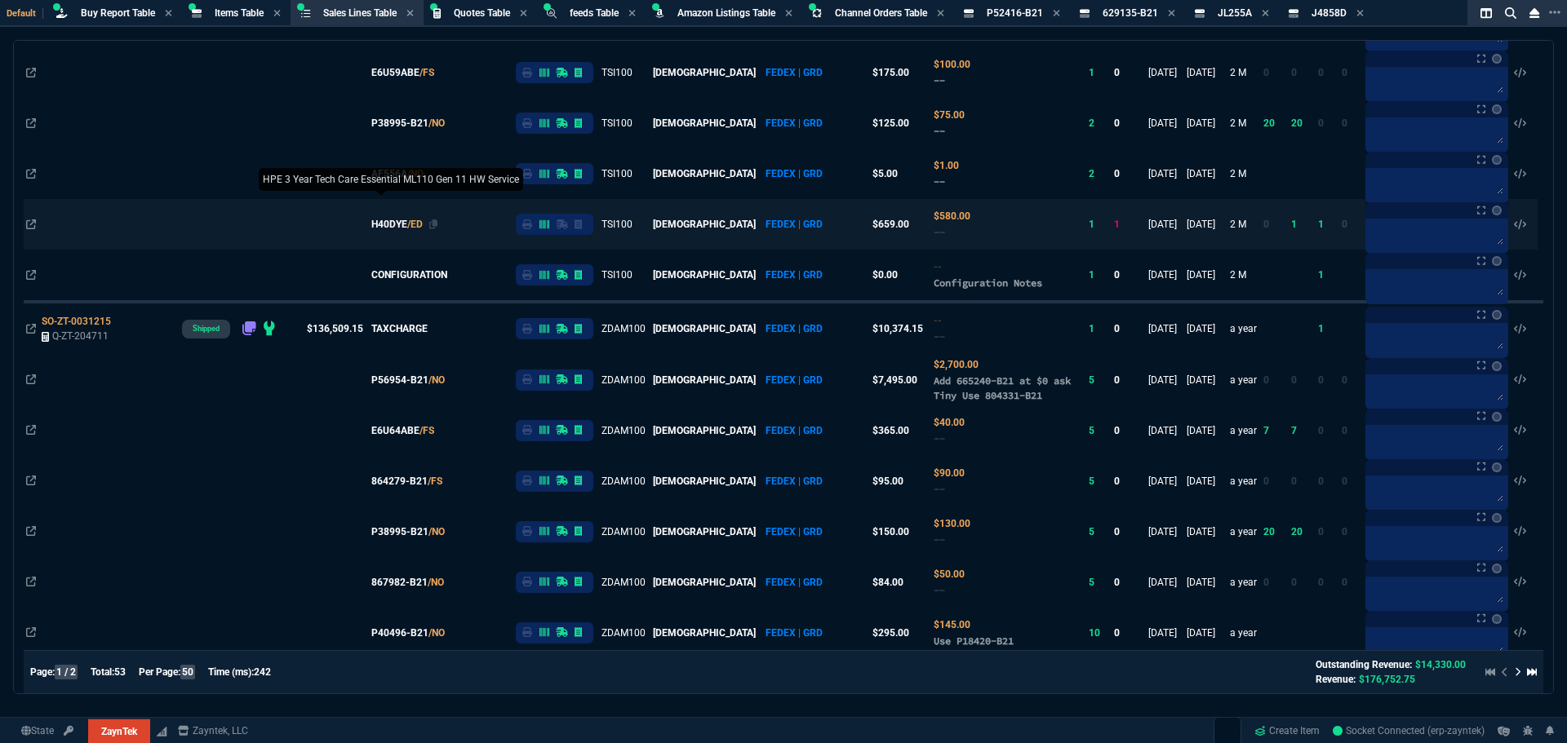
scroll to position [2239, 0]
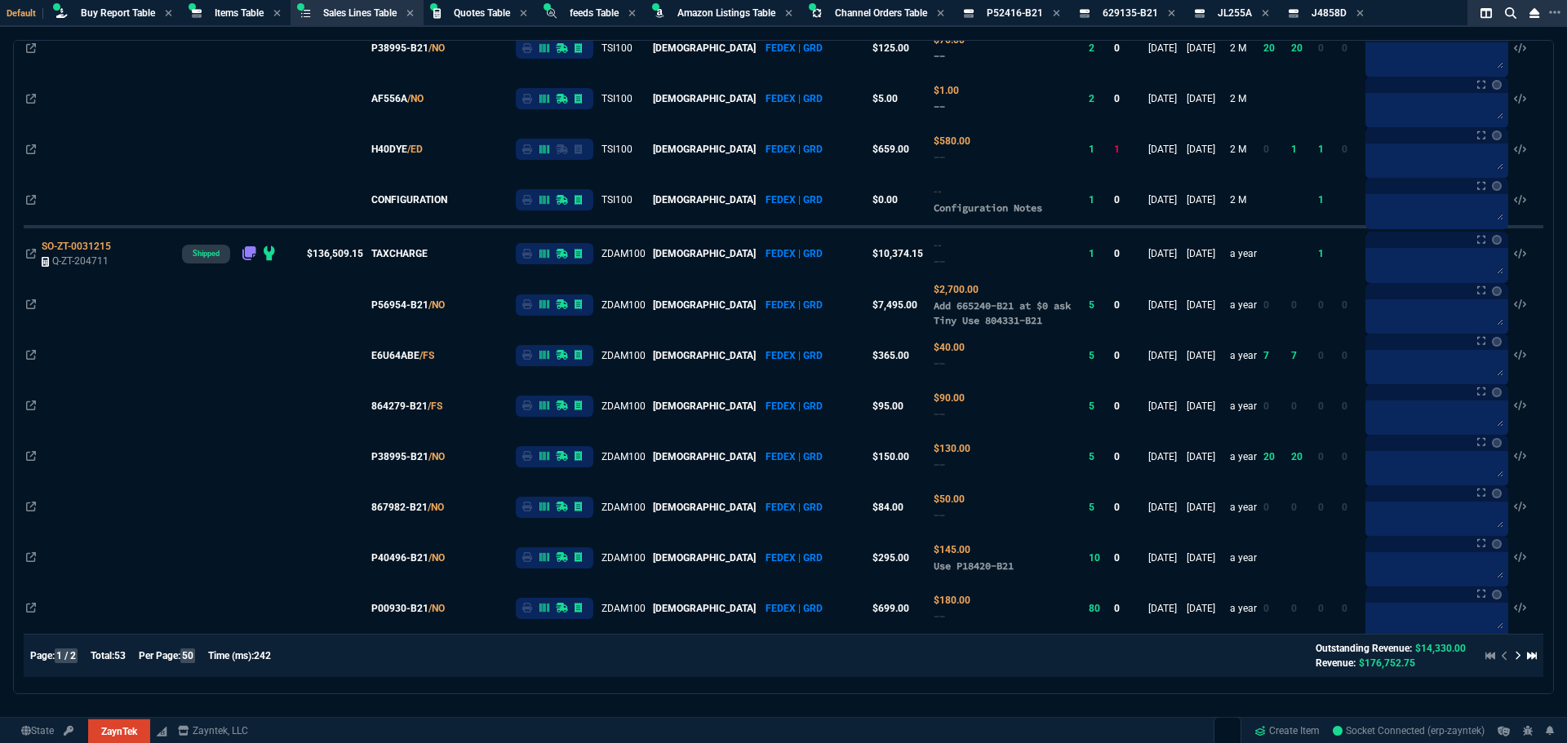
click at [1514, 658] on icon at bounding box center [1517, 656] width 7 height 10
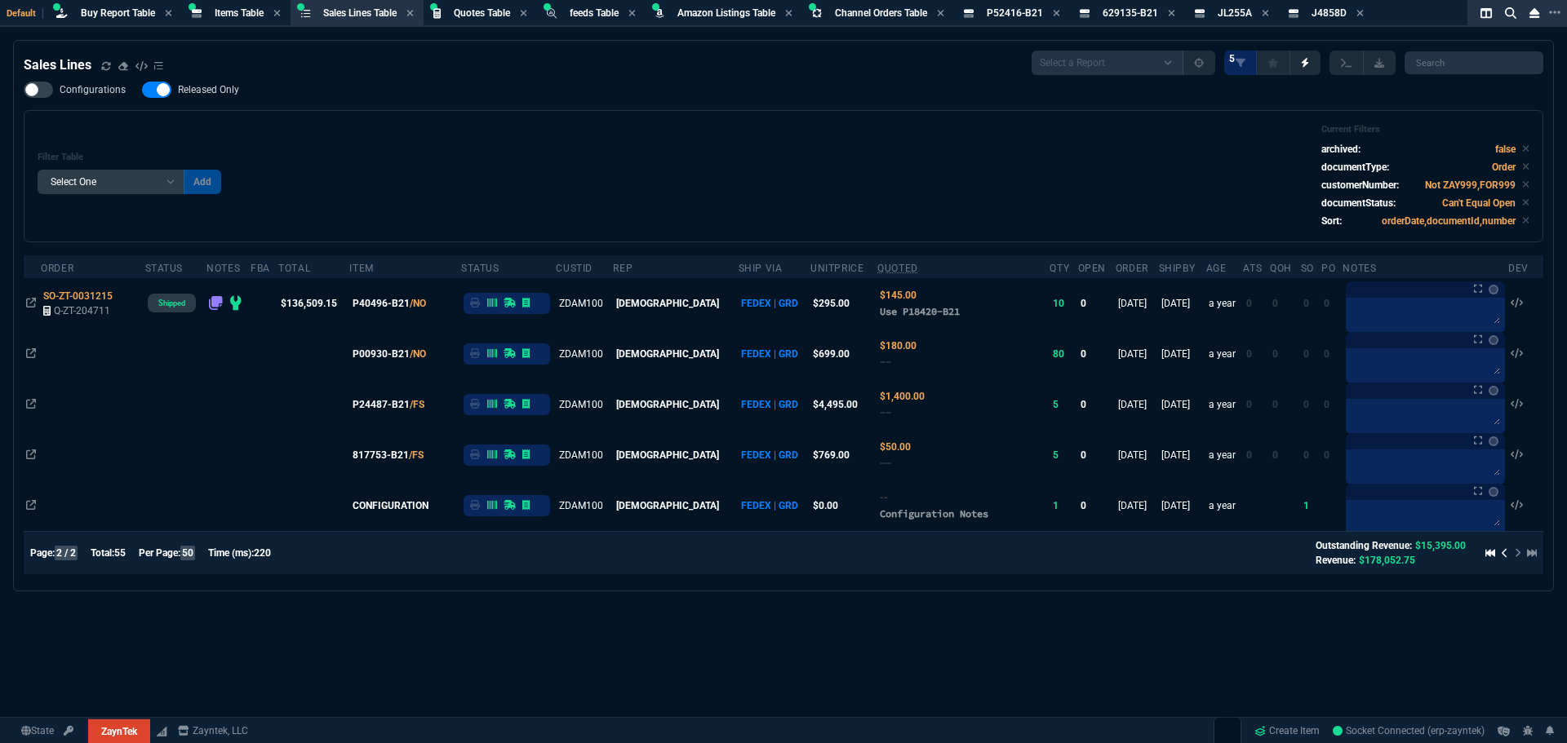
scroll to position [0, 0]
click at [733, 106] on div "Configurations Released Only Filter Table Select One Add Filter () Age () ATS (…" at bounding box center [783, 162] width 1519 height 161
click at [1485, 553] on icon at bounding box center [1490, 553] width 10 height 10
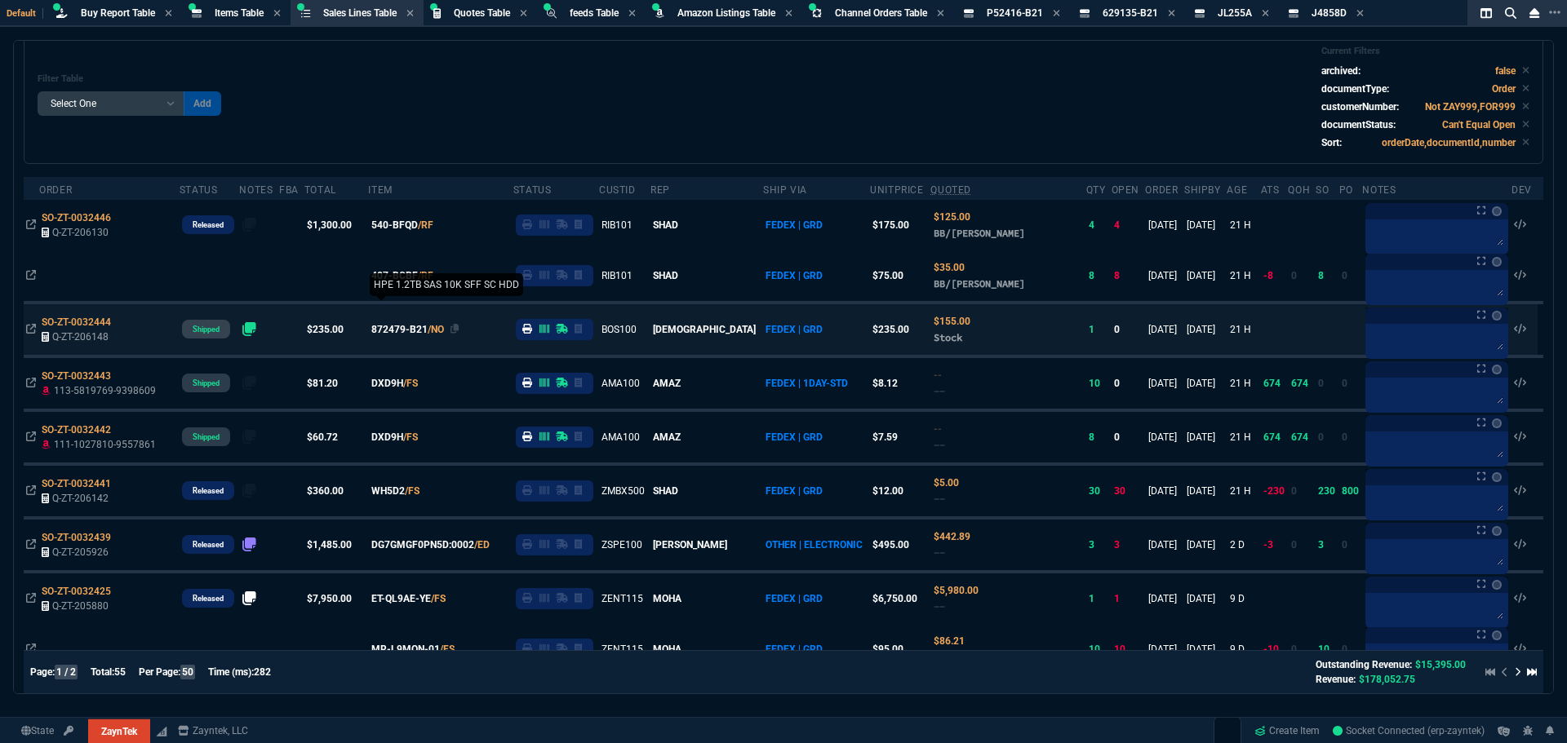
scroll to position [326, 0]
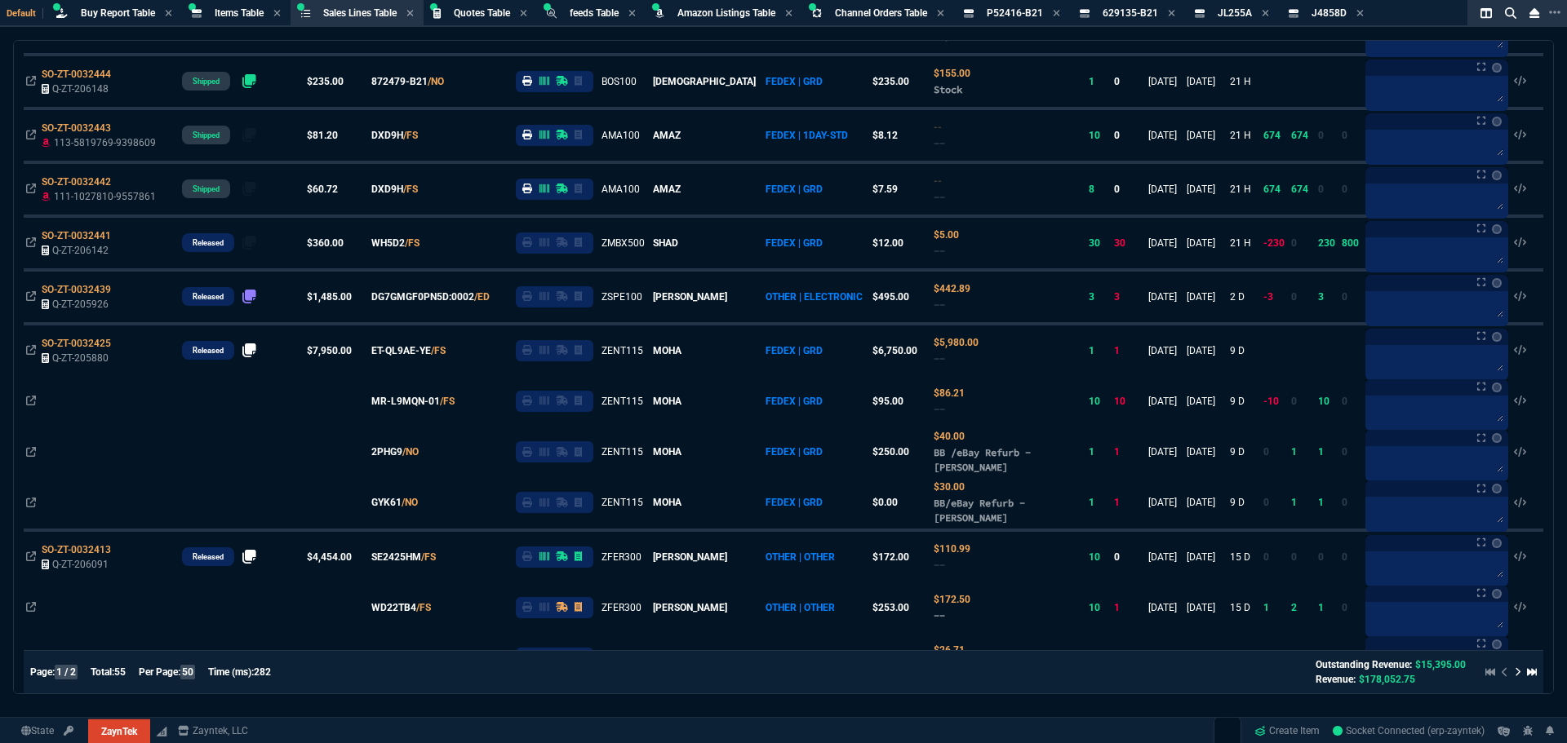
drag, startPoint x: 134, startPoint y: 449, endPoint x: 136, endPoint y: 437, distance: 11.7
click at [134, 449] on td at bounding box center [109, 452] width 140 height 51
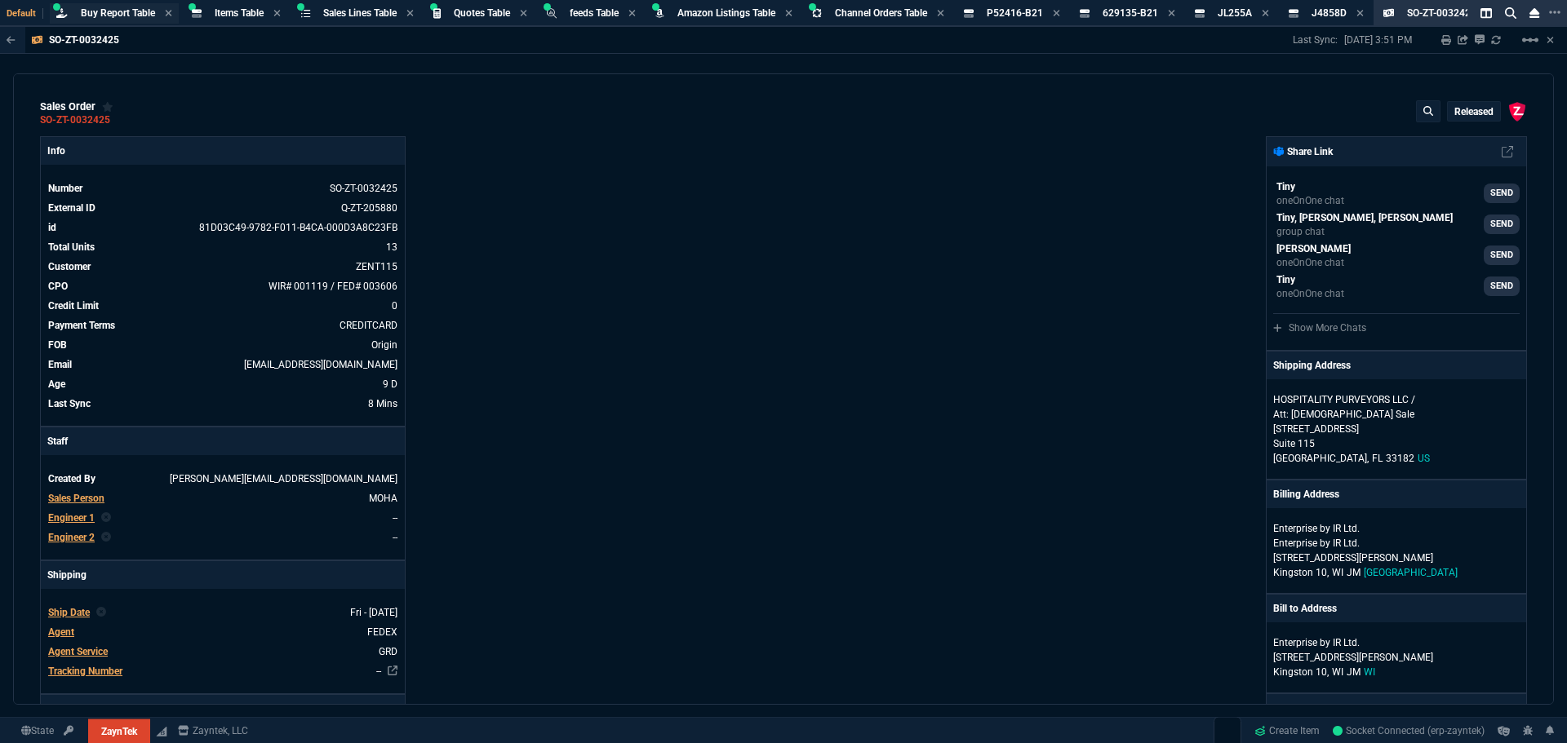
click at [84, 13] on span "Buy Report Table" at bounding box center [118, 12] width 74 height 11
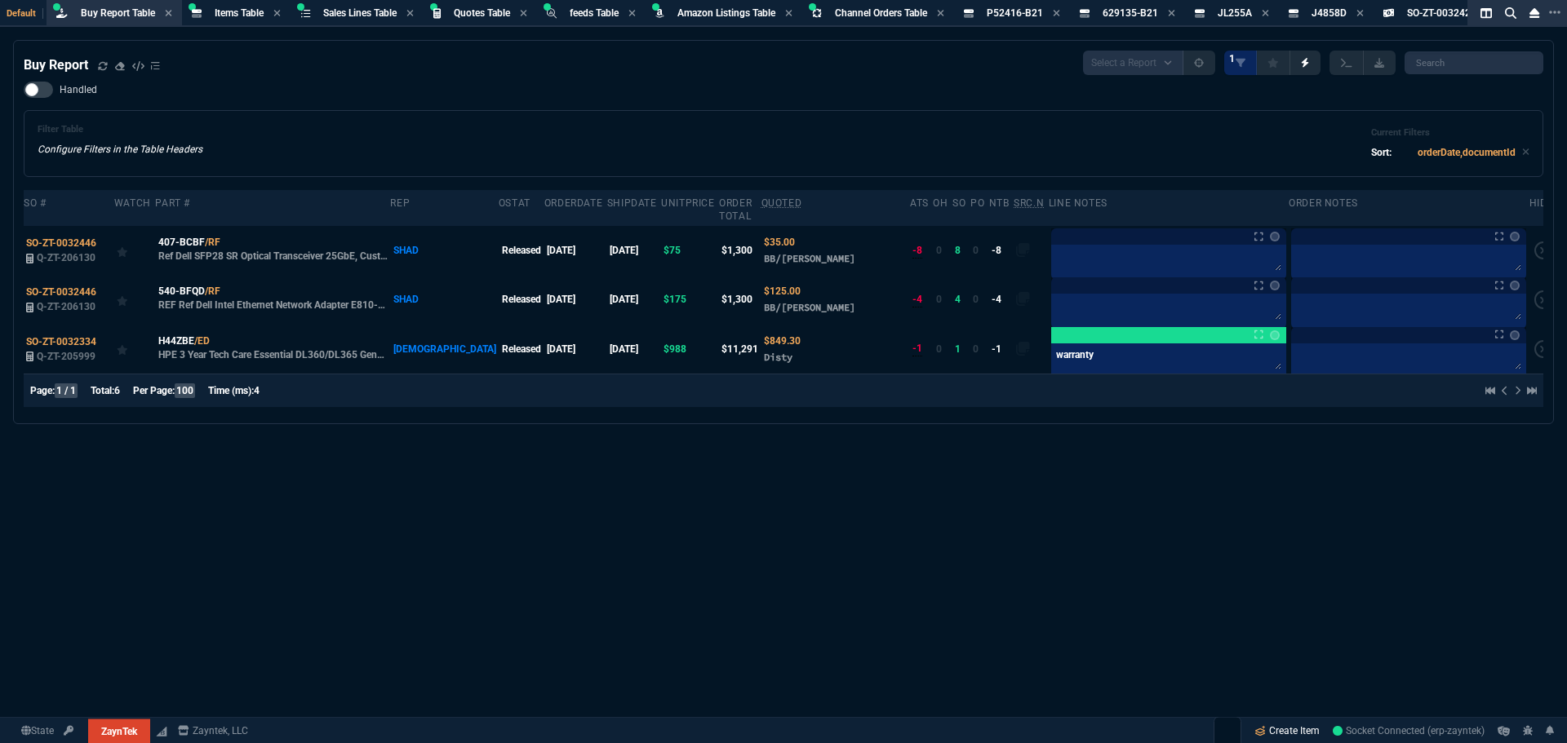
click at [1279, 734] on link "Create Item" at bounding box center [1287, 731] width 78 height 24
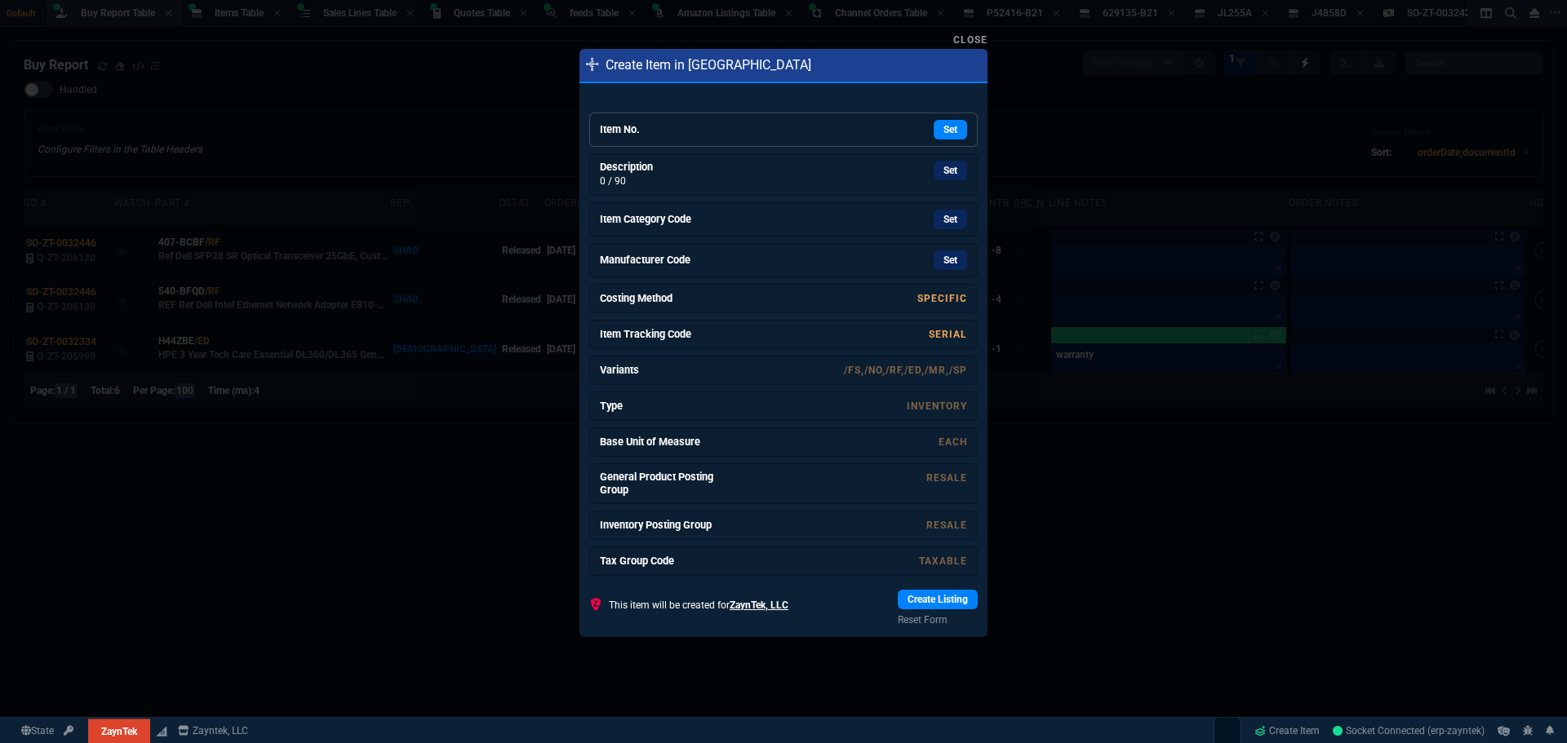
click at [674, 126] on h6 "Item No." at bounding box center [661, 129] width 122 height 13
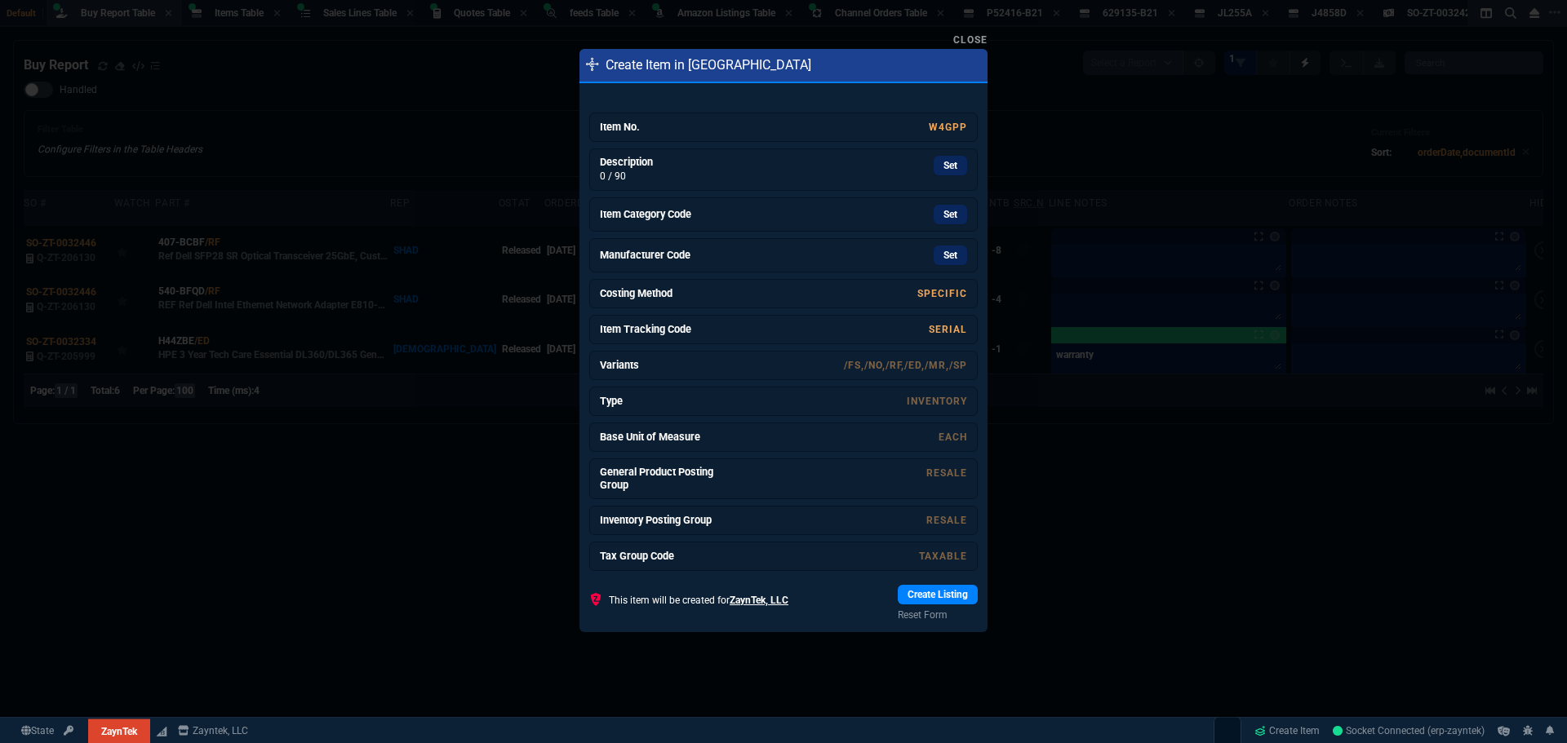
drag, startPoint x: 951, startPoint y: 166, endPoint x: 853, endPoint y: 105, distance: 115.0
click at [951, 166] on link "Set" at bounding box center [949, 166] width 33 height 20
click at [940, 225] on link "Set" at bounding box center [949, 216] width 33 height 20
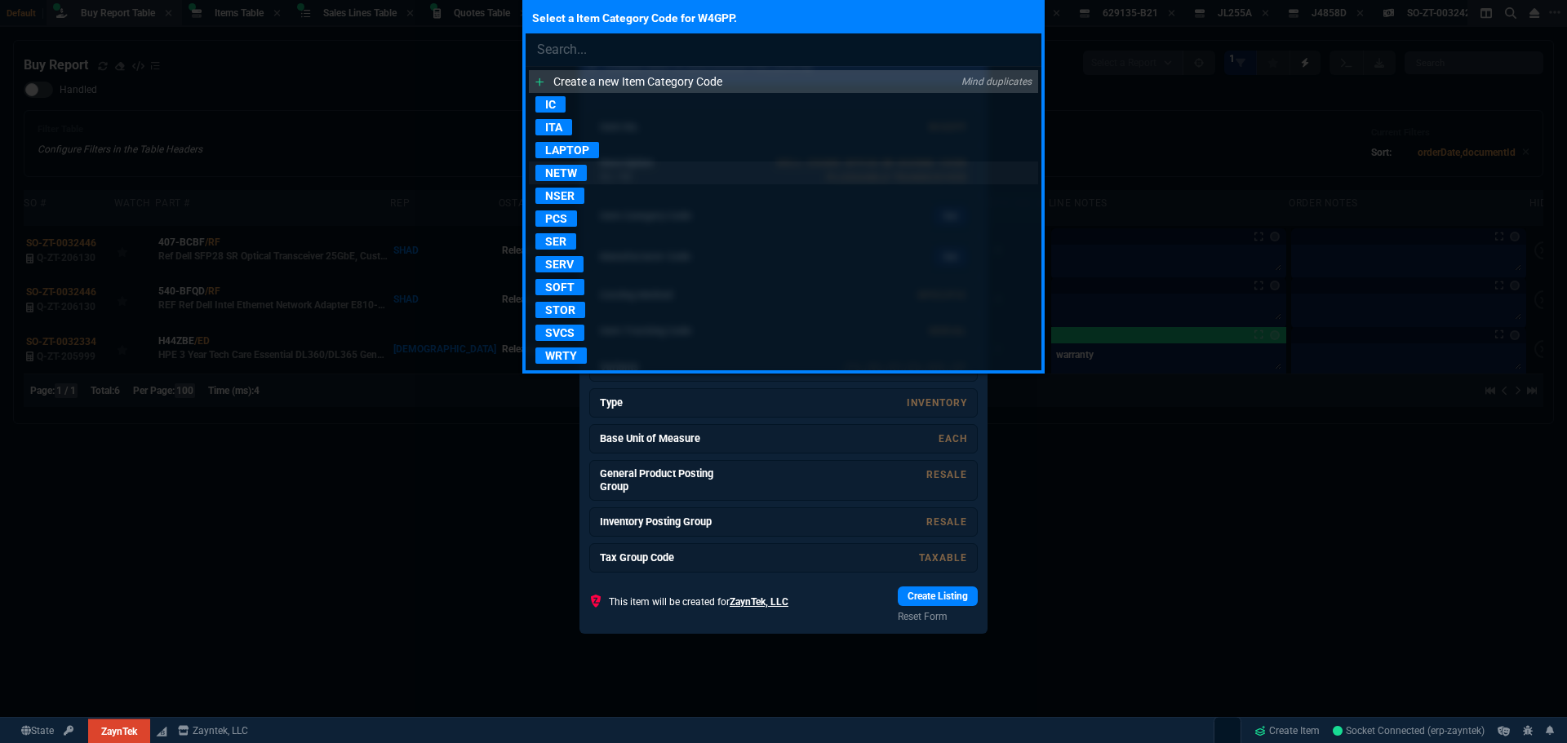
click at [573, 170] on p "NETW" at bounding box center [560, 173] width 51 height 16
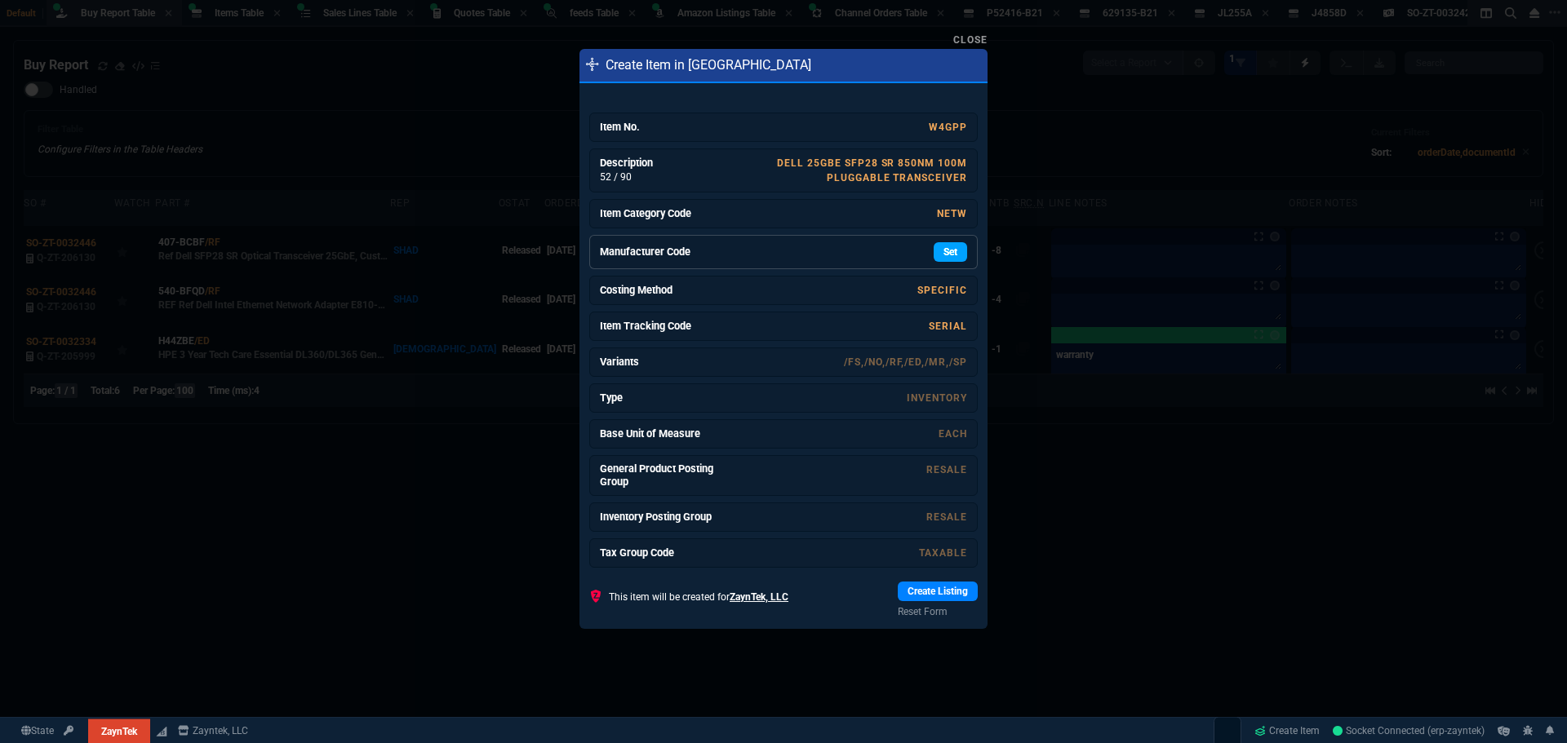
click at [948, 251] on link "Set" at bounding box center [949, 252] width 33 height 20
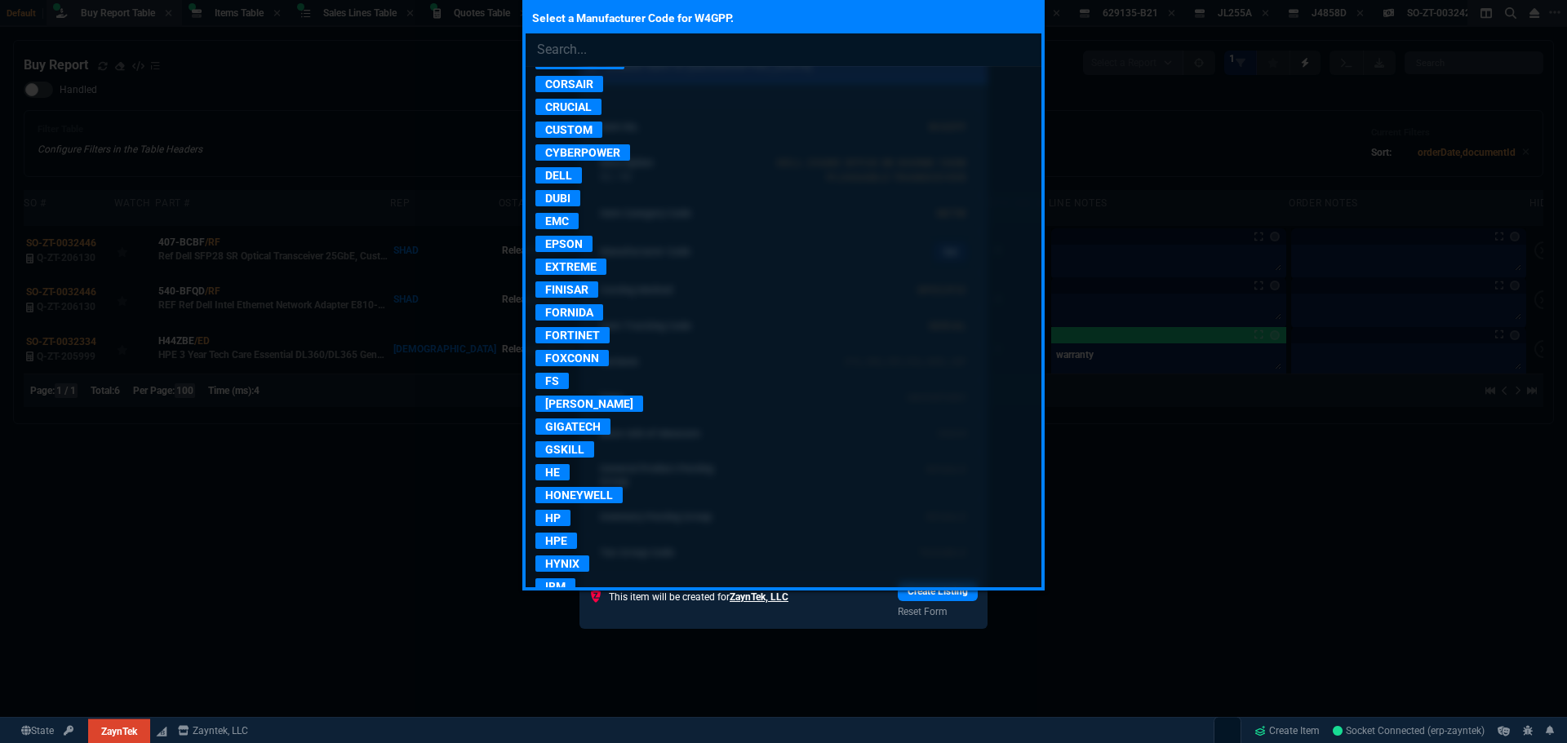
scroll to position [571, 0]
click at [567, 175] on p "DELL" at bounding box center [558, 173] width 47 height 16
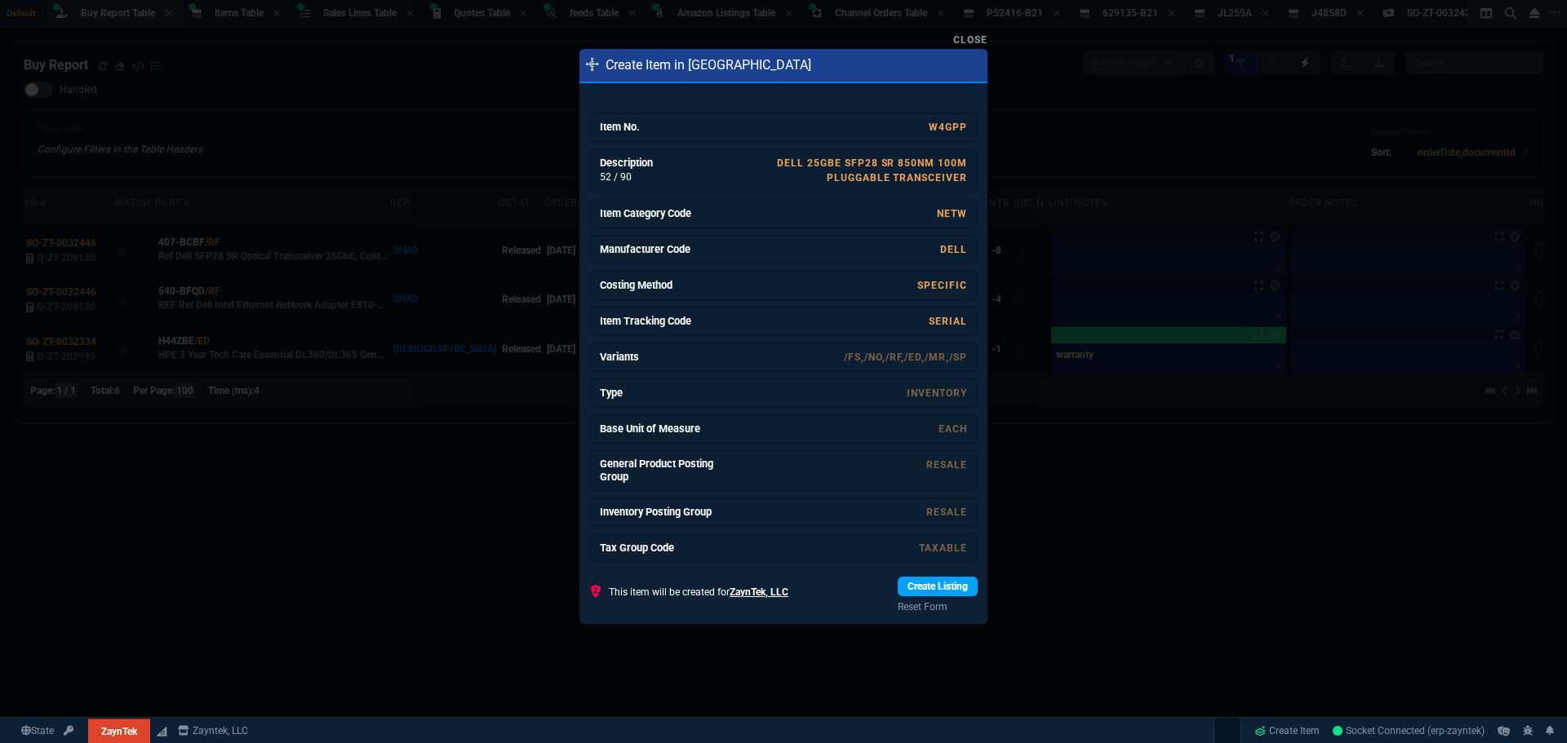
click at [932, 584] on link "Create Listing" at bounding box center [938, 587] width 80 height 20
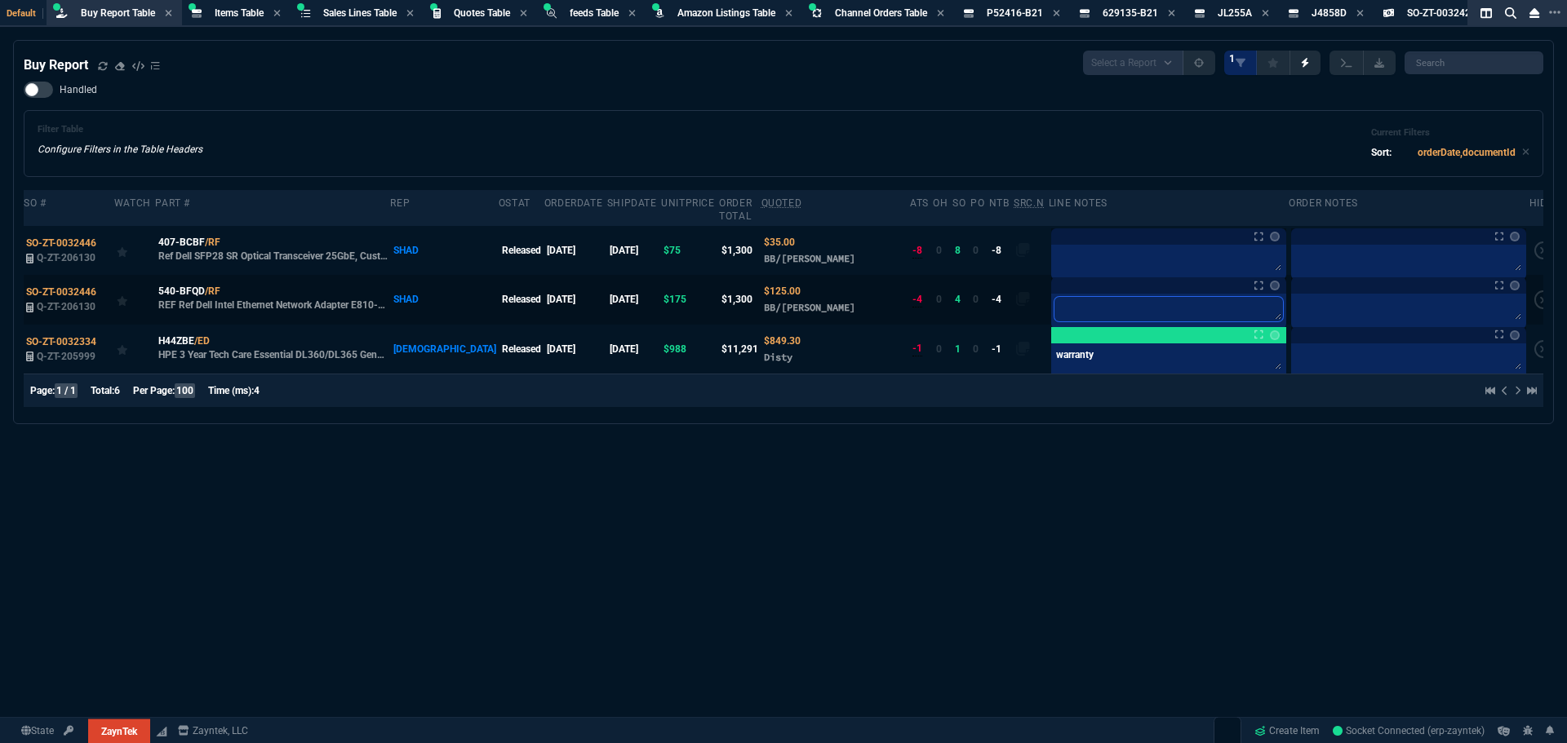
click at [1074, 297] on textarea at bounding box center [1168, 309] width 228 height 24
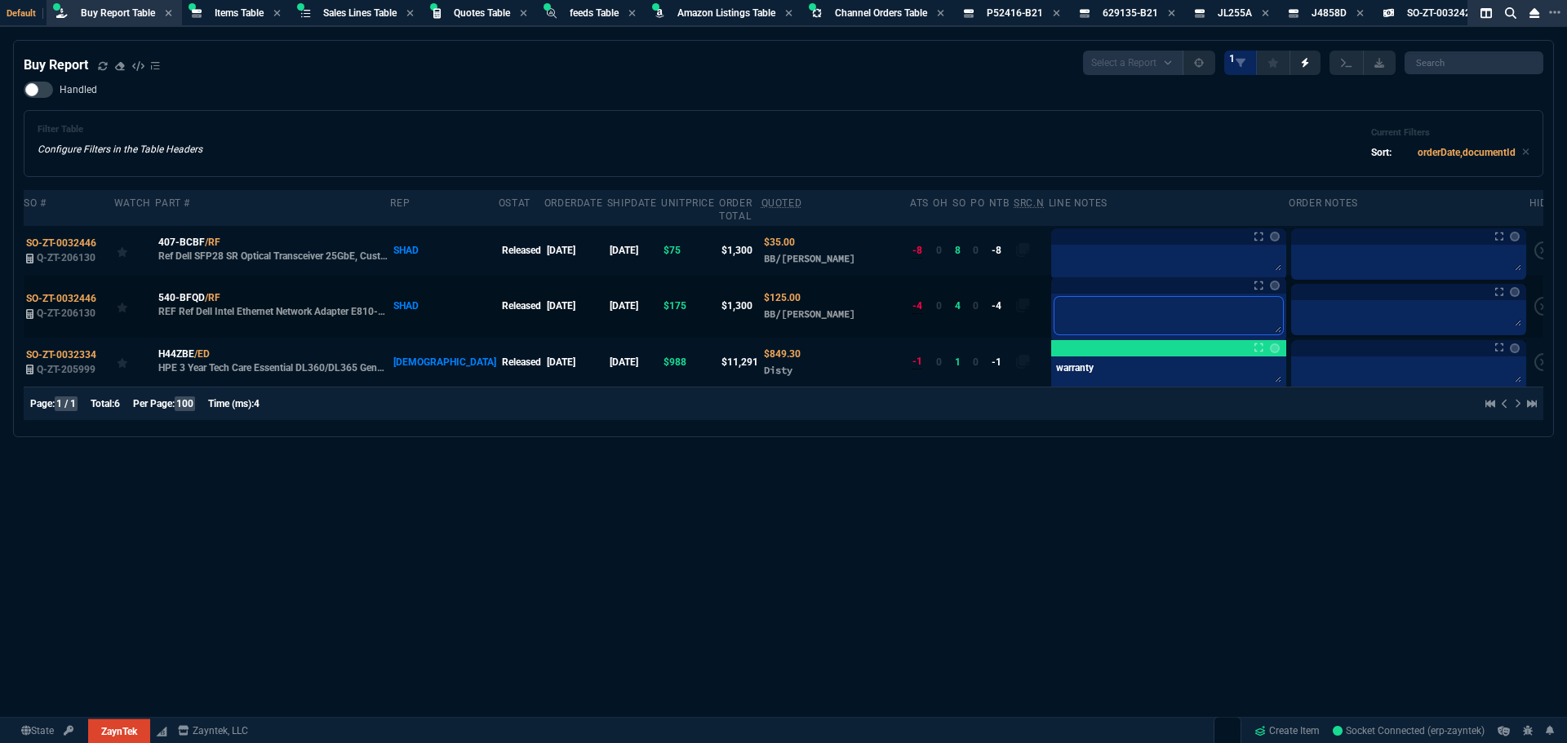
paste textarea "6J1N1"
type textarea "6J1N1"
type textarea "6J1N1-"
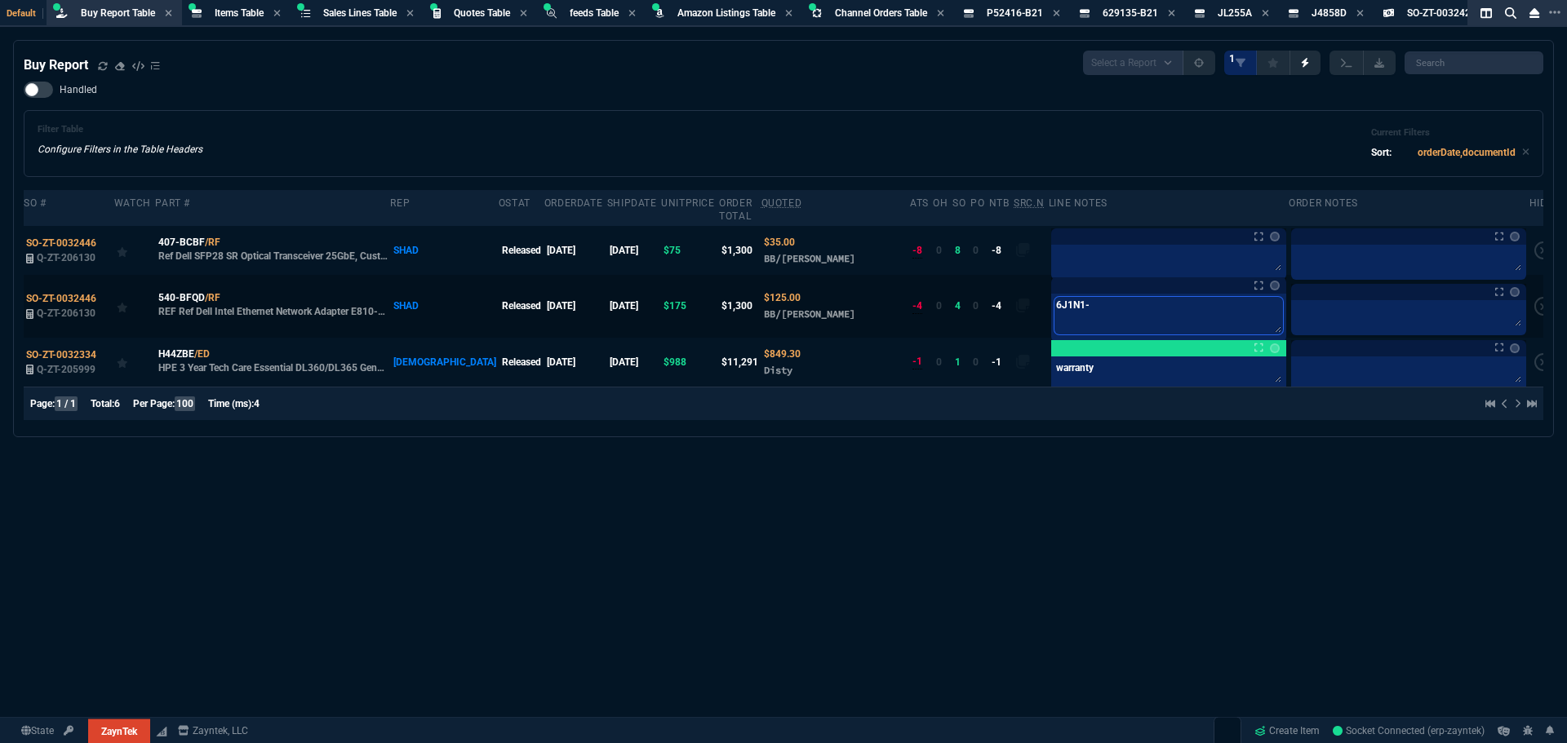
type textarea "6J1N1-"
type textarea "6J1N1- T"
type textarea "6J1N1- Tr"
type textarea "6J1N1- Tra"
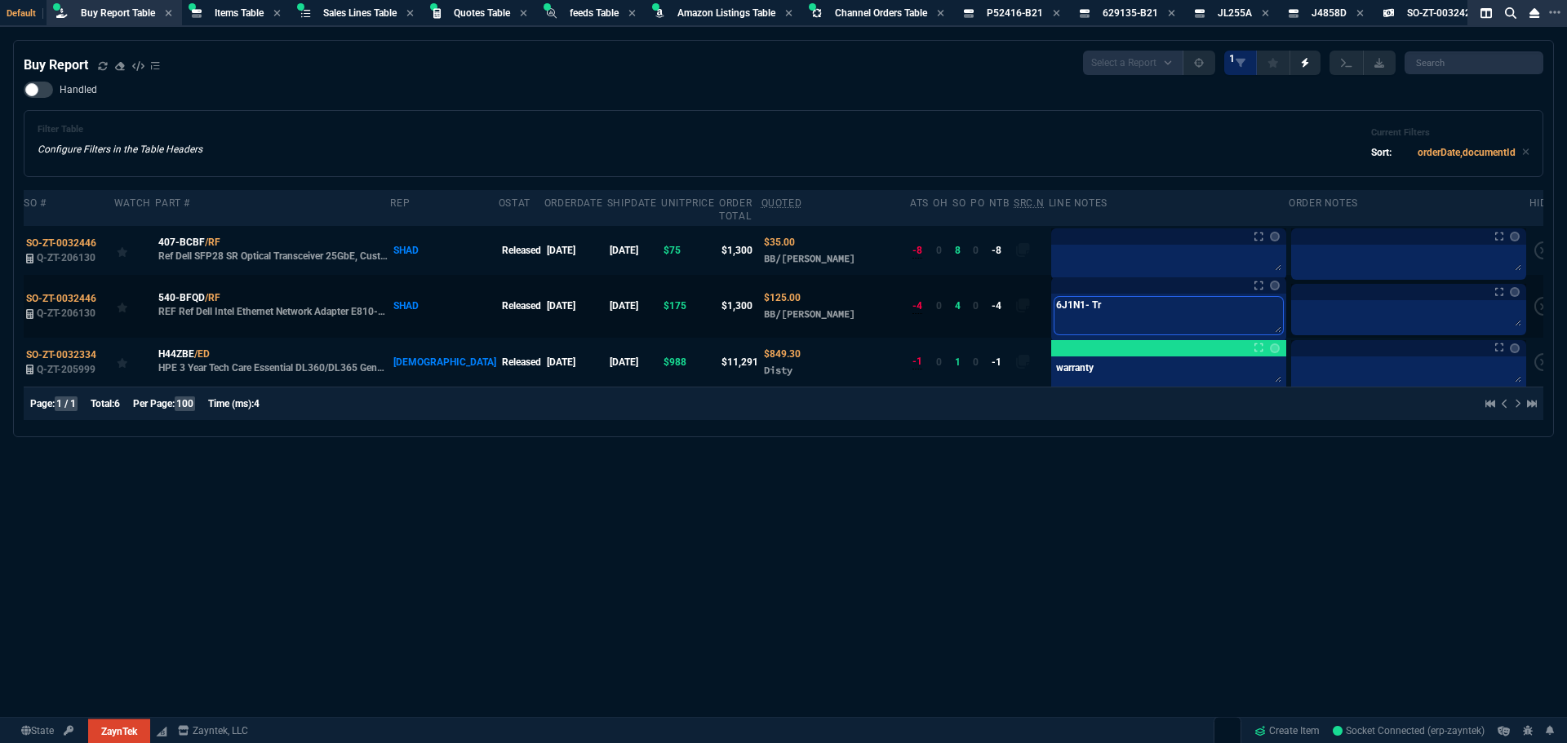
type textarea "6J1N1- Tra"
type textarea "6J1N1- Trac"
type textarea "6J1N1- Trace"
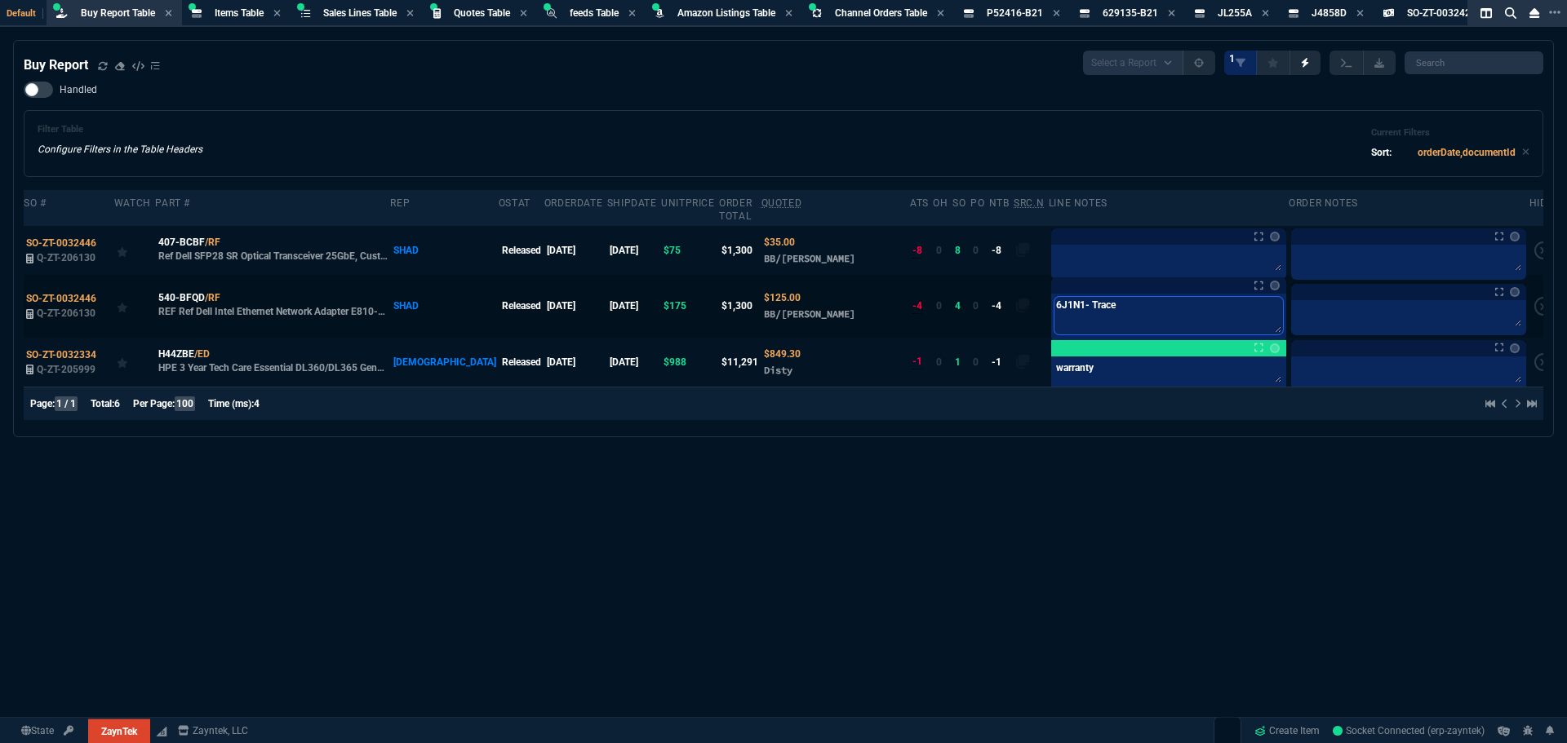
type textarea "6J1N1- Trace"
type textarea "6J1N1- Trace $"
type textarea "6J1N1- Trace $1"
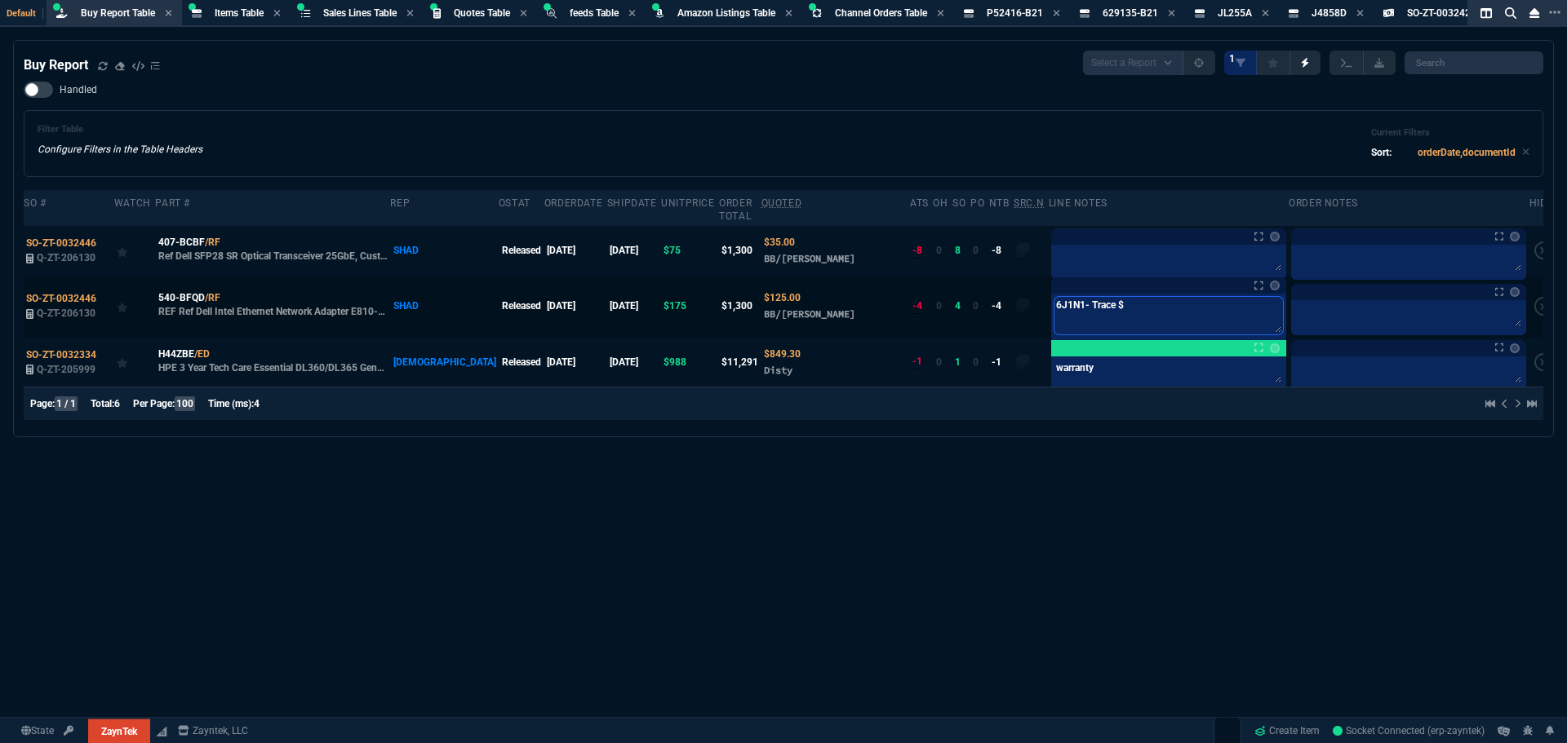
type textarea "6J1N1- Trace $1"
type textarea "6J1N1- Trace $14"
type textarea "6J1N1- Trace $145"
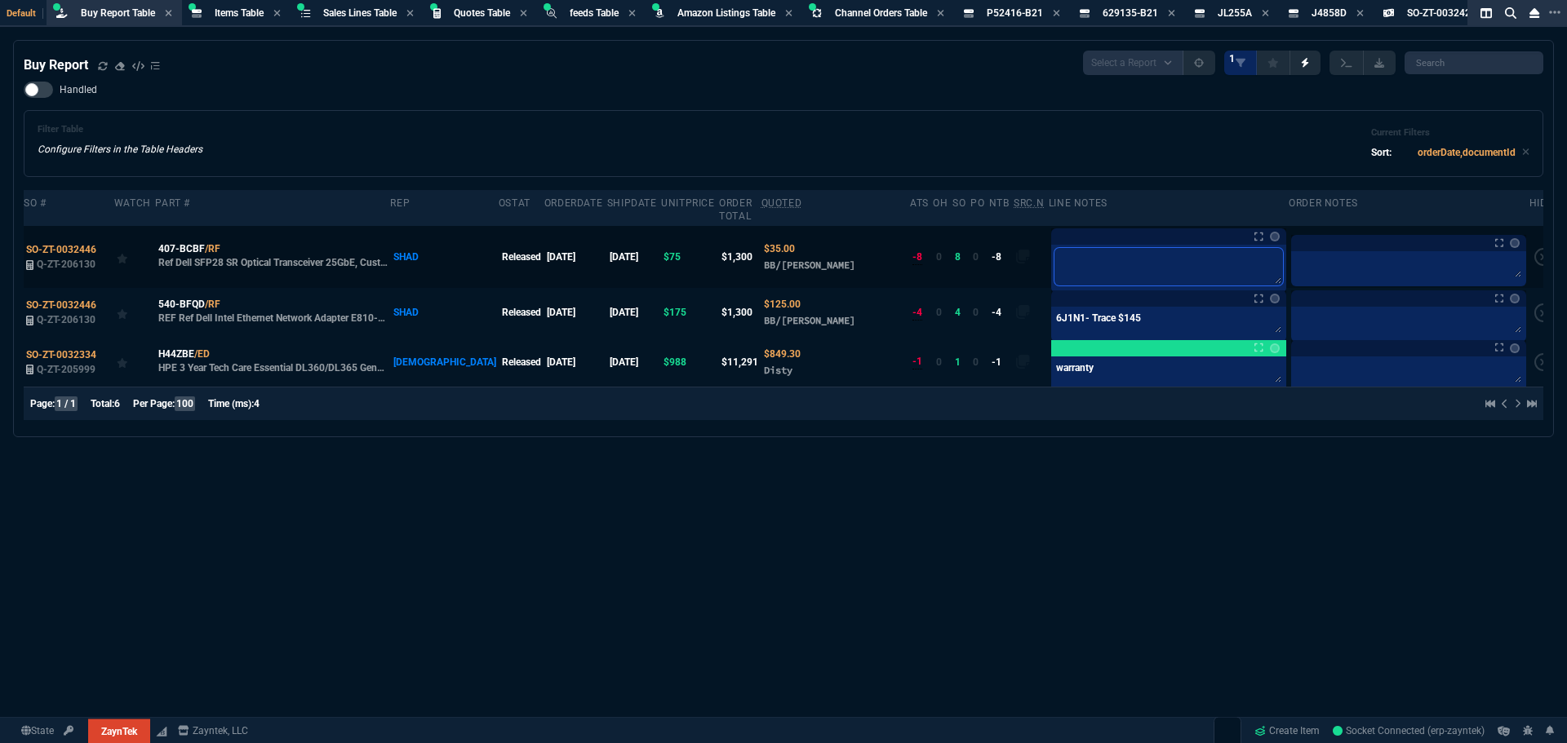
click at [1077, 250] on textarea at bounding box center [1168, 267] width 228 height 38
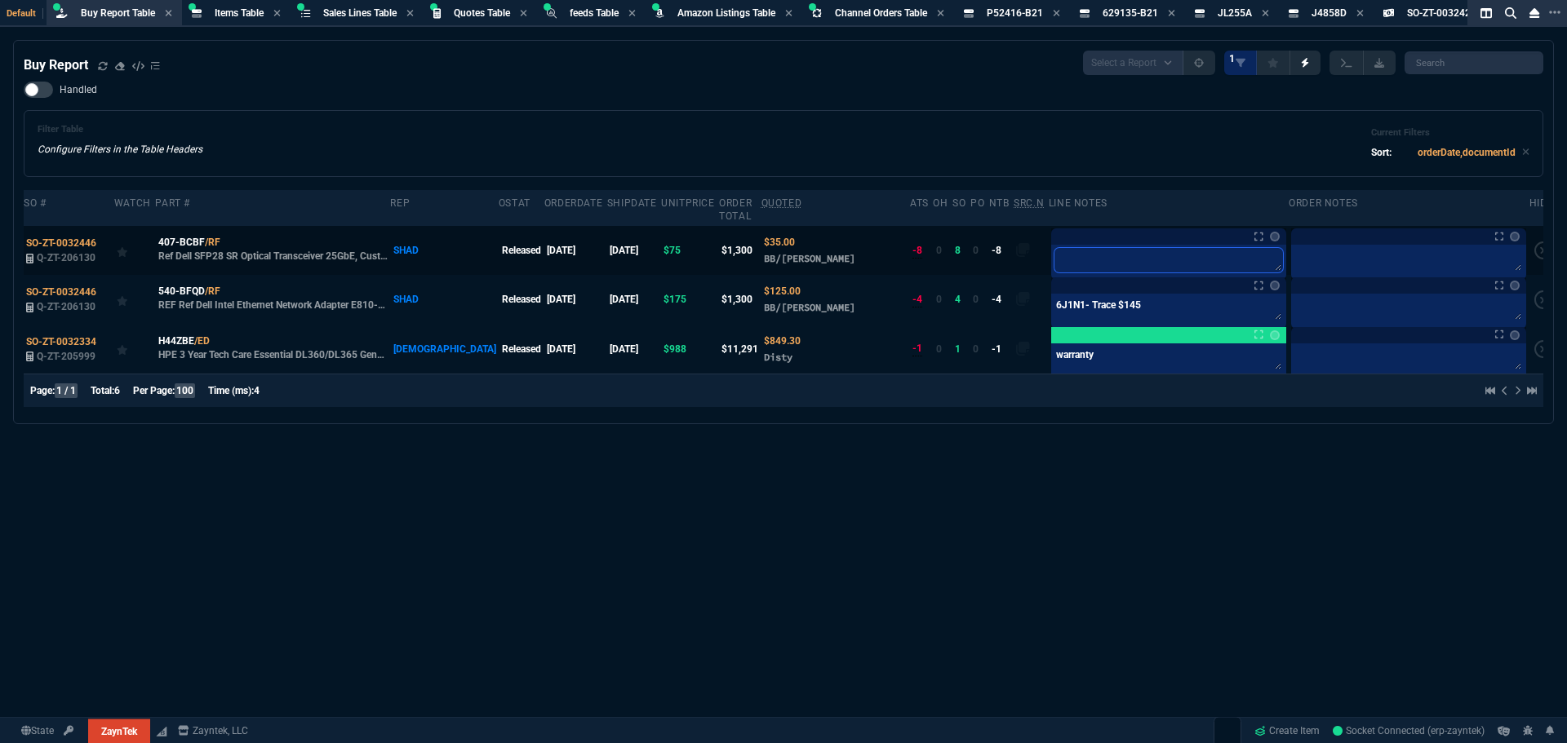
click at [1080, 248] on textarea at bounding box center [1168, 260] width 228 height 24
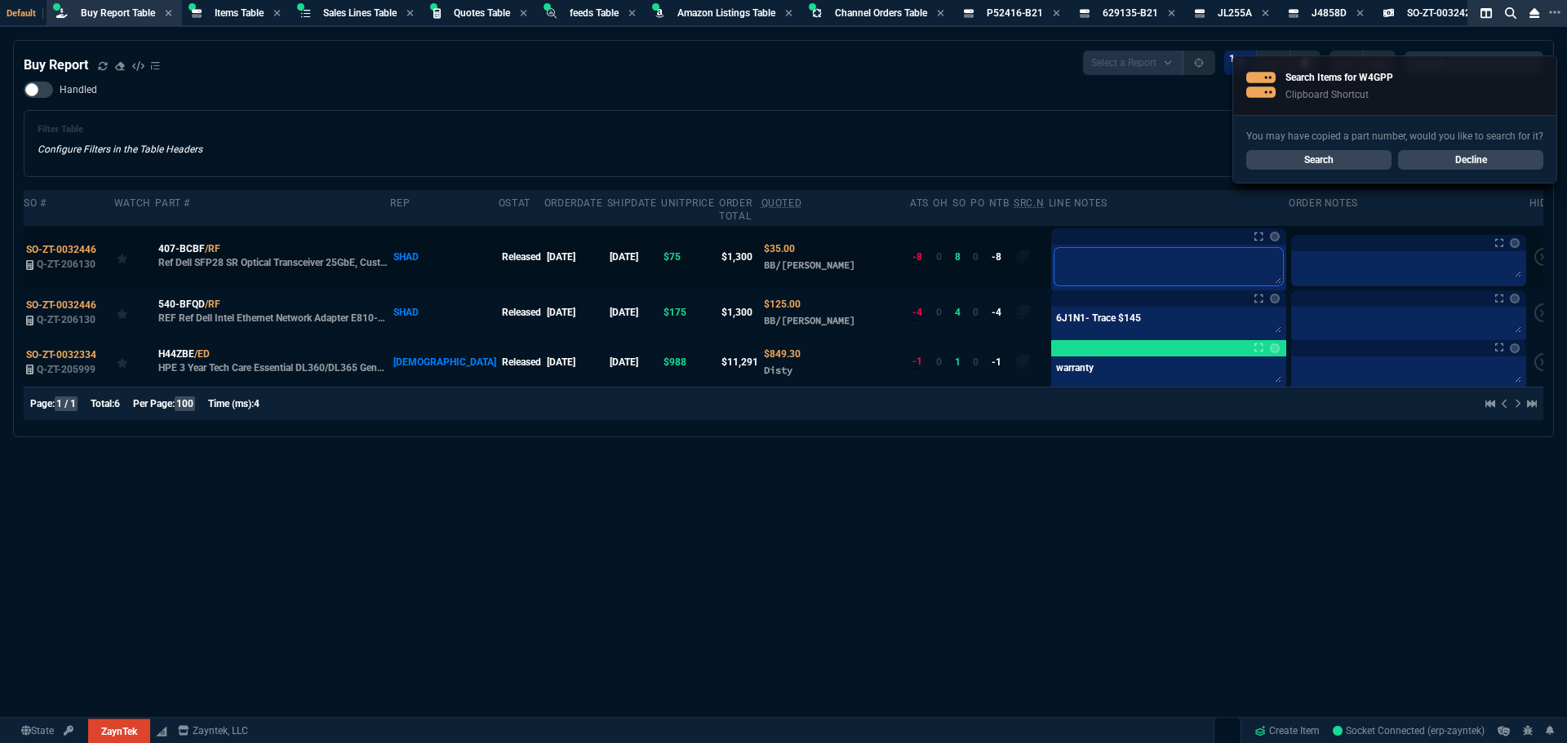
paste textarea "W4GPP"
type textarea "W4GPP"
type textarea "W4GPP-"
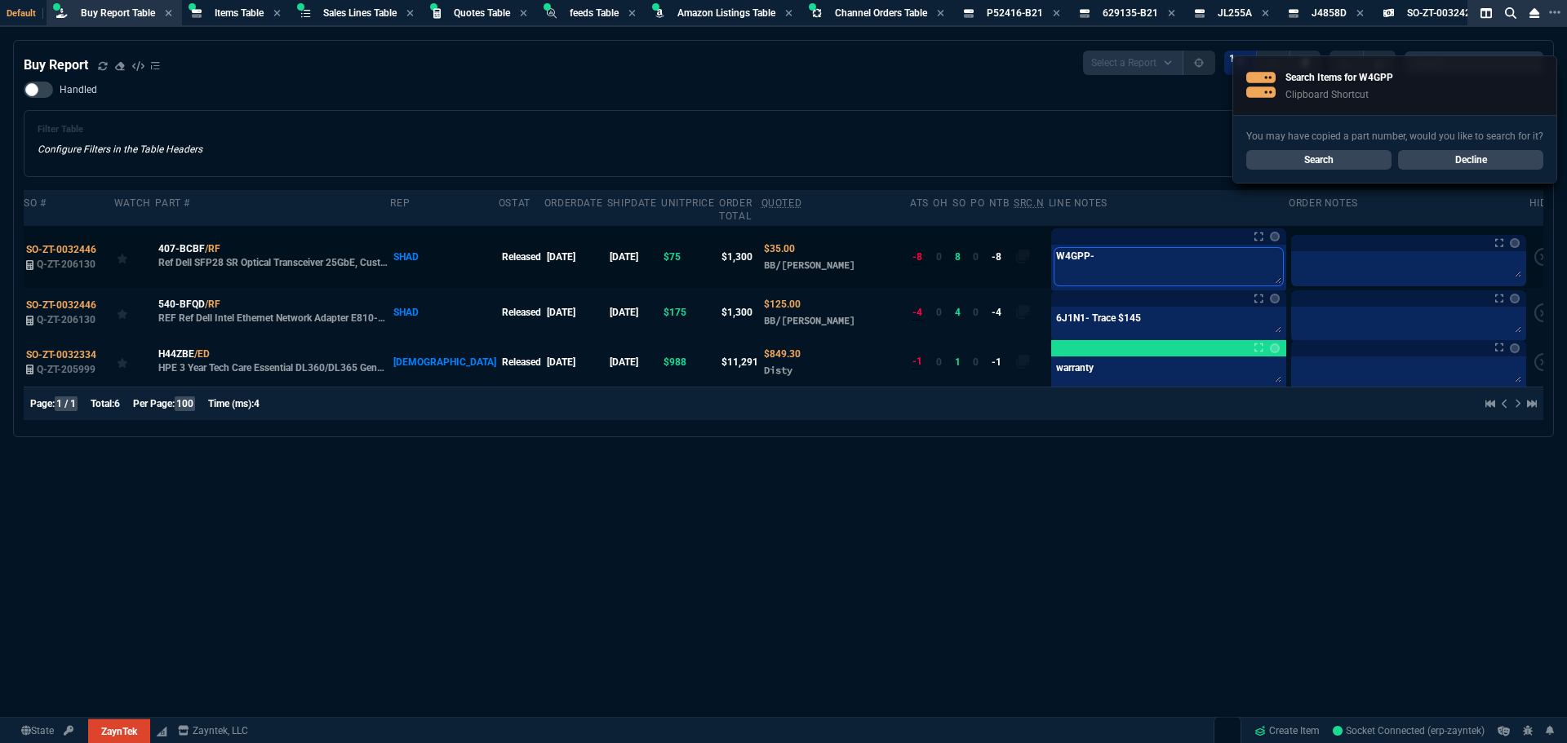
type textarea "W4GPP-"
type textarea "W4GPP- w"
type textarea "W4GPP- wi"
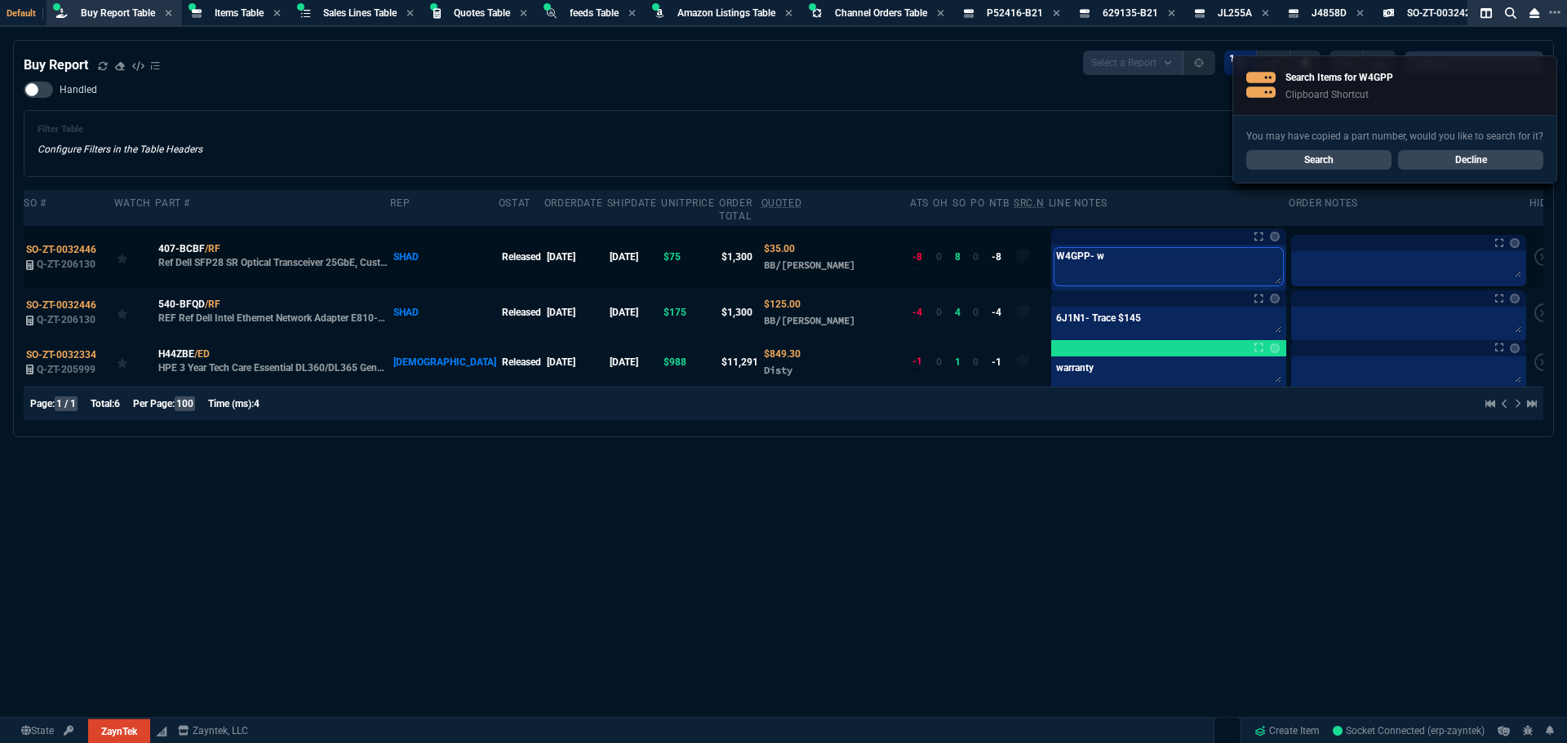
type textarea "W4GPP- wi"
type textarea "W4GPP- wil"
type textarea "W4GPP- will"
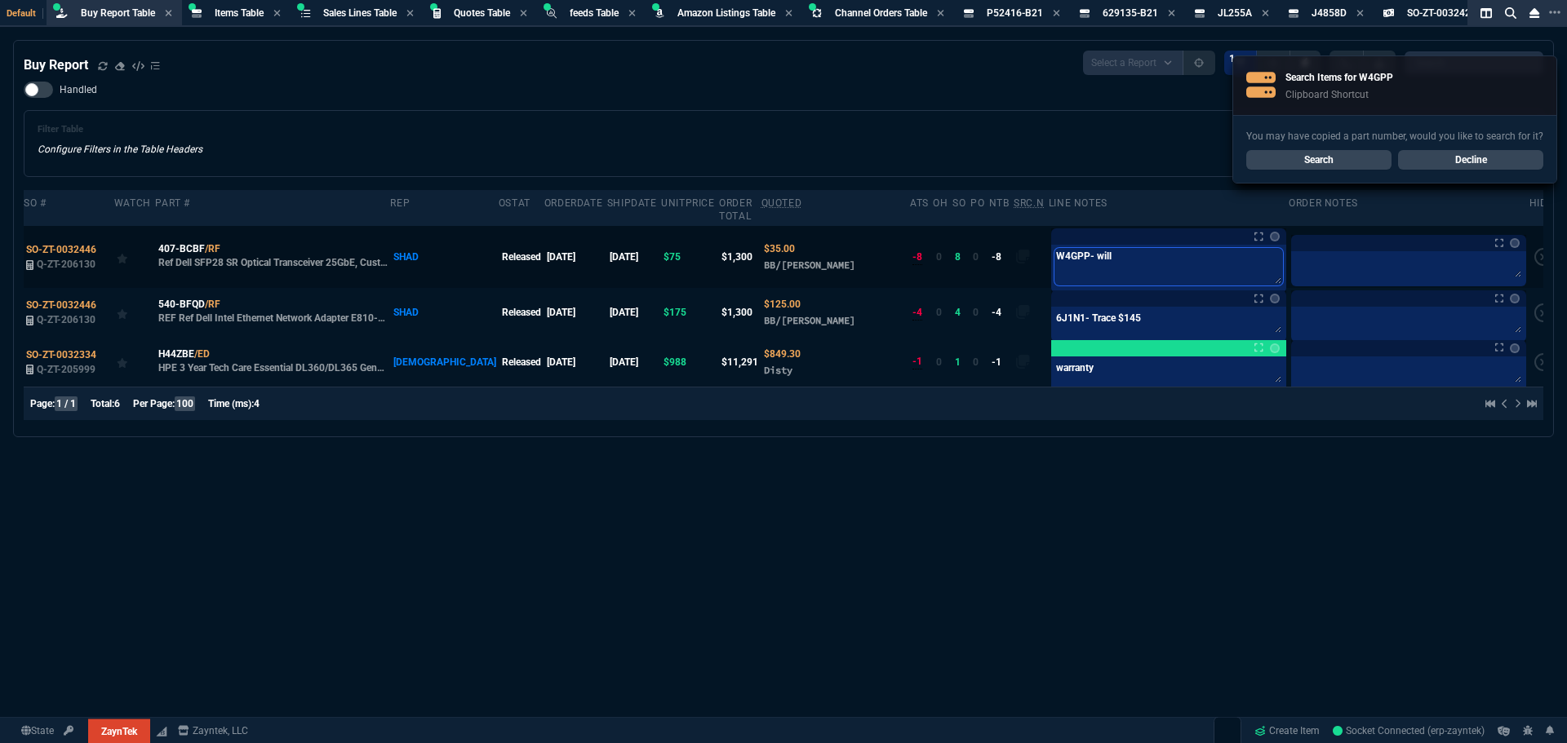
type textarea "W4GPP- will"
type textarea "W4GPP- will s"
type textarea "W4GPP- will se"
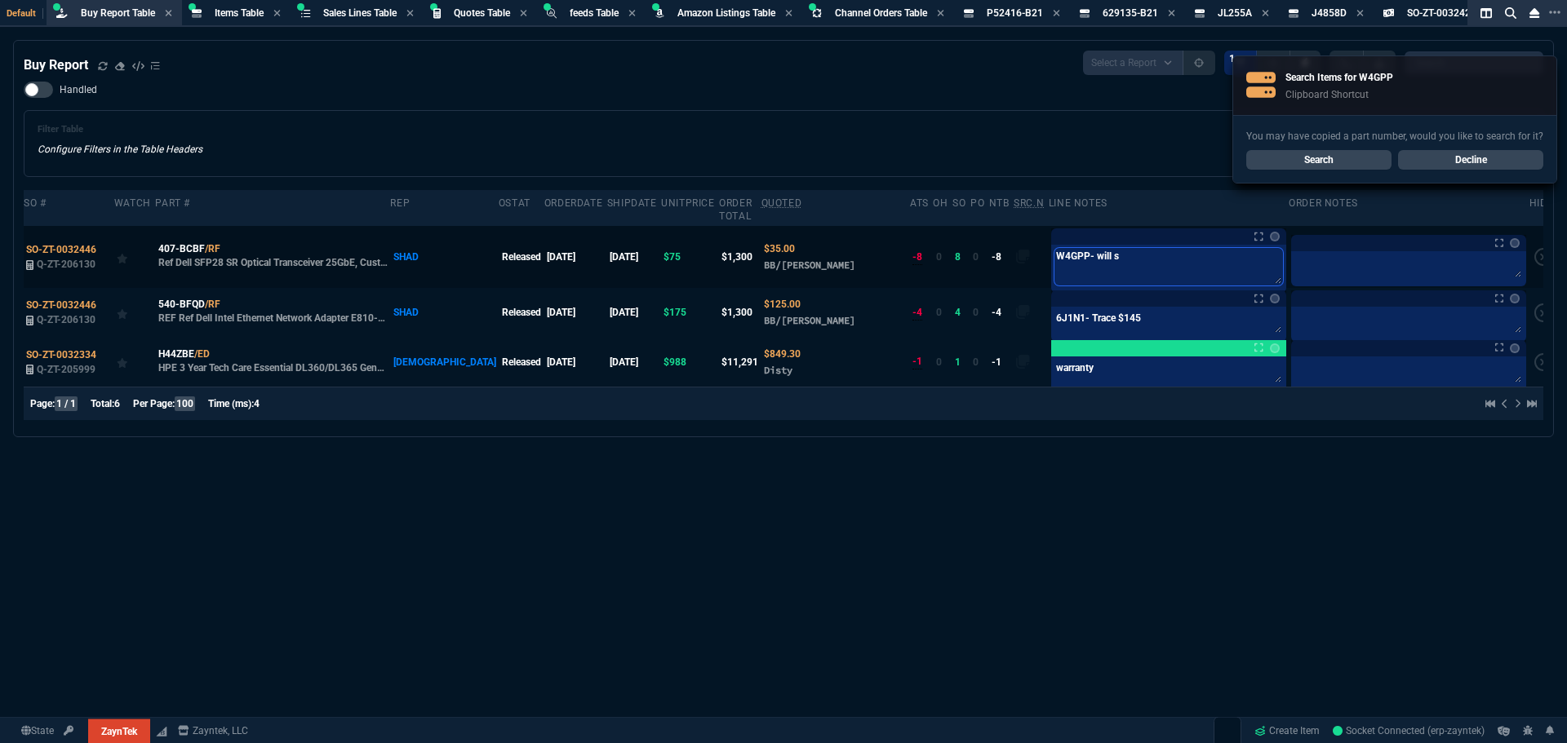
type textarea "W4GPP- will se"
type textarea "W4GPP- will sen"
type textarea "W4GPP- will send"
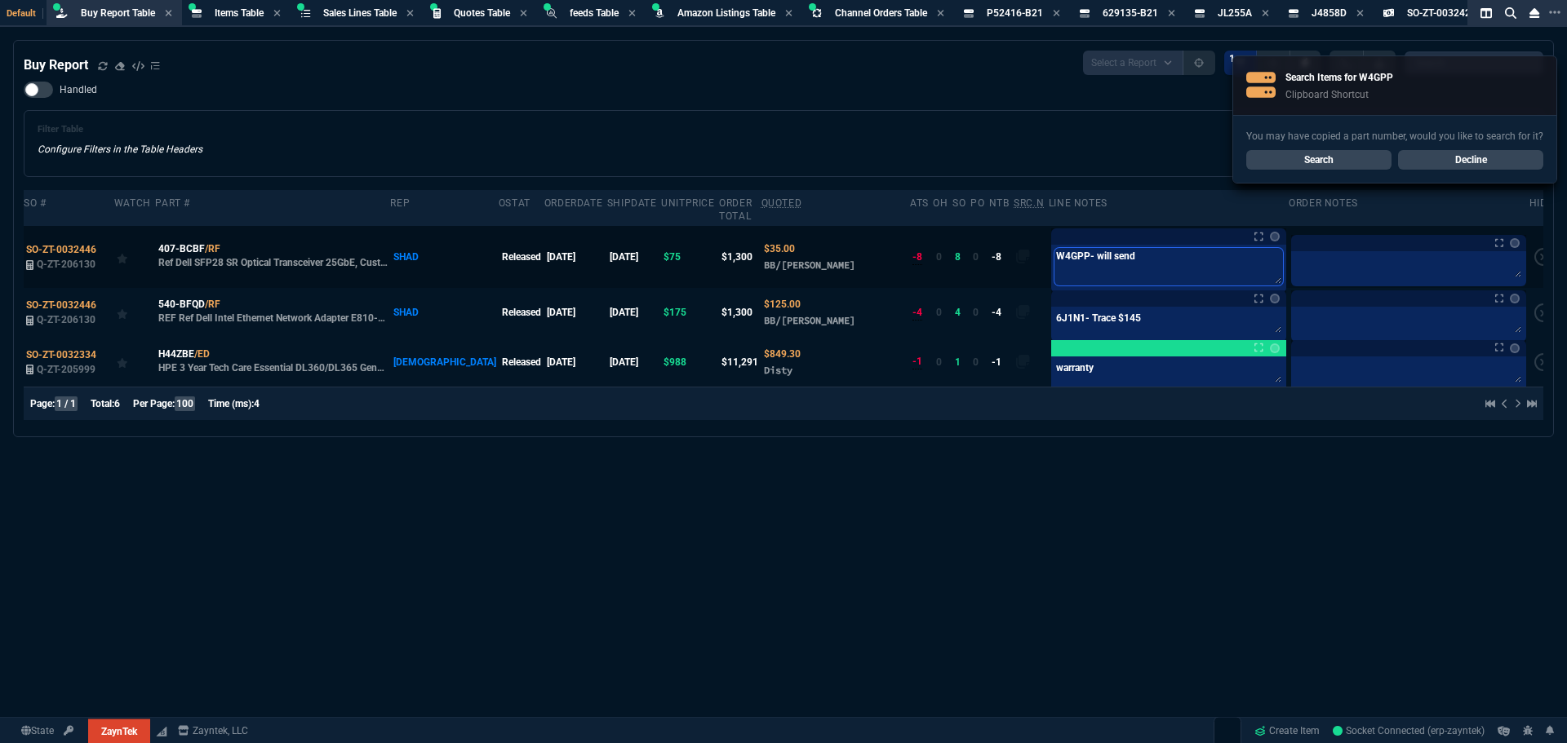
type textarea "W4GPP- will send p"
type textarea "W4GPP- will send po"
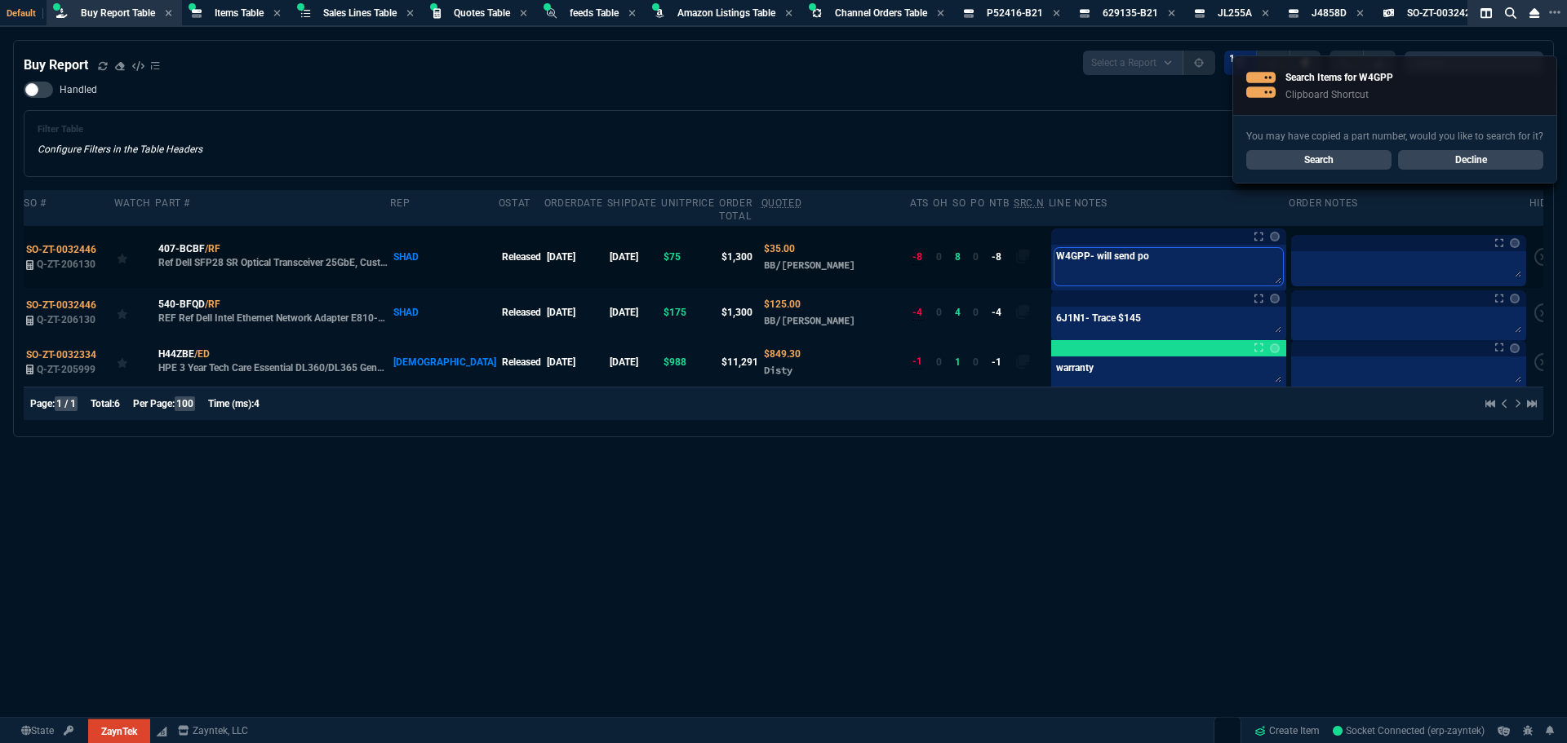
type textarea "W4GPP- will send po"
type textarea "W4GPP- will send po t"
type textarea "W4GPP- will send po to"
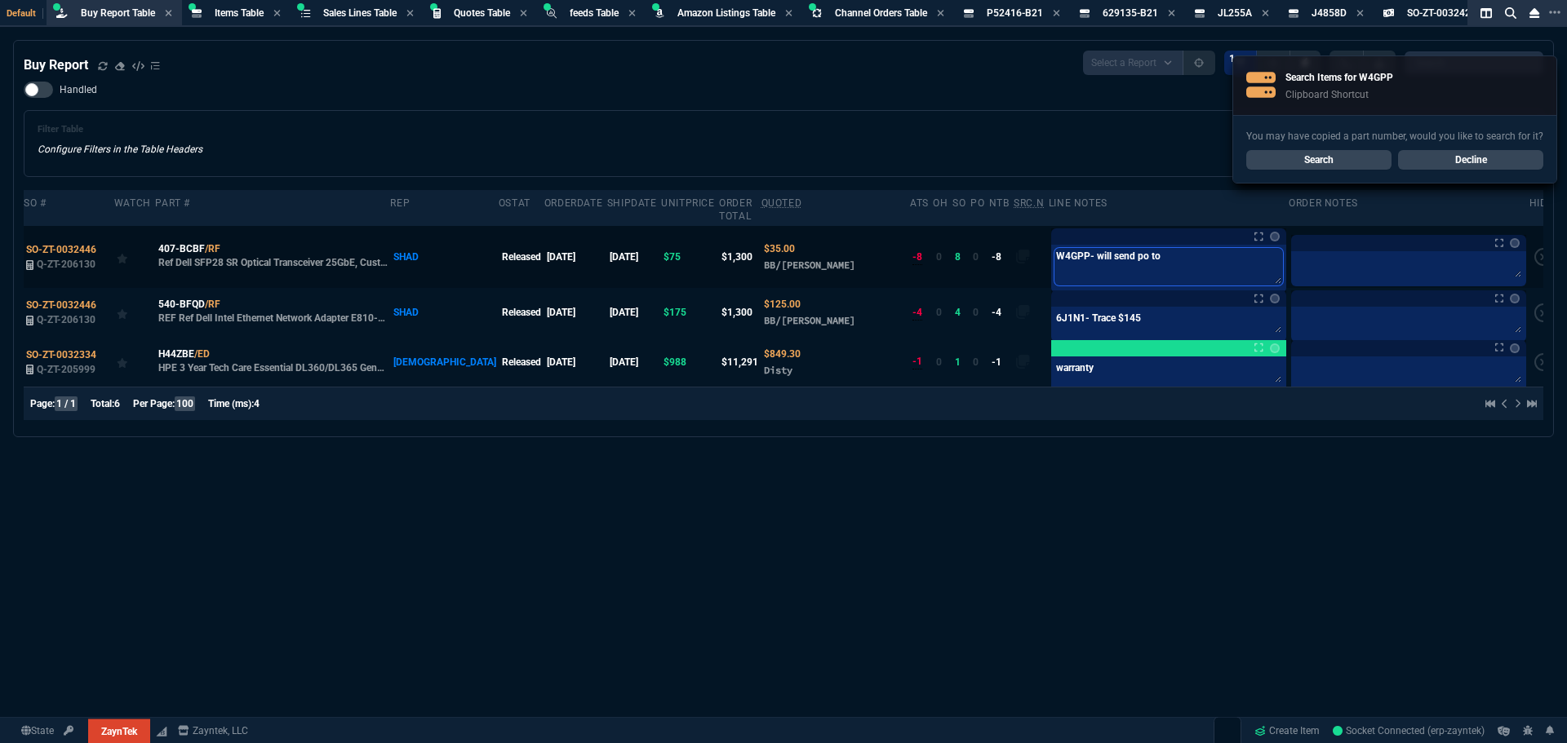
type textarea "W4GPP- will send po to e"
type textarea "W4GPP- will send po to er"
type textarea "W4GPP- will send po to eri"
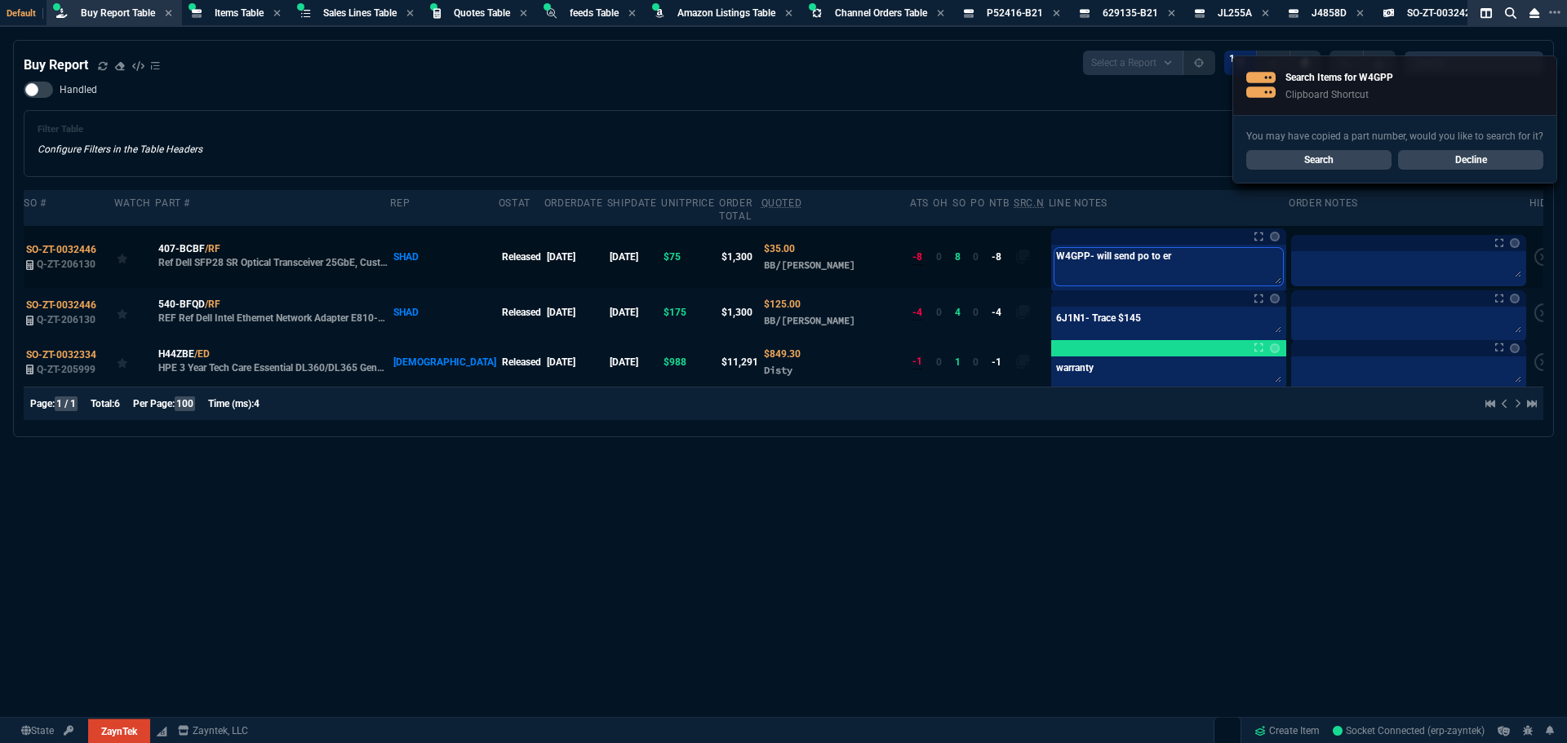
type textarea "W4GPP- will send po to eri"
type textarea "W4GPP- will send po to eric"
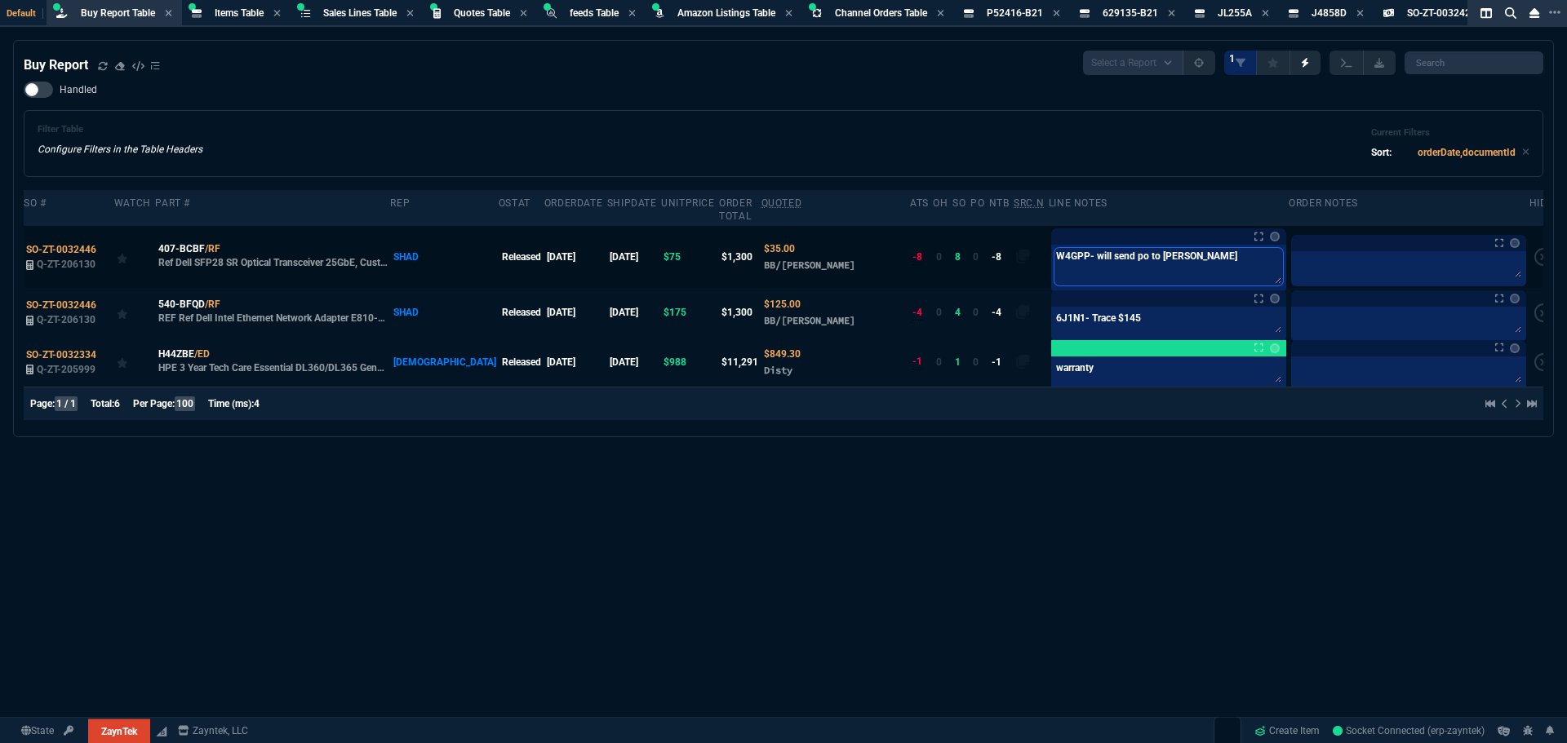
type textarea "W4GPP- will send po to eric a"
type textarea "W4GPP- will send po to eric at"
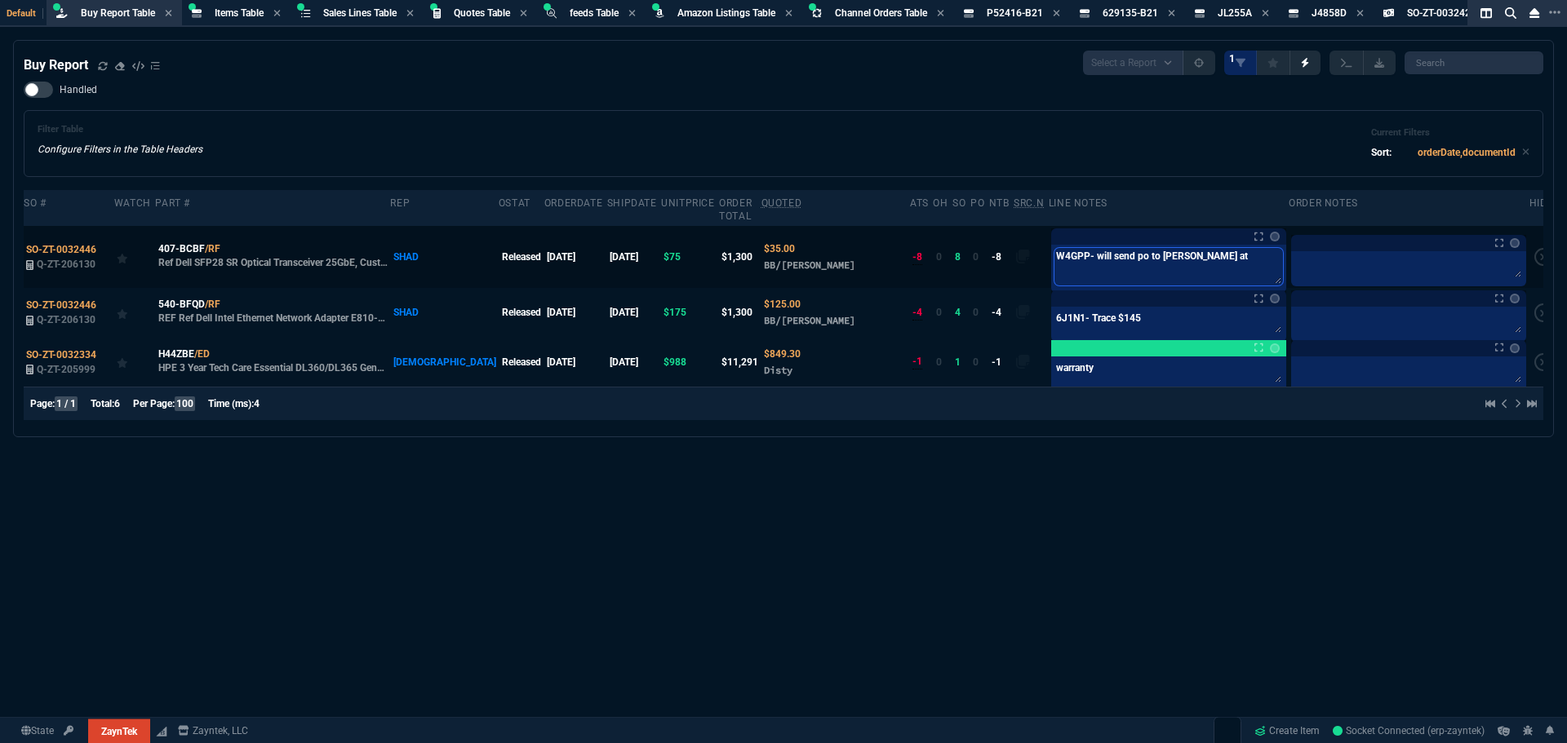
type textarea "W4GPP- will send po to eric at"
type textarea "W4GPP- will send po to eric at c"
type textarea "W4GPP- will send po to eric at ca"
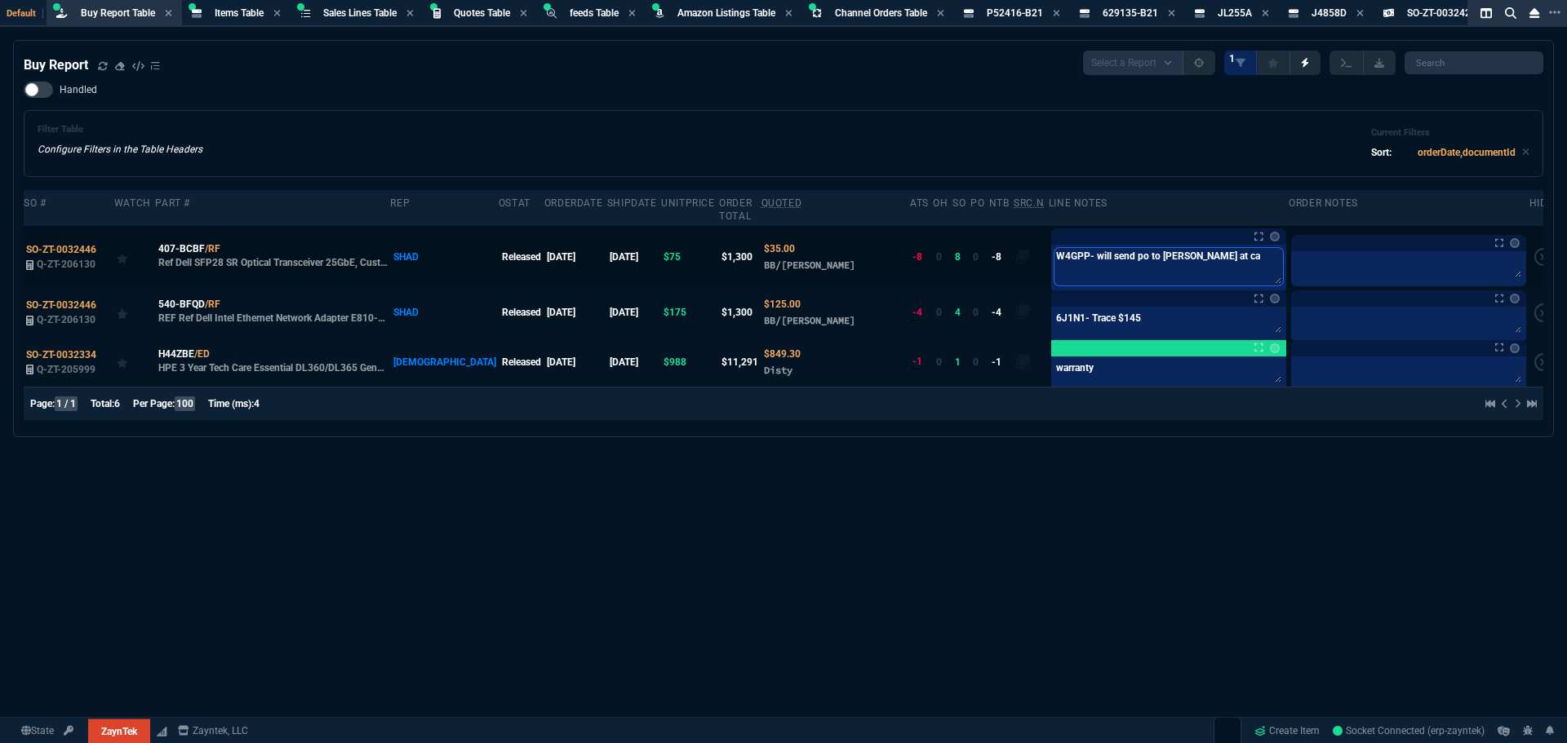
type textarea "W4GPP- will send po to eric at cam"
type textarea "W4GPP- will send po to eric at came"
type textarea "W4GPP- will send po to eric at camer"
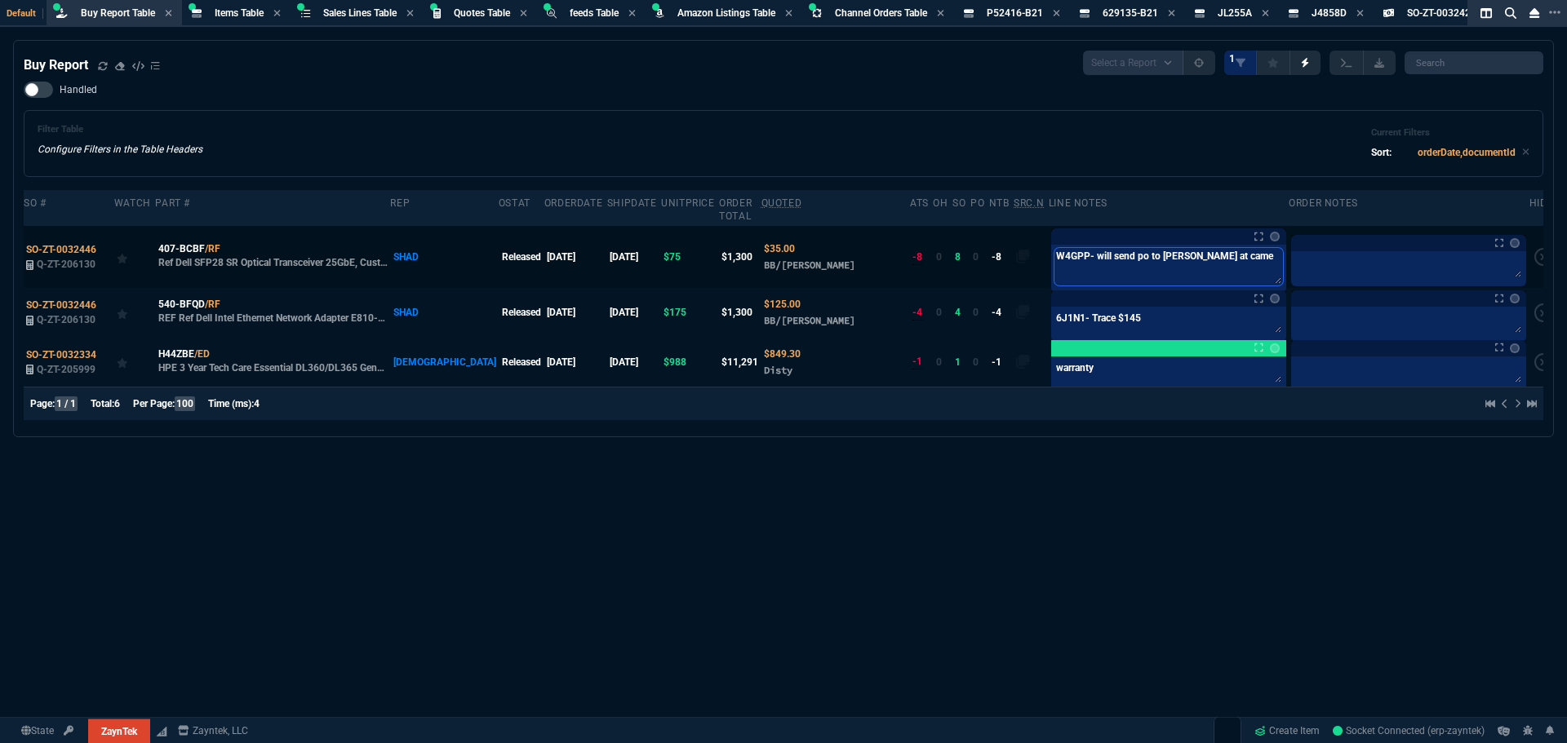
type textarea "W4GPP- will send po to eric at camer"
type textarea "W4GPP- will send po to eric at camero"
type textarea "W4GPP- will send po to eric at cameron"
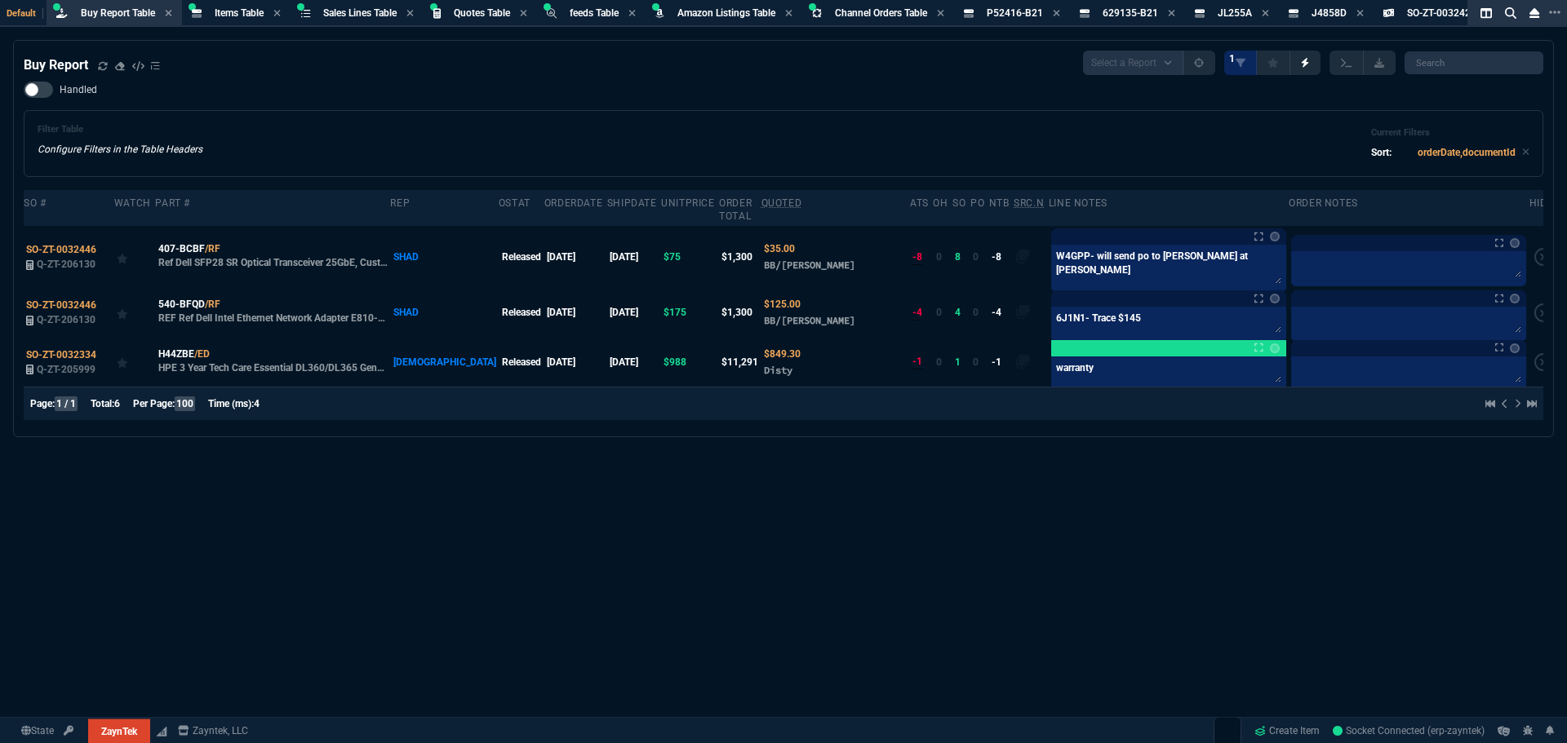
click at [833, 123] on div "Filter Table Configure Filters in the Table Headers Current Filters Sort: order…" at bounding box center [783, 143] width 1519 height 67
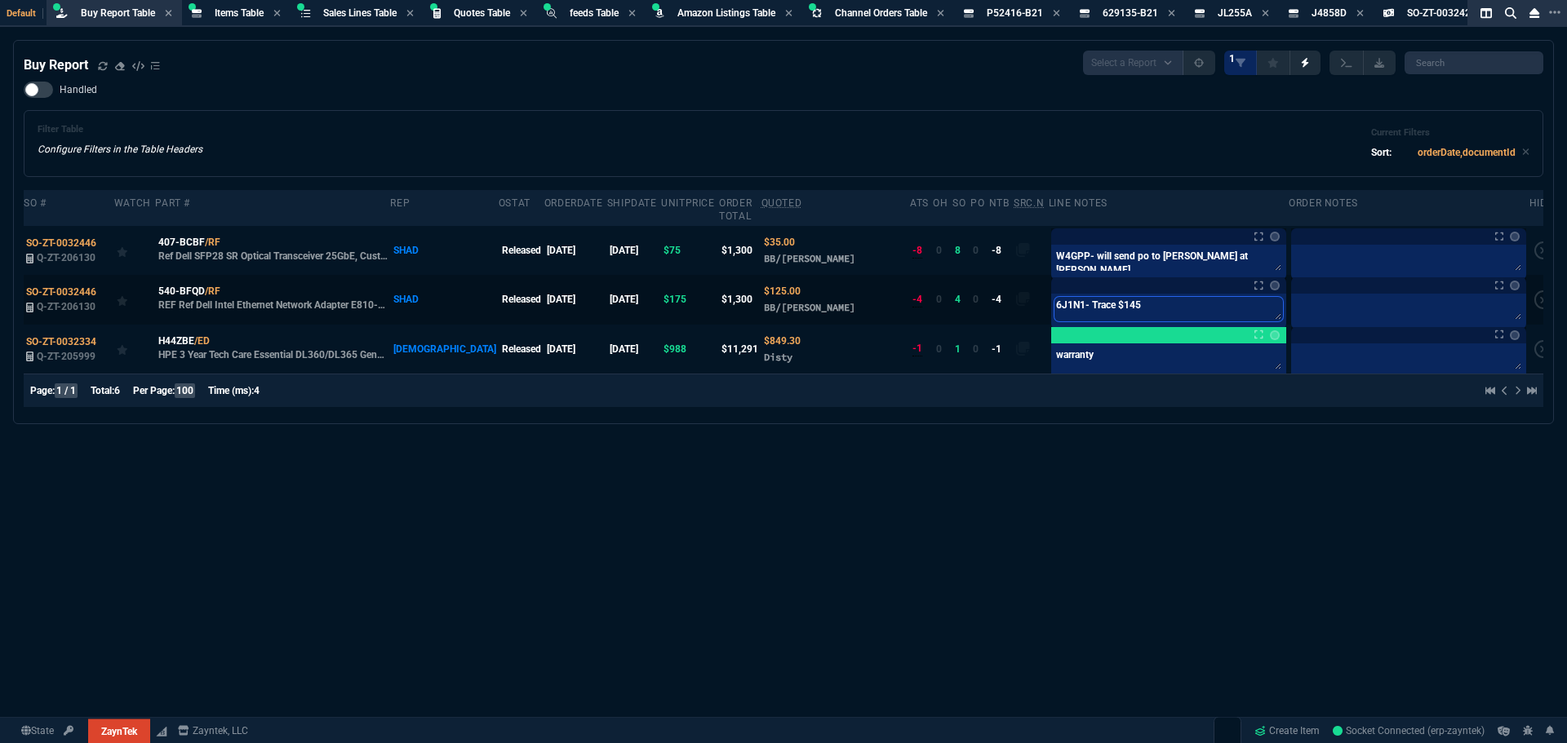
click at [1137, 297] on textarea "6J1N1- Trace $145" at bounding box center [1168, 309] width 228 height 24
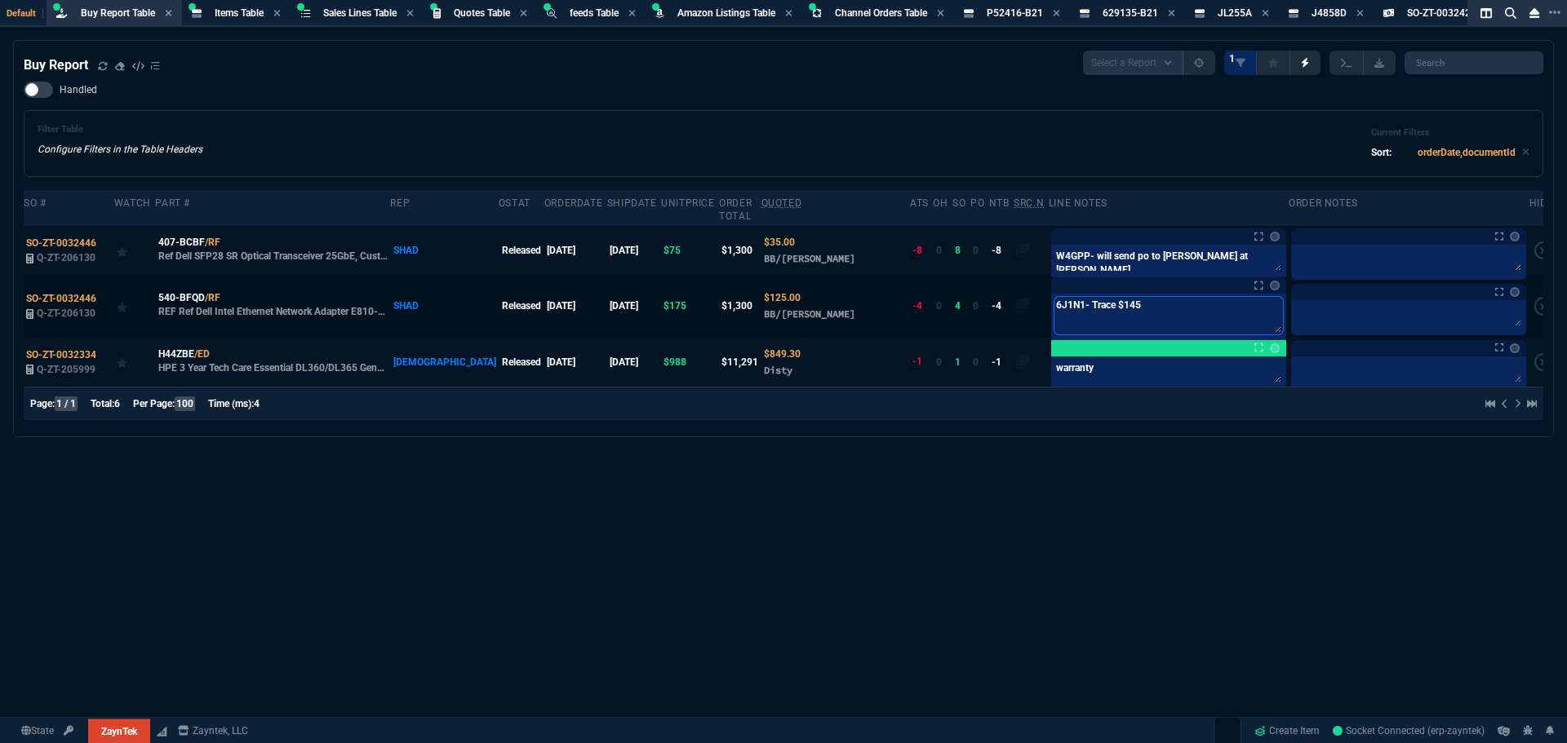
type textarea "6J1N1- Trace $145"
type textarea "6J1N1- Trace $145 s"
type textarea "6J1N1- Trace $145 so"
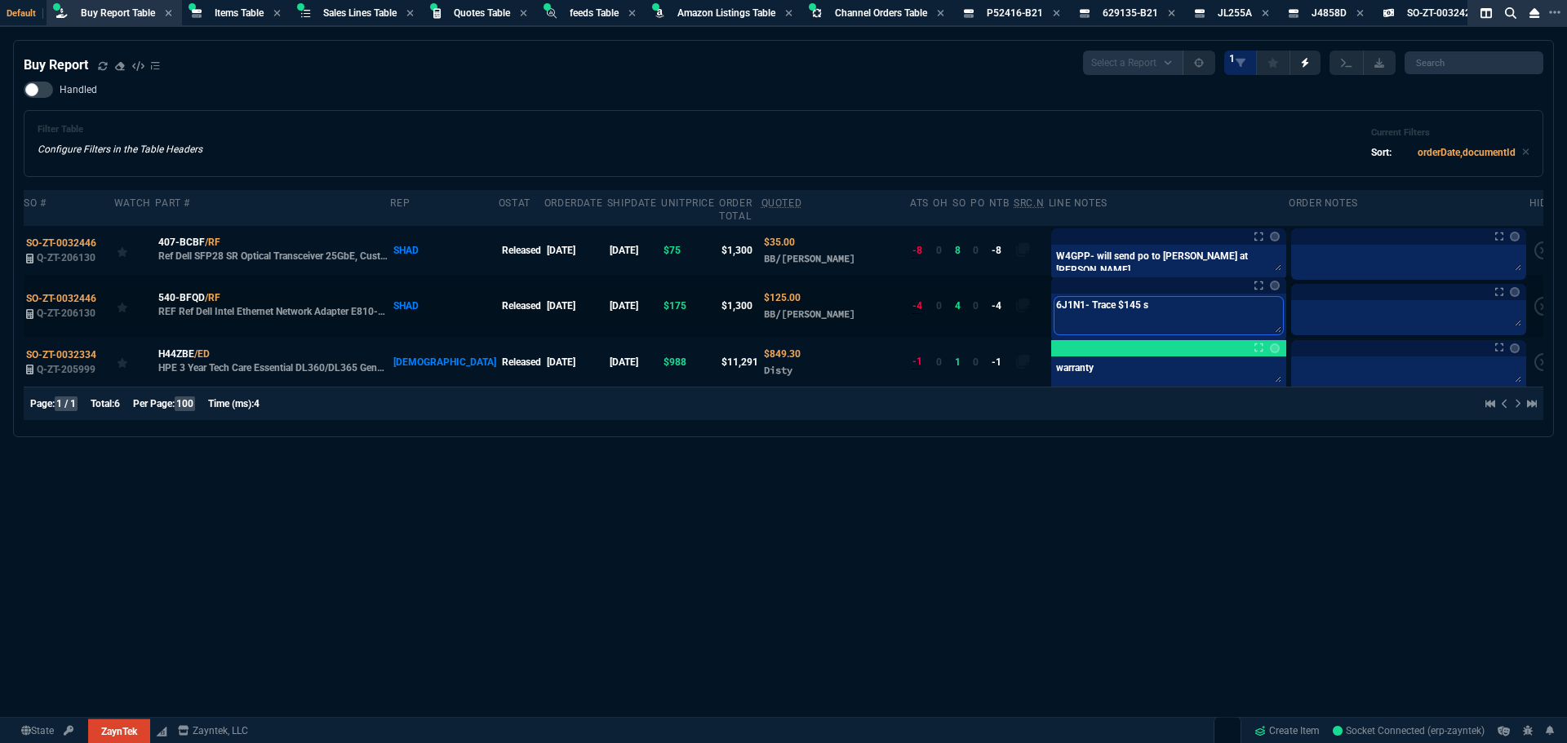
type textarea "6J1N1- Trace $145 so"
type textarea "6J1N1- Trace $145 so f"
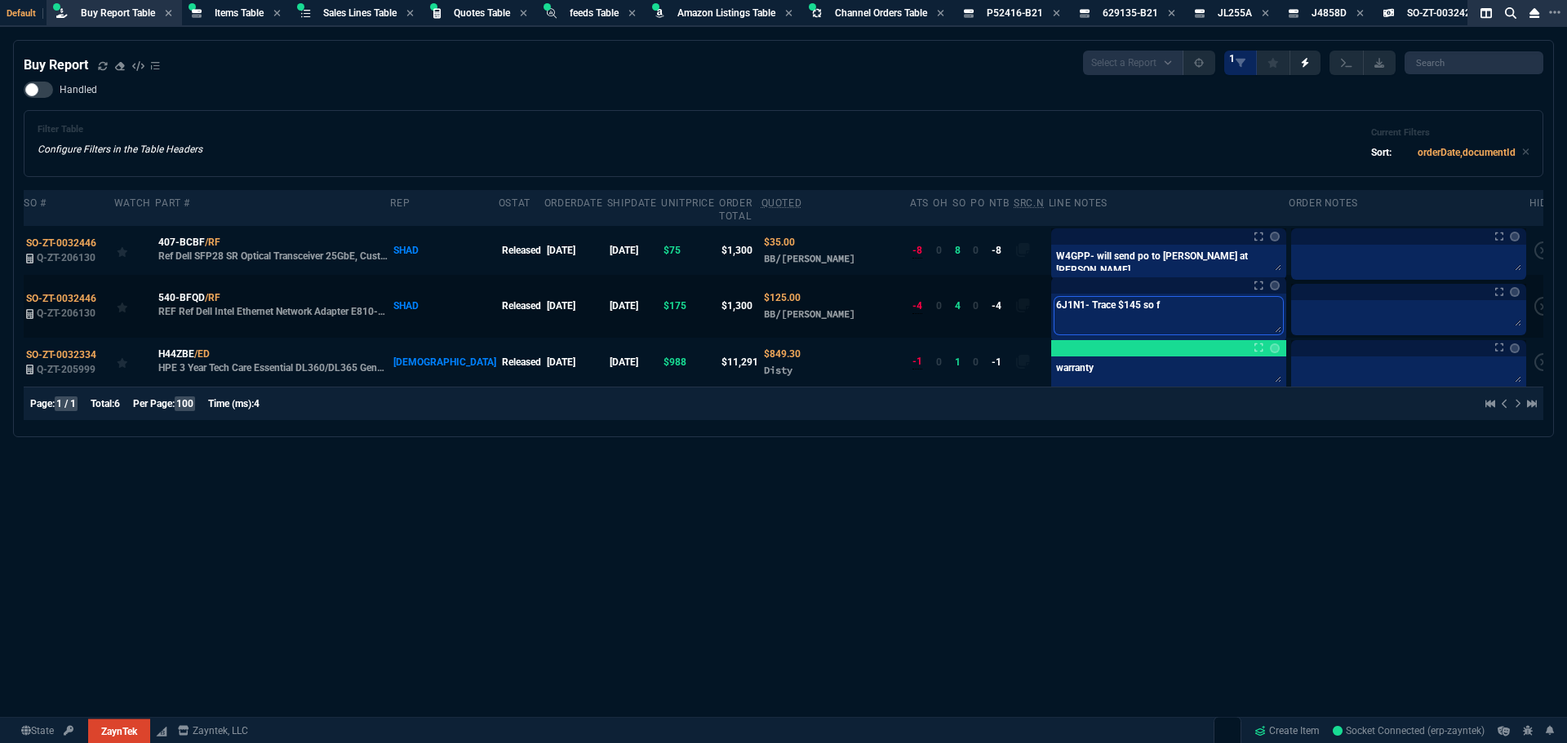
type textarea "6J1N1- Trace $145 so fa"
type textarea "6J1N1- Trace $145 so far"
click at [960, 133] on div "Filter Table Configure Filters in the Table Headers Current Filters Sort: order…" at bounding box center [784, 143] width 1492 height 39
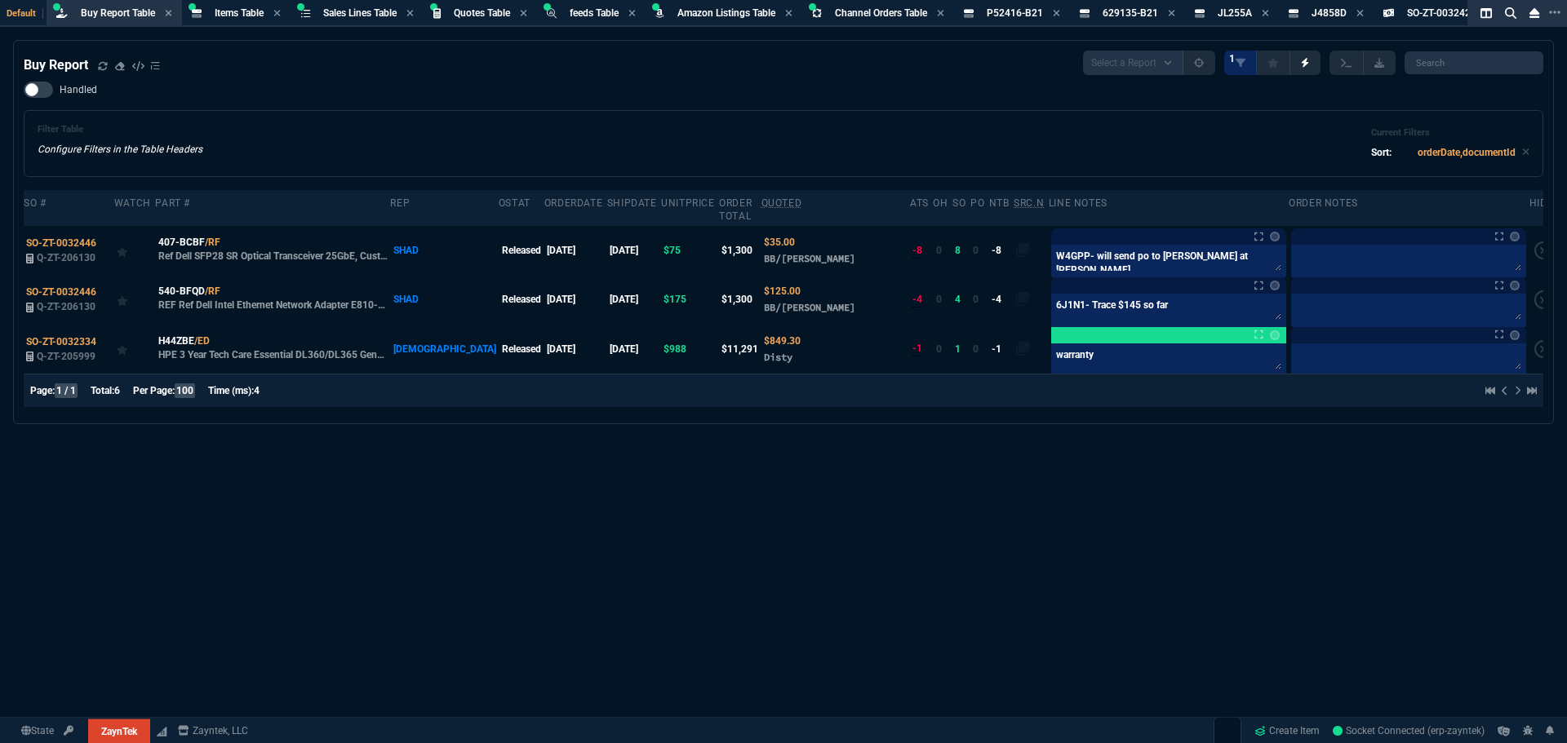
click at [819, 491] on div "Buy Report Select a Report Not Purchased 1 Handled Filter Table Configure Filte…" at bounding box center [783, 431] width 1567 height 783
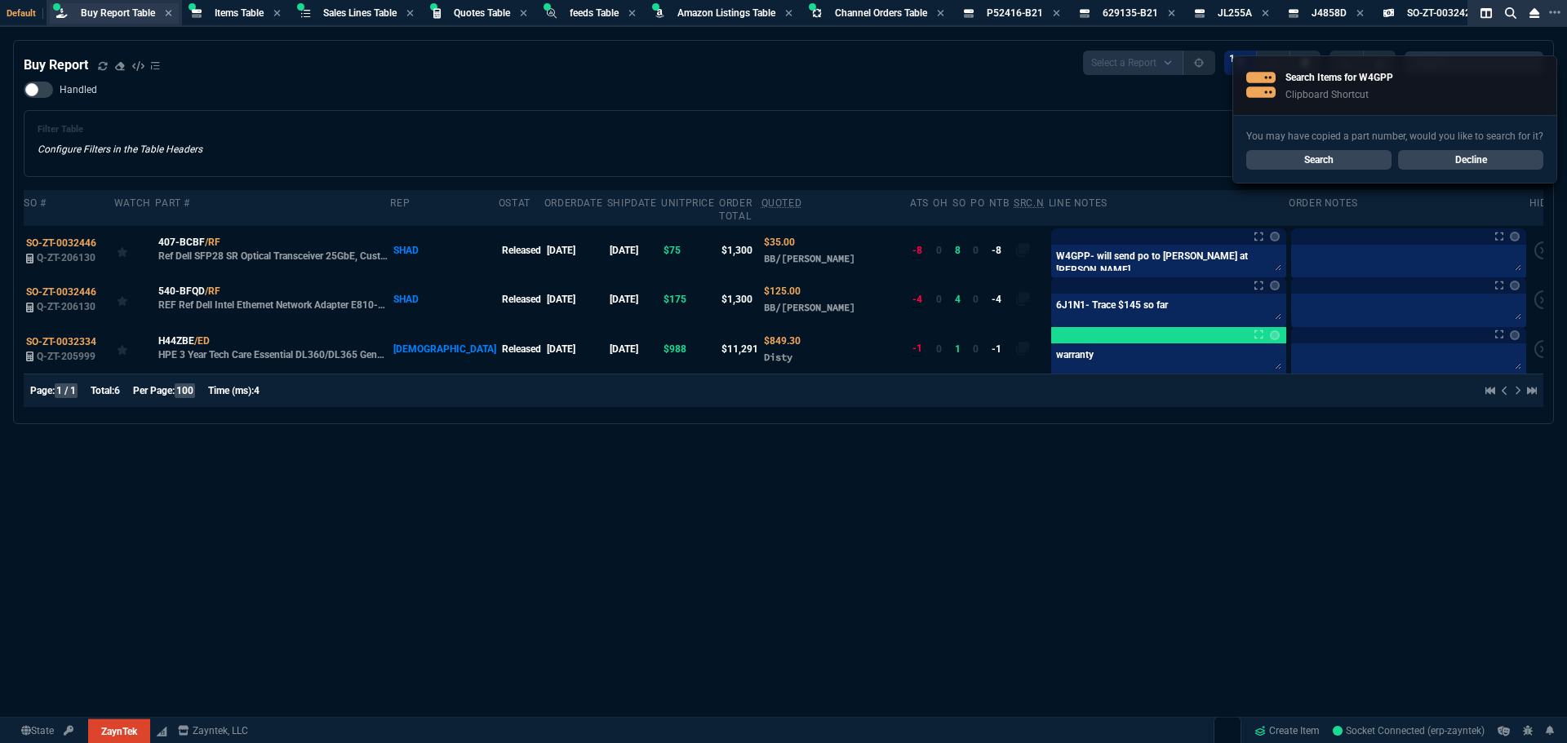
click at [111, 11] on span "Buy Report Table" at bounding box center [118, 12] width 74 height 11
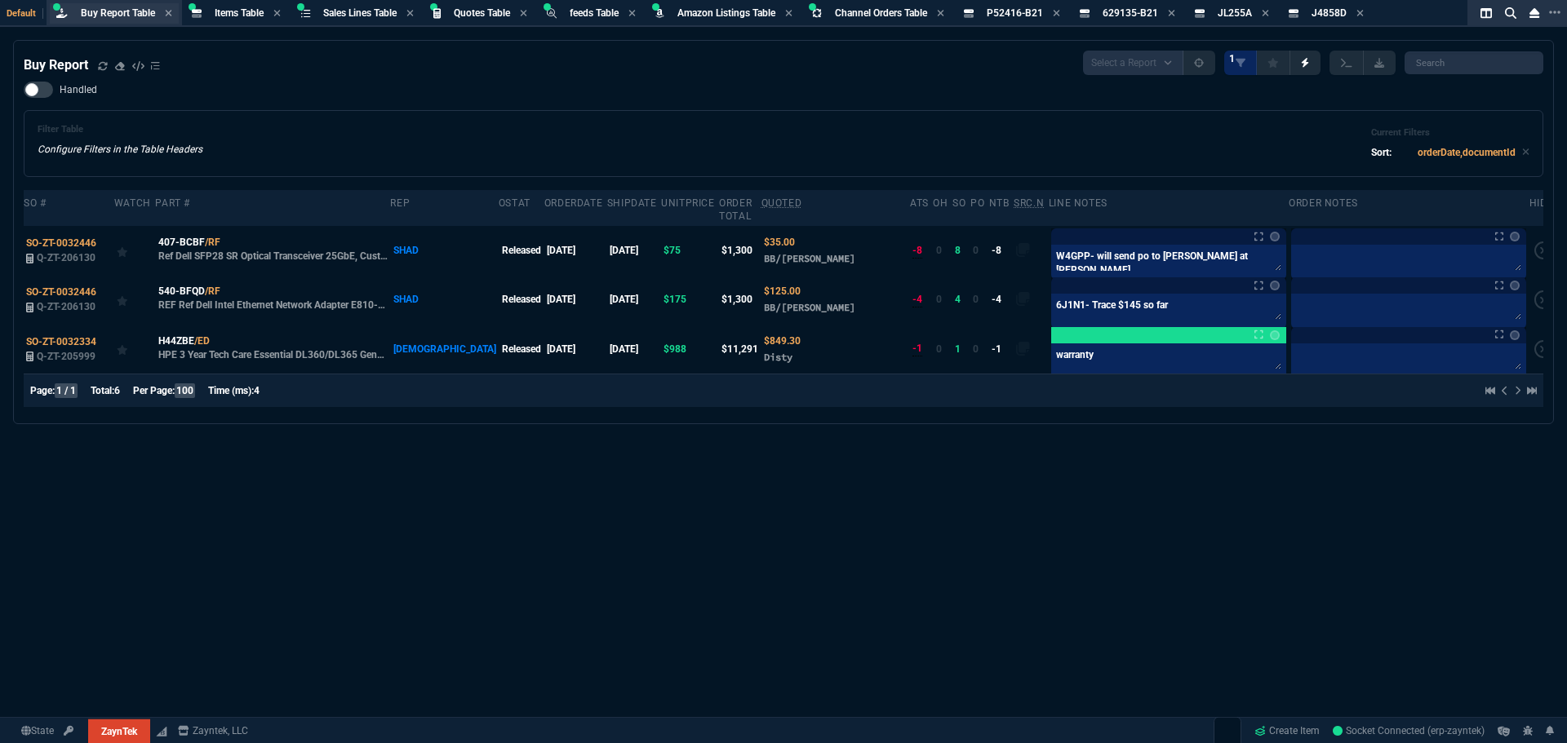
click at [99, 13] on span "Buy Report Table" at bounding box center [118, 12] width 74 height 11
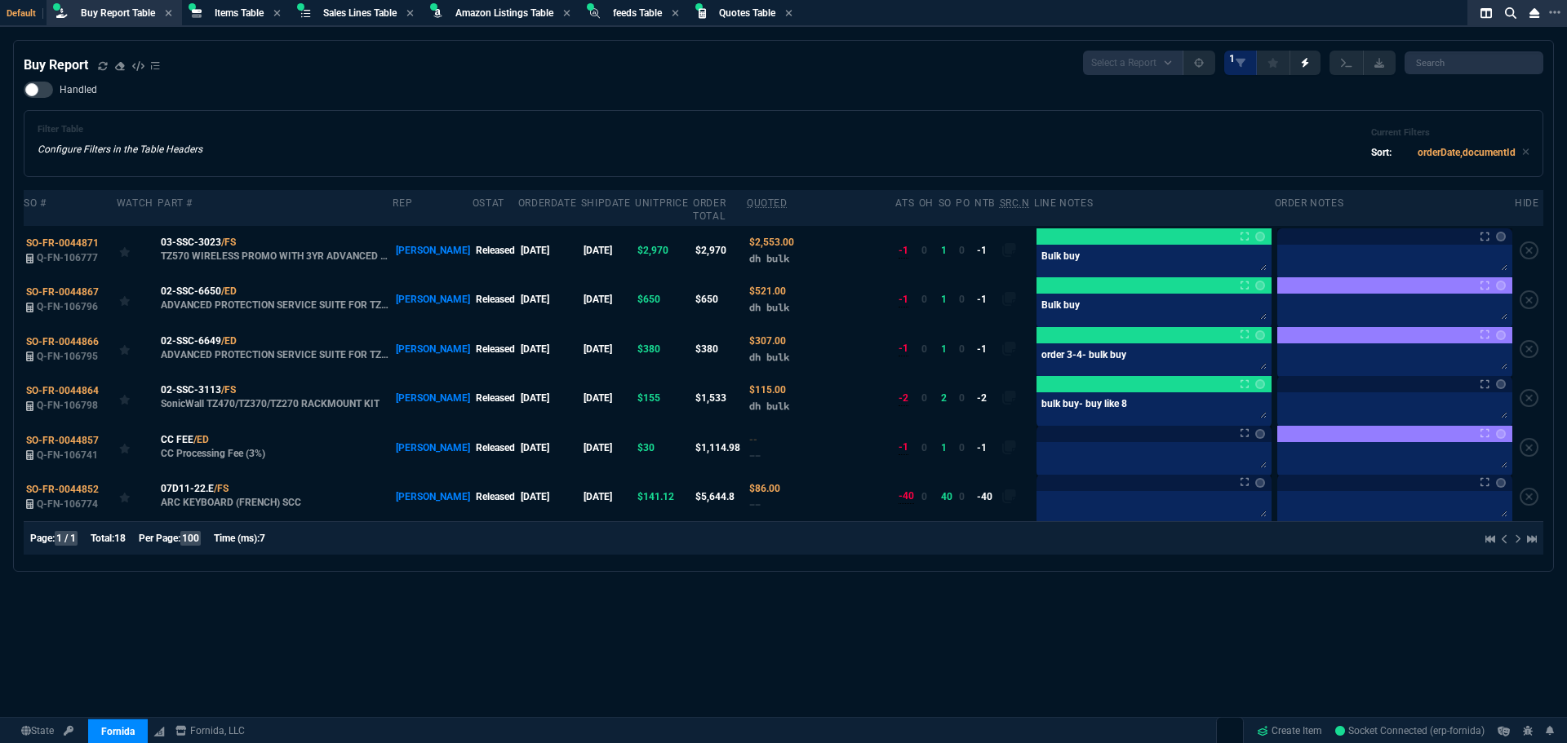
select select "8: NEPT"
click at [466, 115] on div "Filter Table Configure Filters in the Table Headers Current Filters Sort: order…" at bounding box center [783, 143] width 1519 height 67
click at [100, 68] on icon at bounding box center [102, 65] width 9 height 8
click at [361, 14] on span "Sales Lines Table" at bounding box center [359, 12] width 73 height 11
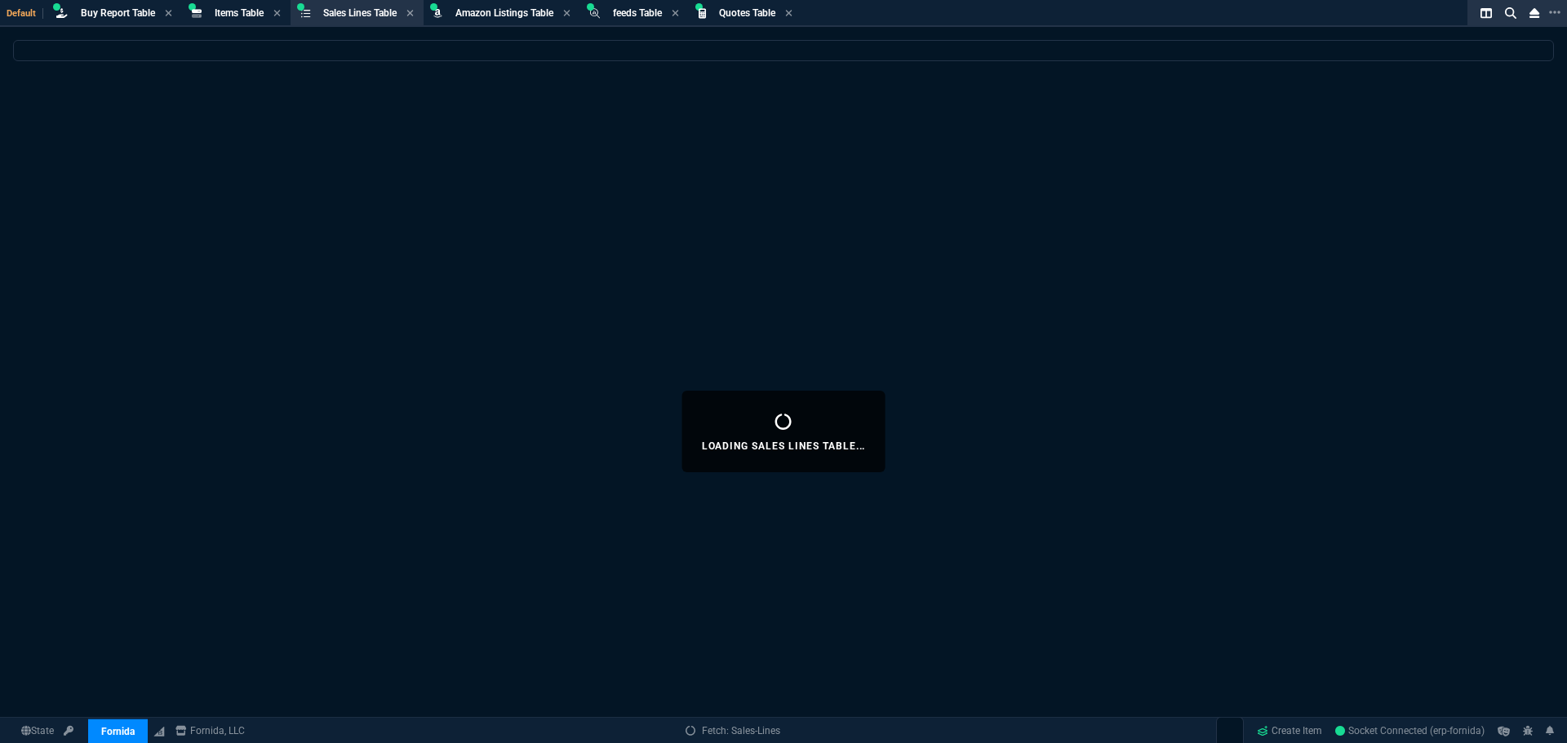
select select
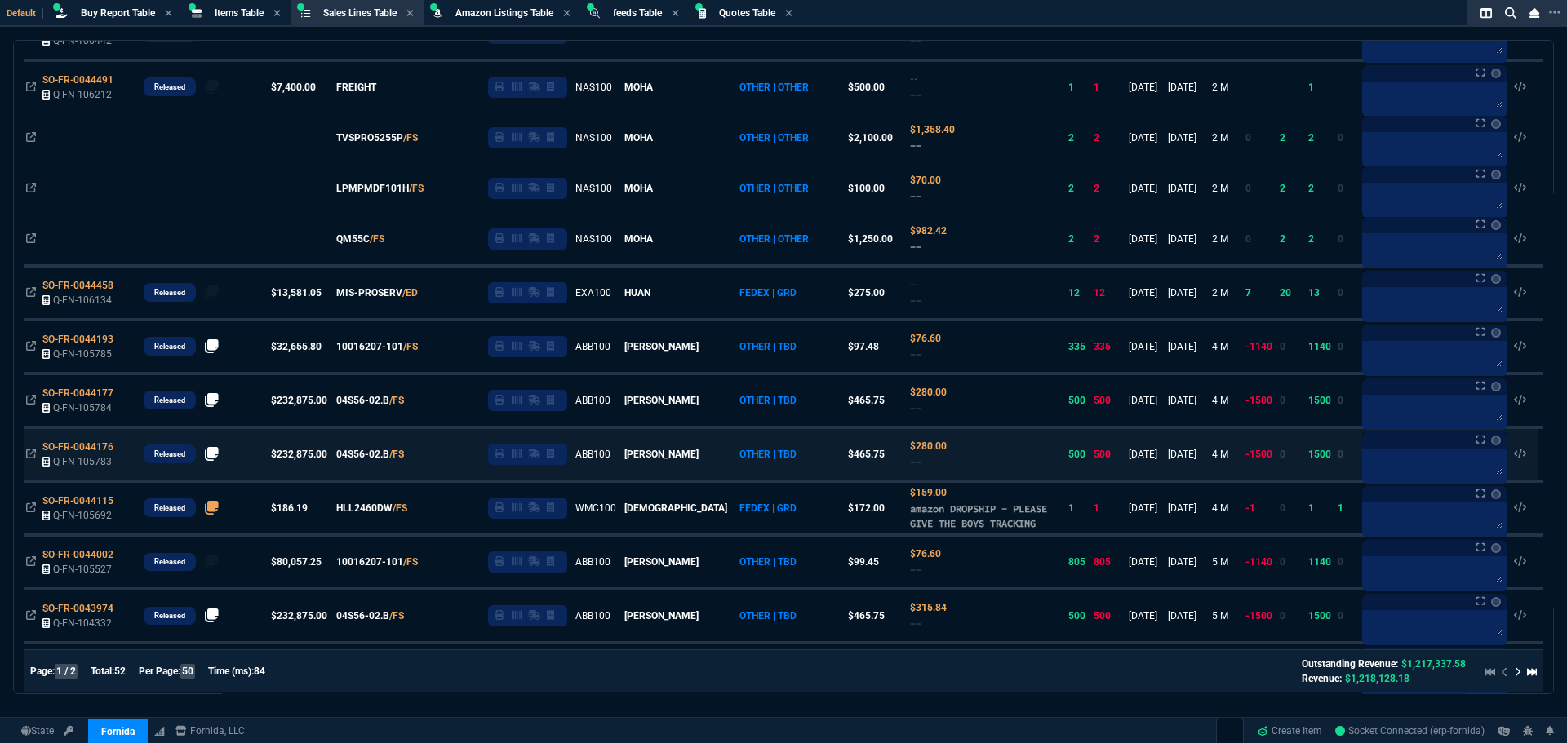
scroll to position [1550, 0]
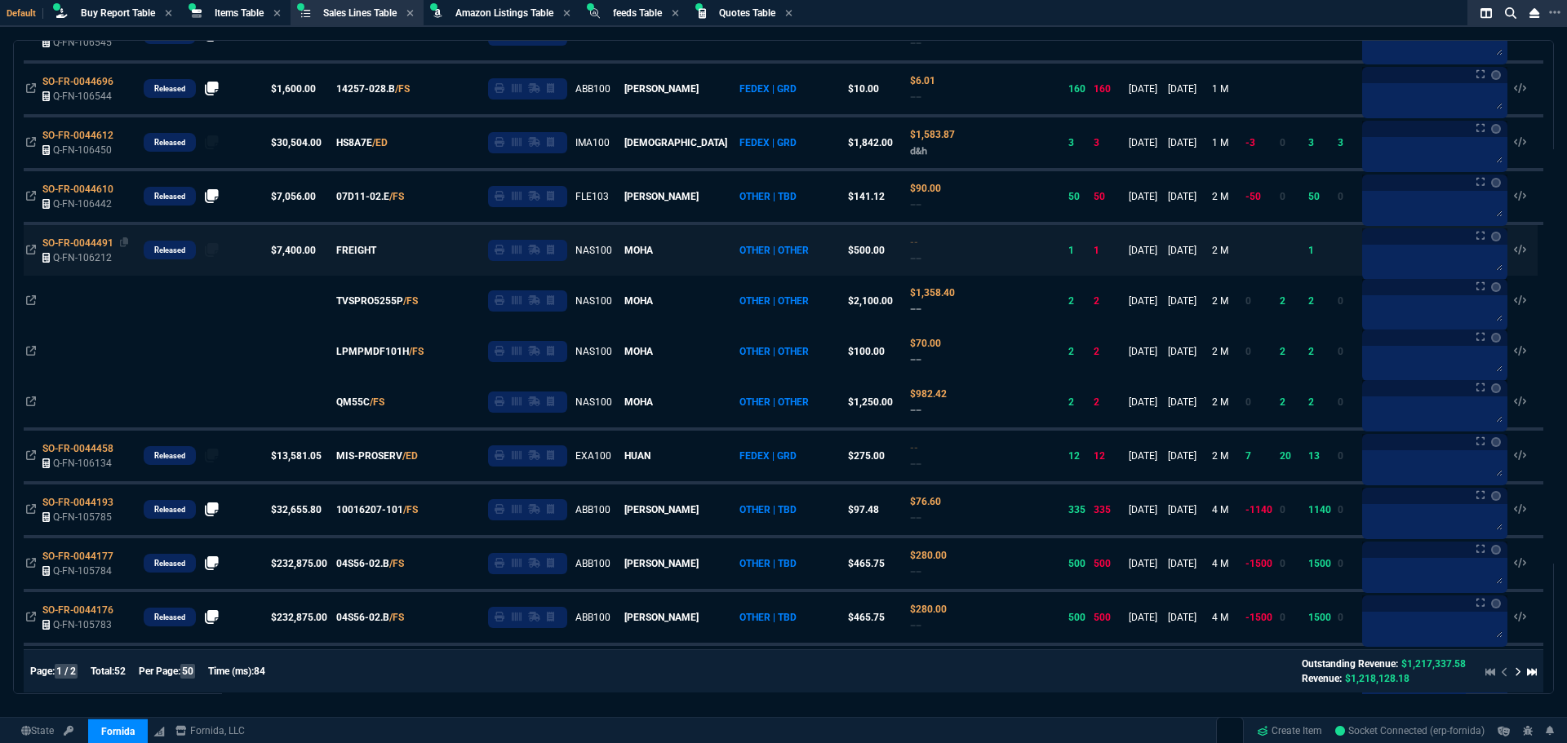
click at [106, 249] on span "SO-FR-0044491" at bounding box center [77, 242] width 71 height 11
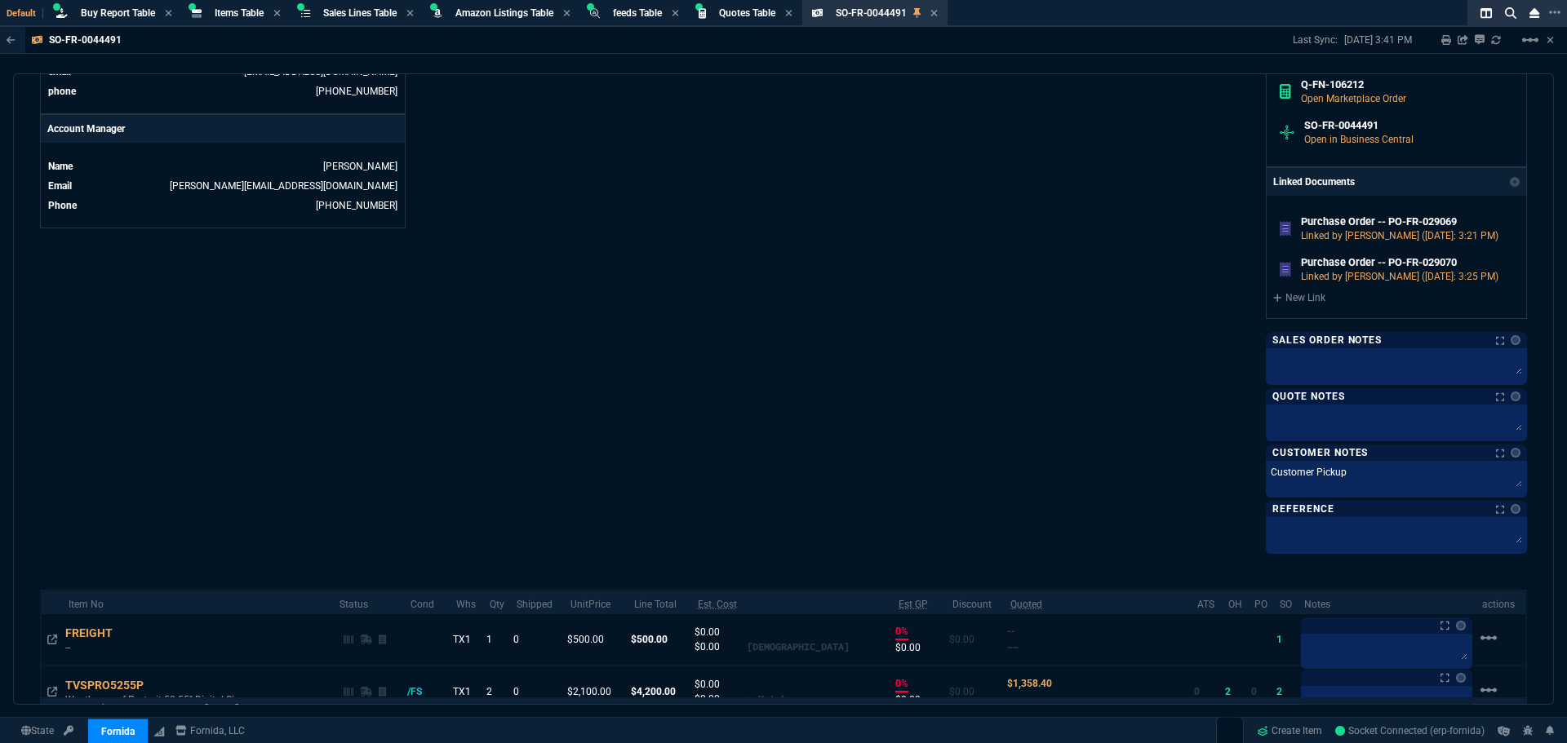
scroll to position [979, 0]
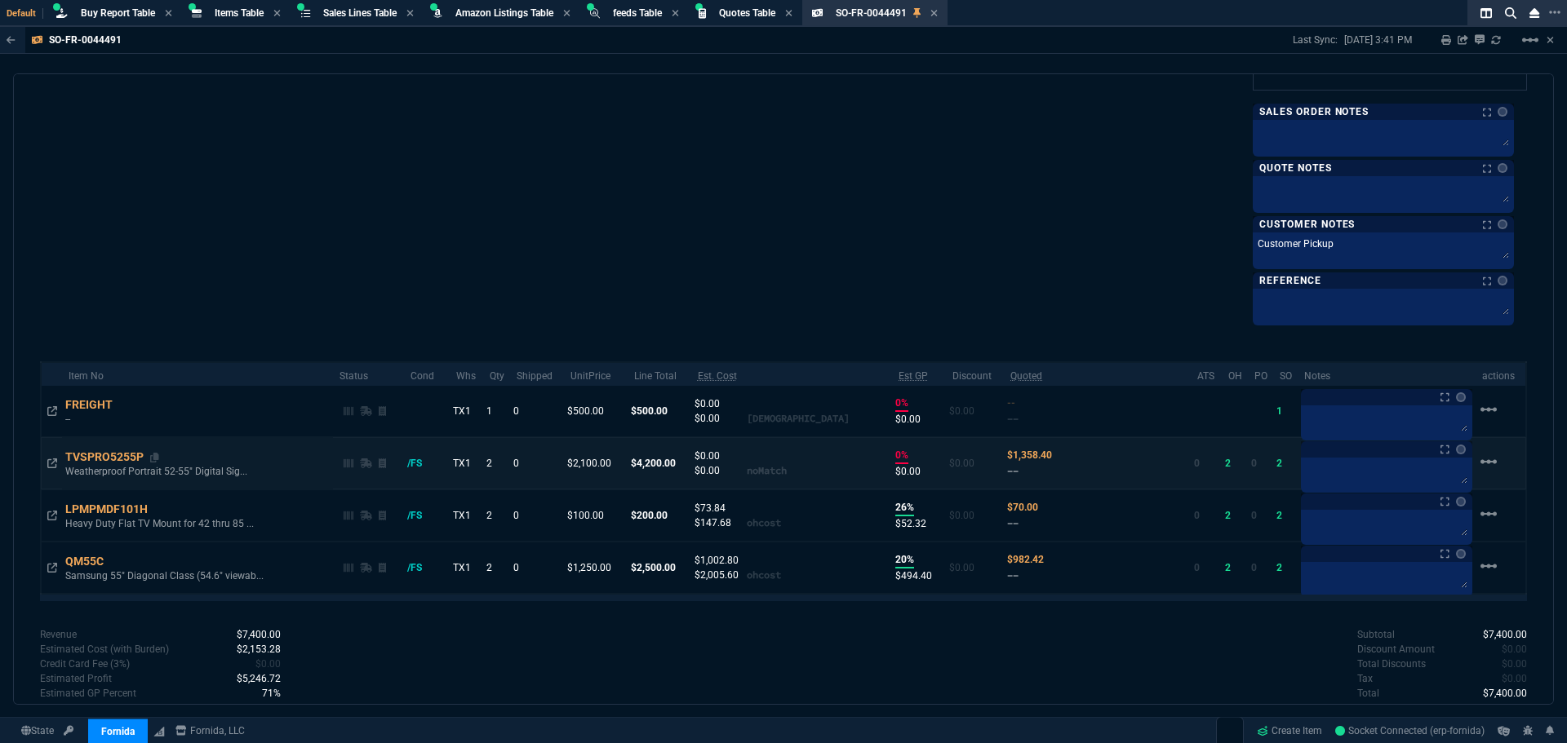
click at [116, 458] on div "TVSPRO5255P" at bounding box center [112, 457] width 94 height 16
click at [52, 460] on icon at bounding box center [52, 464] width 10 height 10
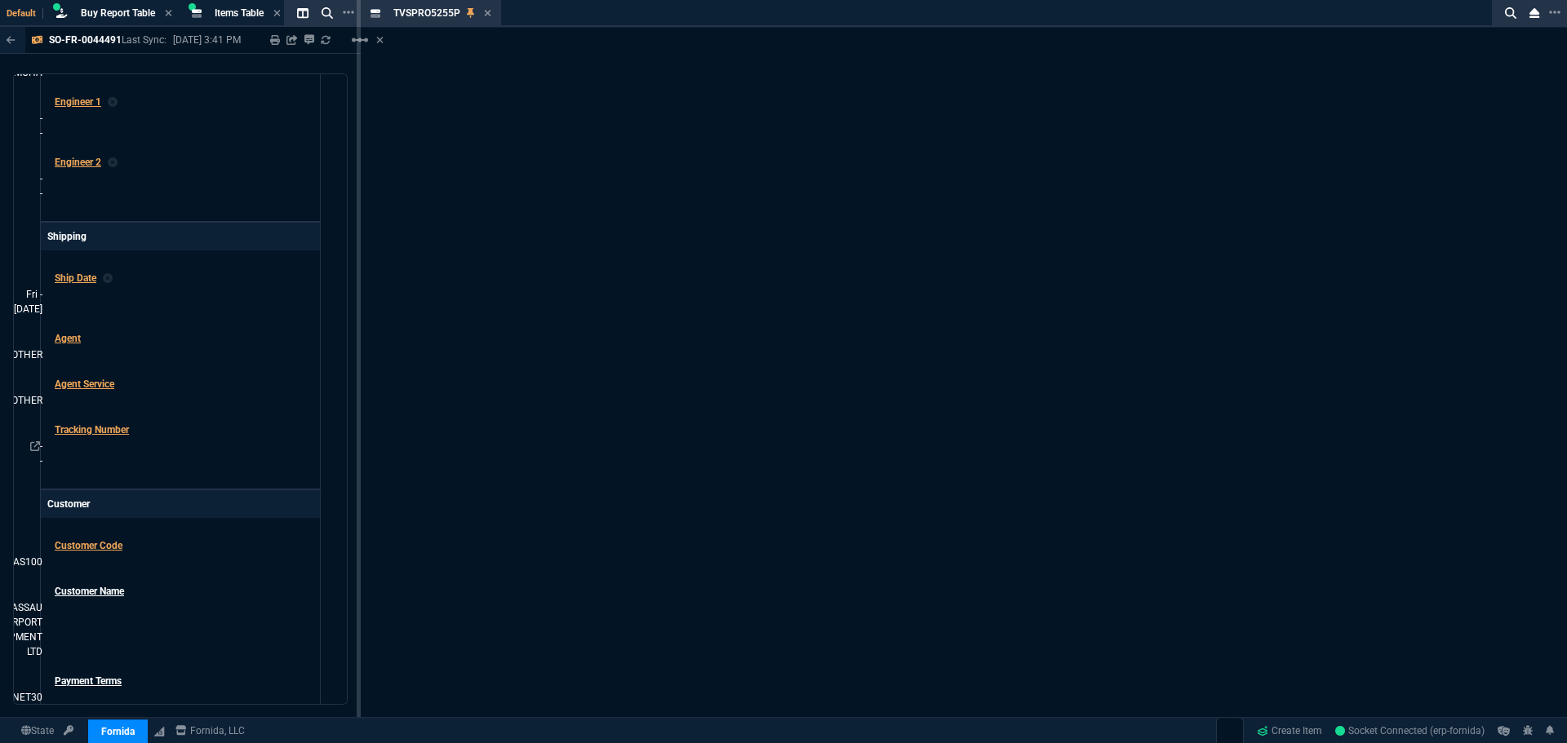
scroll to position [1001, 0]
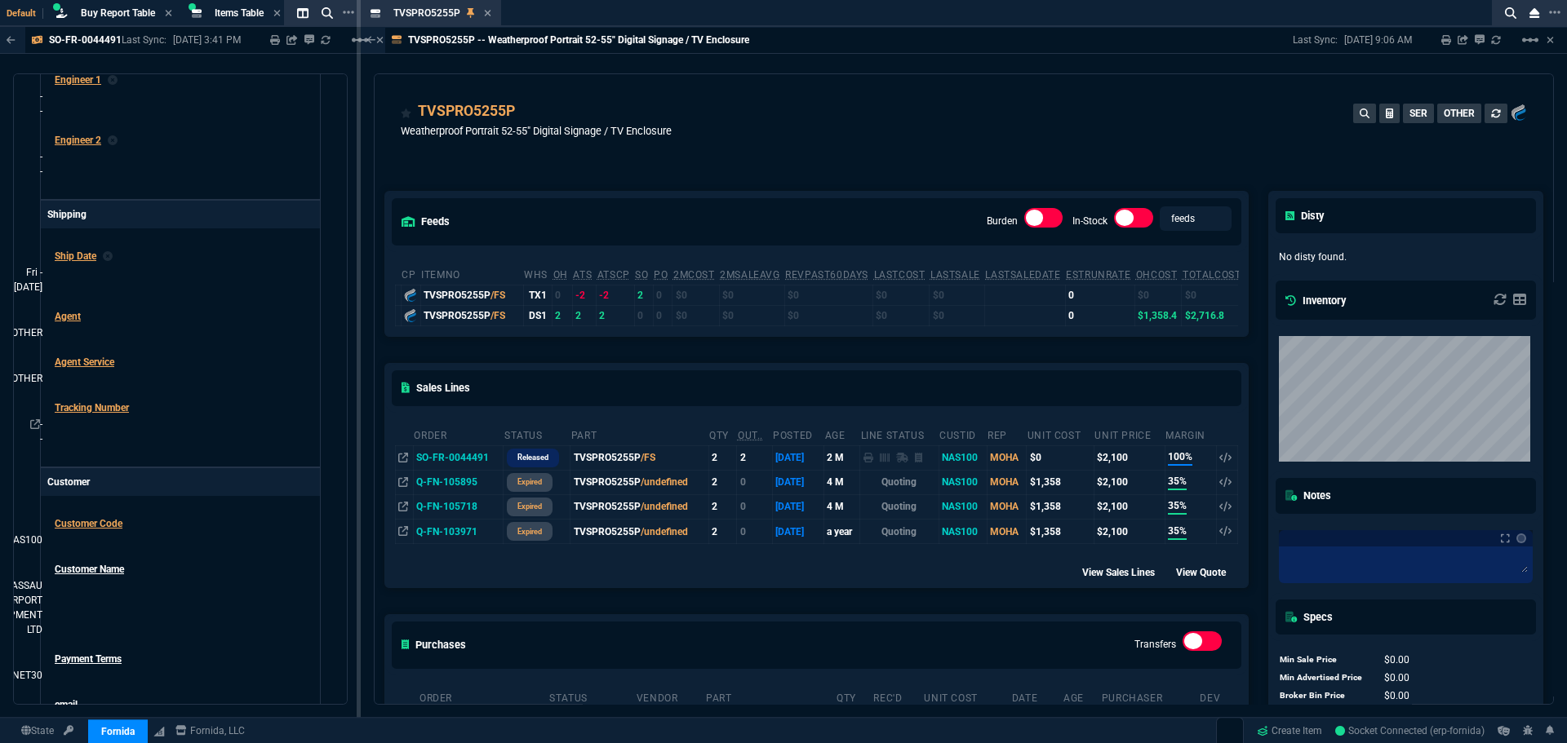
click at [707, 369] on div "Sales Lines" at bounding box center [816, 388] width 863 height 48
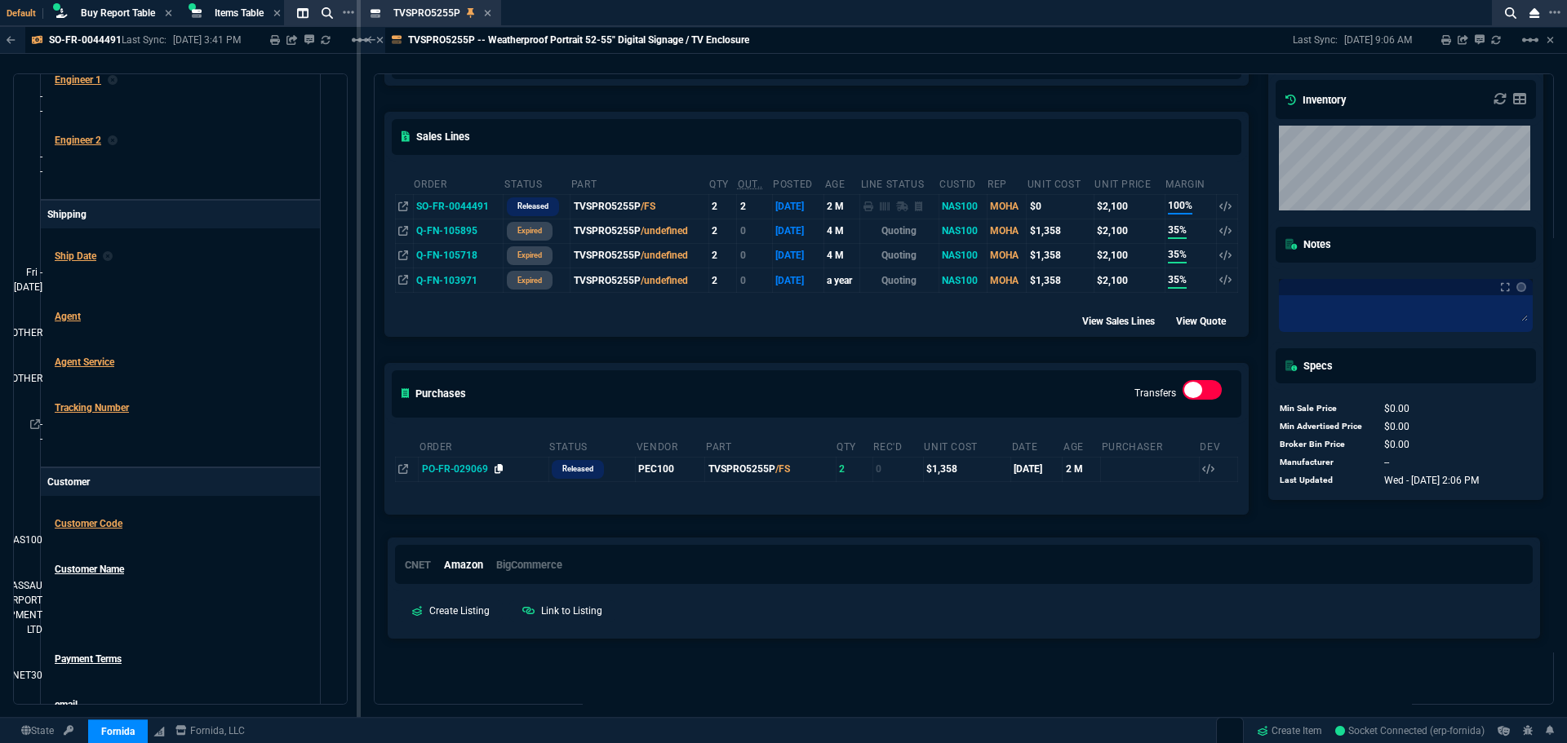
click at [497, 468] on icon at bounding box center [498, 469] width 9 height 10
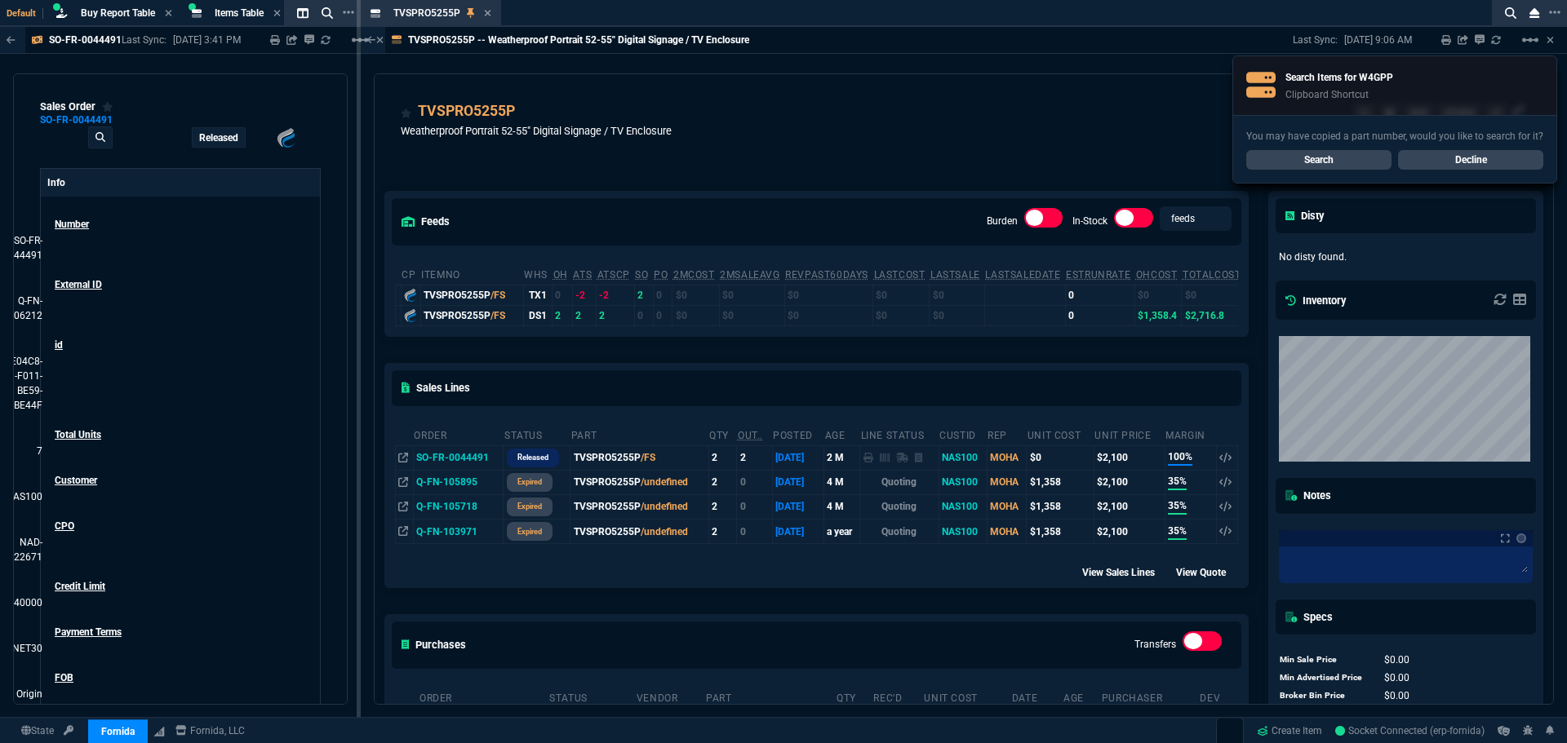
select select "8: NEPT"
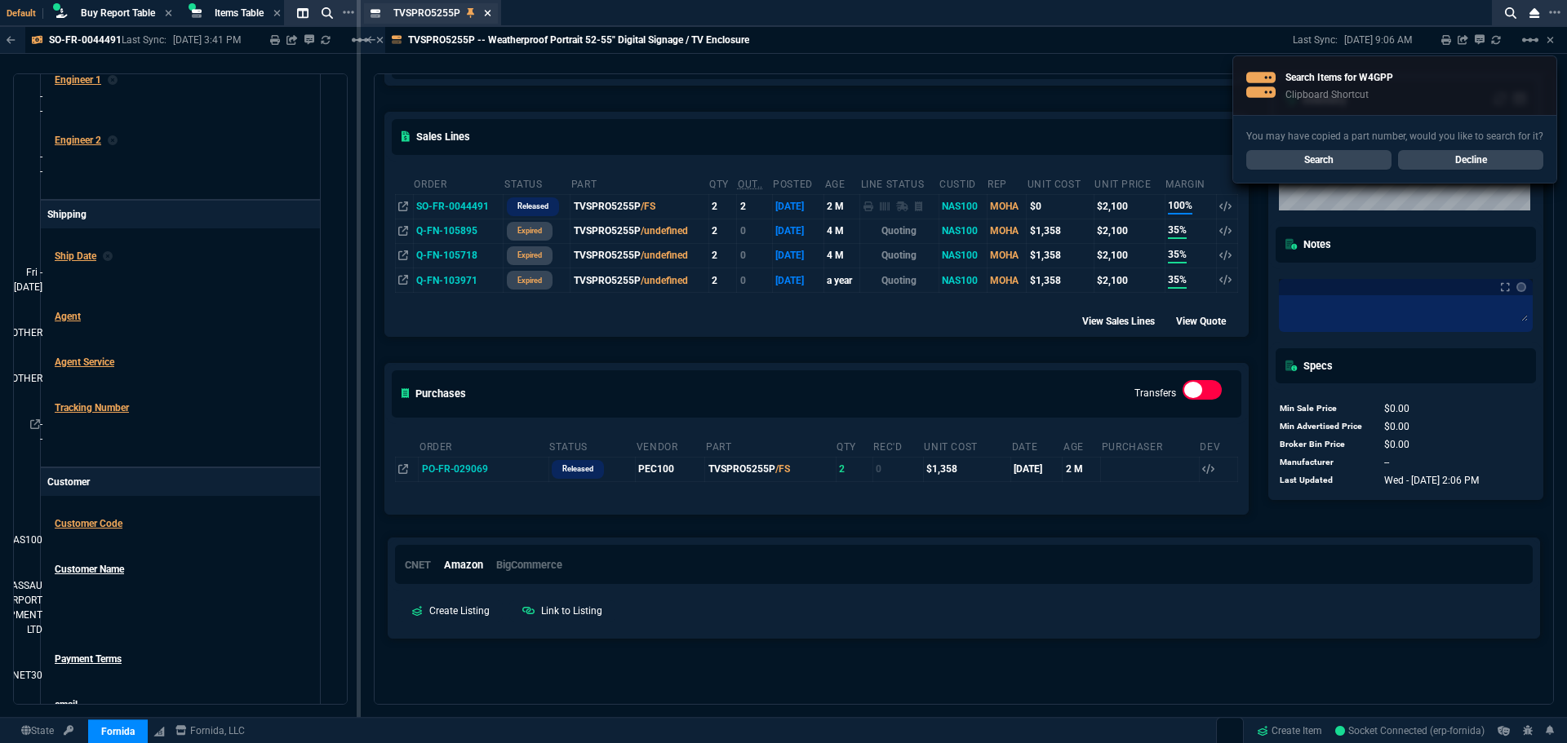
click at [488, 14] on icon at bounding box center [487, 13] width 7 height 7
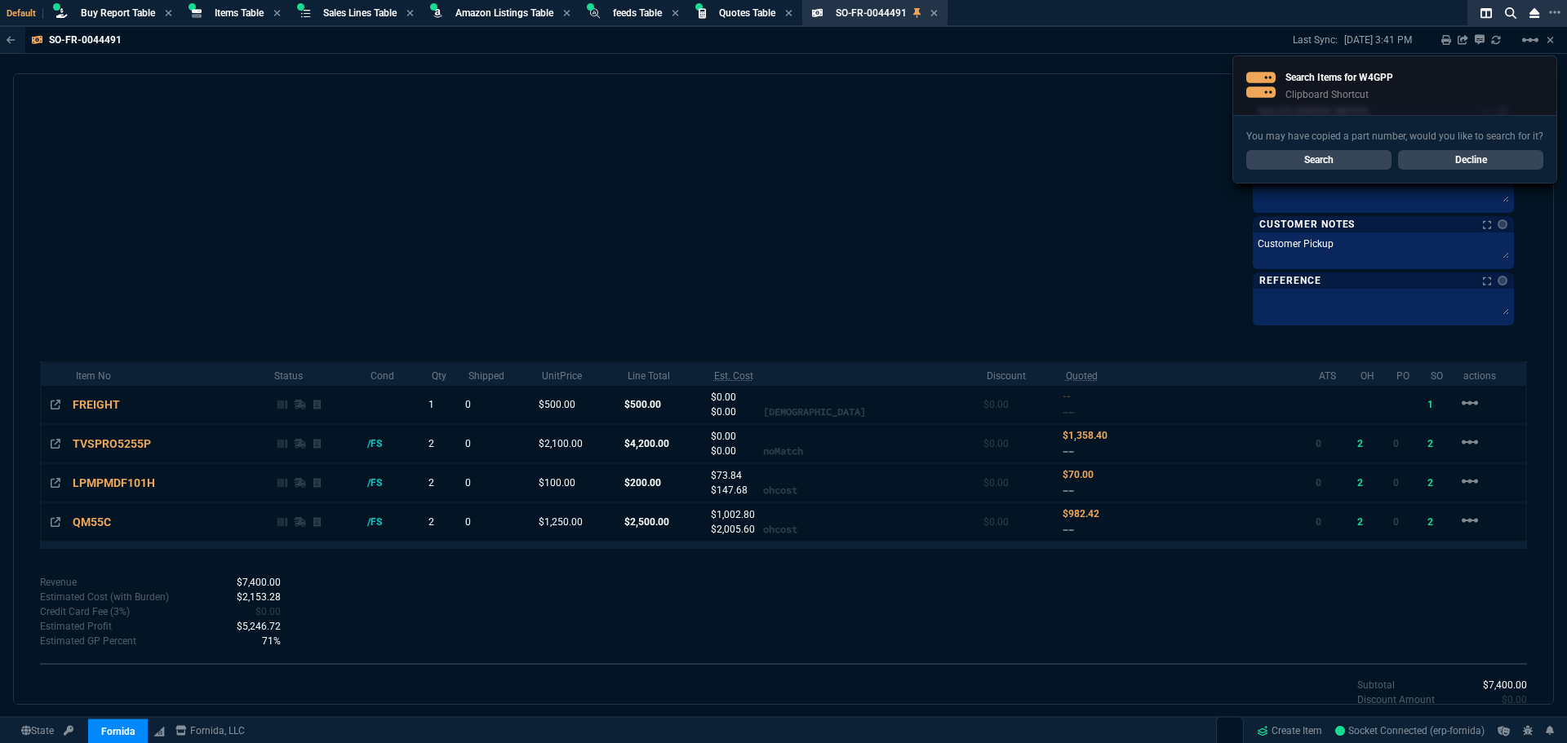
scroll to position [979, 0]
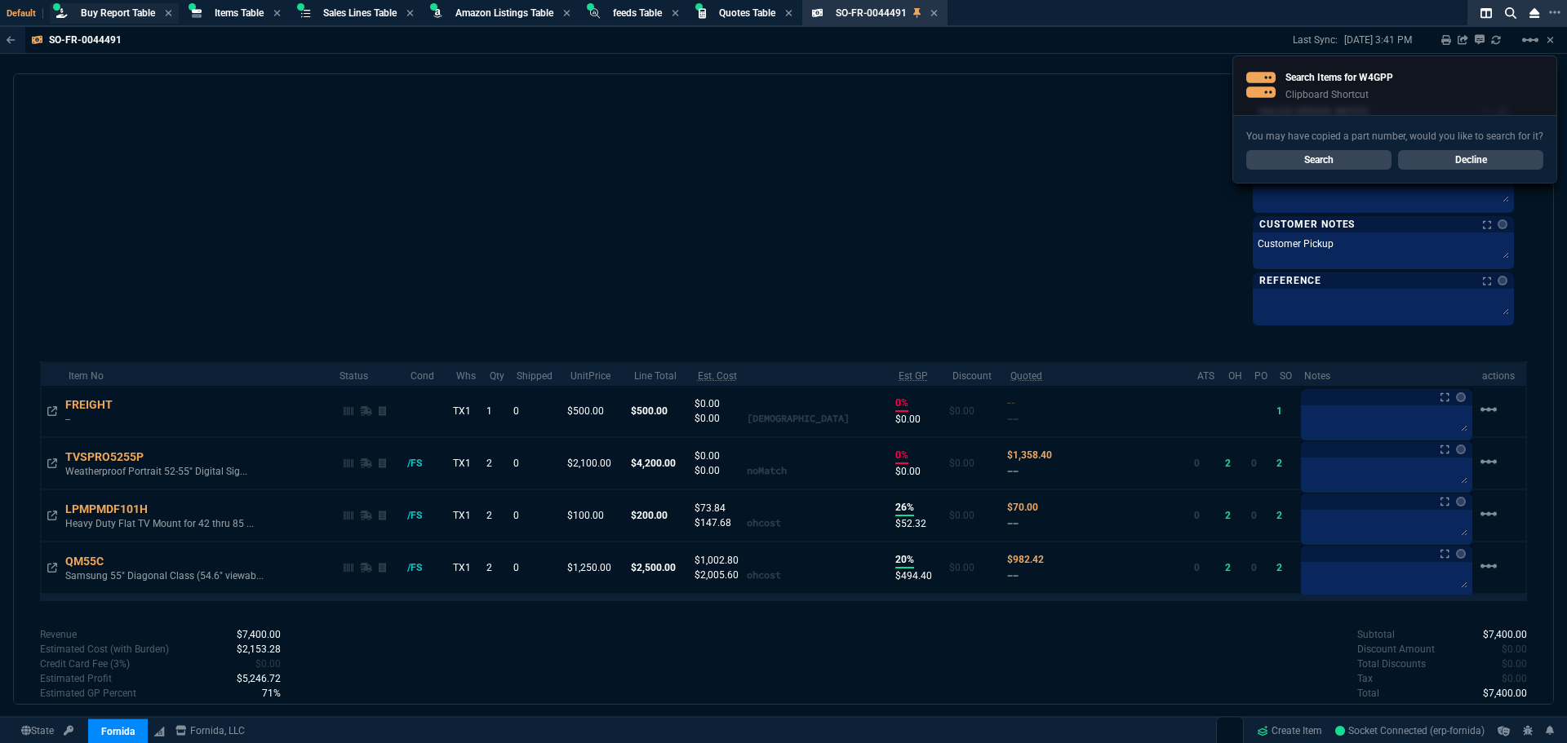
click at [122, 12] on span "Buy Report Table" at bounding box center [118, 12] width 74 height 11
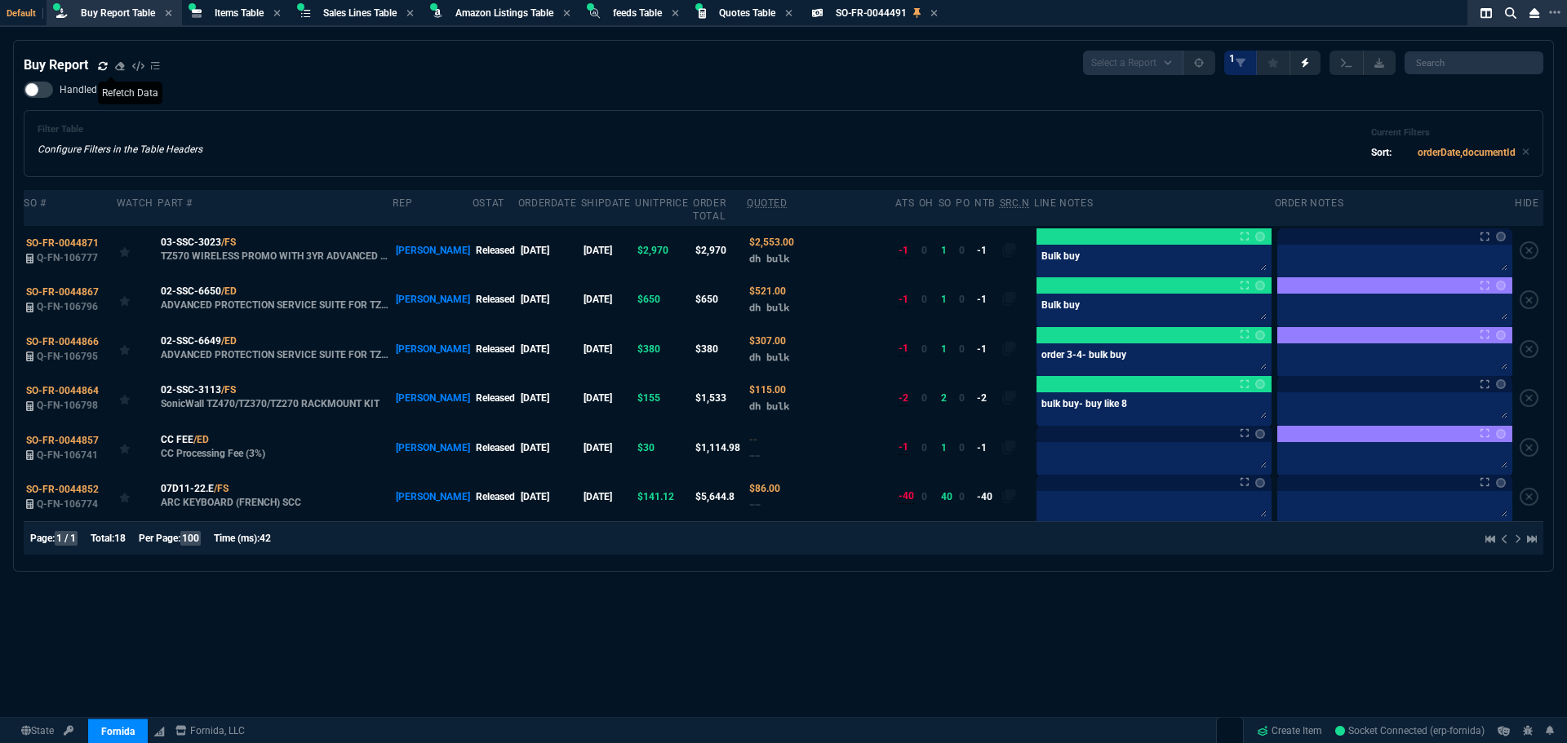
click at [102, 67] on icon at bounding box center [103, 66] width 10 height 10
click at [448, 613] on div "Buy Report Select a Report Not Purchased 1 Handled Filter Table Configure Filte…" at bounding box center [783, 431] width 1567 height 783
click at [490, 612] on div "Buy Report Select a Report Not Purchased 1 Handled Filter Table Configure Filte…" at bounding box center [783, 431] width 1567 height 783
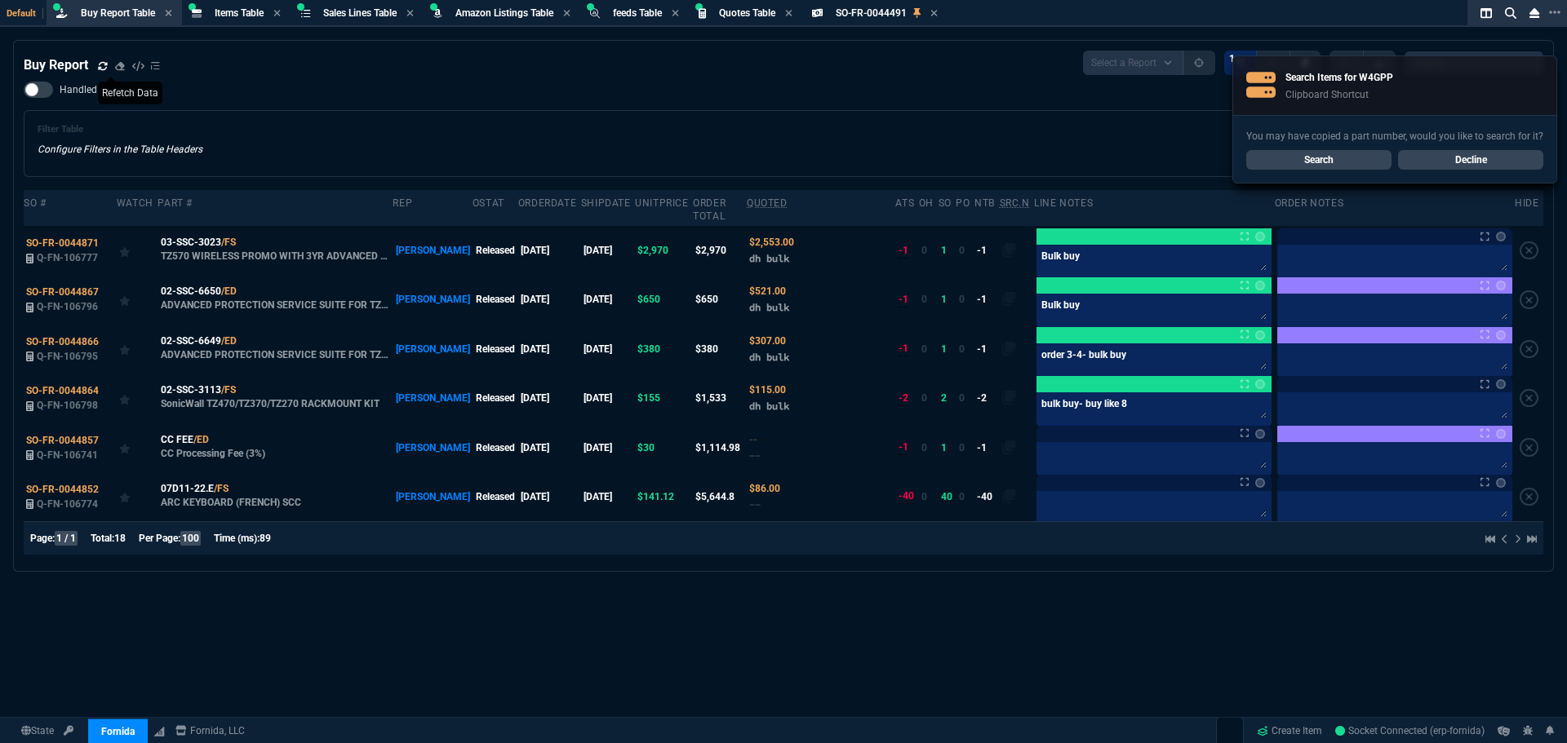
click at [900, 104] on div "Handled Filter Table Configure Filters in the Table Headers Current Filters Sor…" at bounding box center [783, 129] width 1519 height 95
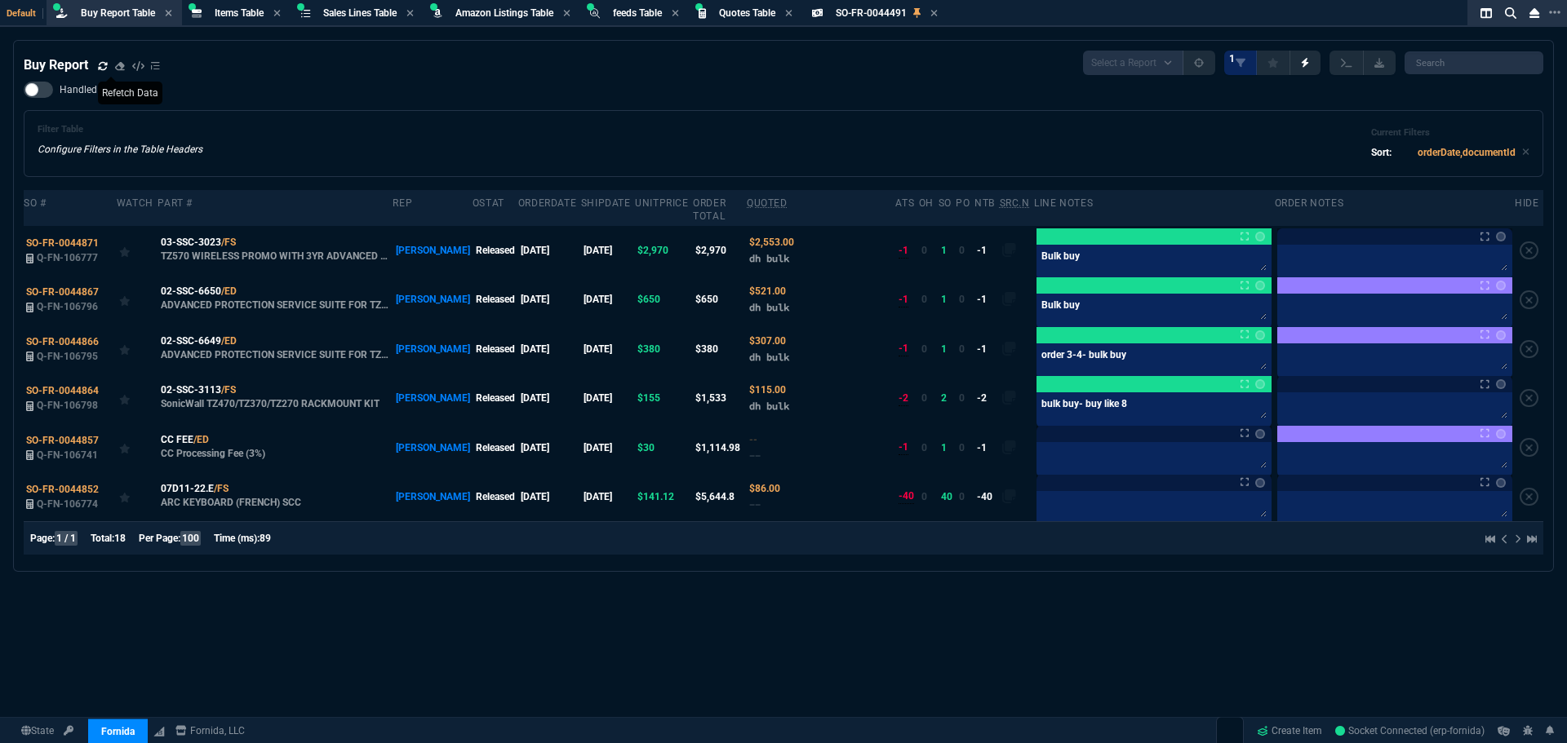
click at [854, 109] on div "Handled Filter Table Configure Filters in the Table Headers Current Filters Sor…" at bounding box center [783, 129] width 1519 height 95
